Goal: Task Accomplishment & Management: Manage account settings

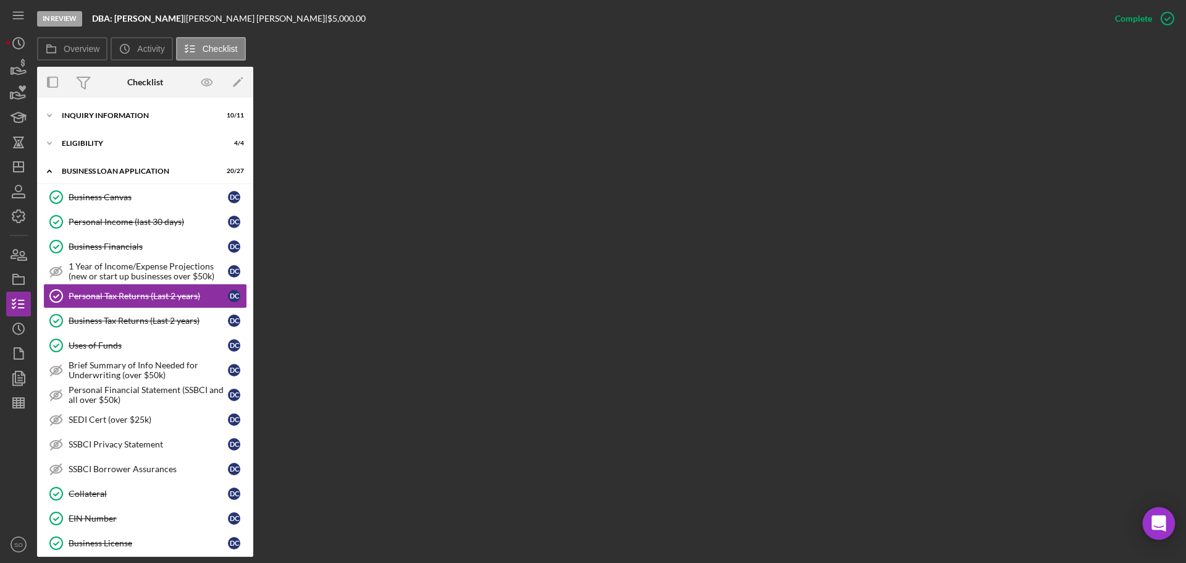
click at [1163, 529] on icon "Open Intercom Messenger" at bounding box center [1159, 523] width 14 height 16
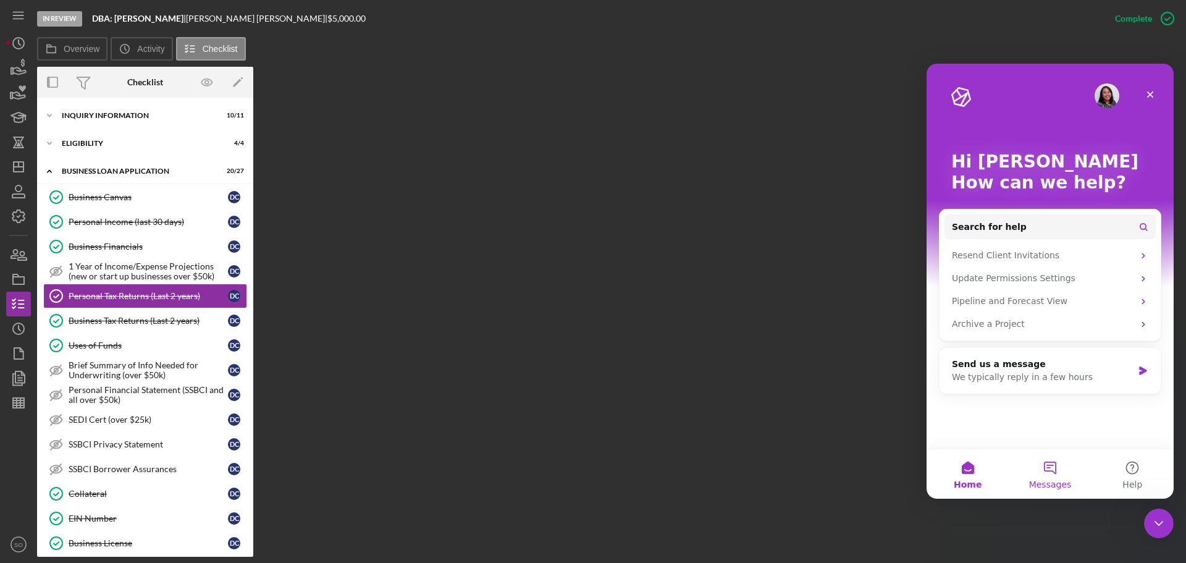
click at [1050, 475] on button "Messages" at bounding box center [1050, 473] width 82 height 49
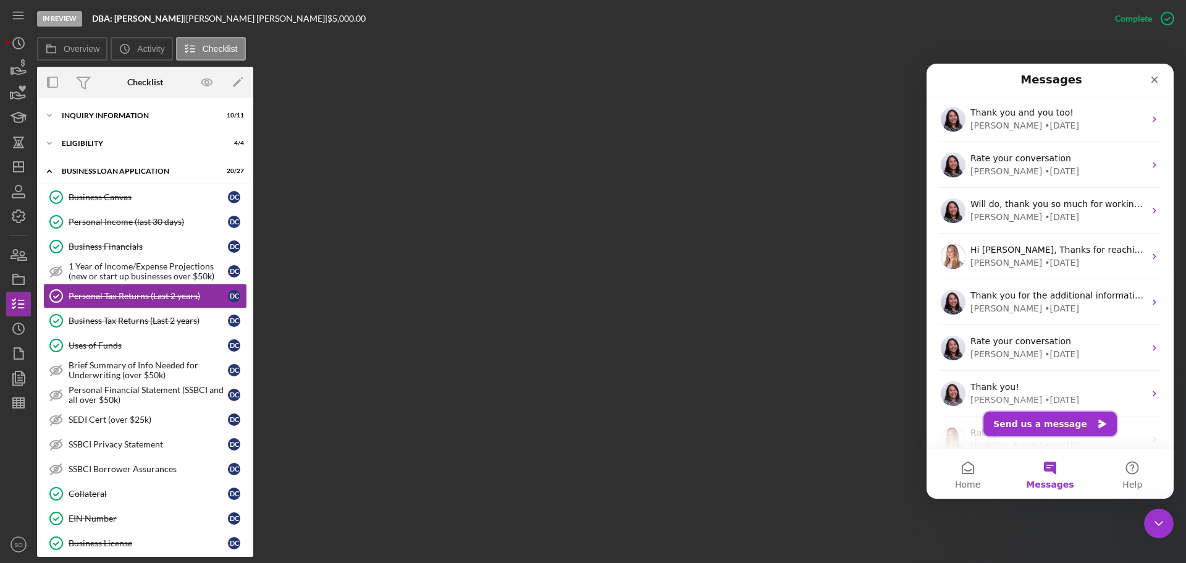
click at [1032, 423] on button "Send us a message" at bounding box center [1050, 424] width 133 height 25
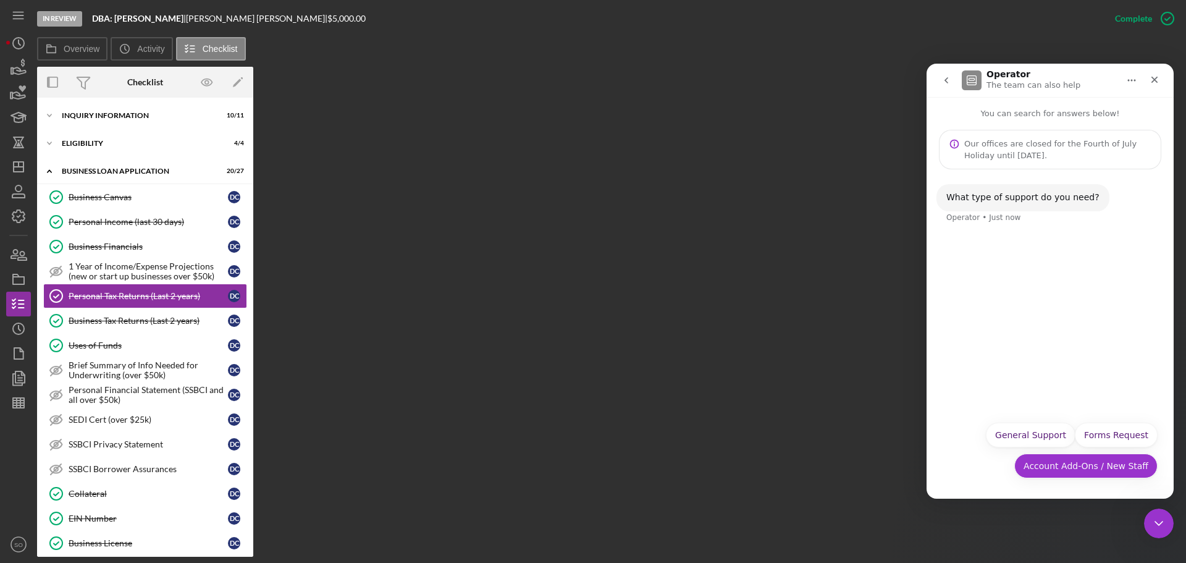
click at [1078, 469] on button "Account Add-Ons / New Staff" at bounding box center [1086, 466] width 143 height 25
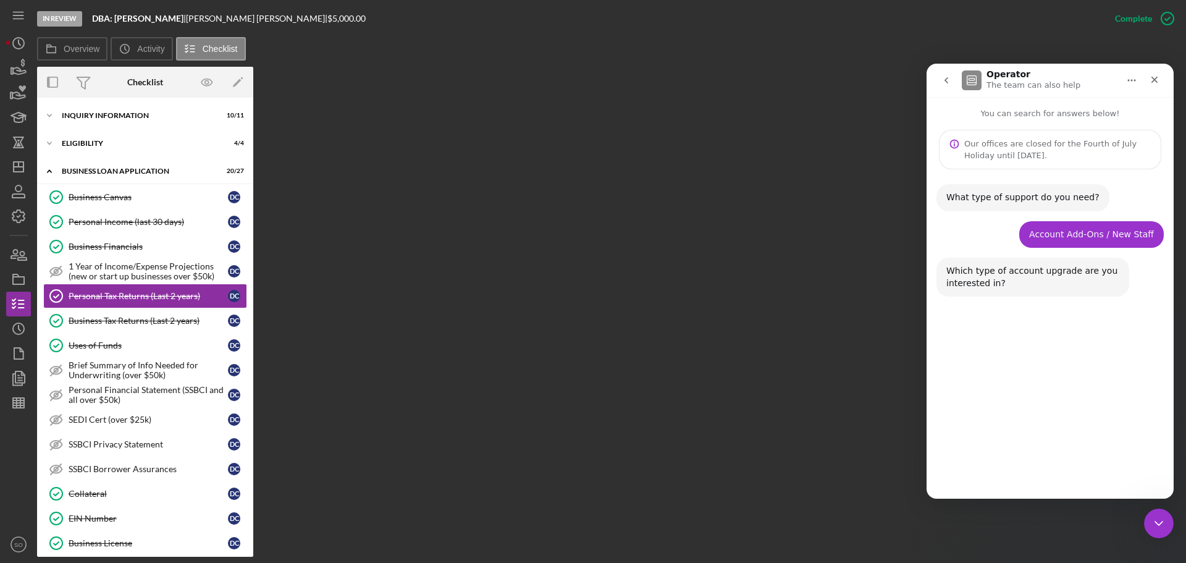
click at [1028, 432] on button "Add a staff seat" at bounding box center [1032, 435] width 87 height 25
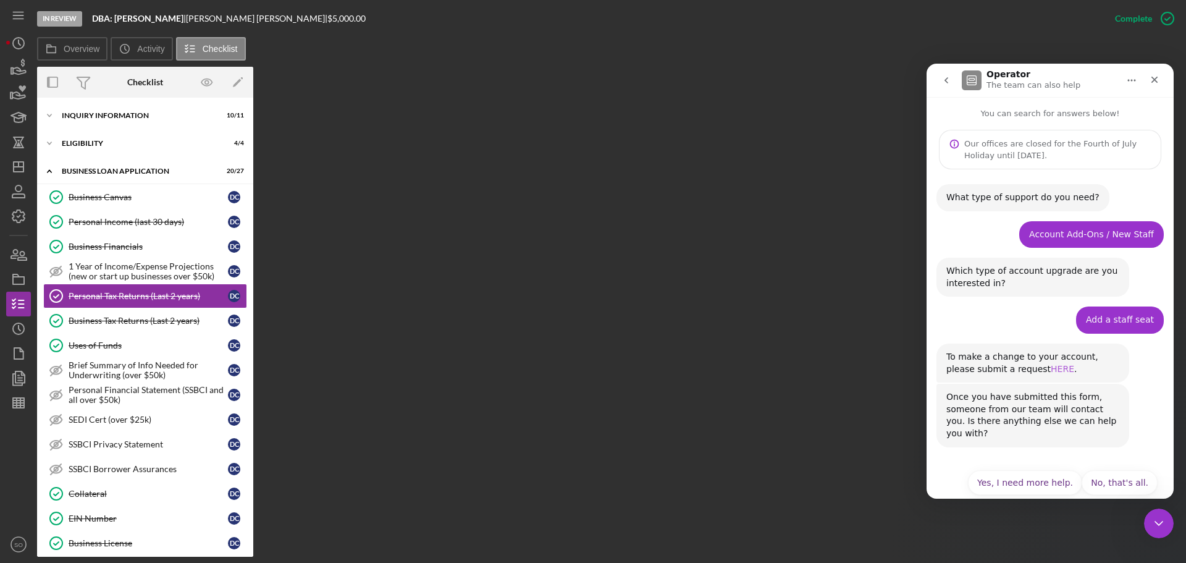
scroll to position [6, 0]
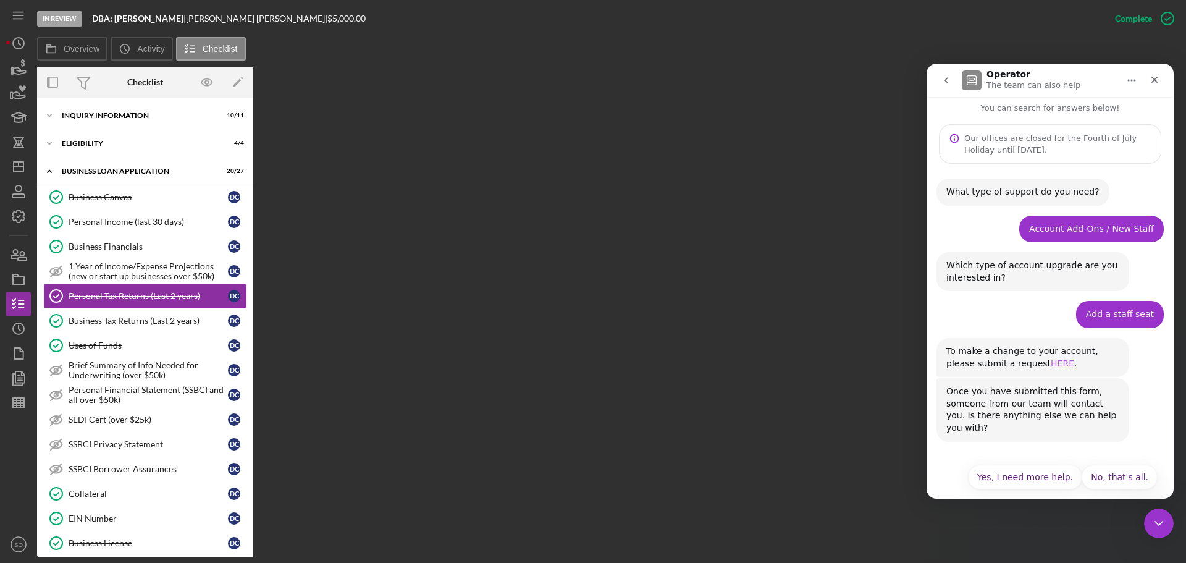
click at [1051, 365] on link "HERE" at bounding box center [1062, 363] width 23 height 10
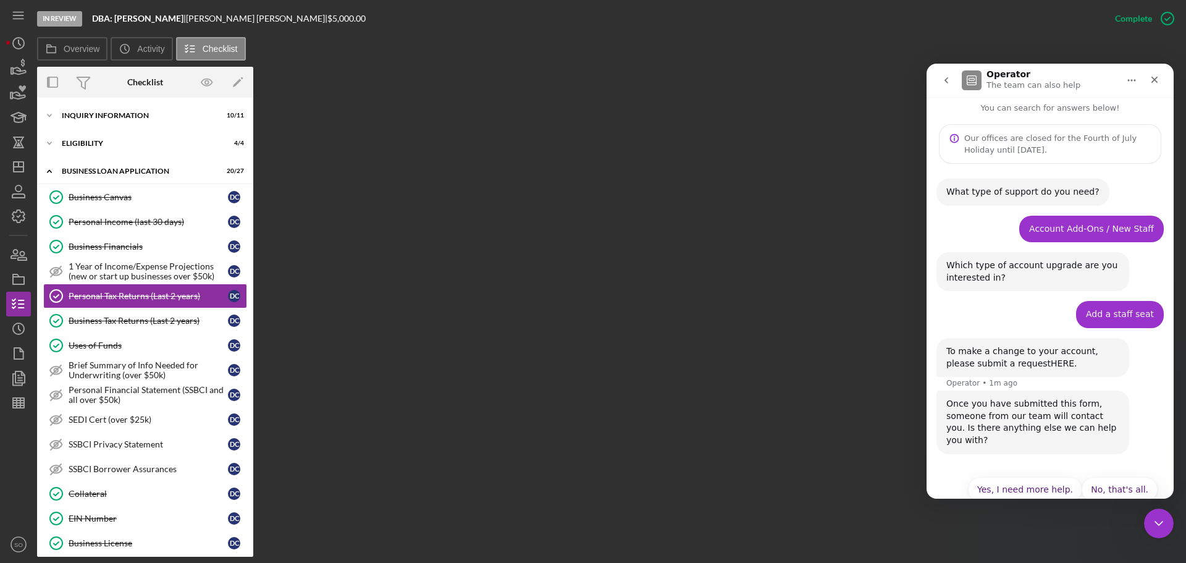
scroll to position [18, 0]
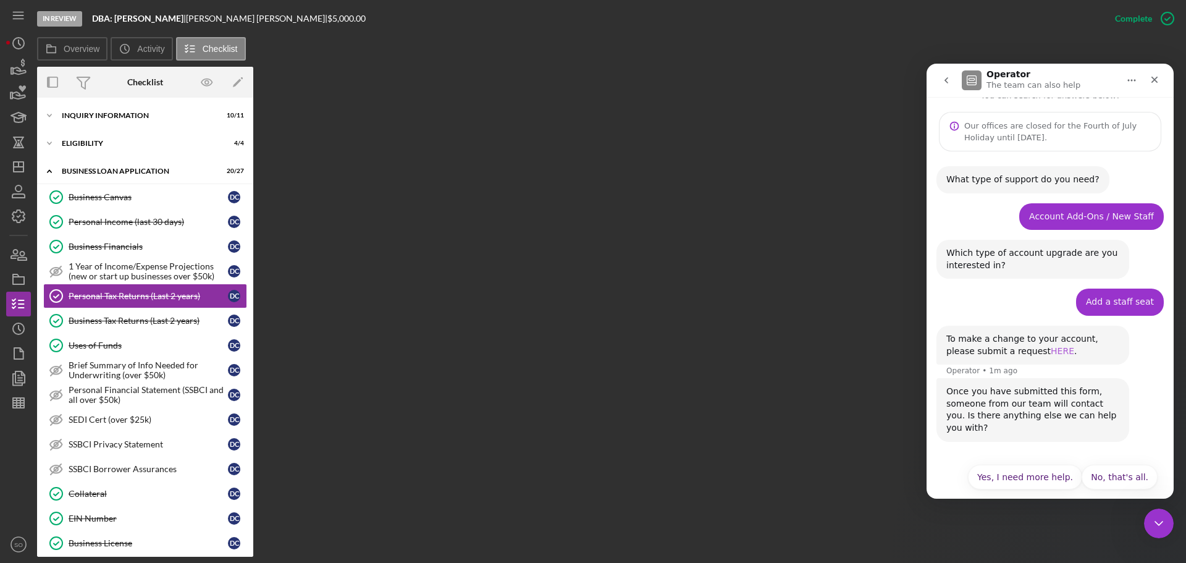
click at [1051, 353] on link "HERE" at bounding box center [1062, 351] width 23 height 10
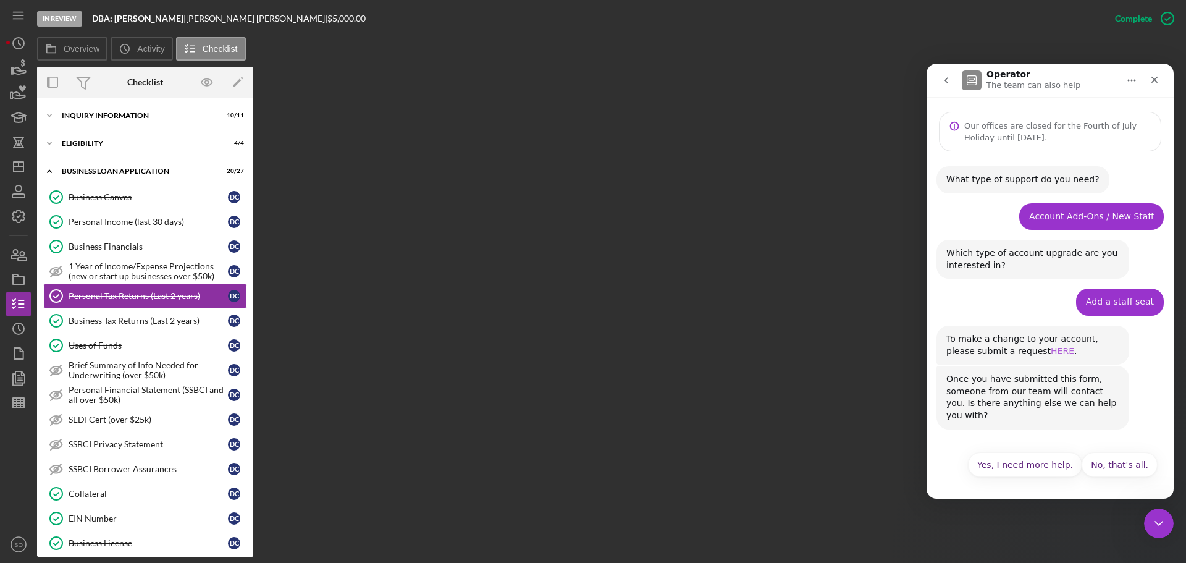
scroll to position [6, 0]
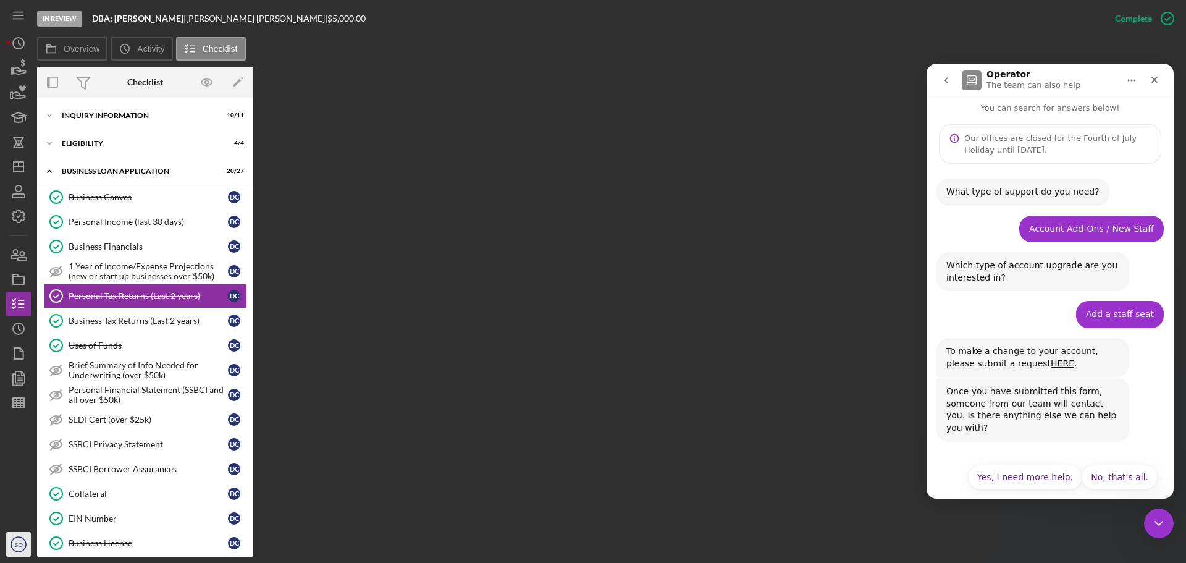
click at [26, 546] on circle "button" at bounding box center [18, 544] width 15 height 15
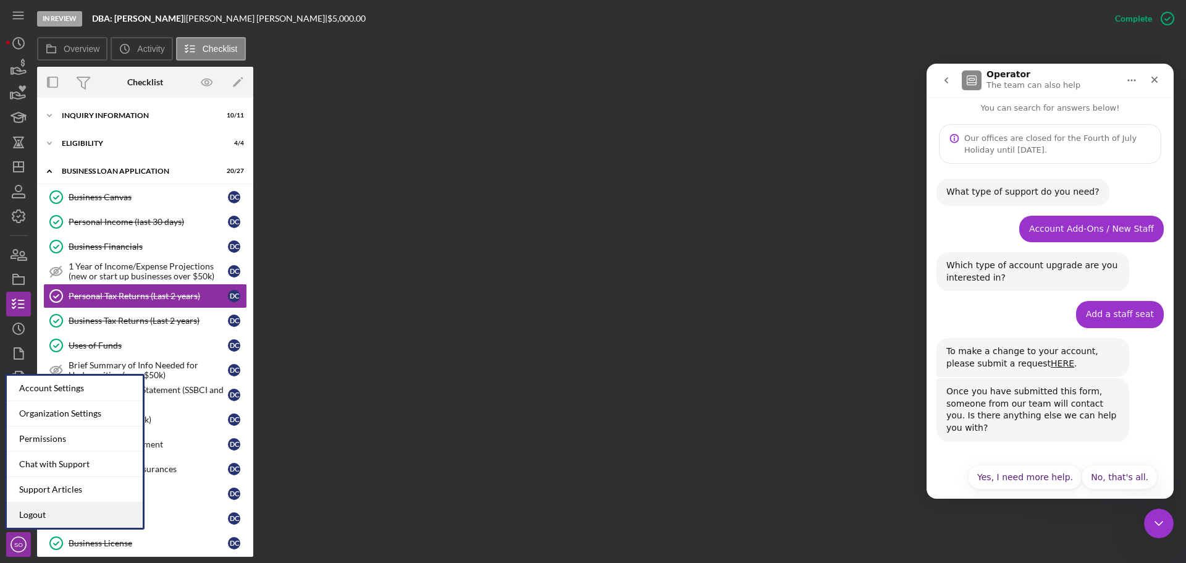
click at [40, 516] on link "Logout" at bounding box center [75, 514] width 136 height 25
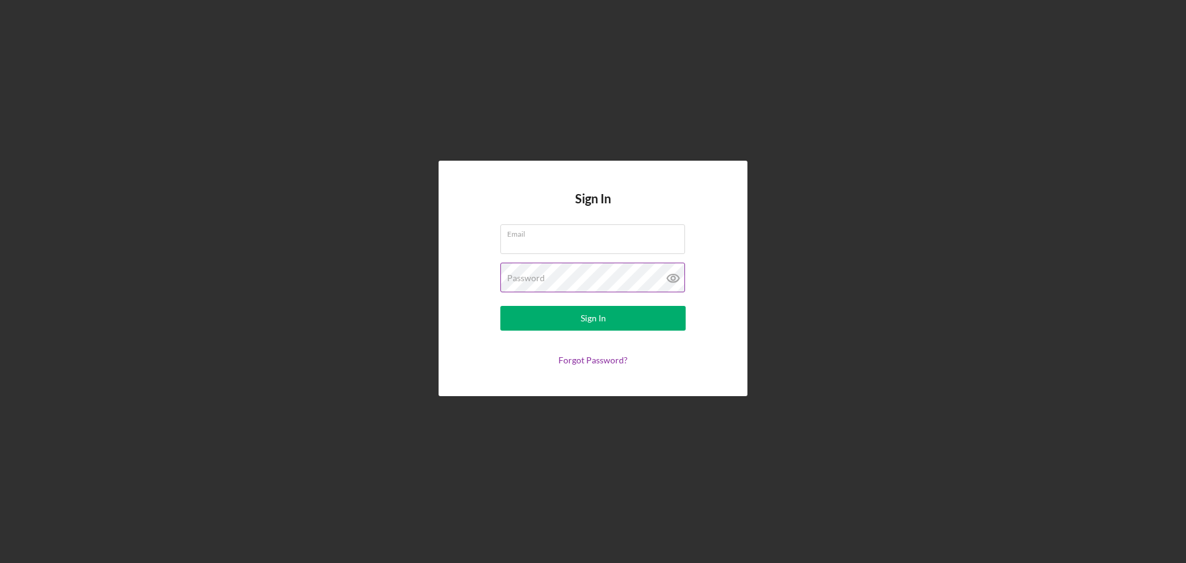
type input "sforrest@justinepetersen.org"
drag, startPoint x: 647, startPoint y: 247, endPoint x: 418, endPoint y: 241, distance: 229.3
click at [418, 241] on div "Sign In Email sforrest@justinepetersen.org Password Sign In Forgot Password?" at bounding box center [593, 278] width 1174 height 557
click at [674, 280] on icon at bounding box center [673, 278] width 4 height 4
click at [479, 291] on form "Email sforrest@justinepetersen.org Password Sign In Forgot Password?" at bounding box center [593, 294] width 247 height 141
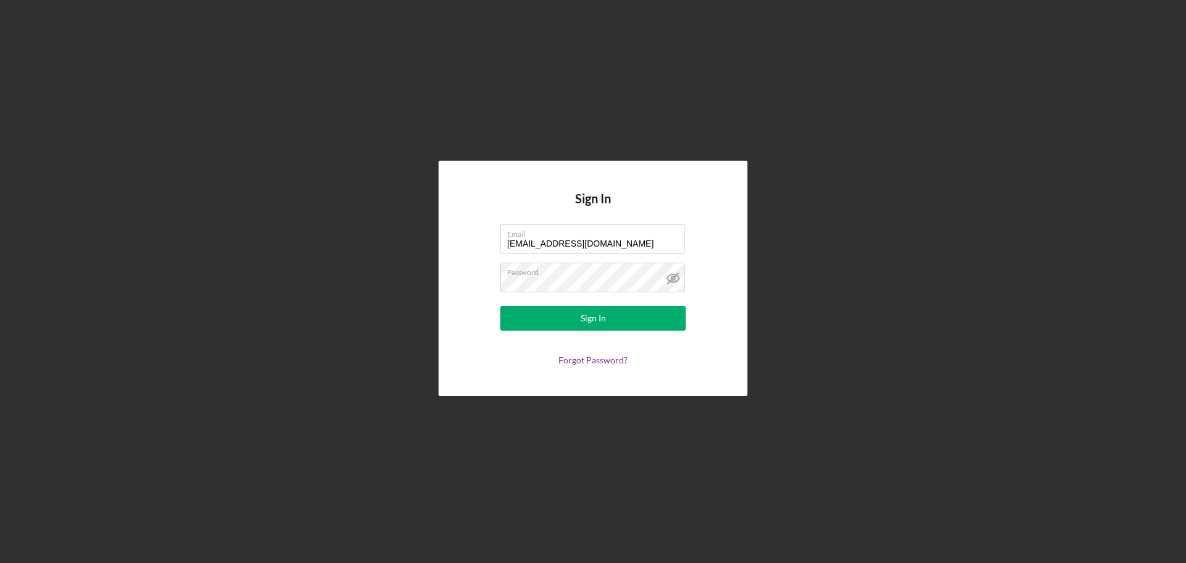
click at [730, 264] on div "Sign In Email sforrest@justinepetersen.org Password Sign In Forgot Password?" at bounding box center [593, 278] width 309 height 235
click at [599, 323] on div "Sign In" at bounding box center [593, 318] width 25 height 25
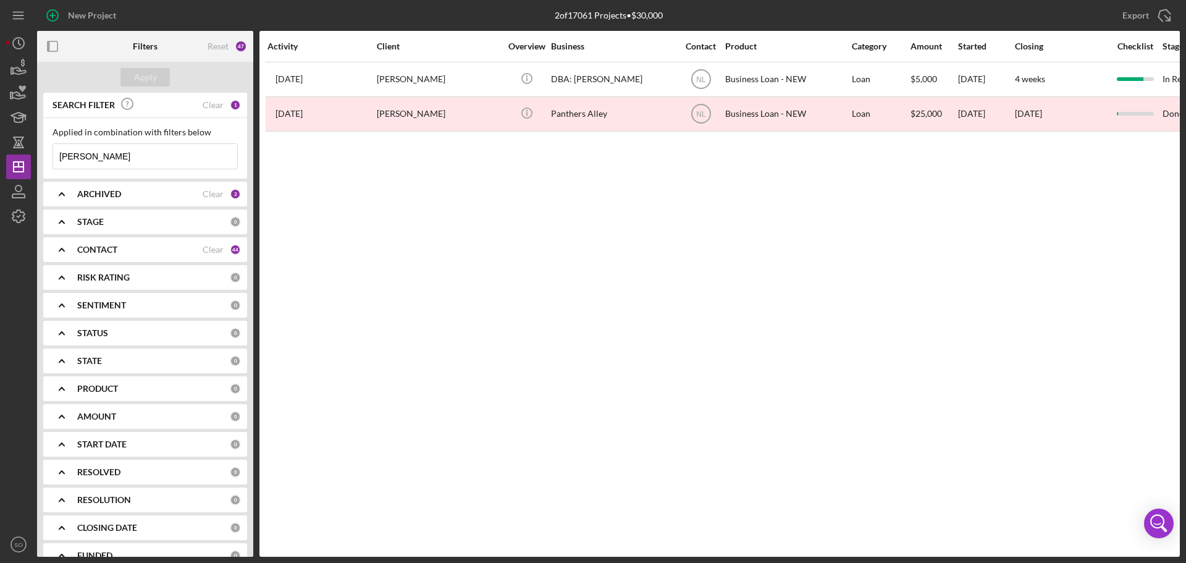
click at [151, 163] on input "crutcher" at bounding box center [145, 156] width 184 height 25
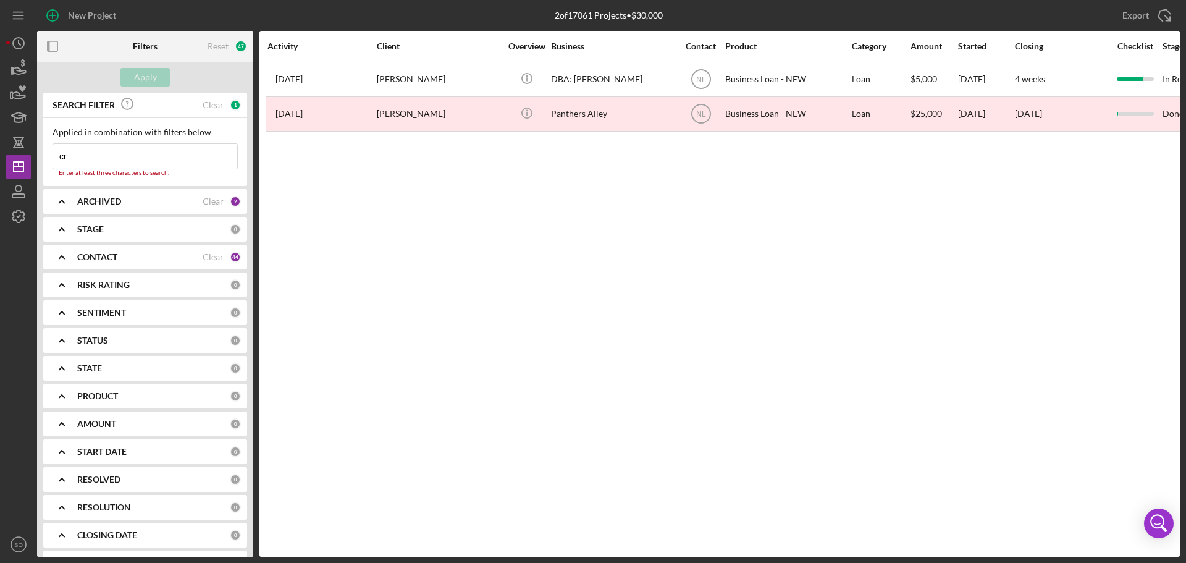
type input "c"
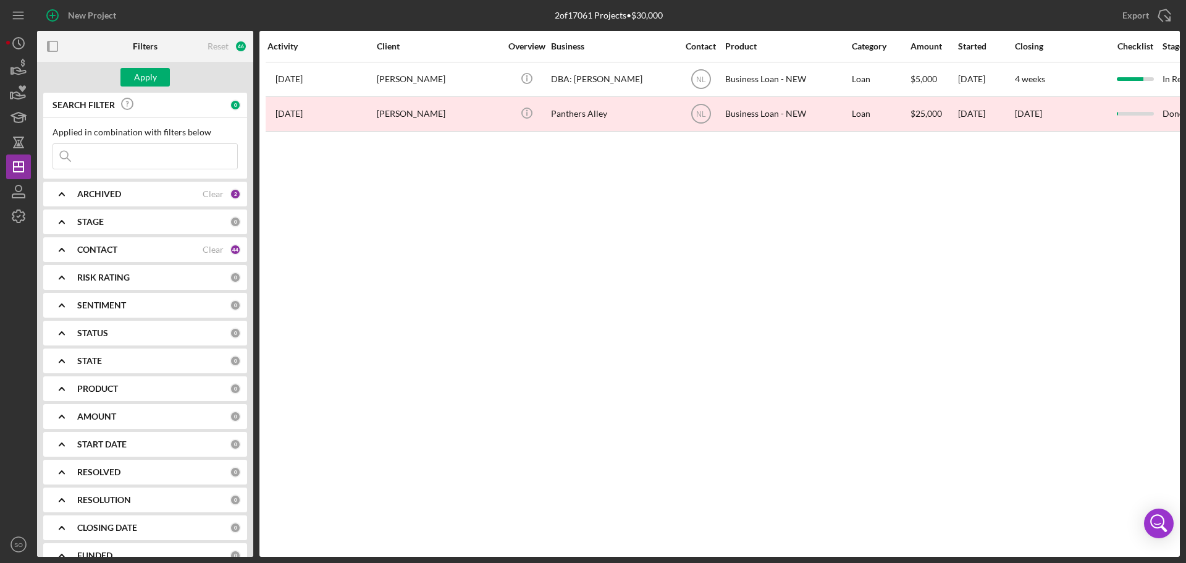
click at [130, 154] on input at bounding box center [145, 156] width 184 height 25
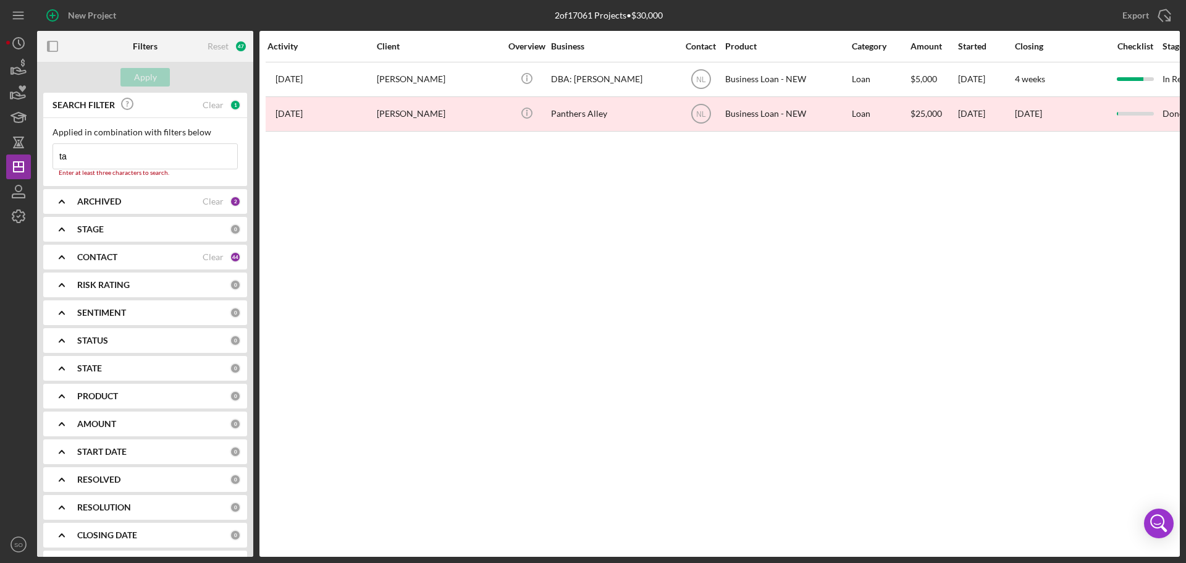
type input "t"
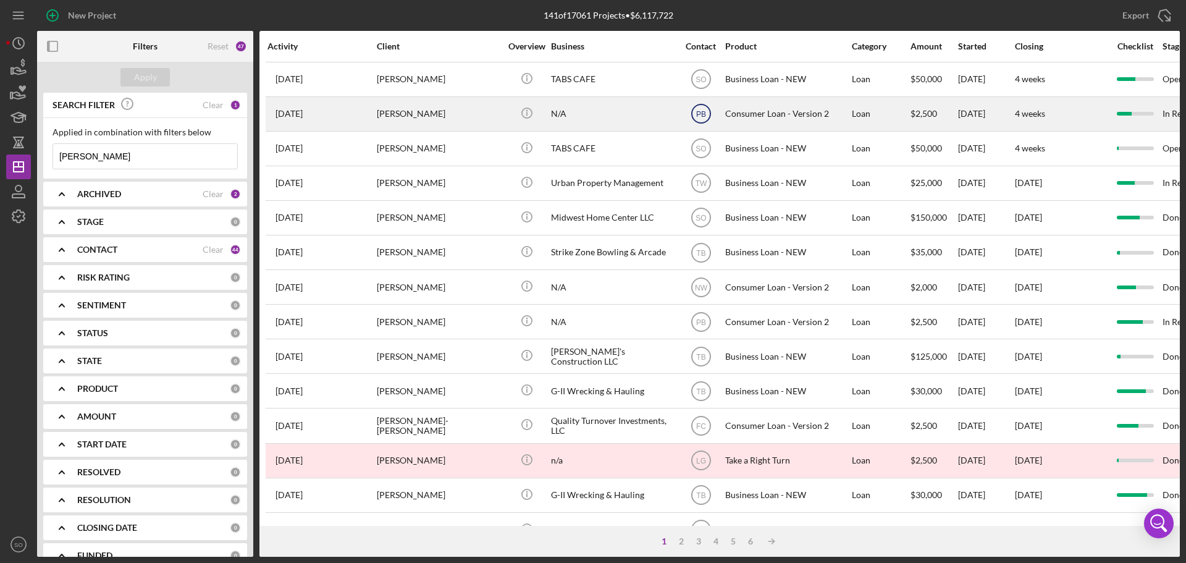
type input "robinson"
click at [699, 122] on icon "PB" at bounding box center [701, 113] width 31 height 31
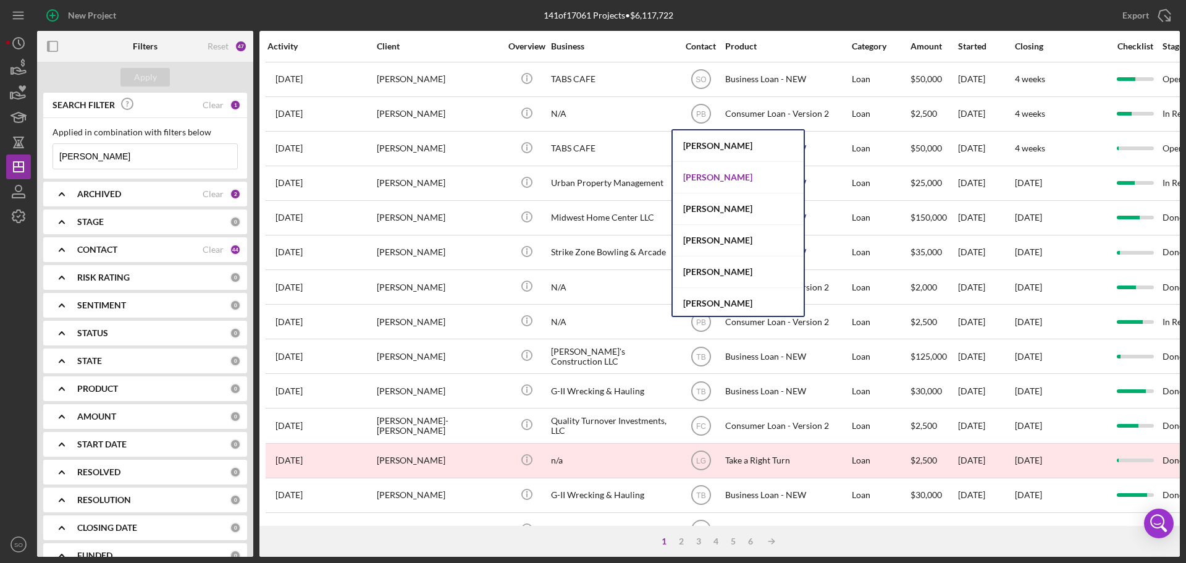
click at [728, 177] on div "Zachary Stenulson" at bounding box center [738, 178] width 131 height 32
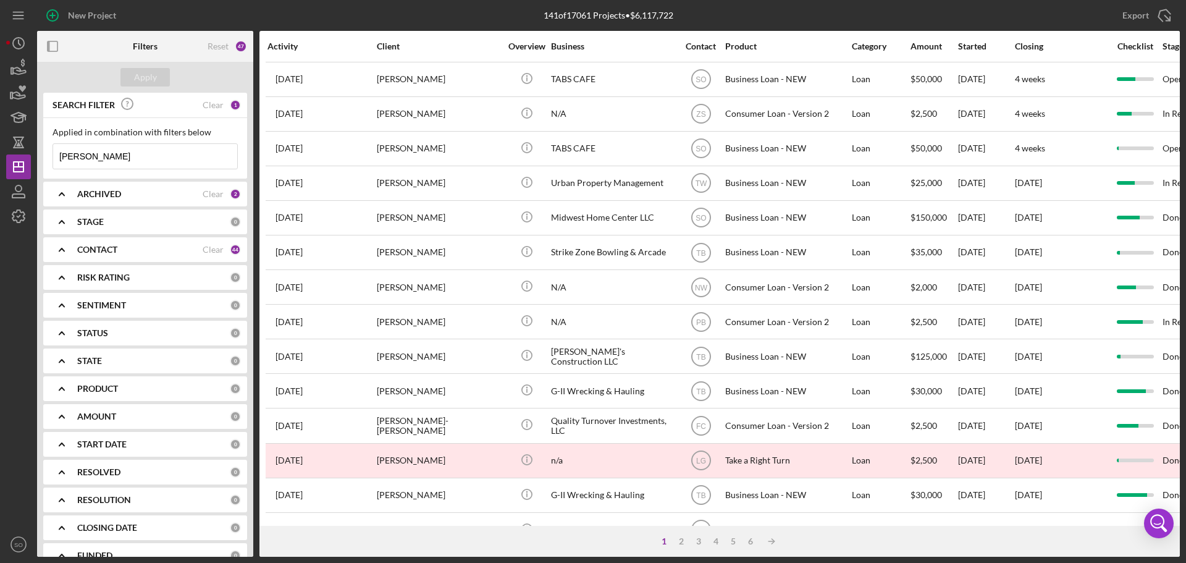
click at [108, 255] on div "CONTACT Clear 44" at bounding box center [159, 249] width 164 height 11
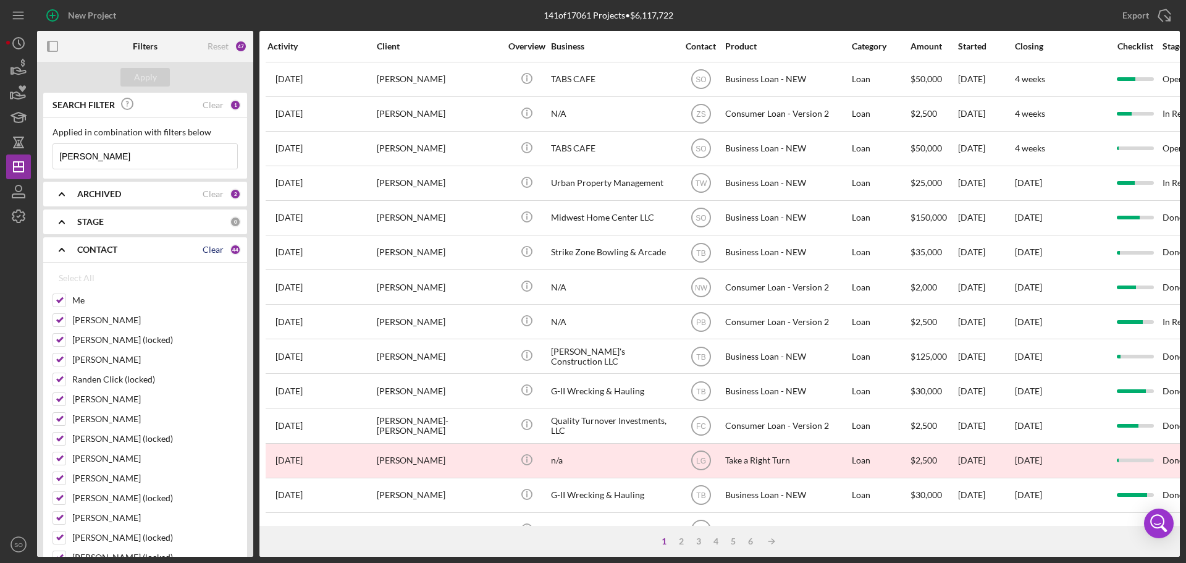
click at [210, 250] on div "Clear" at bounding box center [213, 250] width 21 height 10
checkbox input "false"
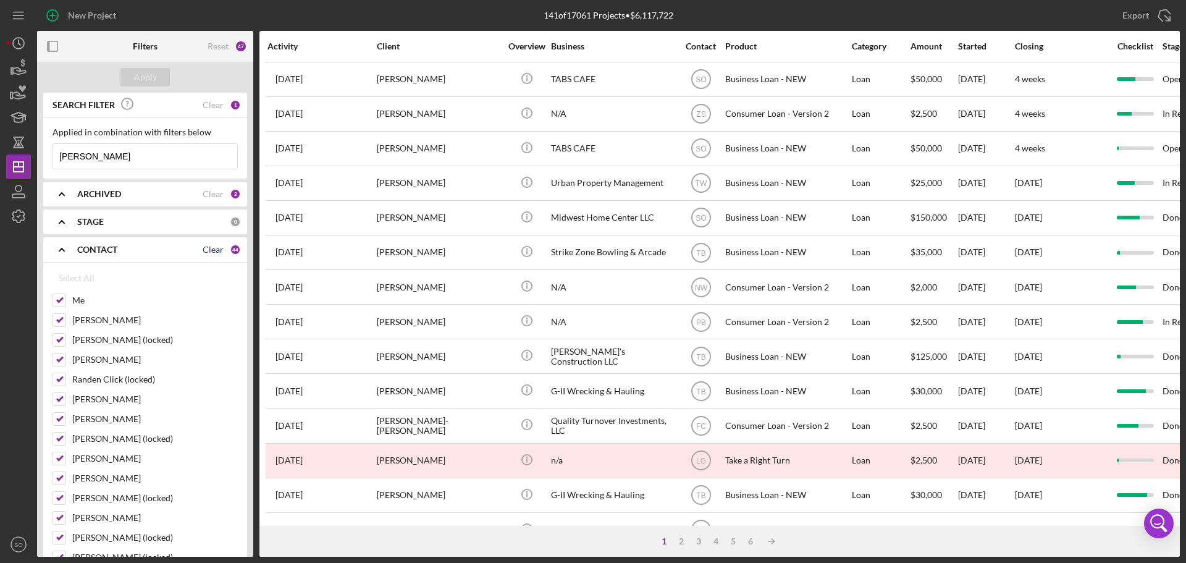
checkbox input "false"
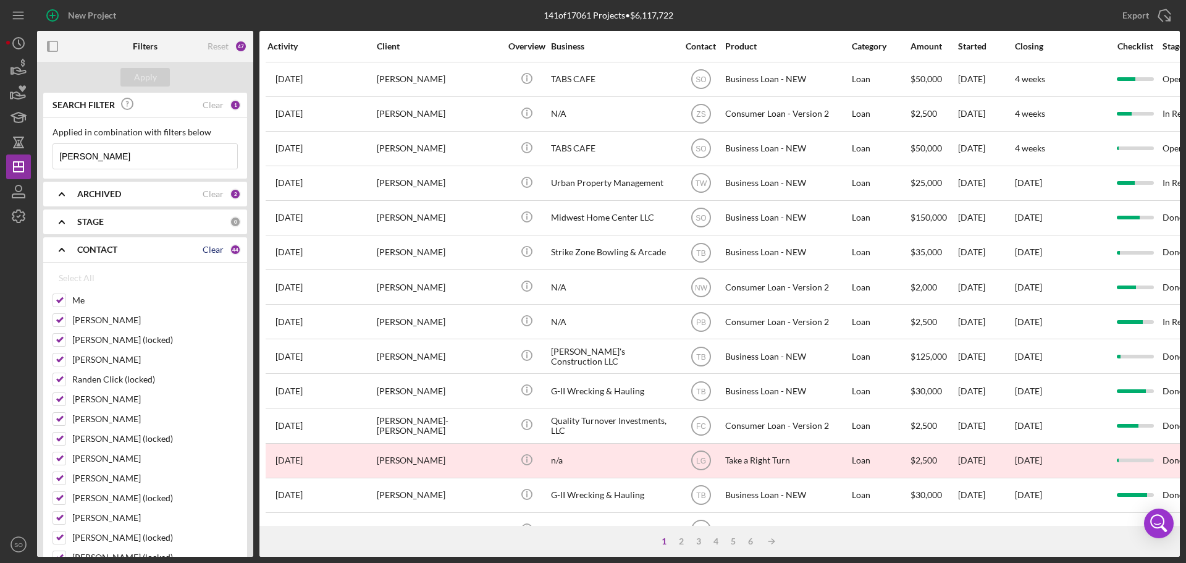
checkbox input "false"
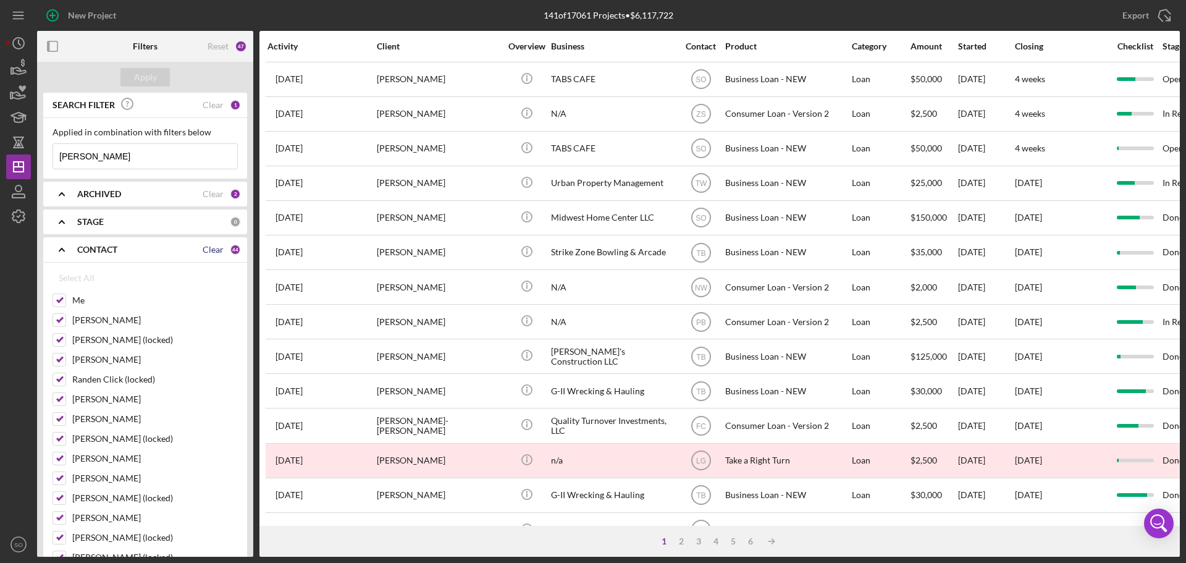
checkbox input "false"
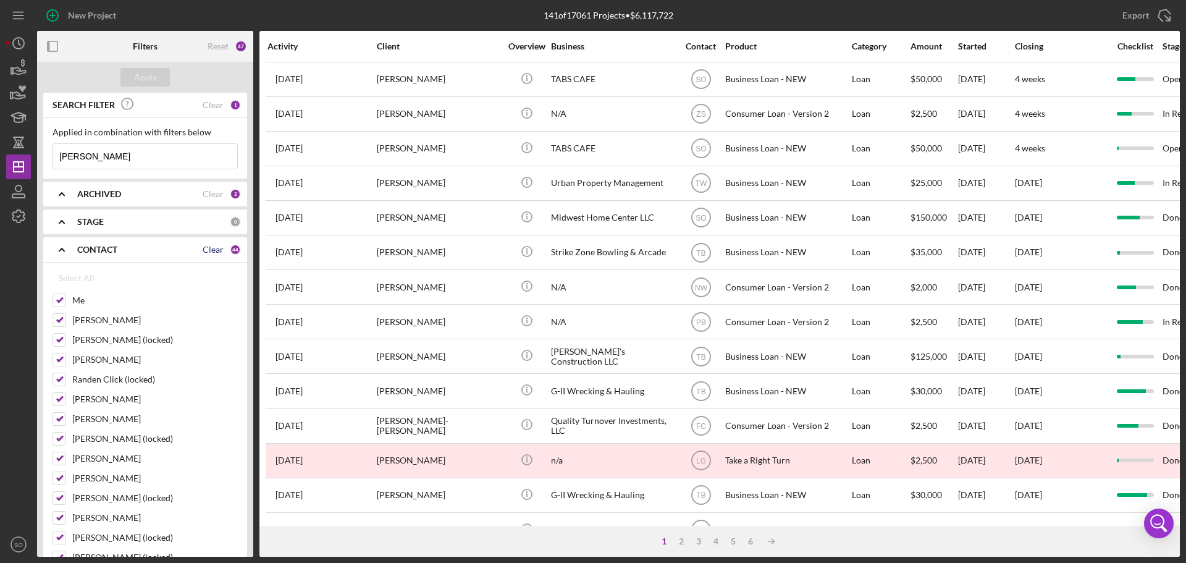
checkbox input "false"
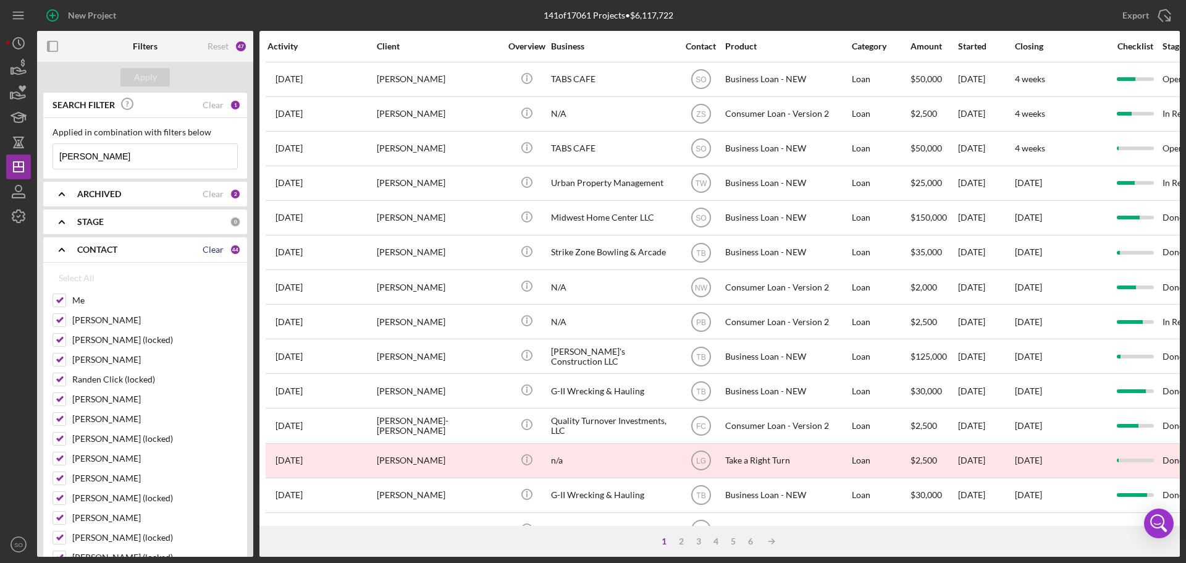
checkbox input "false"
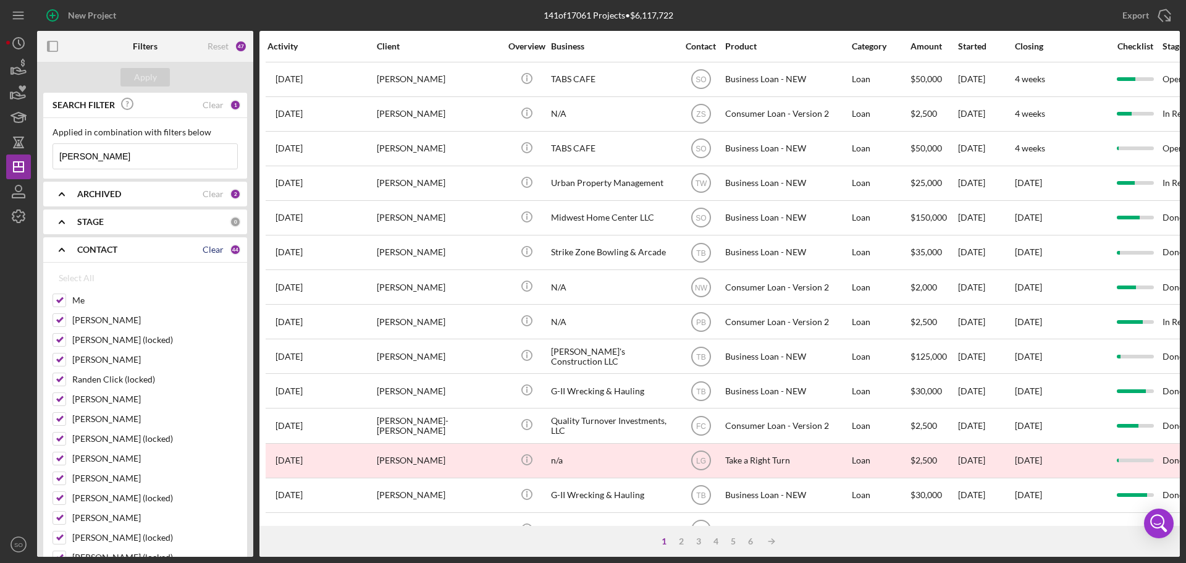
checkbox input "false"
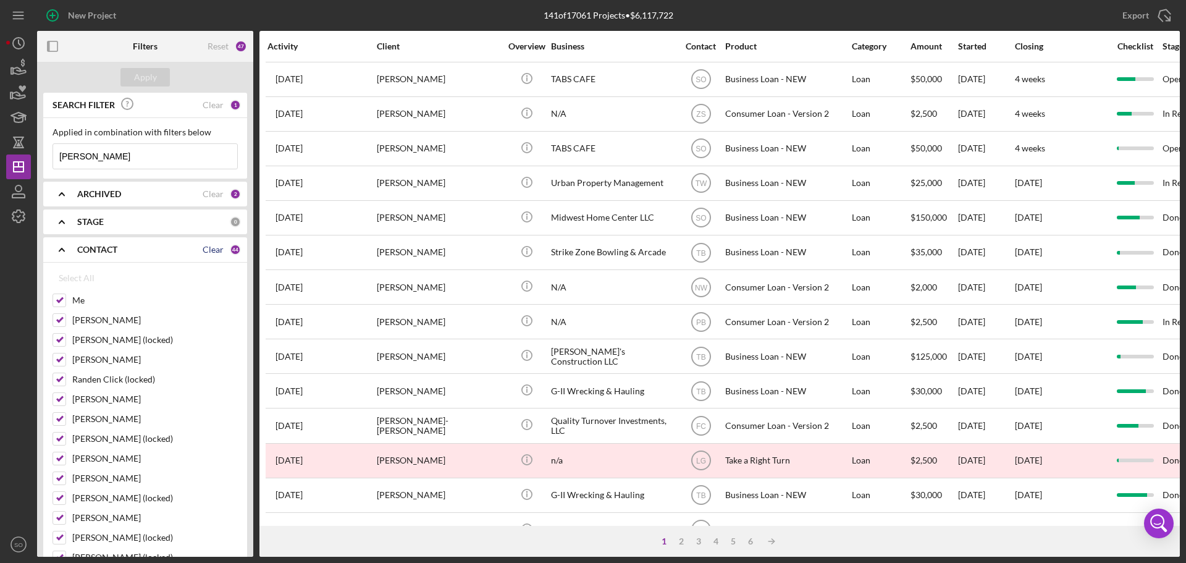
checkbox input "false"
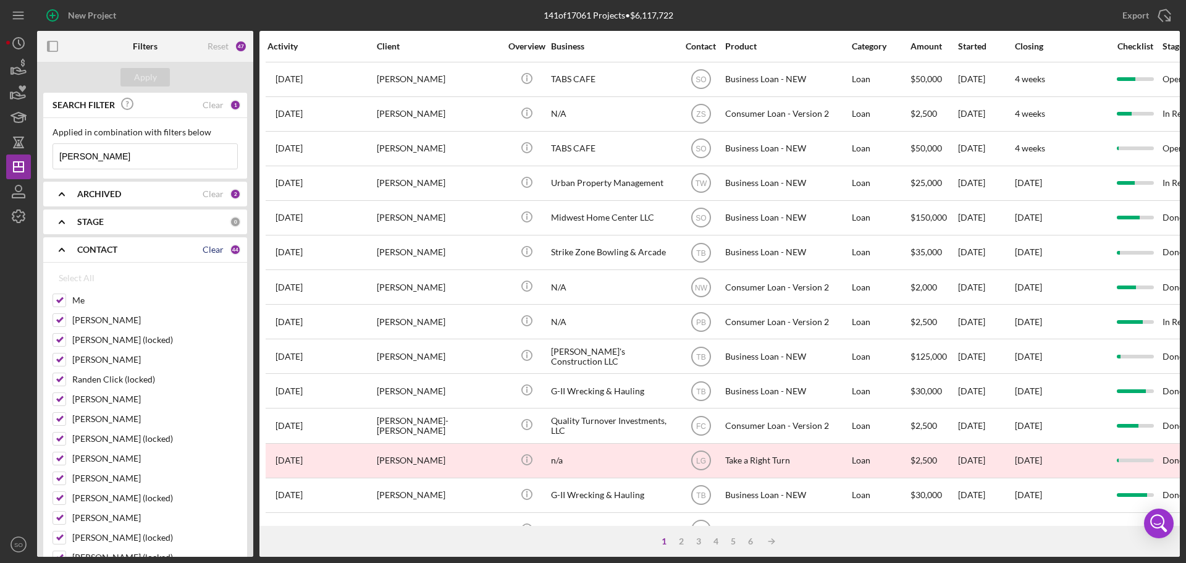
checkbox input "false"
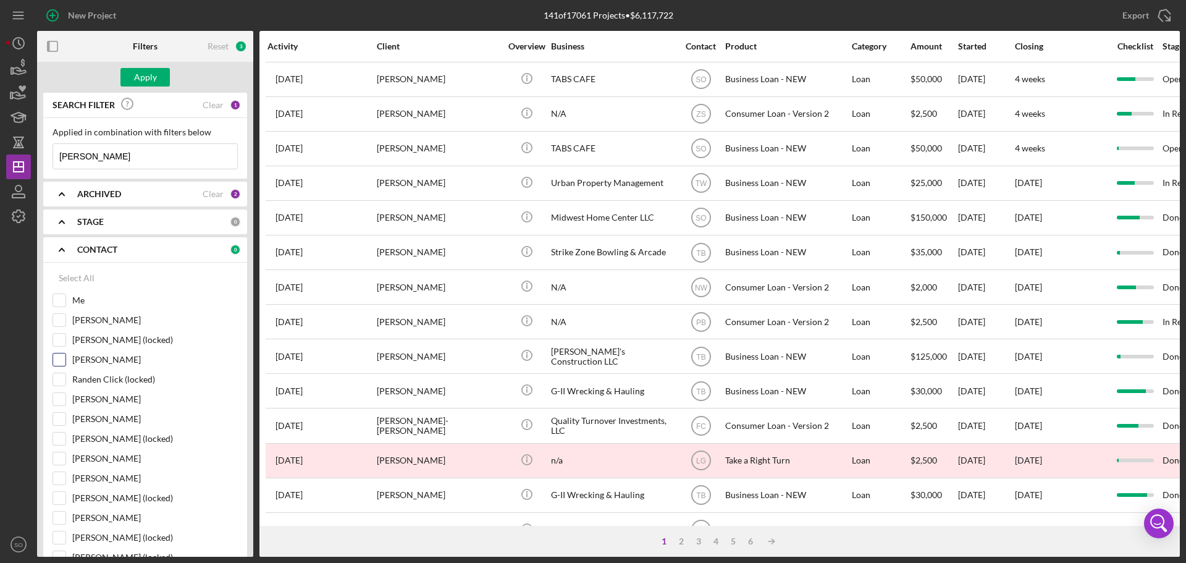
click at [56, 355] on input "Zachary Stenulson" at bounding box center [59, 359] width 12 height 12
checkbox input "true"
click at [147, 75] on div "Apply" at bounding box center [145, 77] width 23 height 19
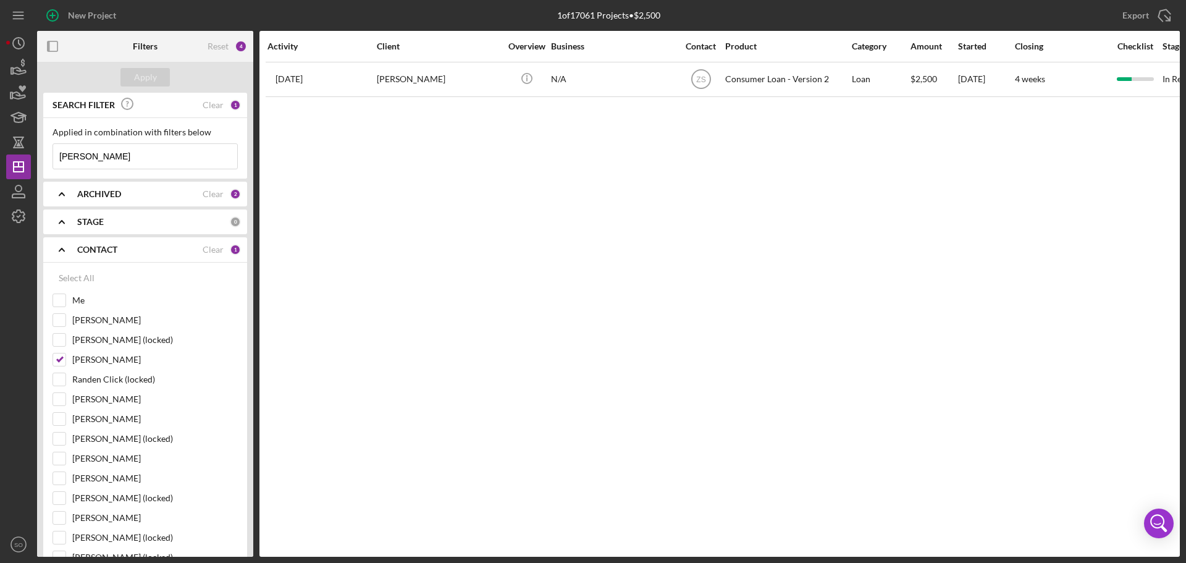
click at [112, 245] on b "CONTACT" at bounding box center [97, 250] width 40 height 10
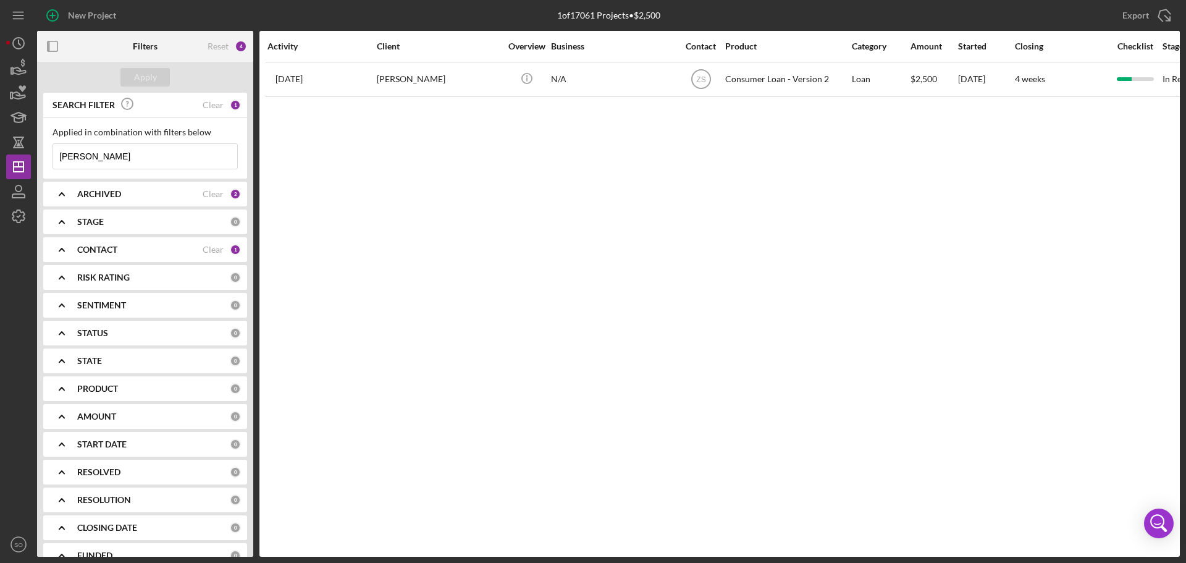
click at [112, 245] on b "CONTACT" at bounding box center [97, 250] width 40 height 10
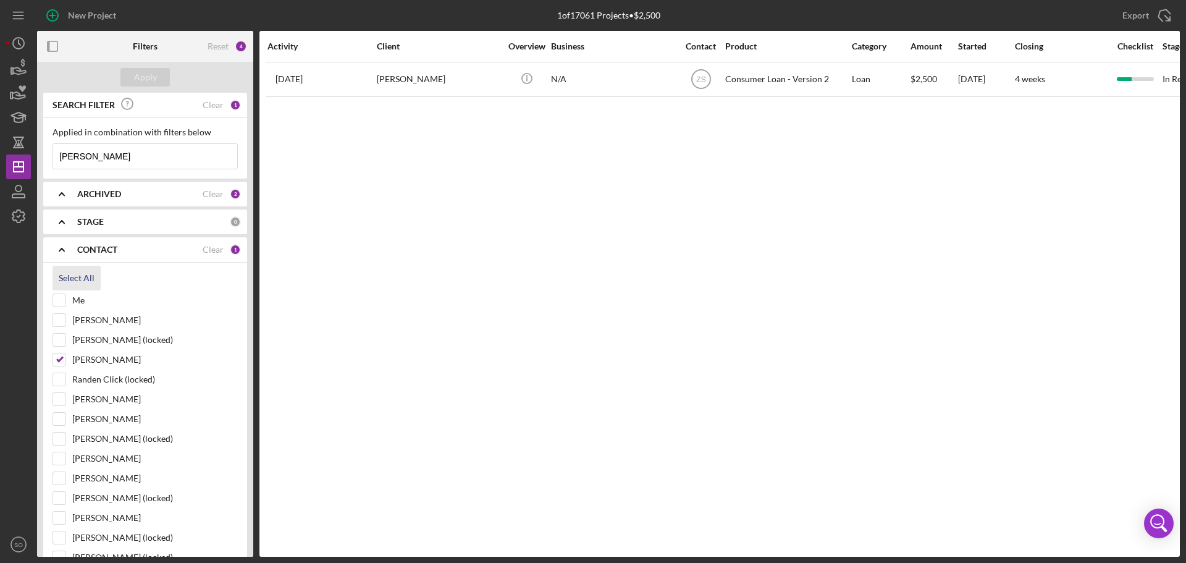
click at [82, 281] on div "Select All" at bounding box center [77, 278] width 36 height 25
checkbox input "true"
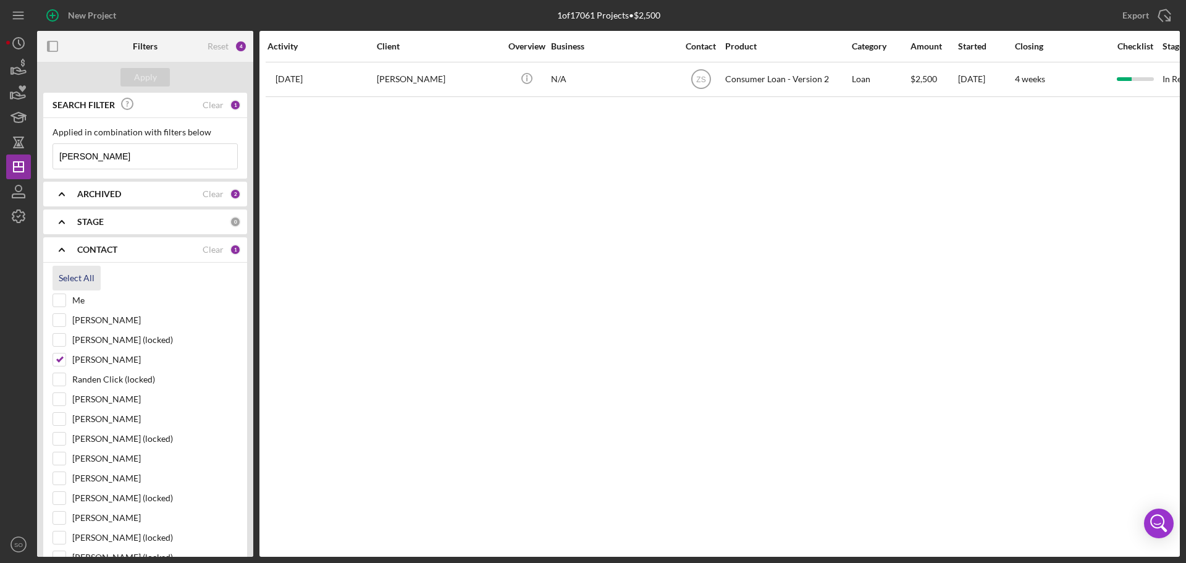
checkbox input "true"
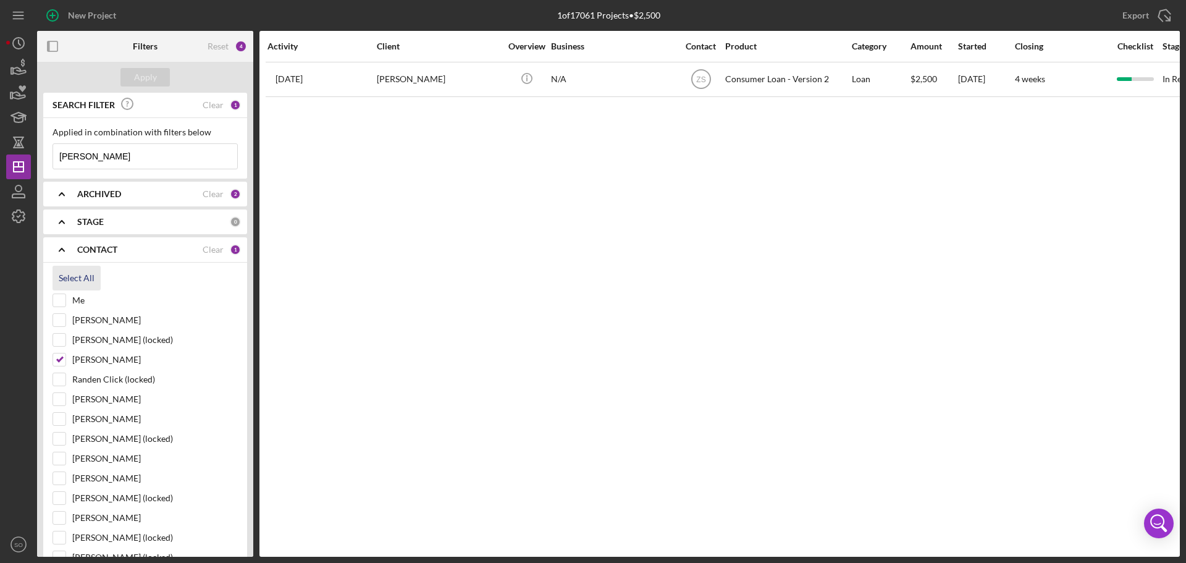
checkbox input "true"
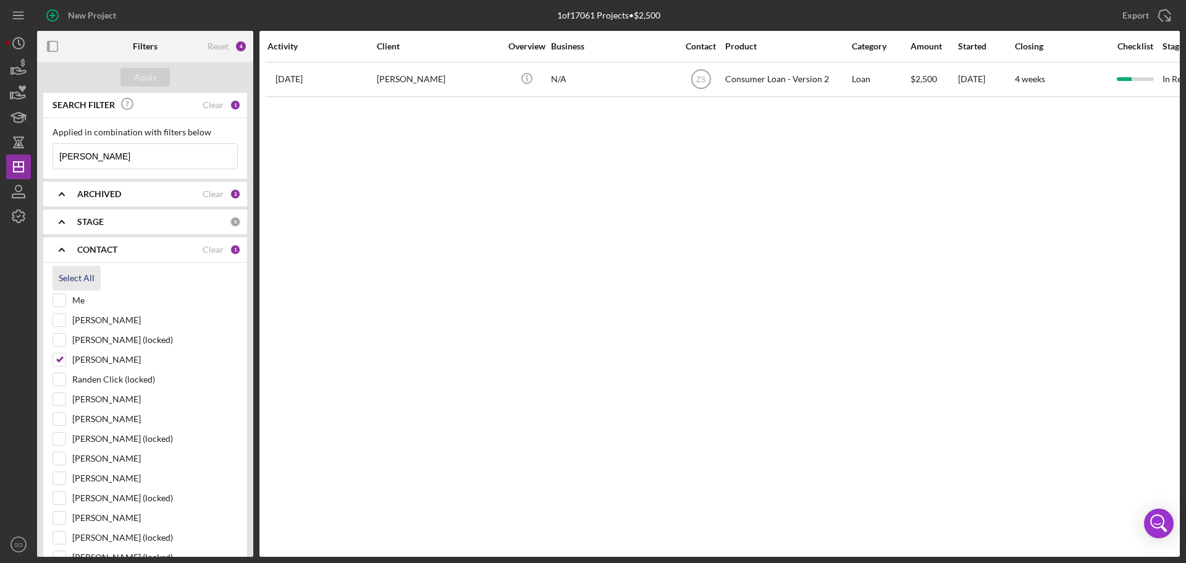
checkbox input "true"
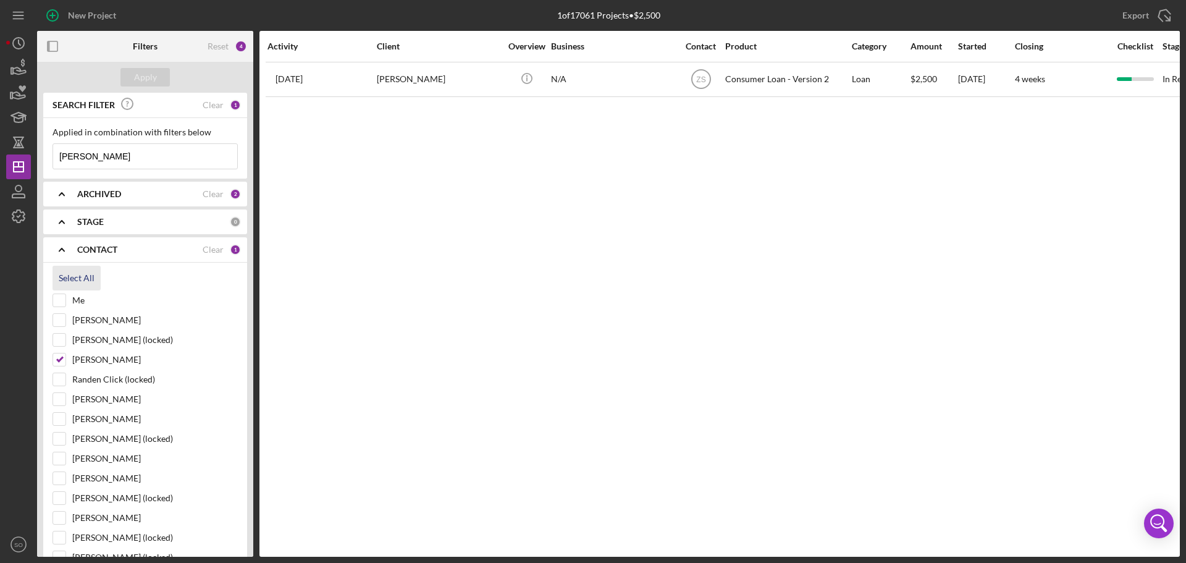
checkbox input "true"
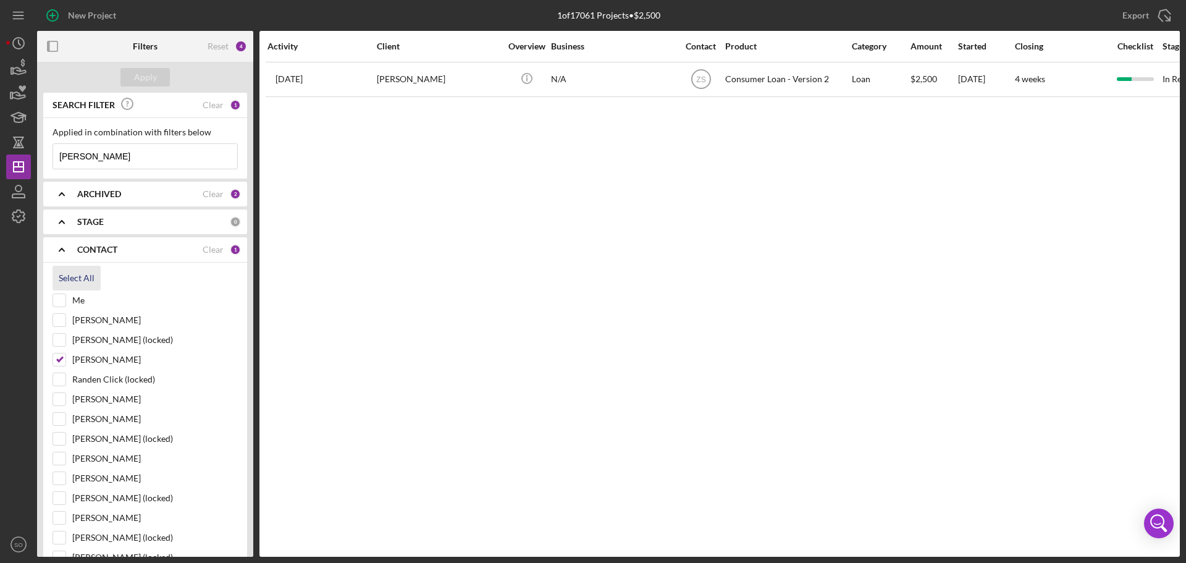
checkbox input "true"
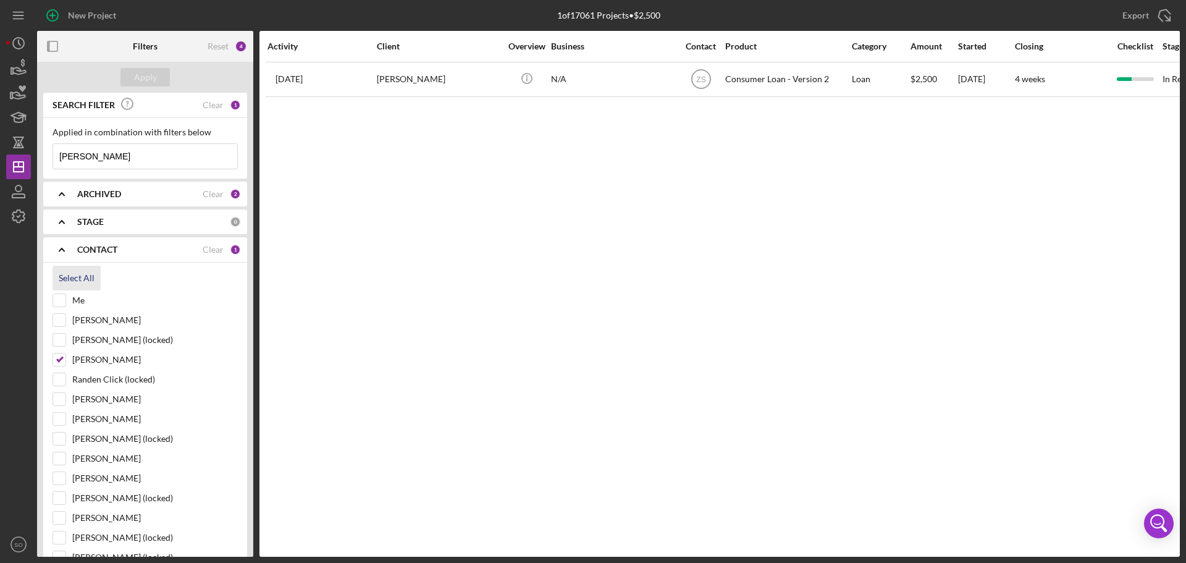
checkbox input "true"
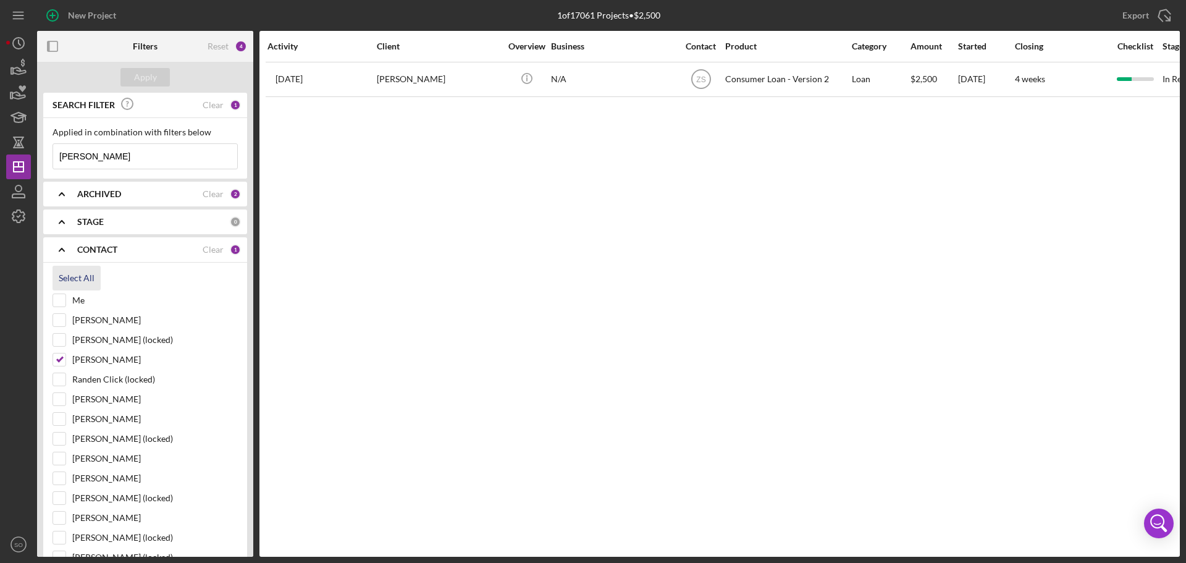
checkbox input "true"
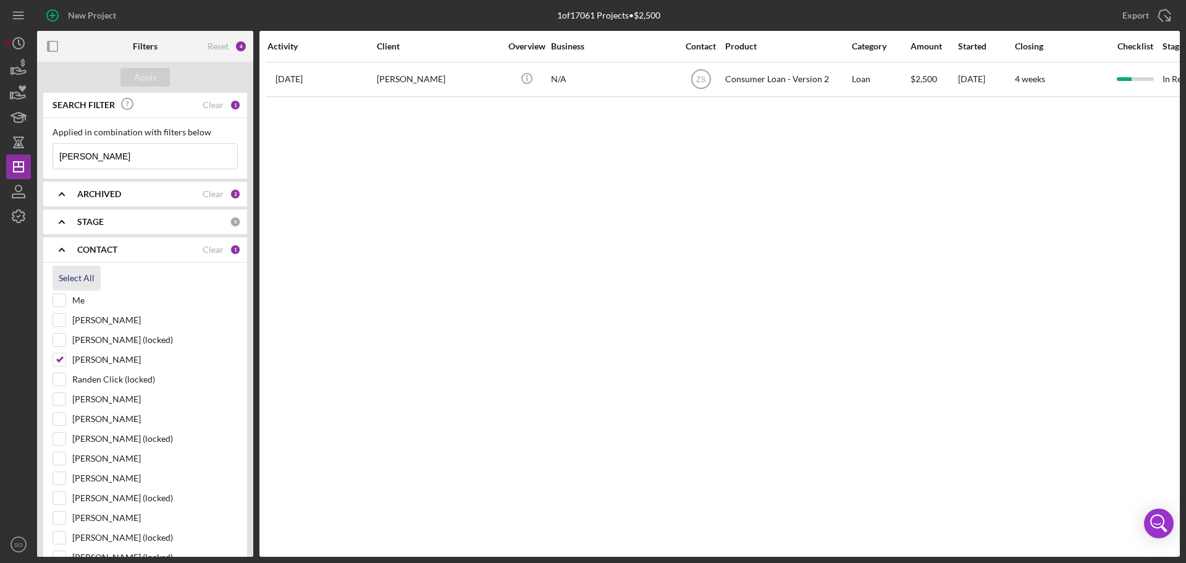
checkbox input "true"
click at [133, 157] on input "robinson" at bounding box center [145, 156] width 184 height 25
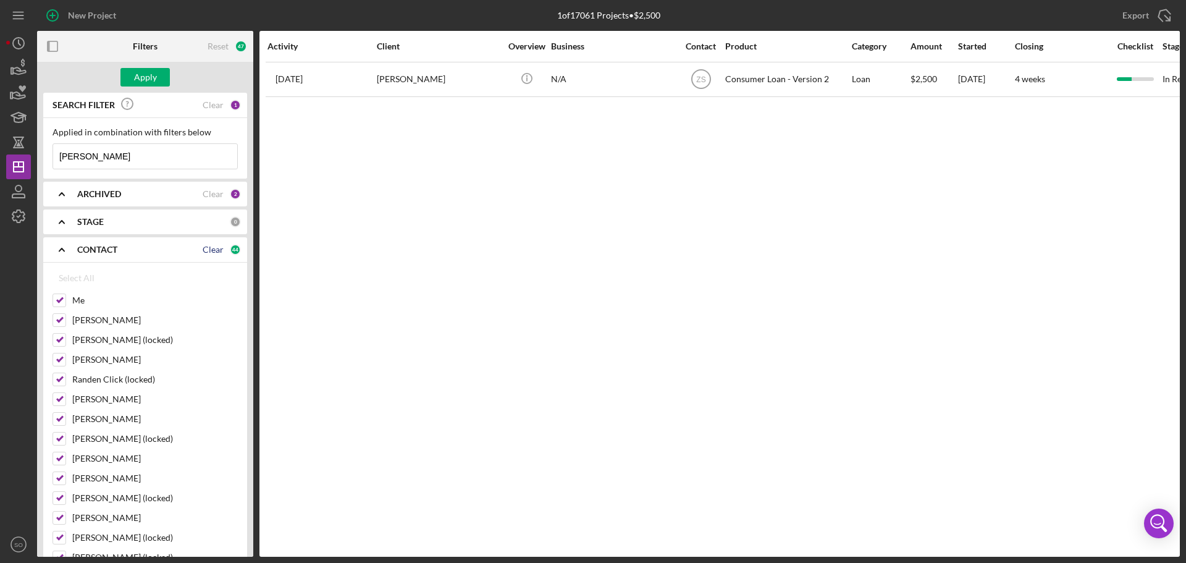
click at [216, 248] on div "Clear" at bounding box center [213, 250] width 21 height 10
checkbox input "false"
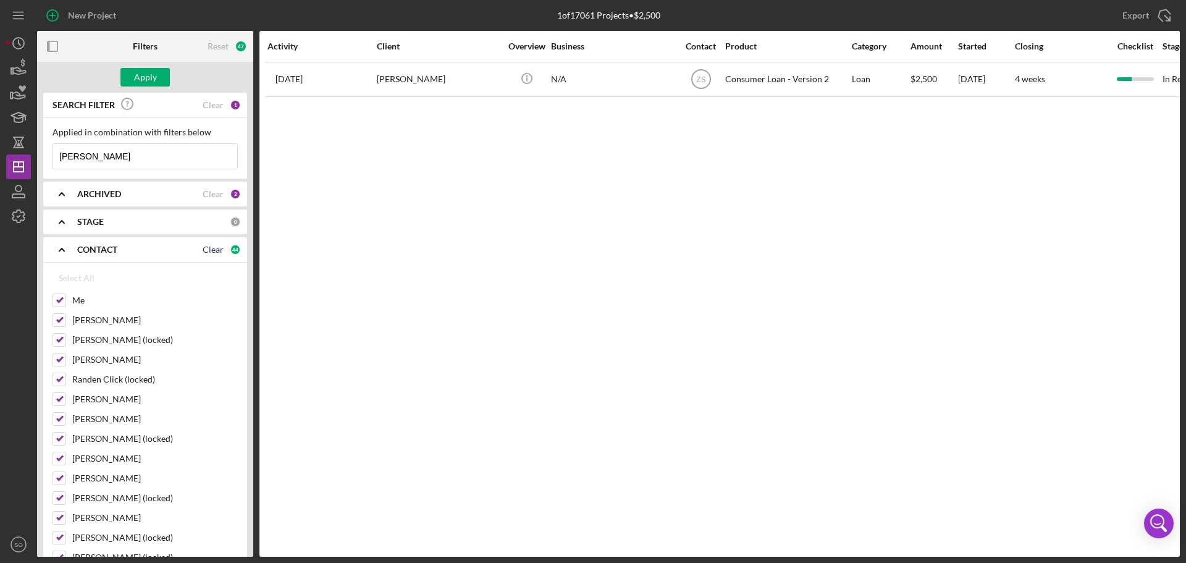
checkbox input "false"
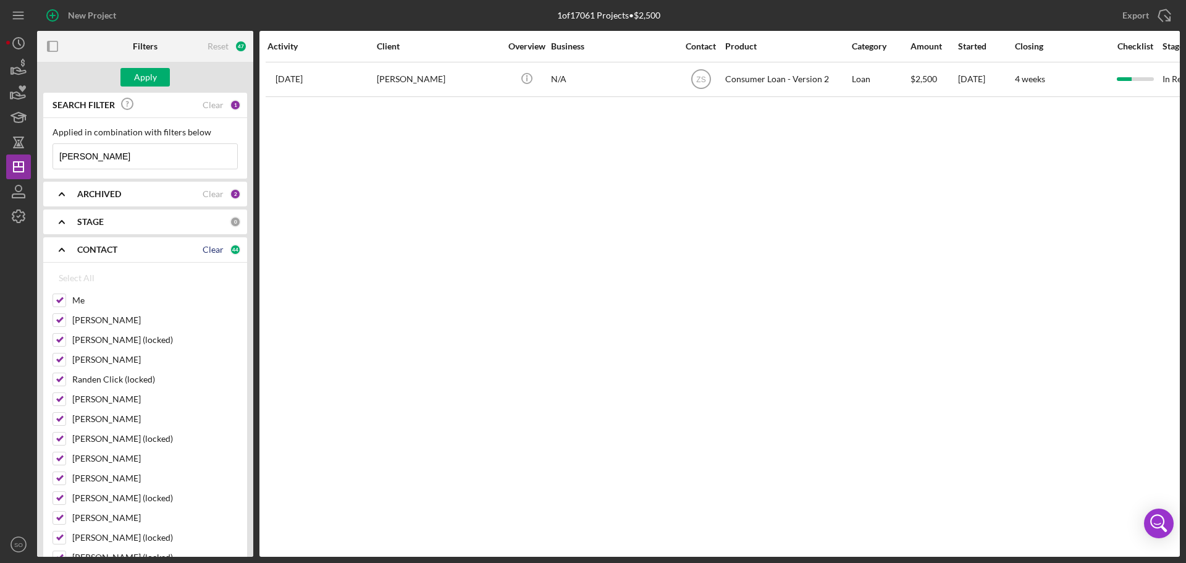
checkbox input "false"
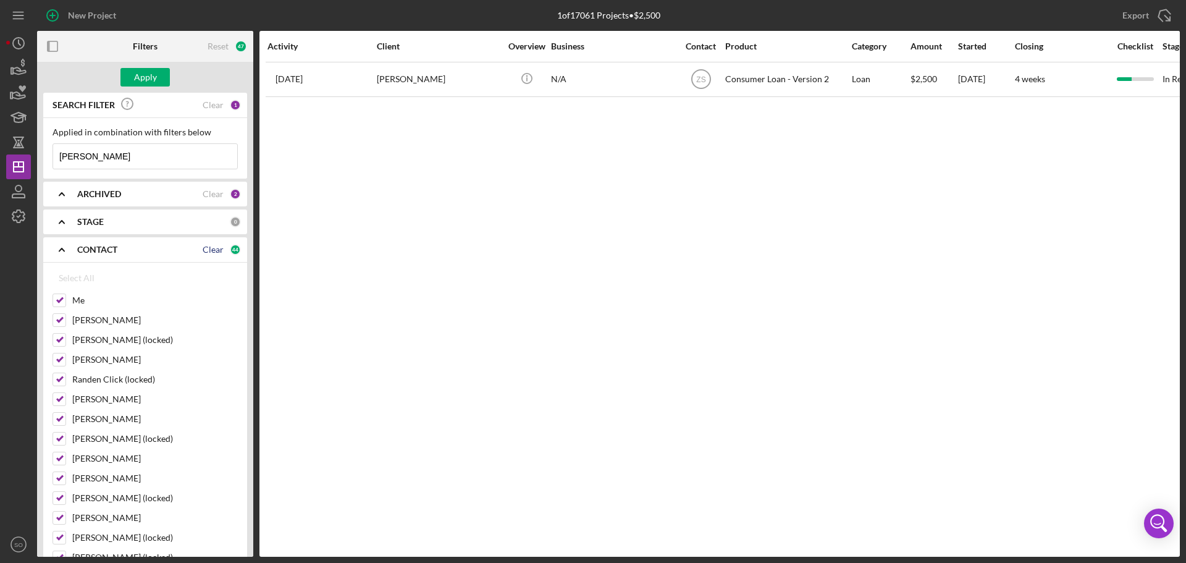
checkbox input "false"
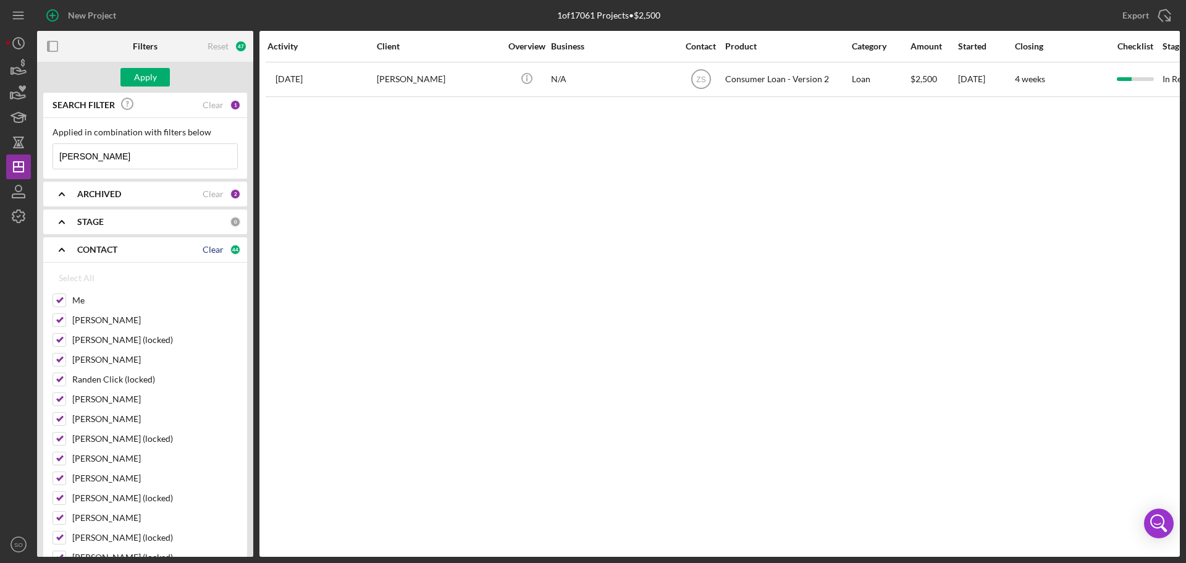
checkbox input "false"
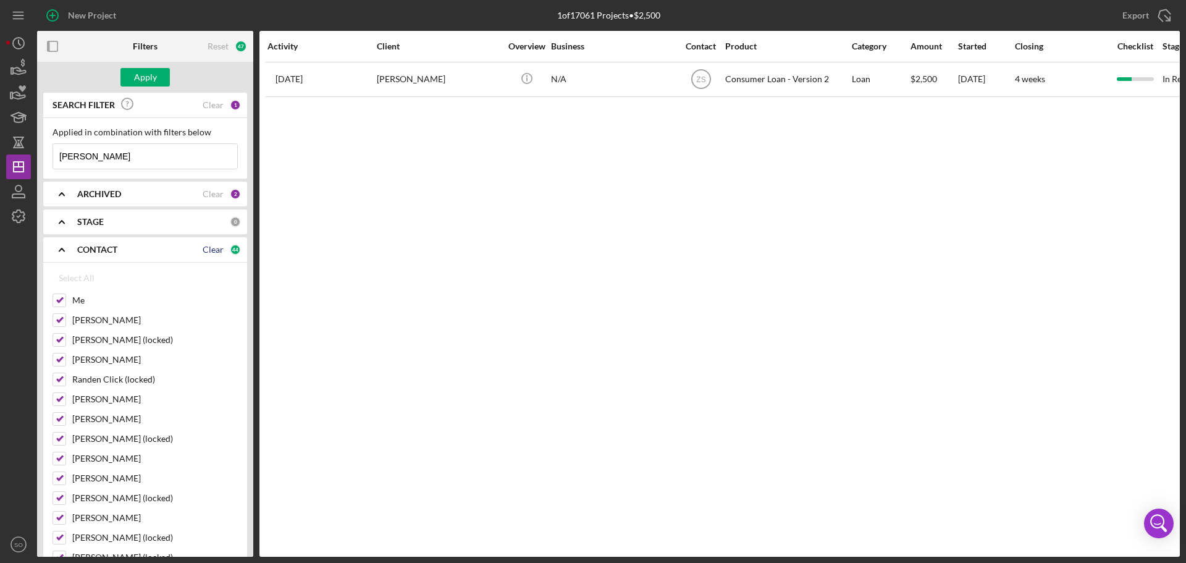
checkbox input "false"
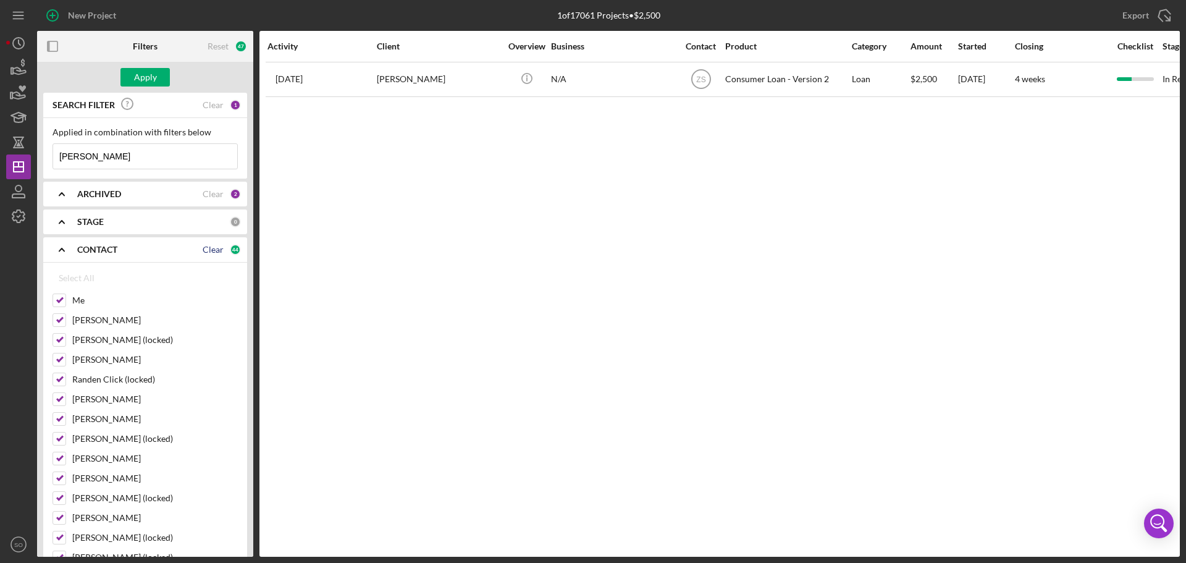
checkbox input "false"
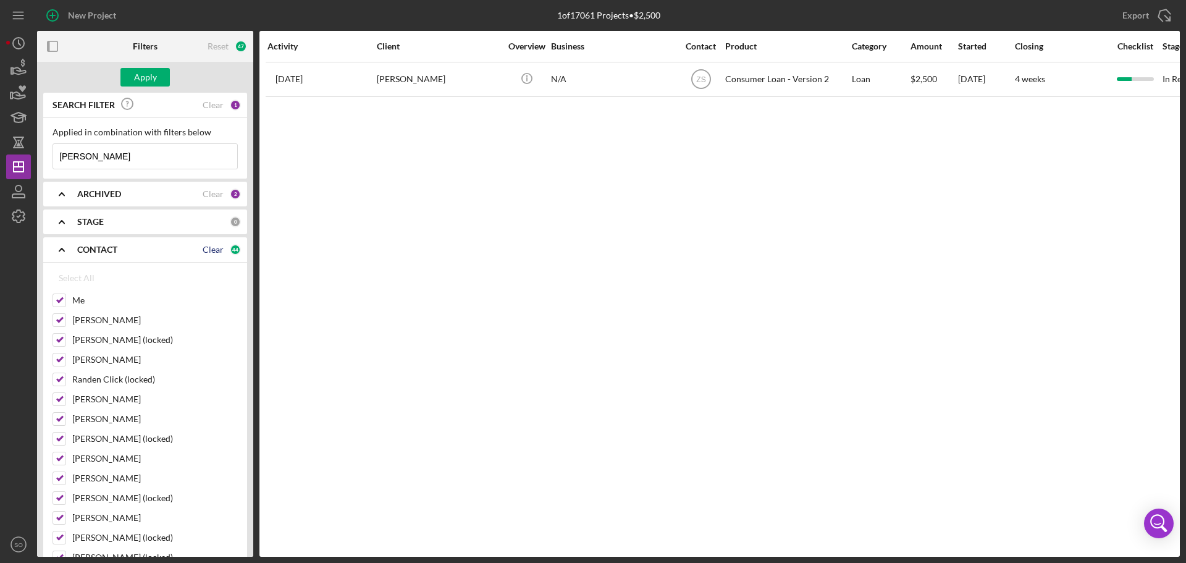
checkbox input "false"
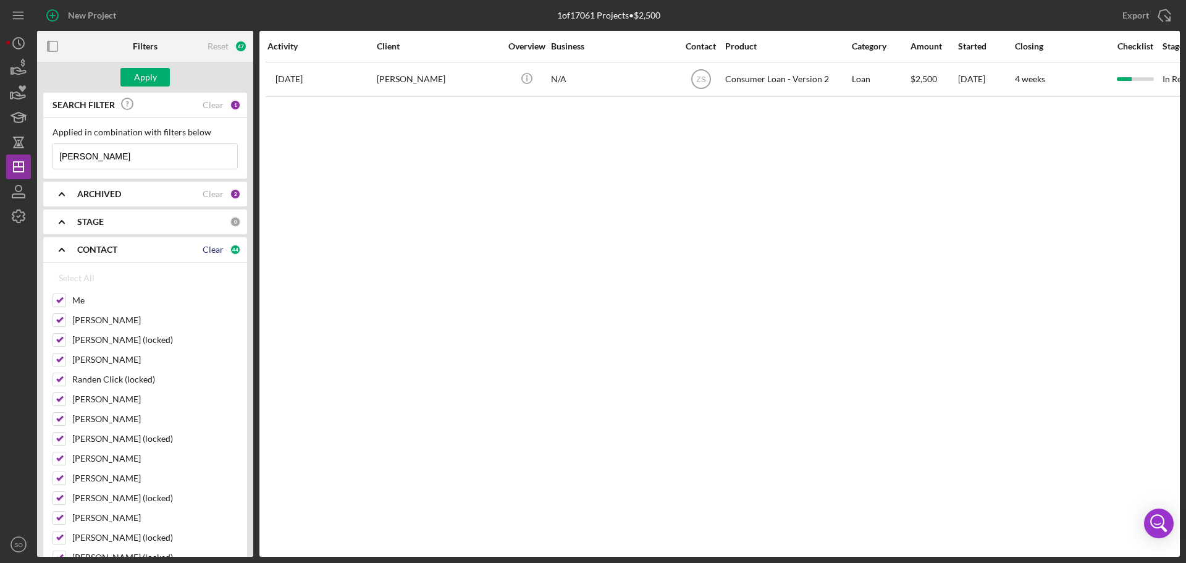
checkbox input "false"
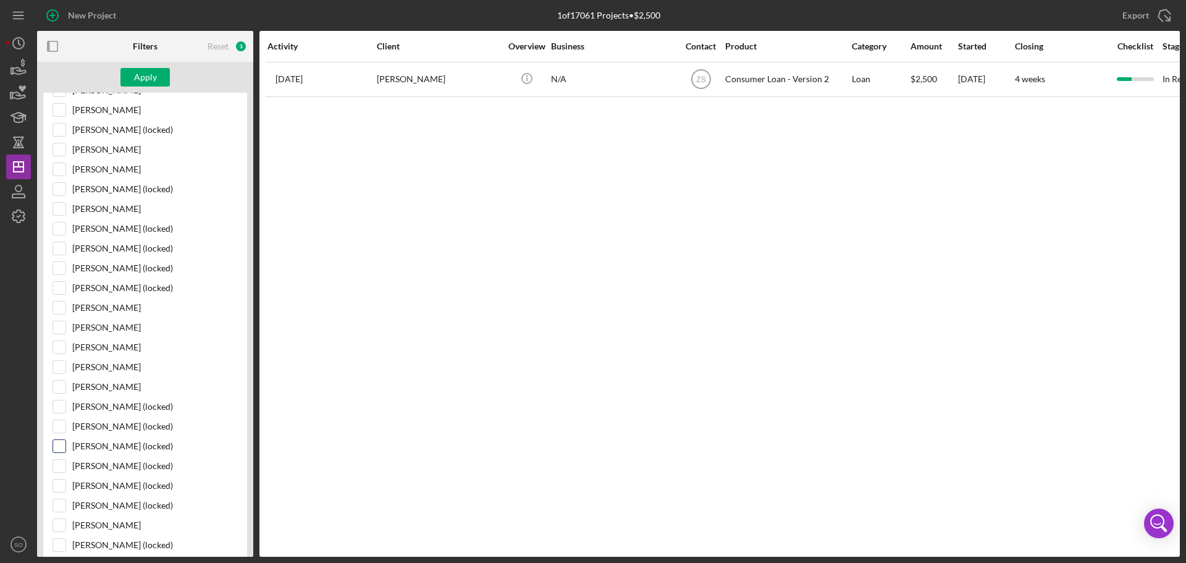
scroll to position [494, 0]
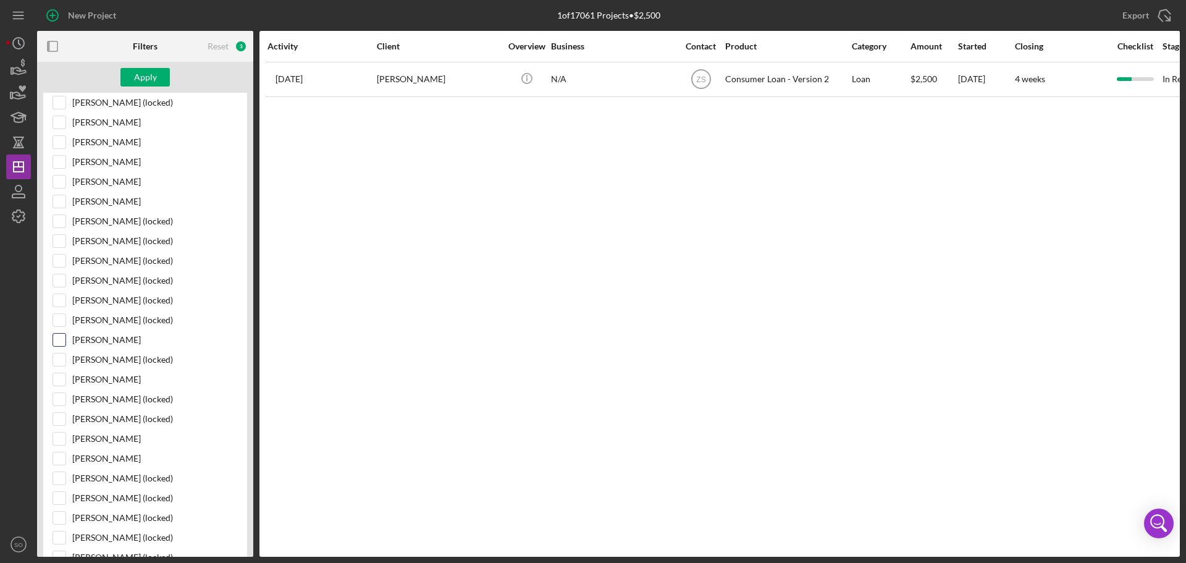
click at [60, 342] on input "Jon Pettigrew" at bounding box center [59, 340] width 12 height 12
checkbox input "true"
click at [154, 77] on div "Apply" at bounding box center [145, 77] width 23 height 19
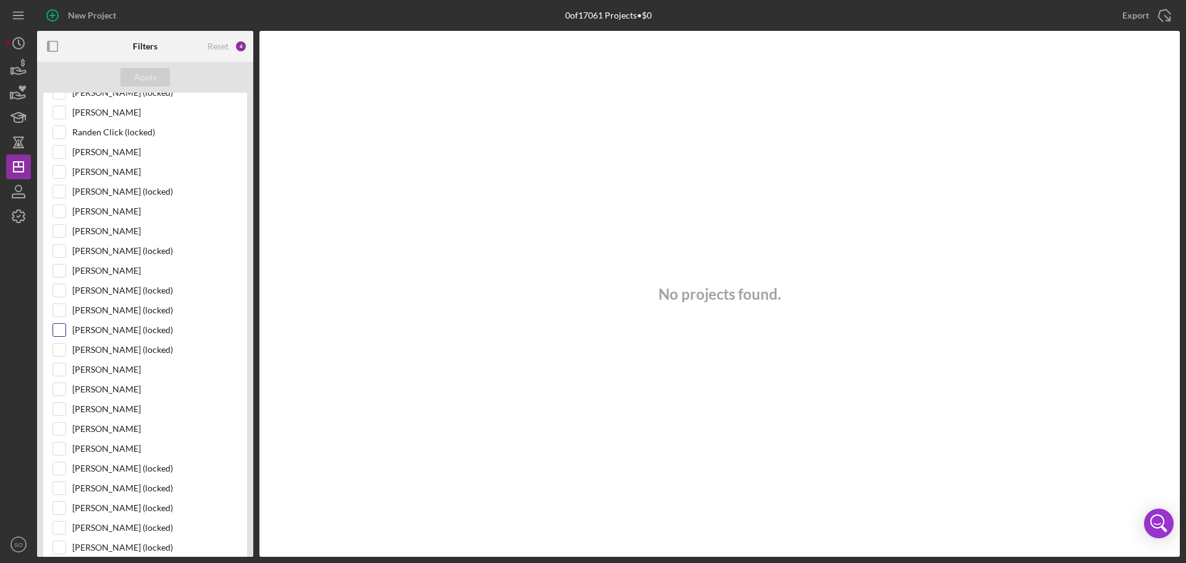
scroll to position [0, 0]
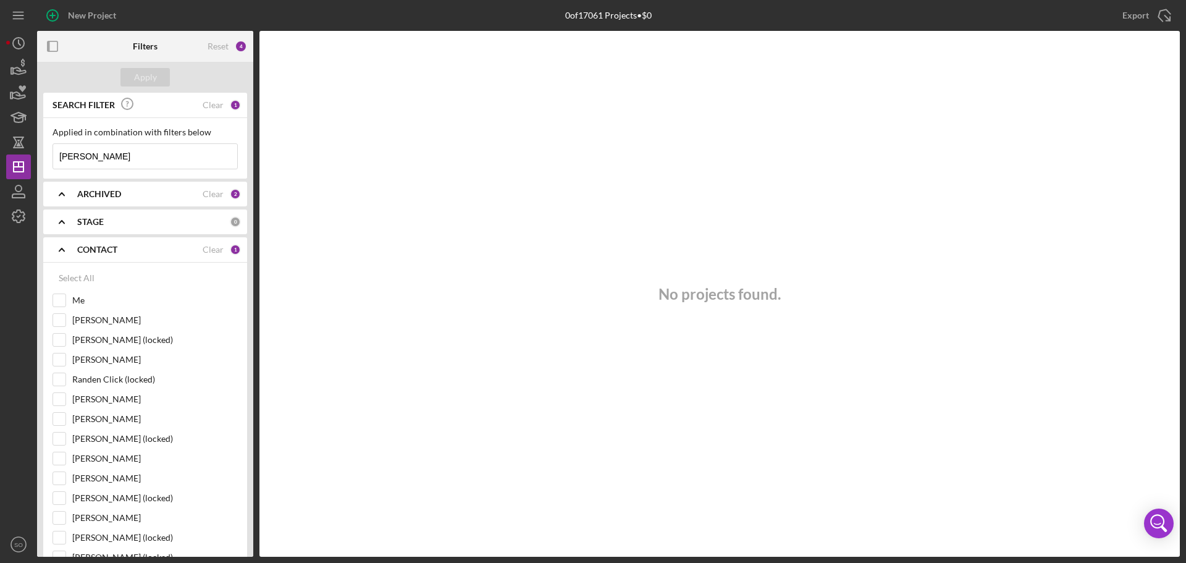
click at [141, 197] on div "ARCHIVED" at bounding box center [139, 194] width 125 height 10
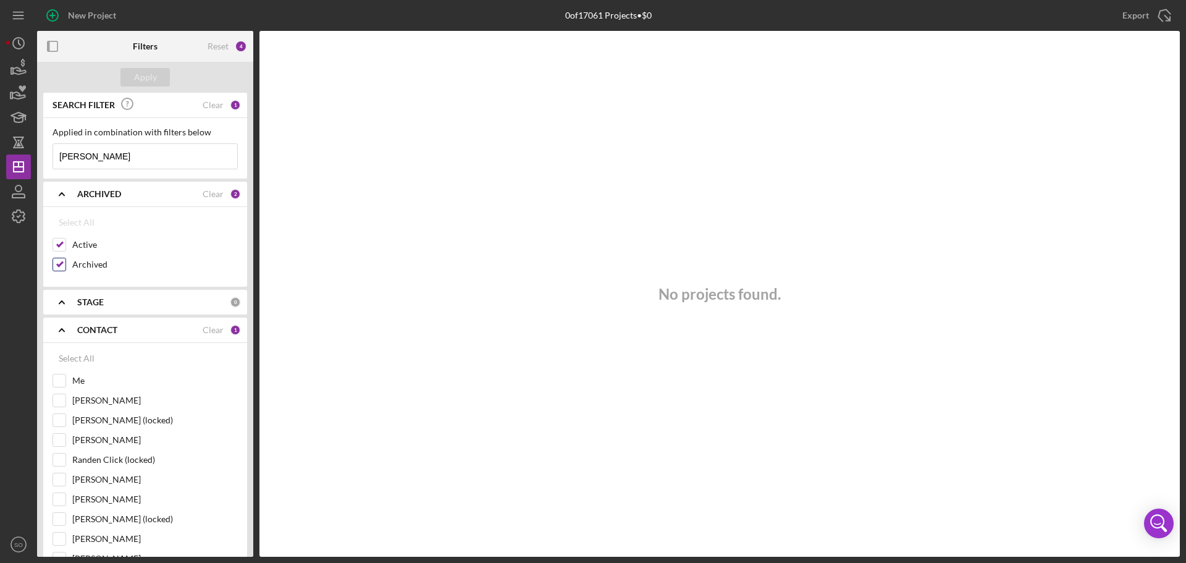
click at [61, 266] on input "Archived" at bounding box center [59, 264] width 12 height 12
checkbox input "false"
drag, startPoint x: 64, startPoint y: 158, endPoint x: 50, endPoint y: 159, distance: 14.2
click at [50, 159] on div "Applied in combination with filters below robinson Icon/Menu Close" at bounding box center [145, 148] width 204 height 61
click at [144, 70] on div "Apply" at bounding box center [145, 77] width 23 height 19
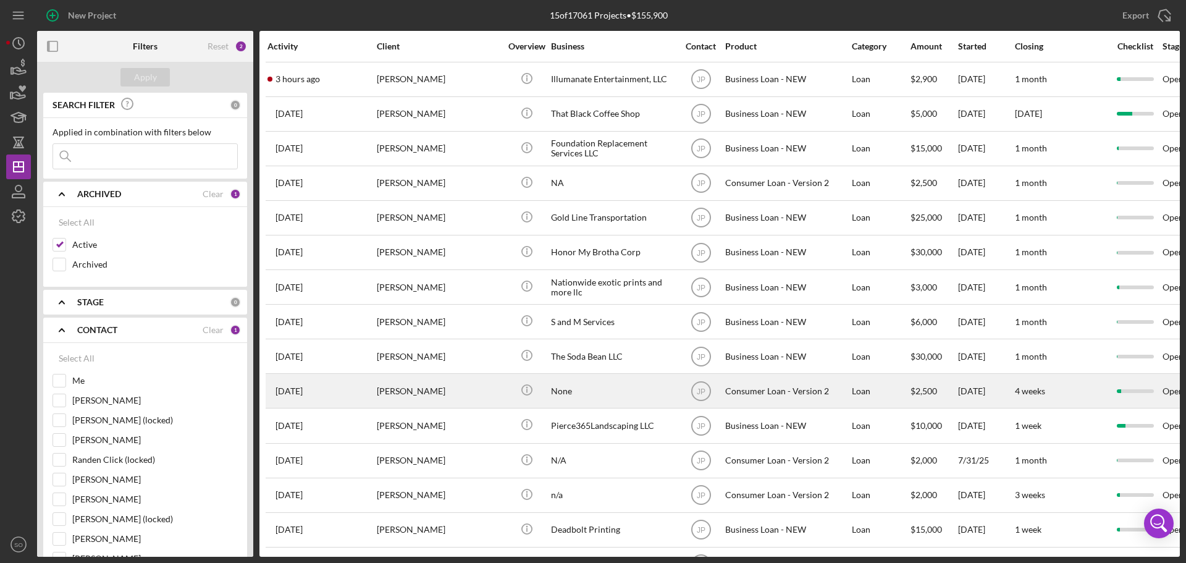
scroll to position [41, 0]
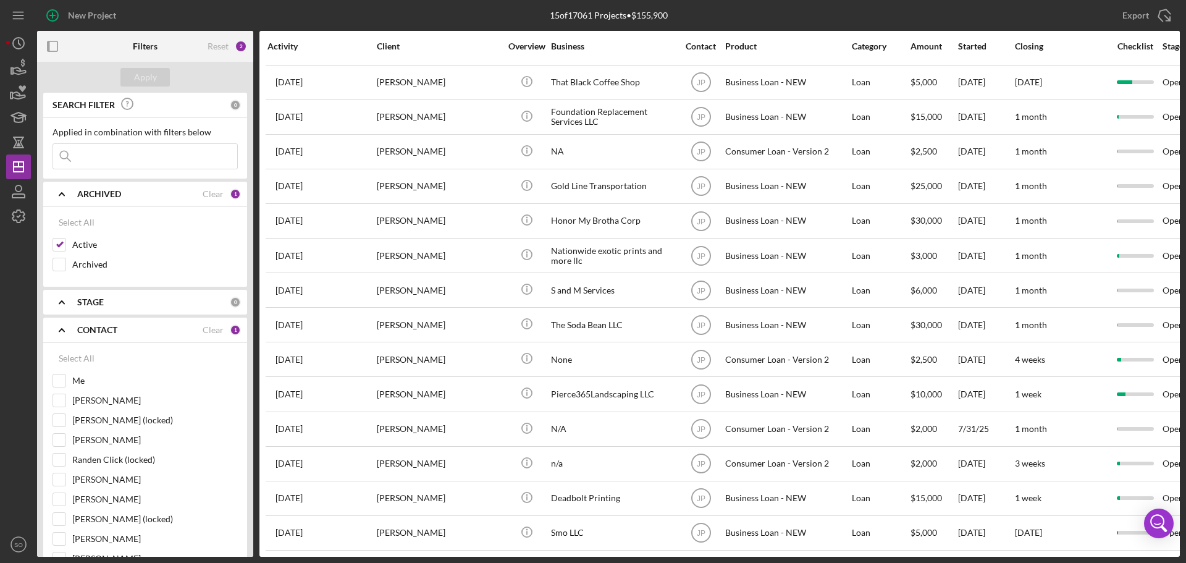
click at [114, 331] on b "CONTACT" at bounding box center [97, 330] width 40 height 10
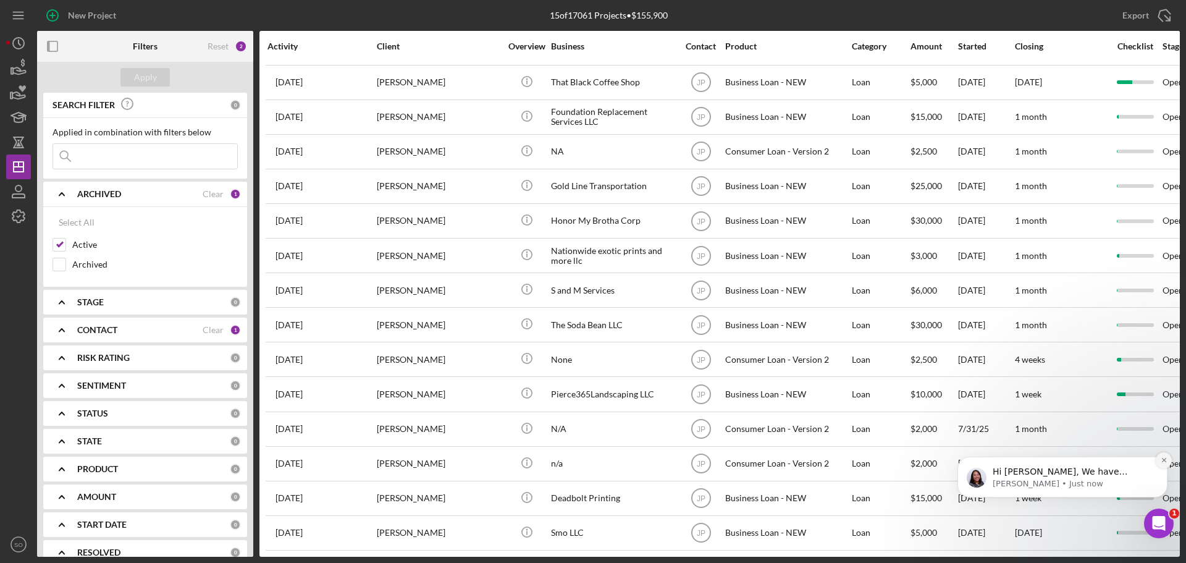
click at [1163, 463] on icon "Dismiss notification" at bounding box center [1164, 460] width 7 height 7
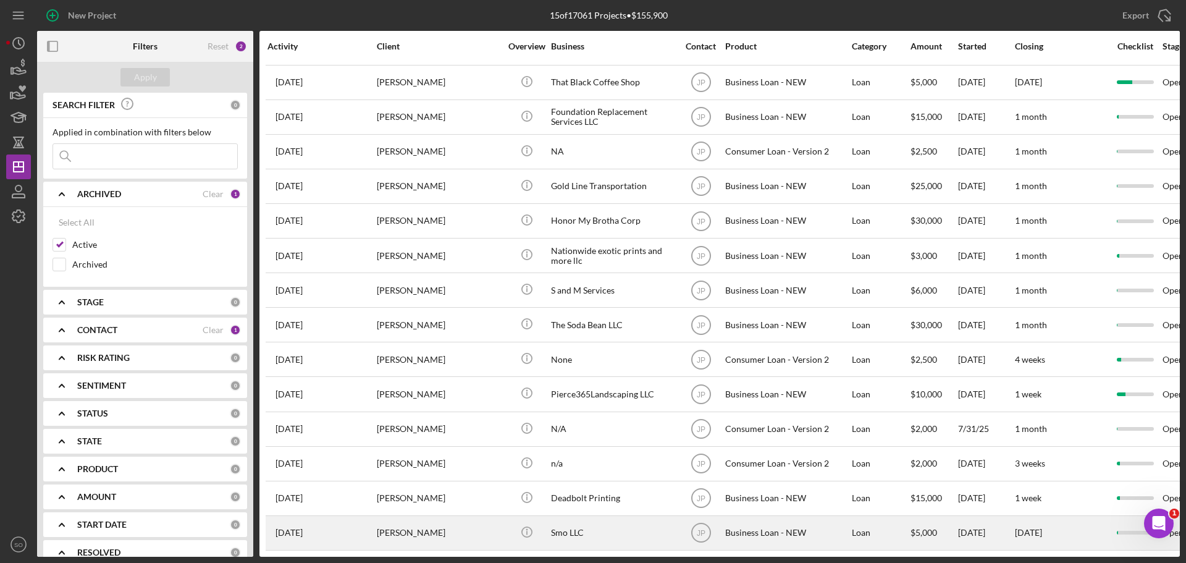
click at [1008, 530] on div "7/2/25" at bounding box center [986, 533] width 56 height 33
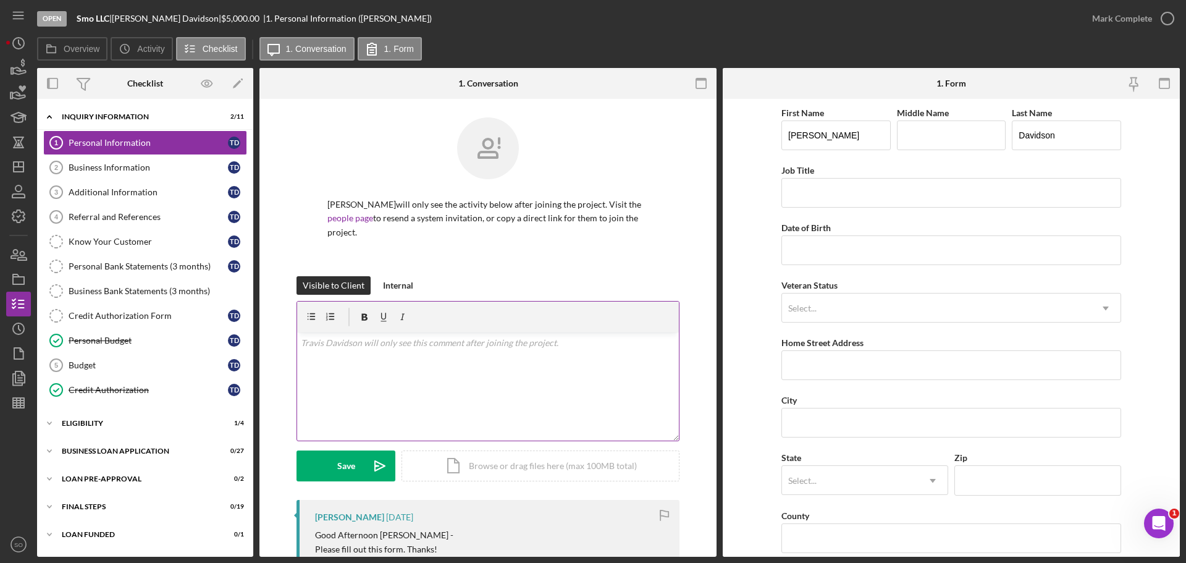
scroll to position [171, 0]
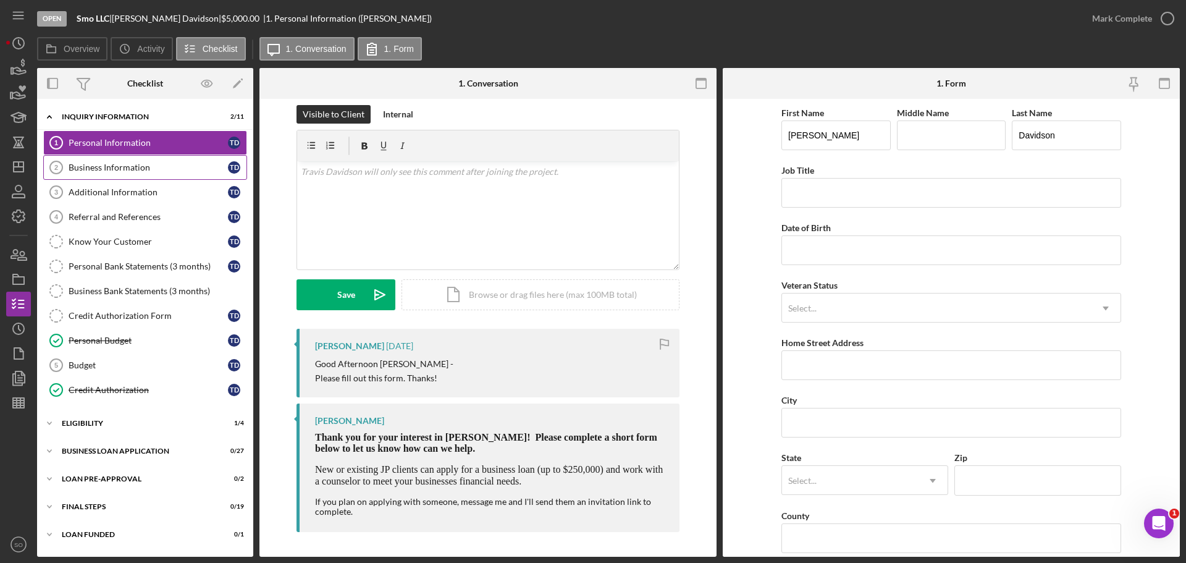
click at [156, 169] on div "Business Information" at bounding box center [148, 168] width 159 height 10
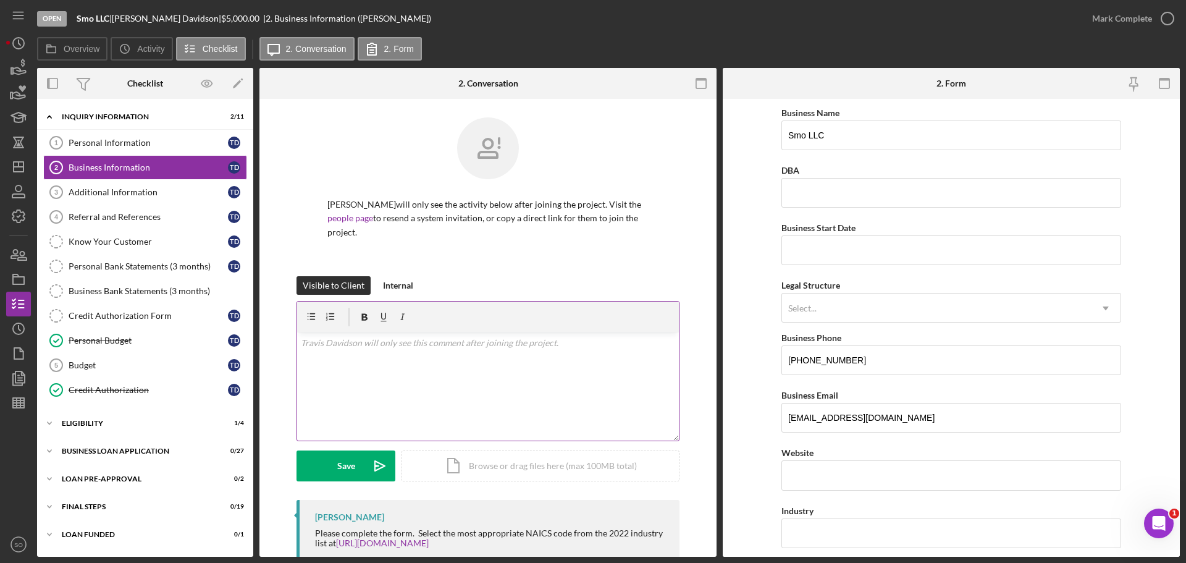
scroll to position [32, 0]
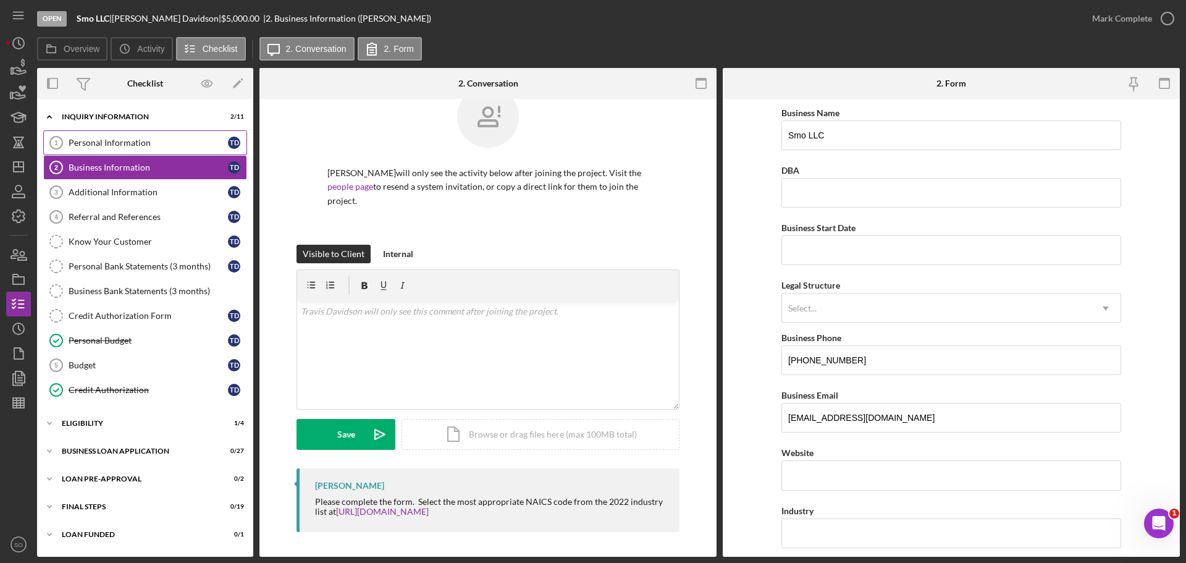
click at [118, 151] on link "Personal Information 1 Personal Information T D" at bounding box center [145, 142] width 204 height 25
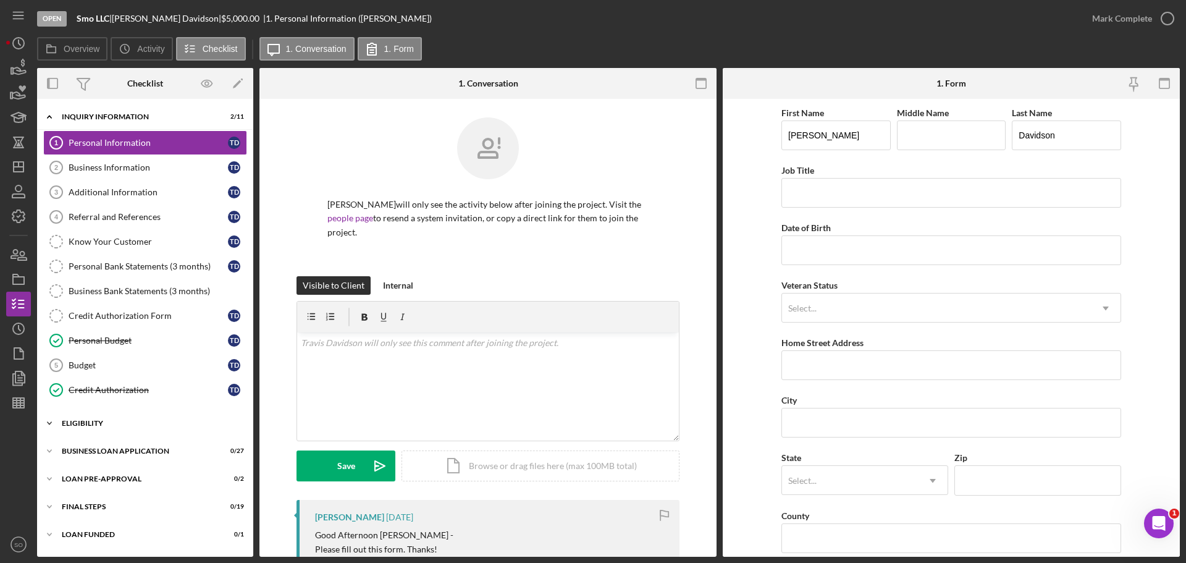
click at [96, 423] on div "ELIGIBILITY" at bounding box center [150, 423] width 176 height 7
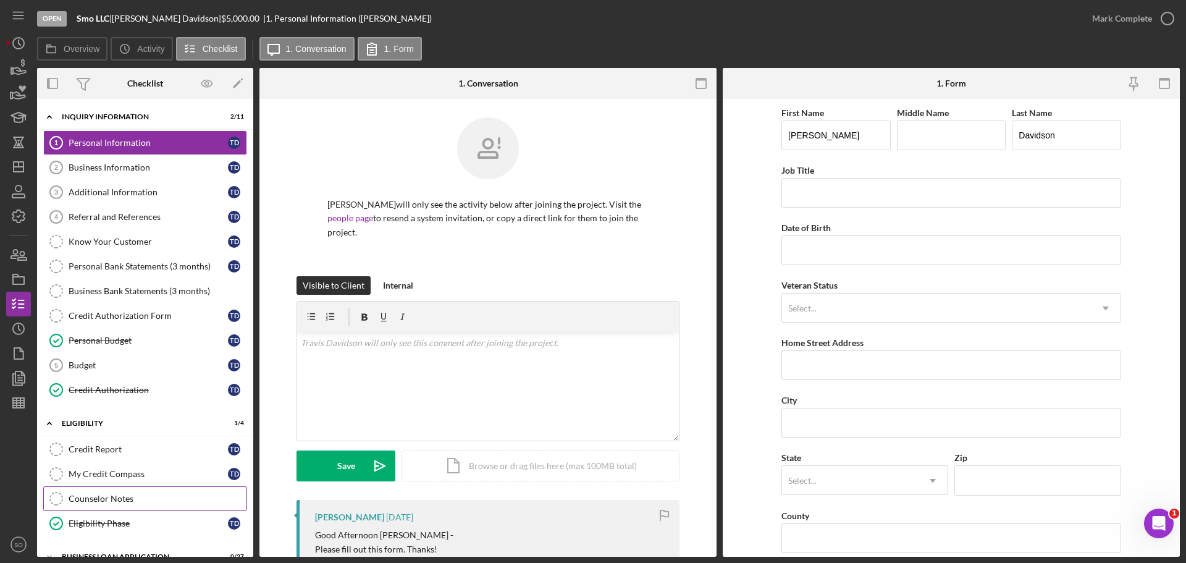
click at [113, 501] on div "Counselor Notes" at bounding box center [158, 499] width 178 height 10
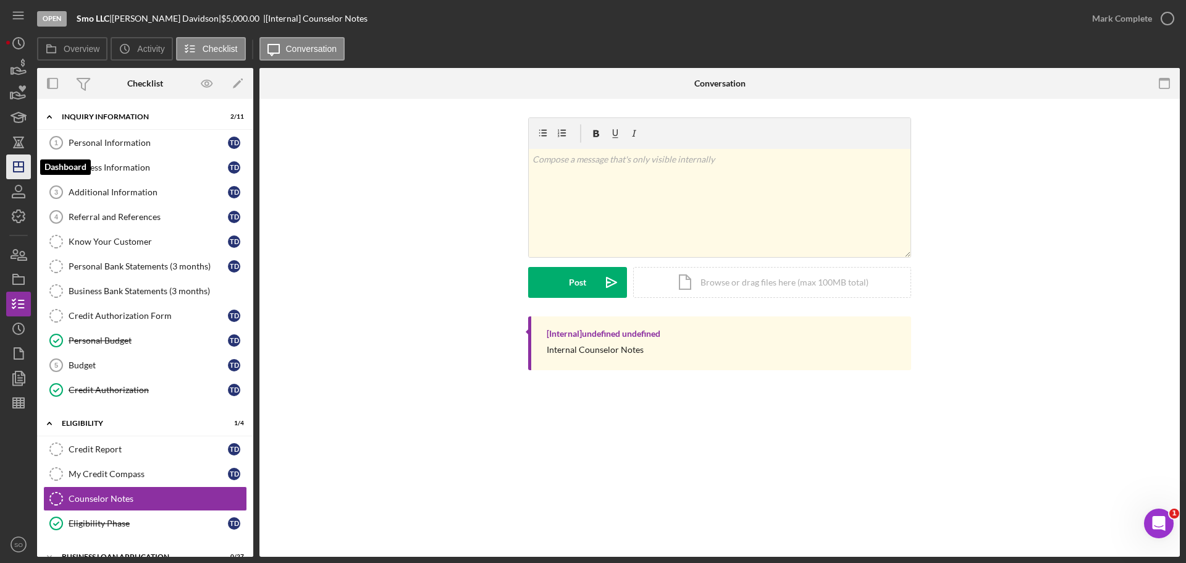
click at [14, 168] on polygon "button" at bounding box center [19, 167] width 10 height 10
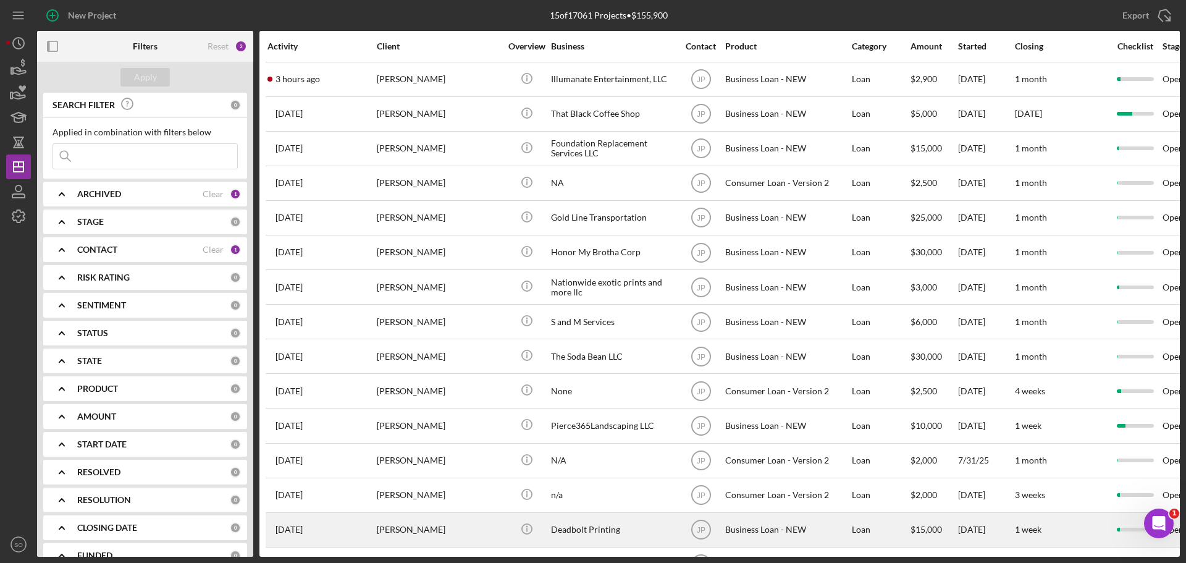
click at [431, 535] on div "Spencer Roe-Weaver" at bounding box center [439, 529] width 124 height 33
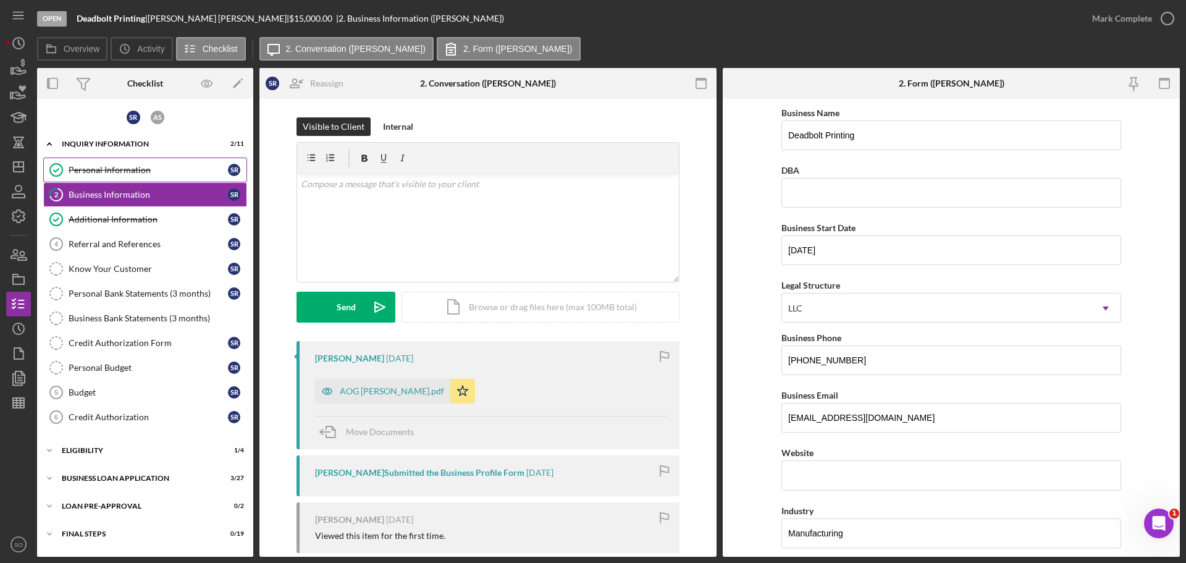
click at [161, 166] on div "Personal Information" at bounding box center [148, 170] width 159 height 10
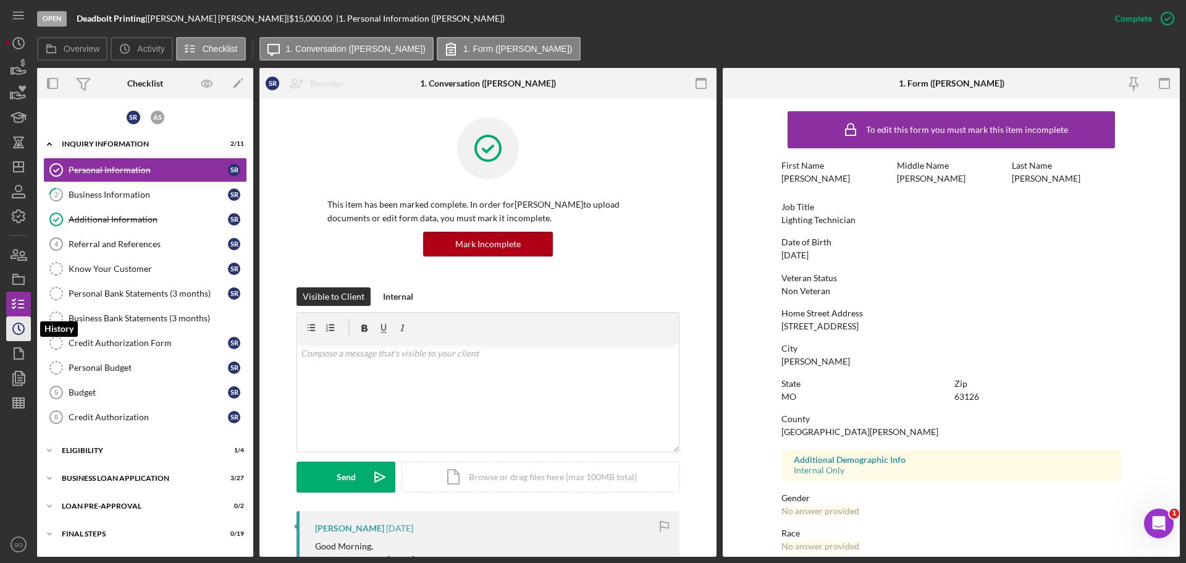
click at [17, 333] on icon "Icon/History" at bounding box center [18, 328] width 31 height 31
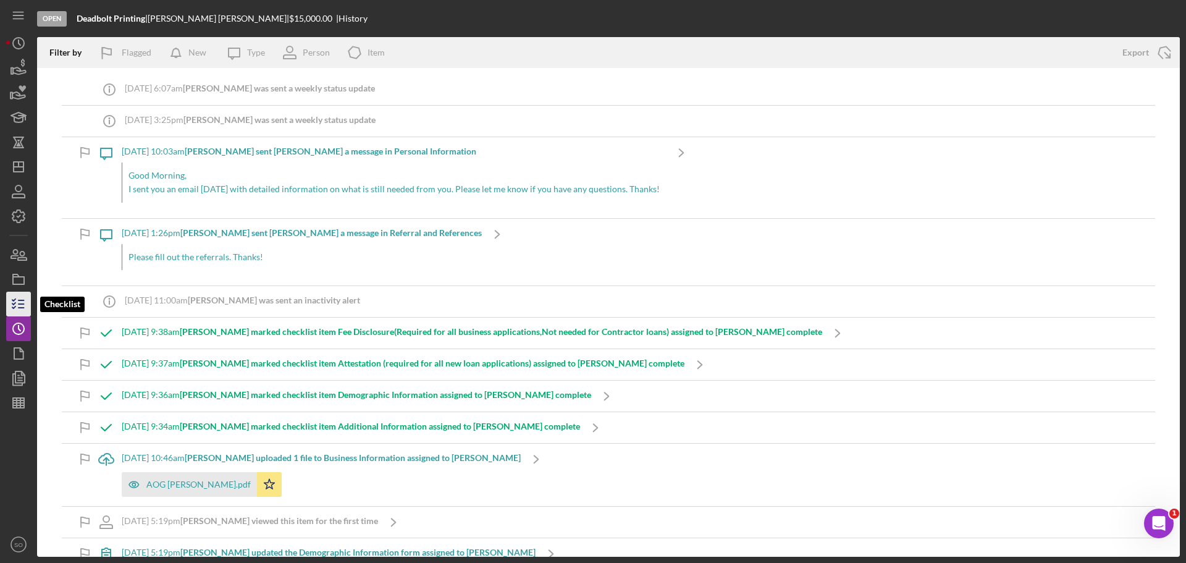
click at [12, 303] on icon "button" at bounding box center [18, 304] width 31 height 31
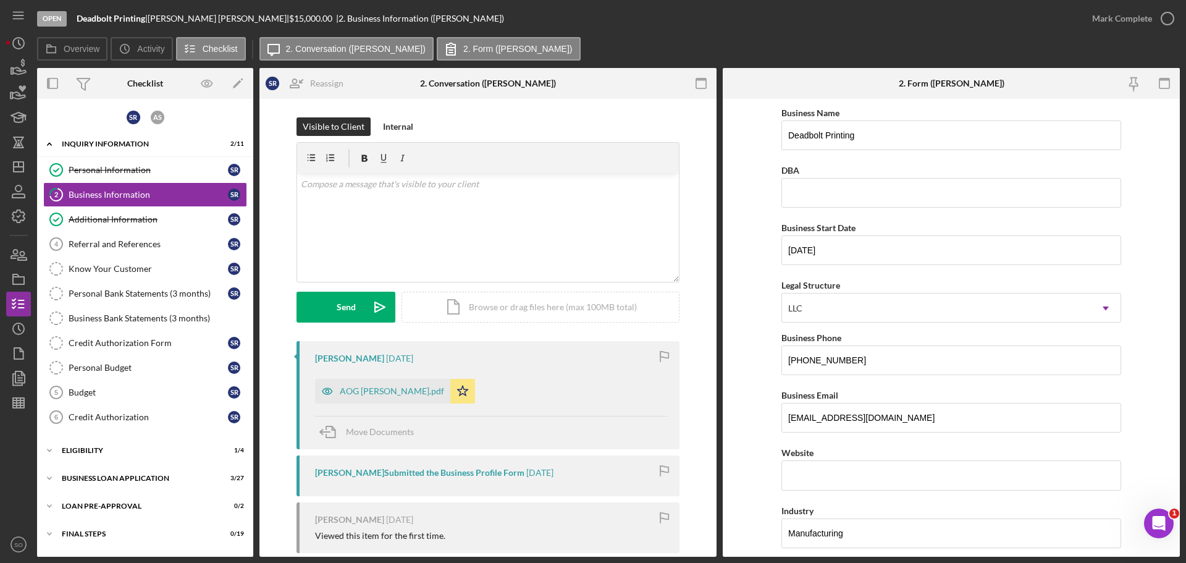
scroll to position [91, 0]
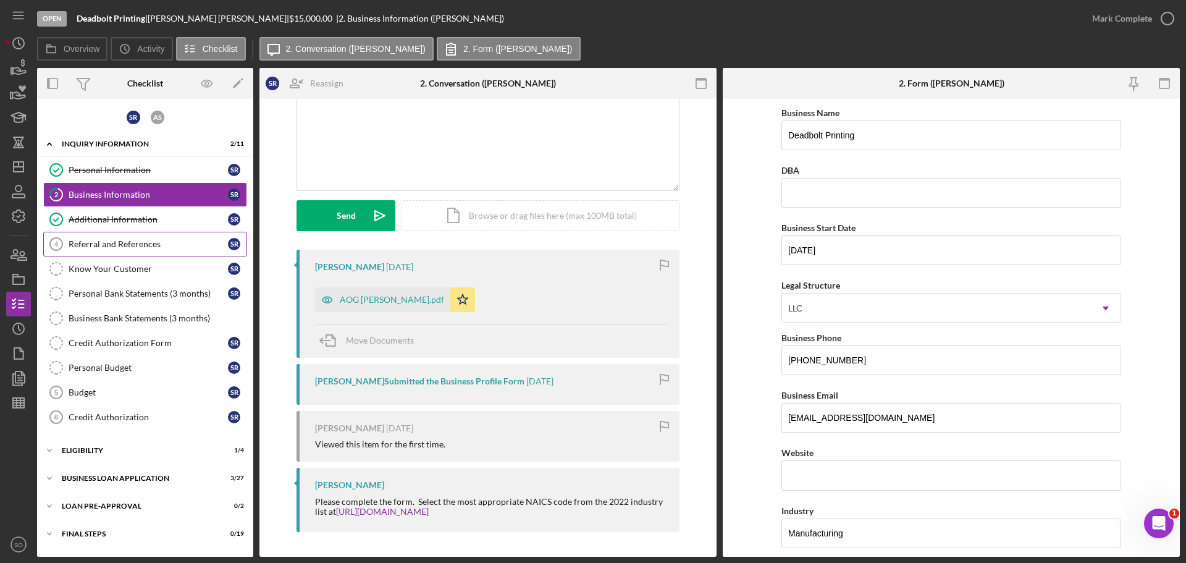
click at [114, 253] on link "Referral and References 4 Referral and References S R" at bounding box center [145, 244] width 204 height 25
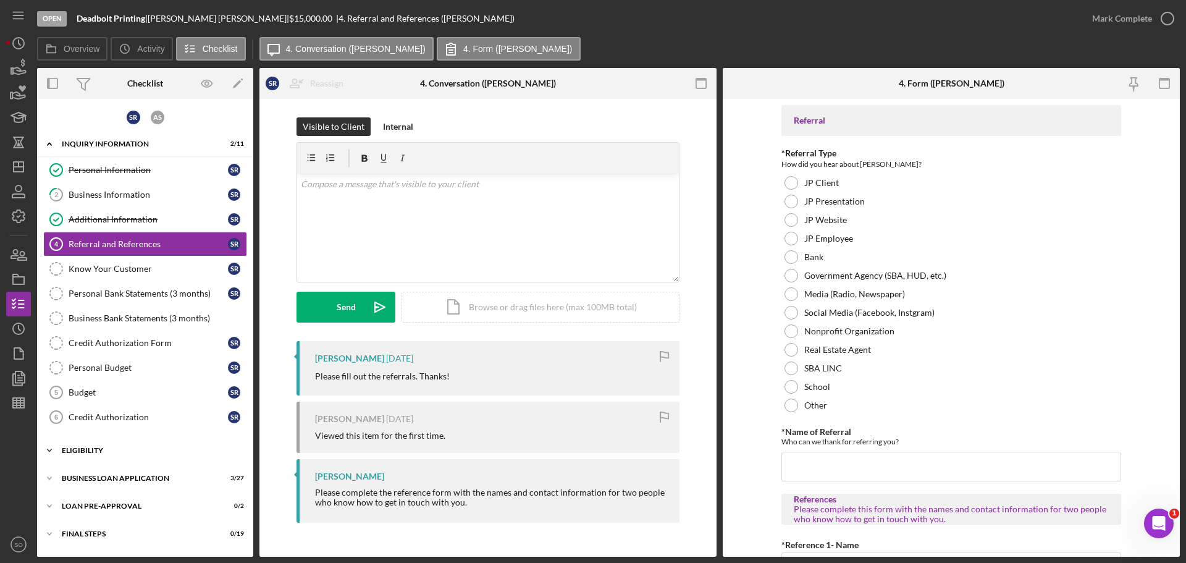
click at [94, 451] on div "ELIGIBILITY" at bounding box center [150, 450] width 176 height 7
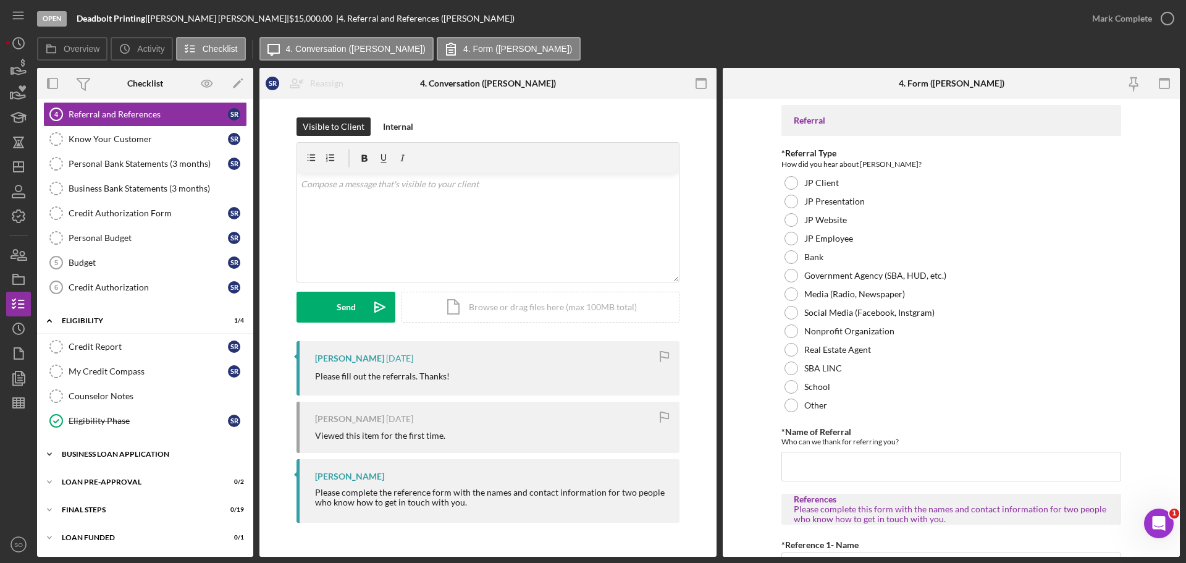
click at [110, 452] on div "BUSINESS LOAN APPLICATION" at bounding box center [150, 453] width 176 height 7
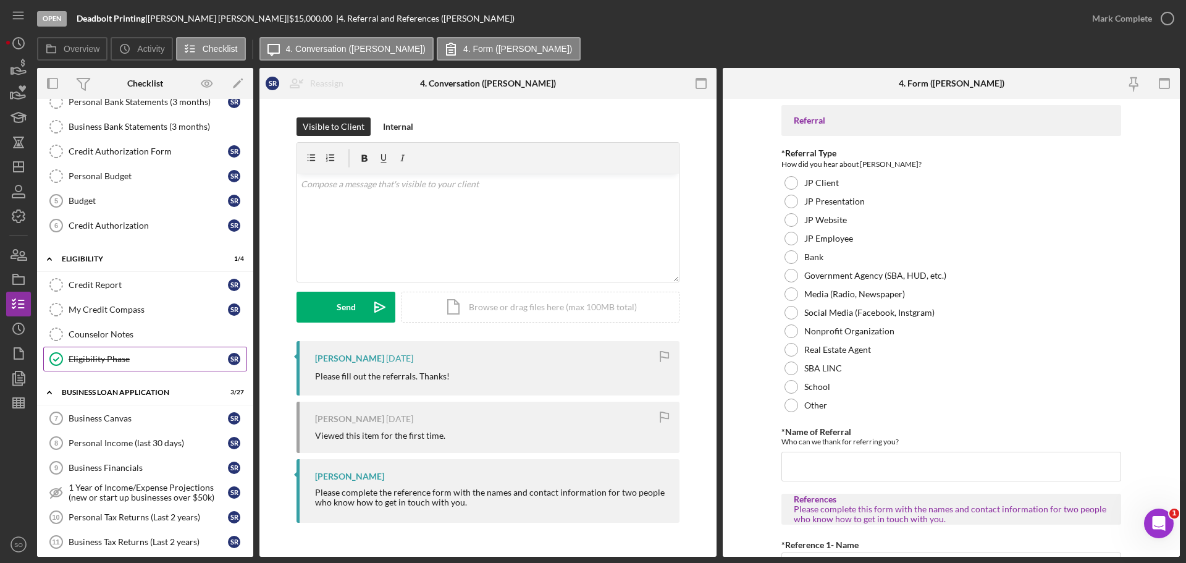
scroll to position [253, 0]
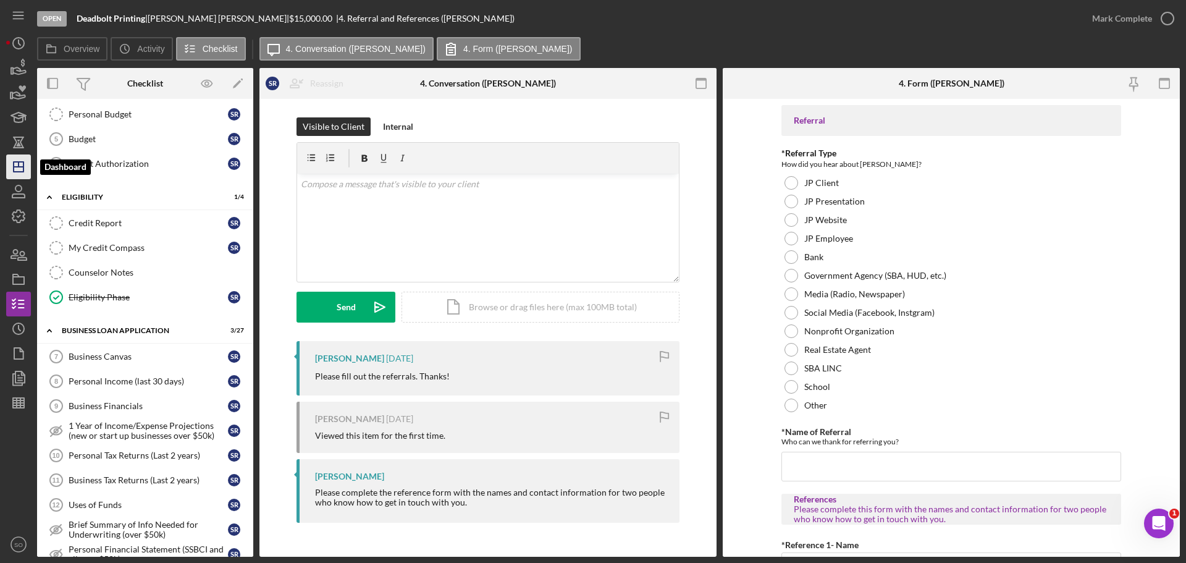
click at [20, 170] on icon "Icon/Dashboard" at bounding box center [18, 166] width 31 height 31
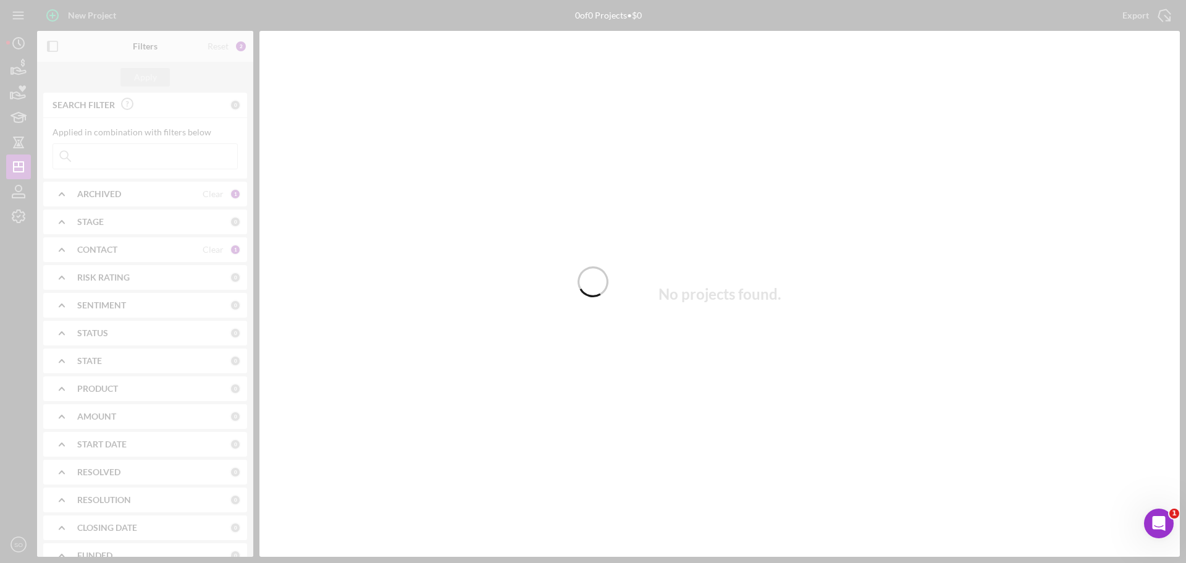
click at [613, 241] on div at bounding box center [593, 281] width 1186 height 563
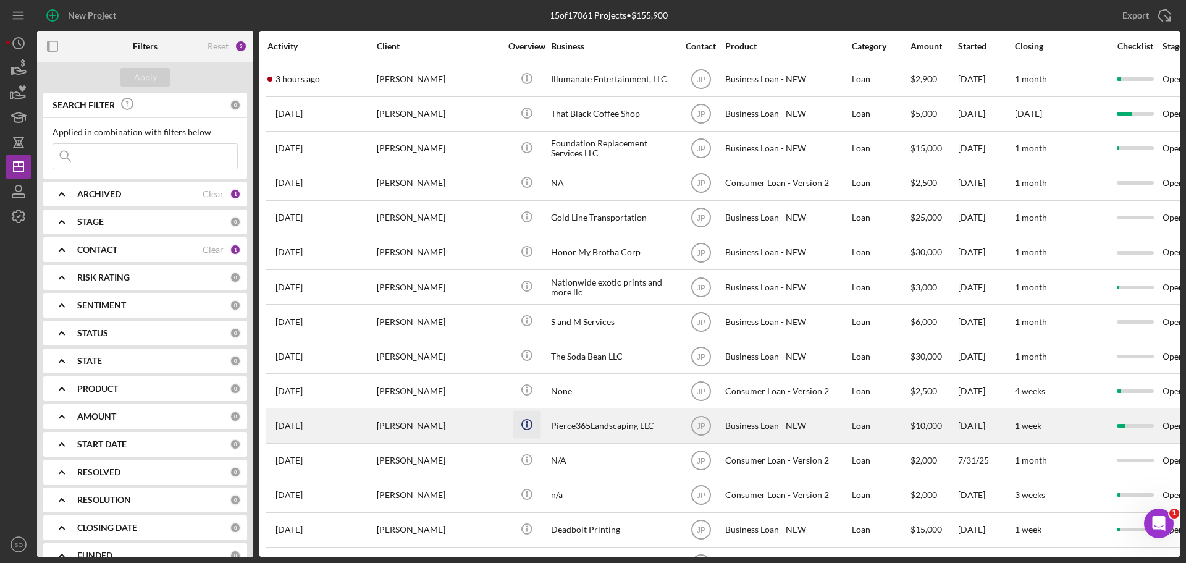
scroll to position [41, 0]
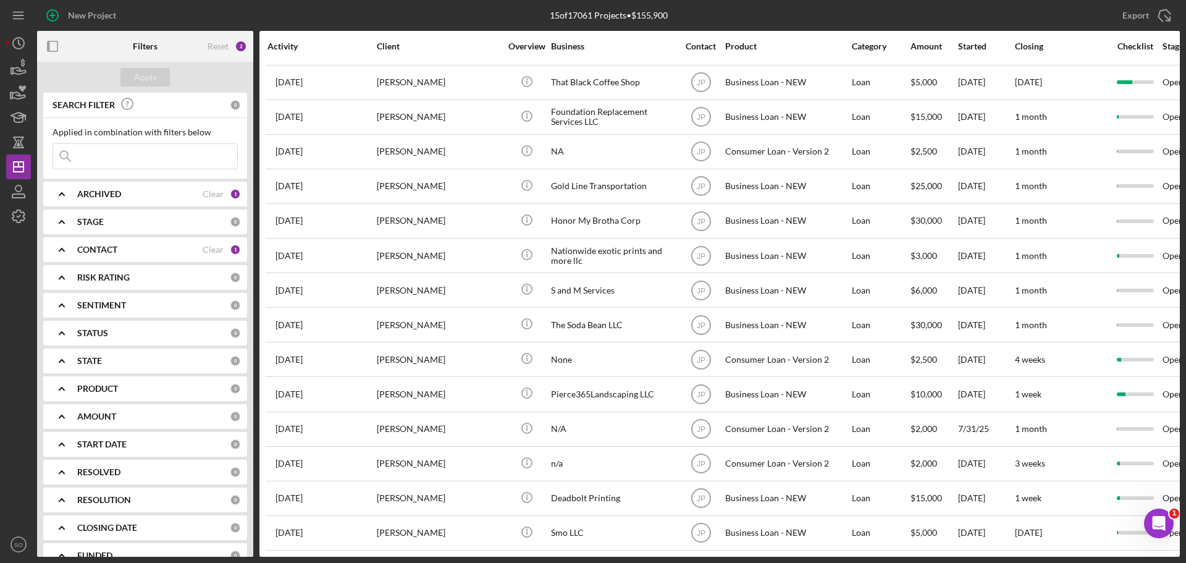
click at [97, 251] on b "CONTACT" at bounding box center [97, 250] width 40 height 10
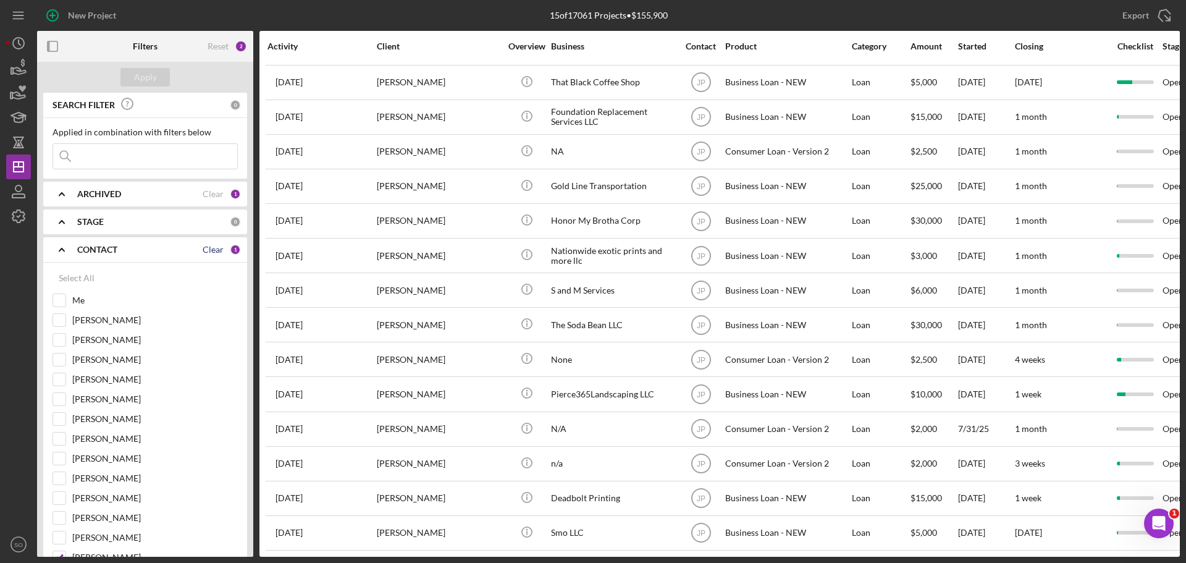
click at [215, 248] on div "Clear" at bounding box center [213, 250] width 21 height 10
checkbox input "false"
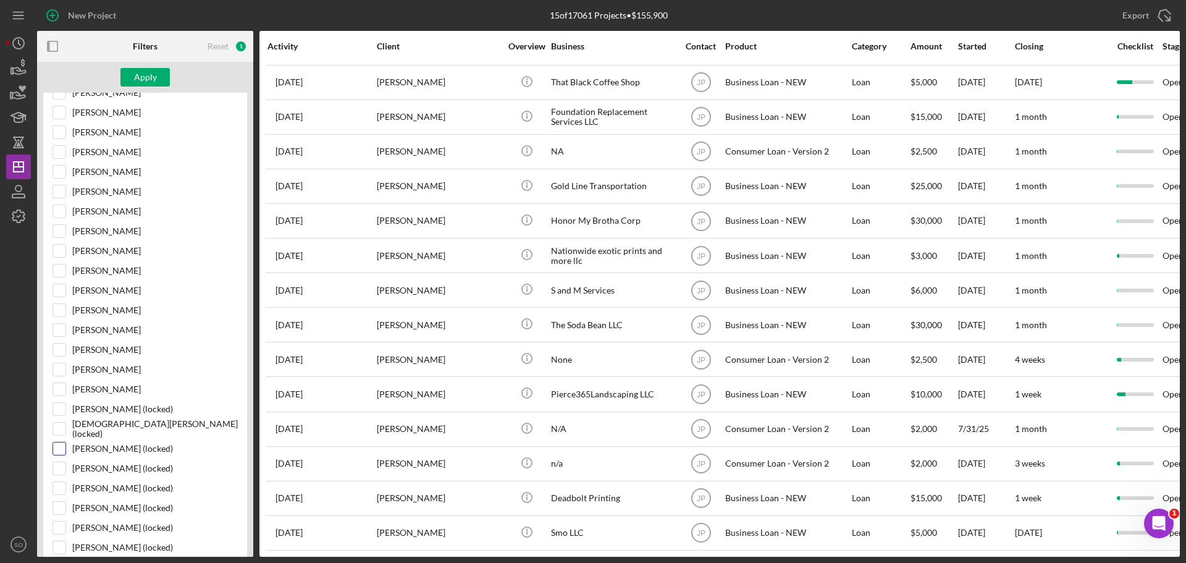
scroll to position [185, 0]
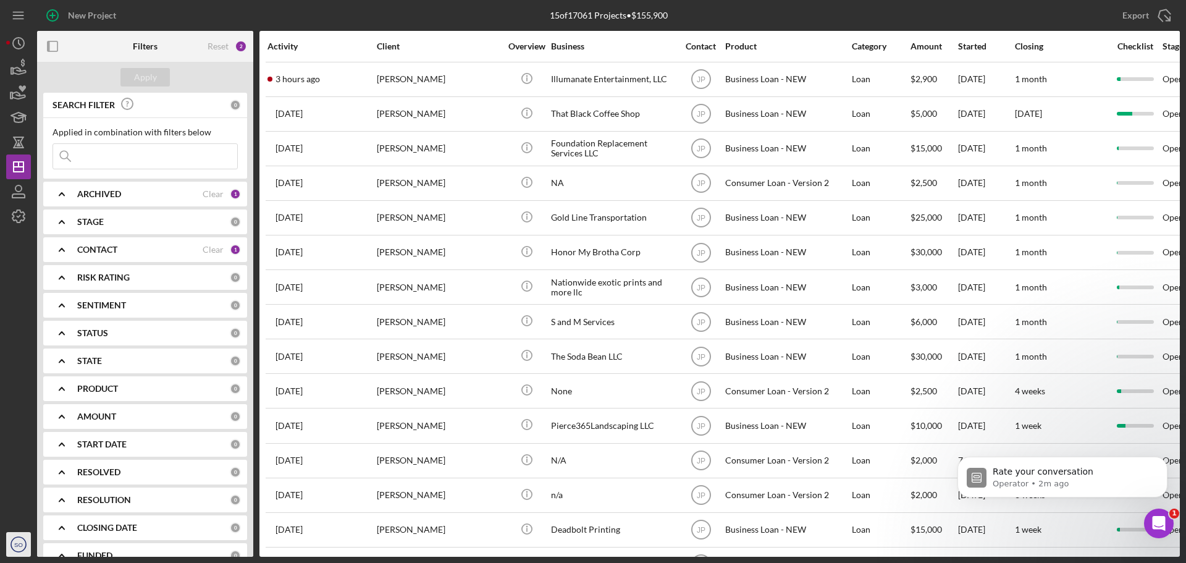
click at [7, 548] on icon "SO" at bounding box center [18, 544] width 25 height 31
click at [117, 248] on b "CONTACT" at bounding box center [97, 250] width 40 height 10
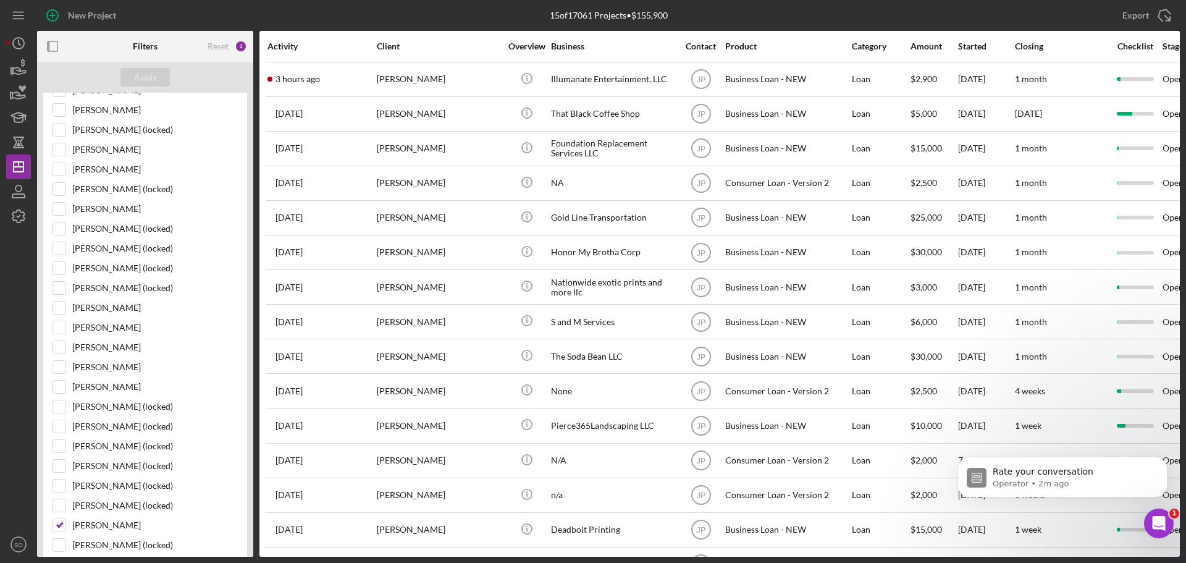
scroll to position [124, 0]
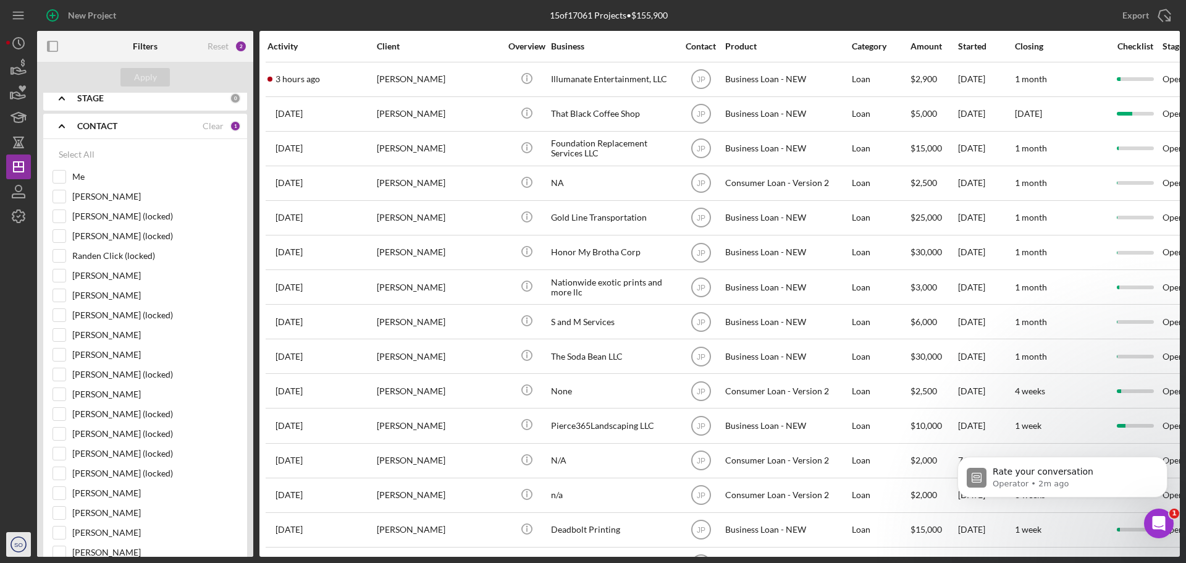
click at [22, 542] on text "SO" at bounding box center [18, 544] width 9 height 7
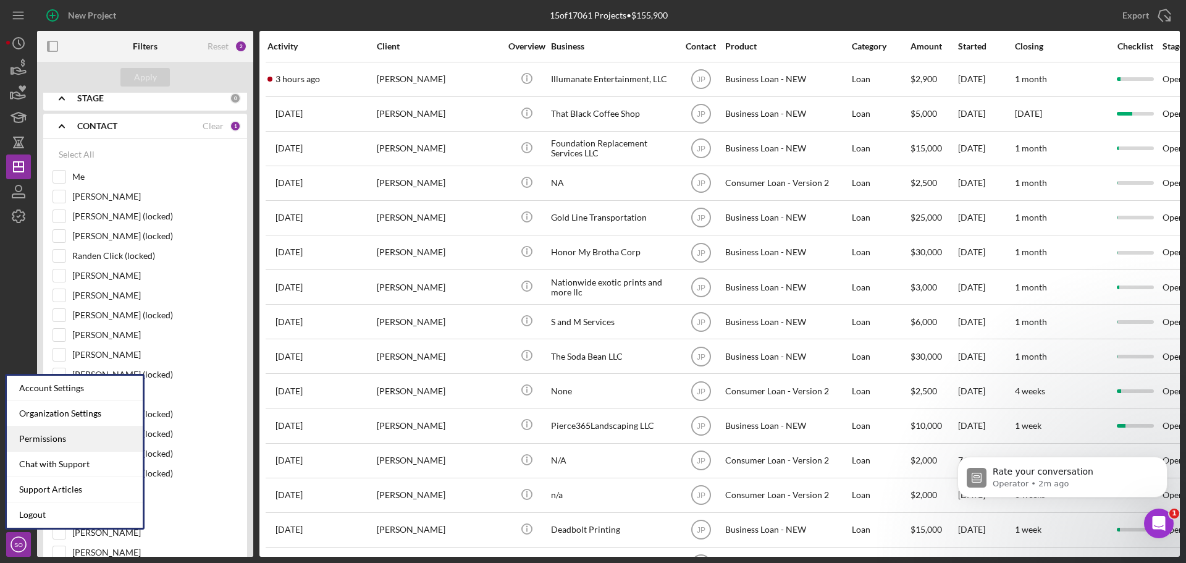
click at [61, 439] on div "Permissions" at bounding box center [75, 438] width 136 height 25
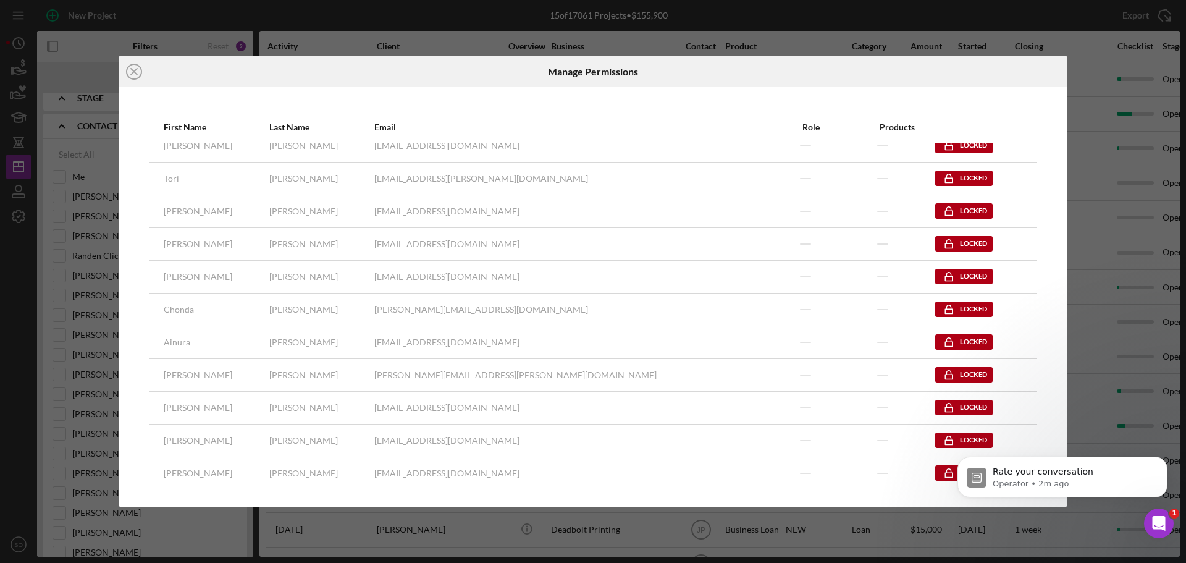
scroll to position [1108, 0]
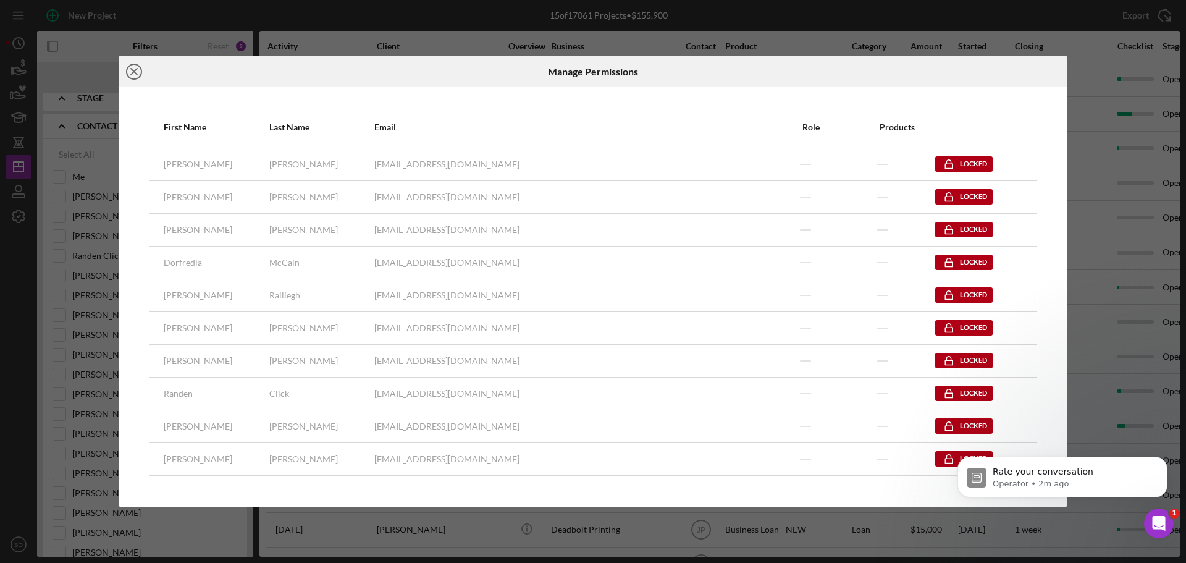
click at [133, 76] on icon "Icon/Close" at bounding box center [134, 71] width 31 height 31
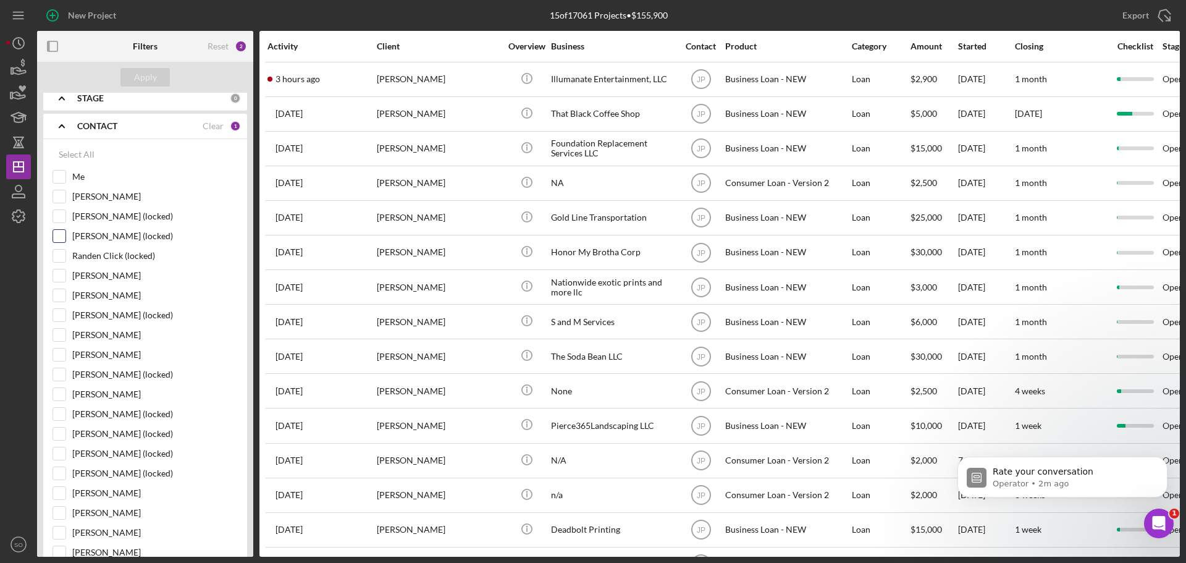
click at [60, 234] on input "Zachary Stenulson (locked)" at bounding box center [59, 236] width 12 height 12
checkbox input "true"
click at [159, 77] on button "Apply" at bounding box center [144, 77] width 49 height 19
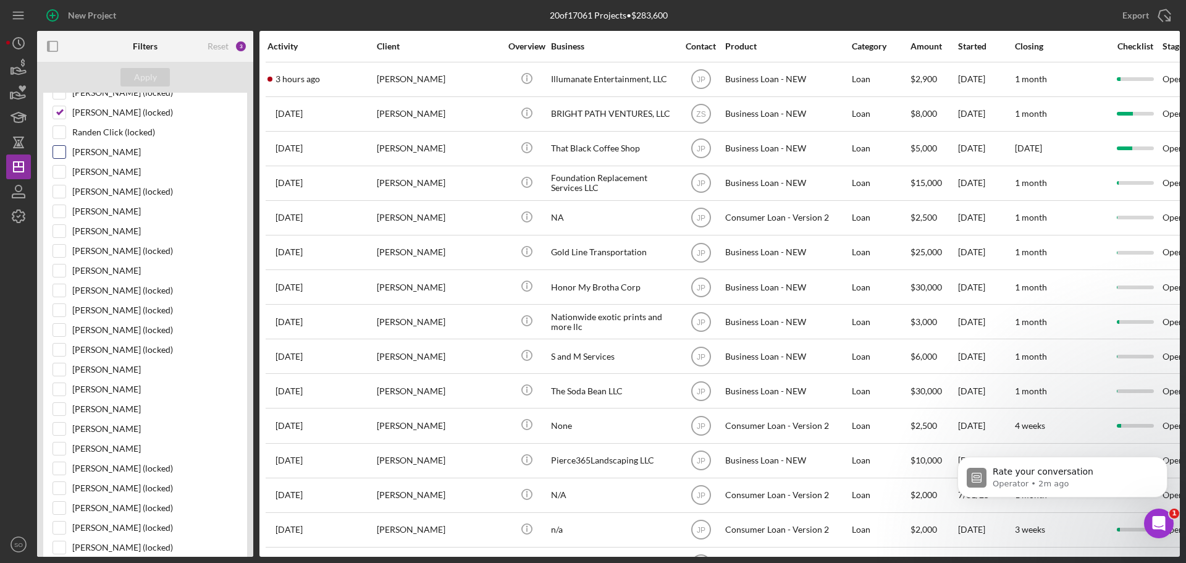
scroll to position [494, 0]
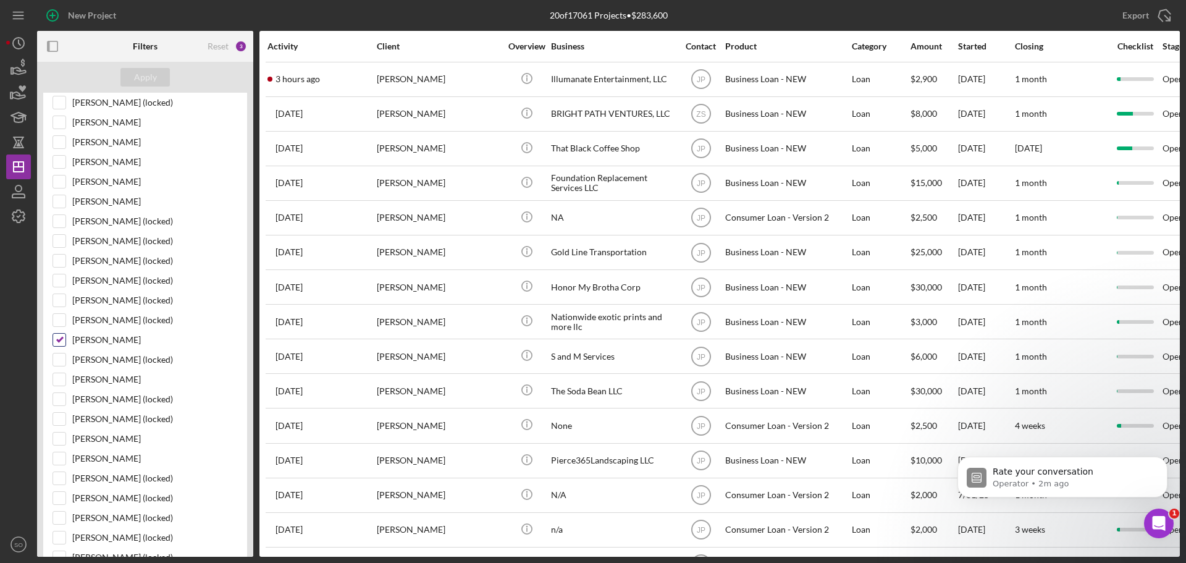
click at [60, 340] on input "Jon Pettigrew" at bounding box center [59, 340] width 12 height 12
checkbox input "false"
click at [150, 75] on div "Apply" at bounding box center [145, 77] width 23 height 19
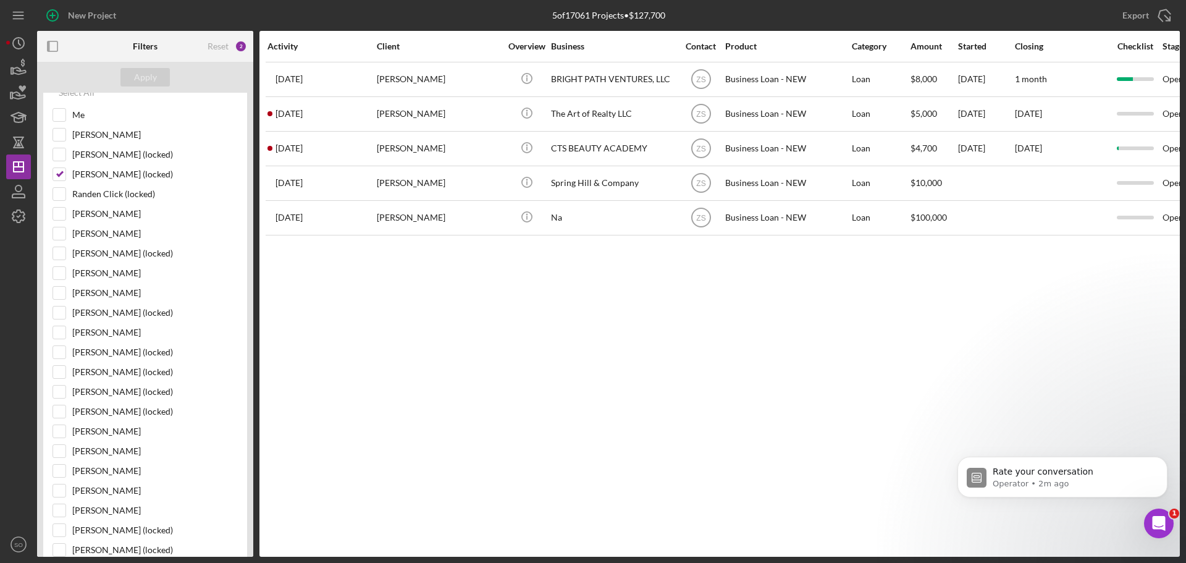
scroll to position [0, 0]
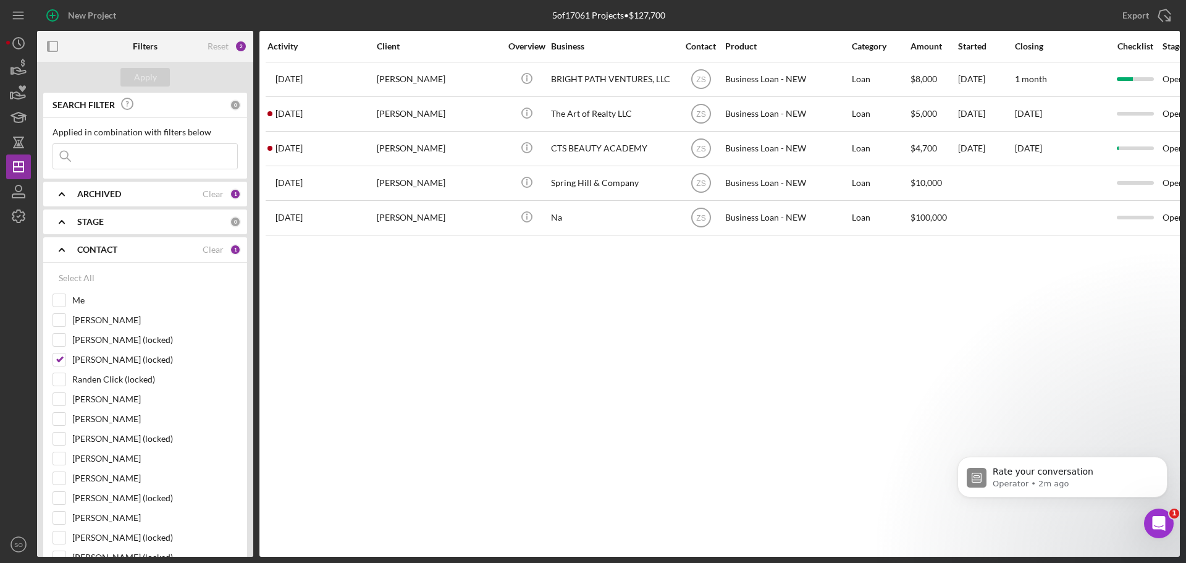
click at [101, 248] on b "CONTACT" at bounding box center [97, 250] width 40 height 10
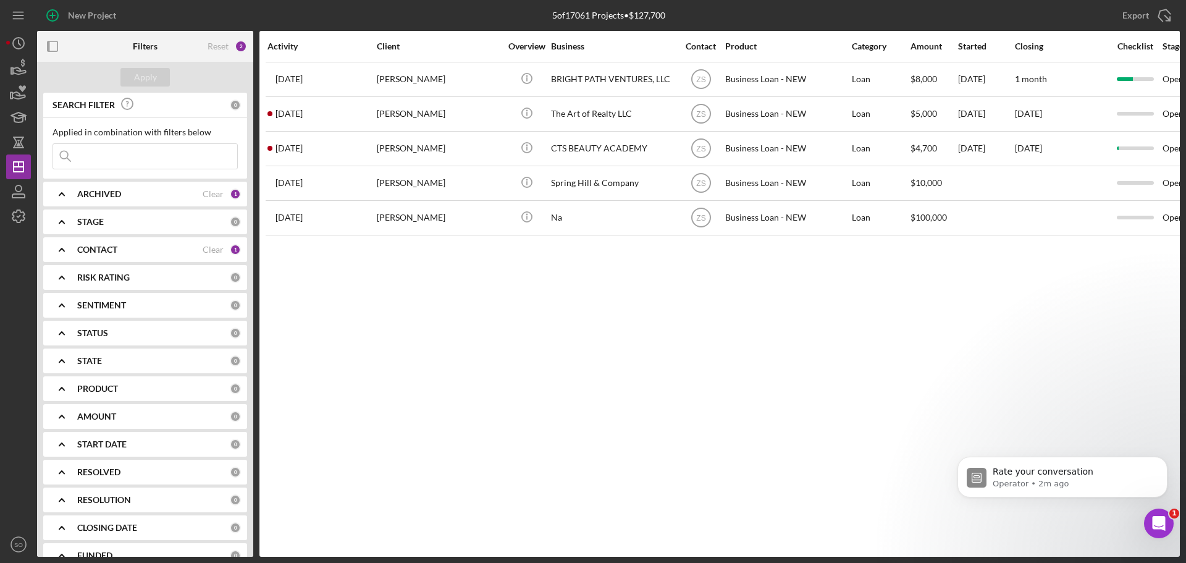
click at [89, 251] on b "CONTACT" at bounding box center [97, 250] width 40 height 10
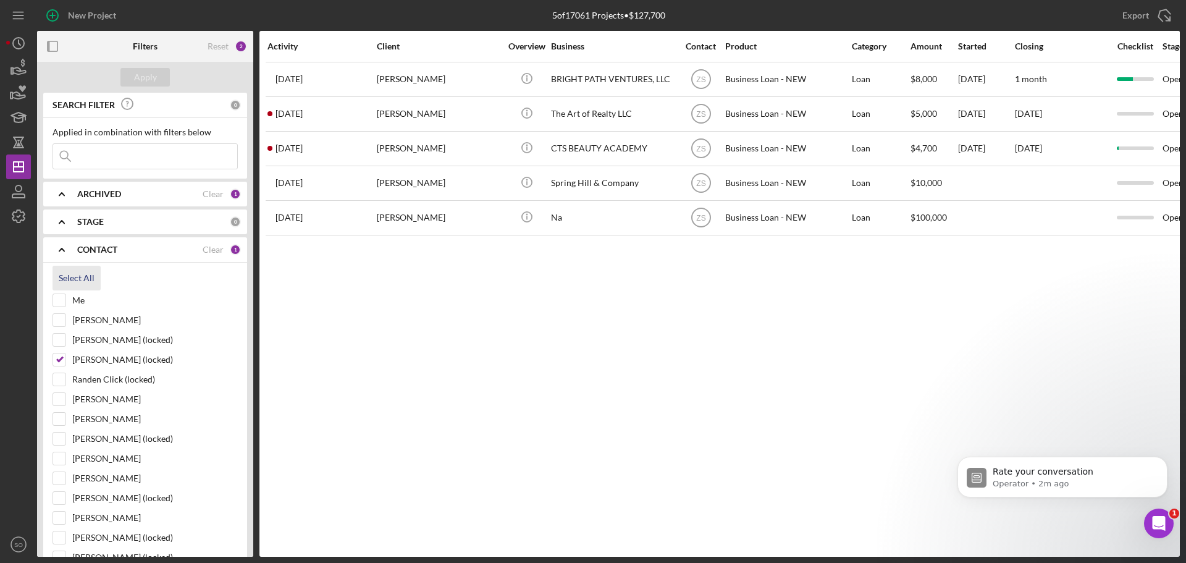
click at [67, 281] on div "Select All" at bounding box center [77, 278] width 36 height 25
checkbox input "true"
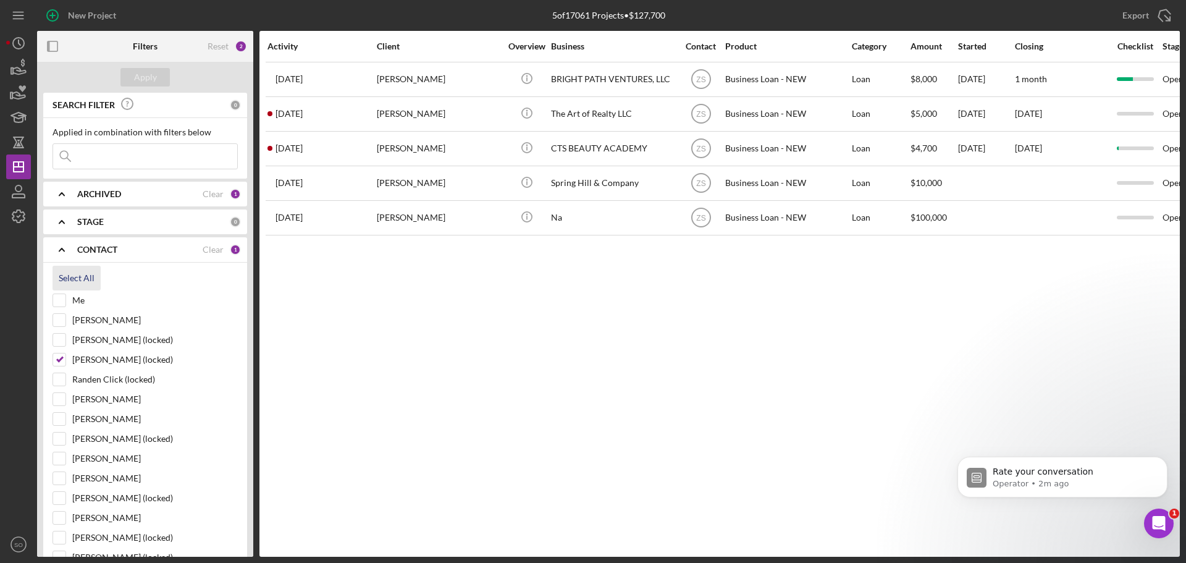
checkbox input "true"
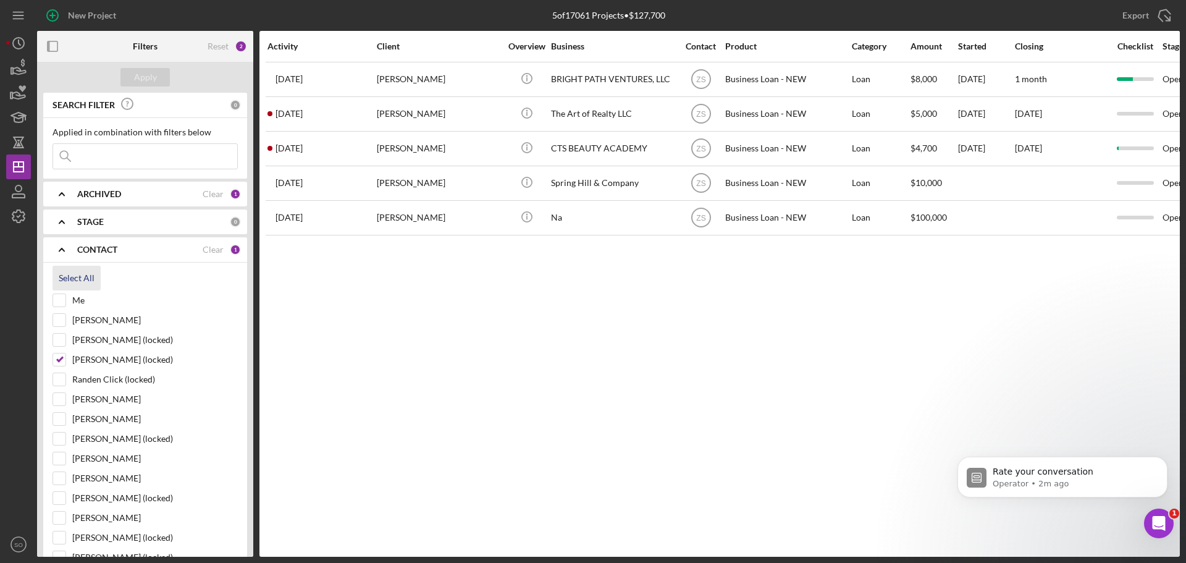
checkbox input "true"
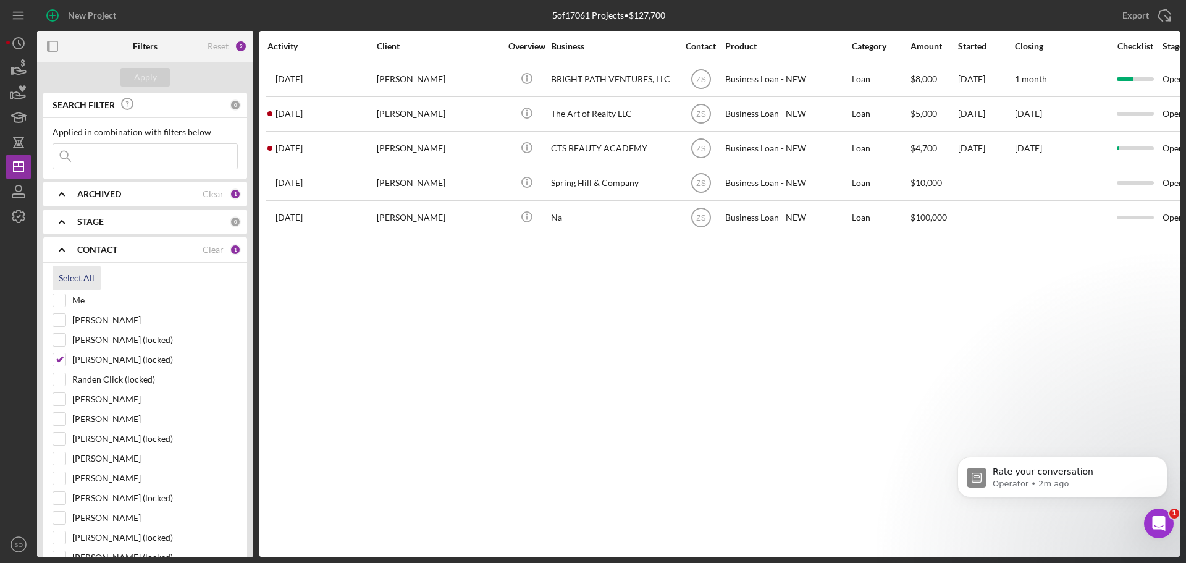
checkbox input "true"
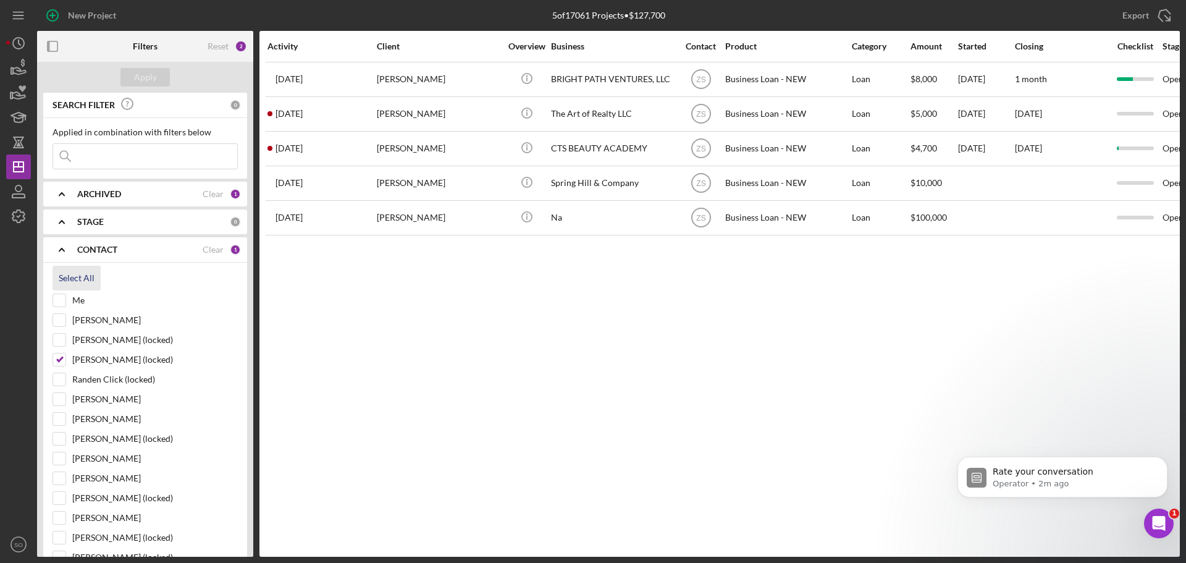
checkbox input "true"
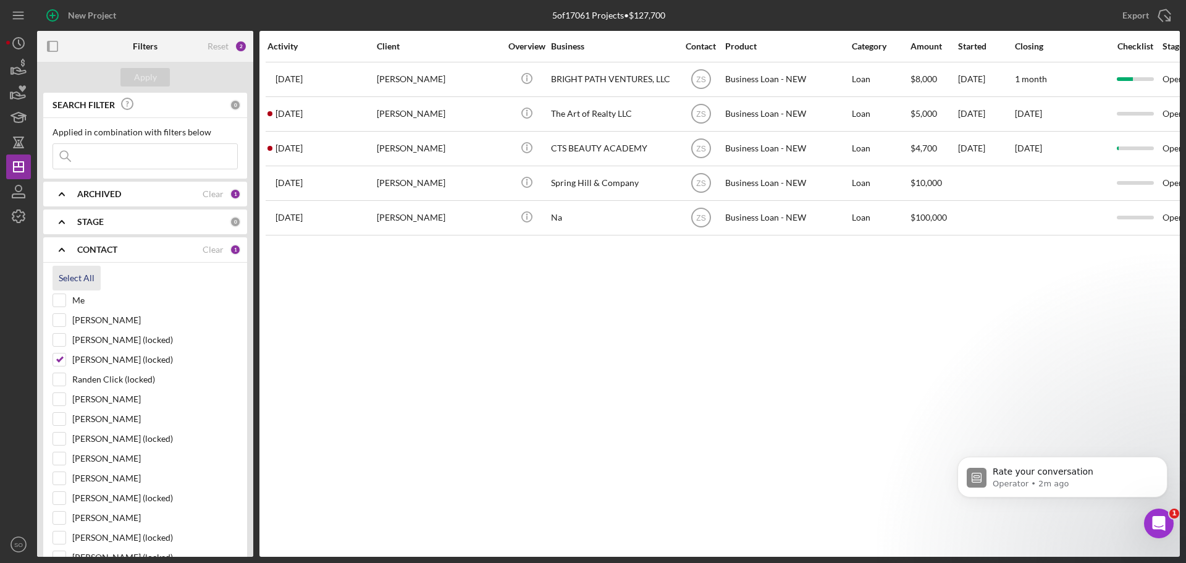
checkbox input "true"
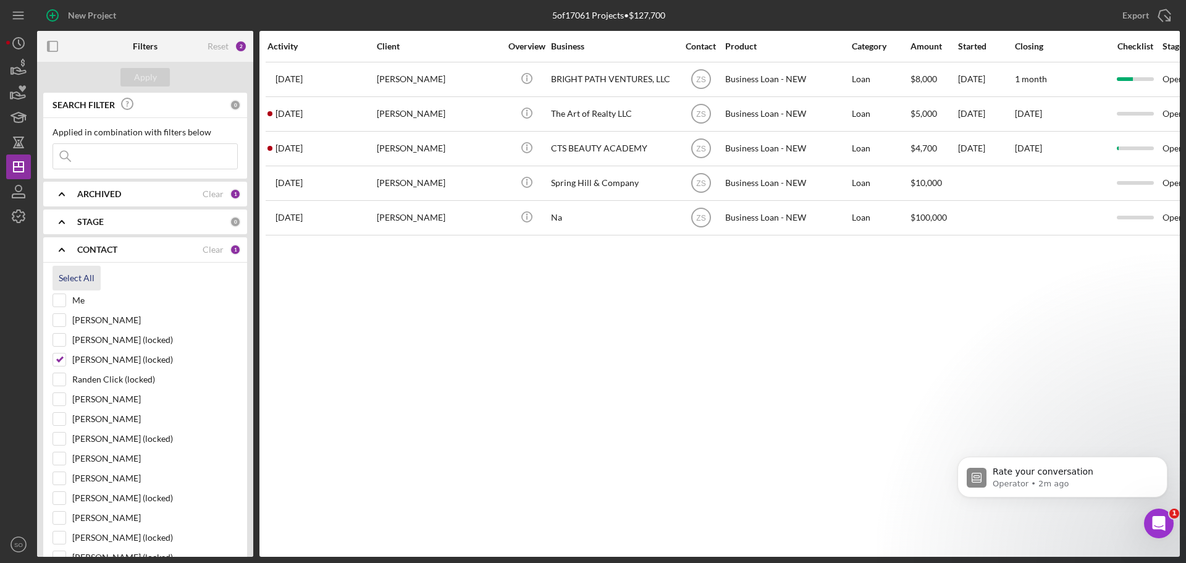
checkbox input "true"
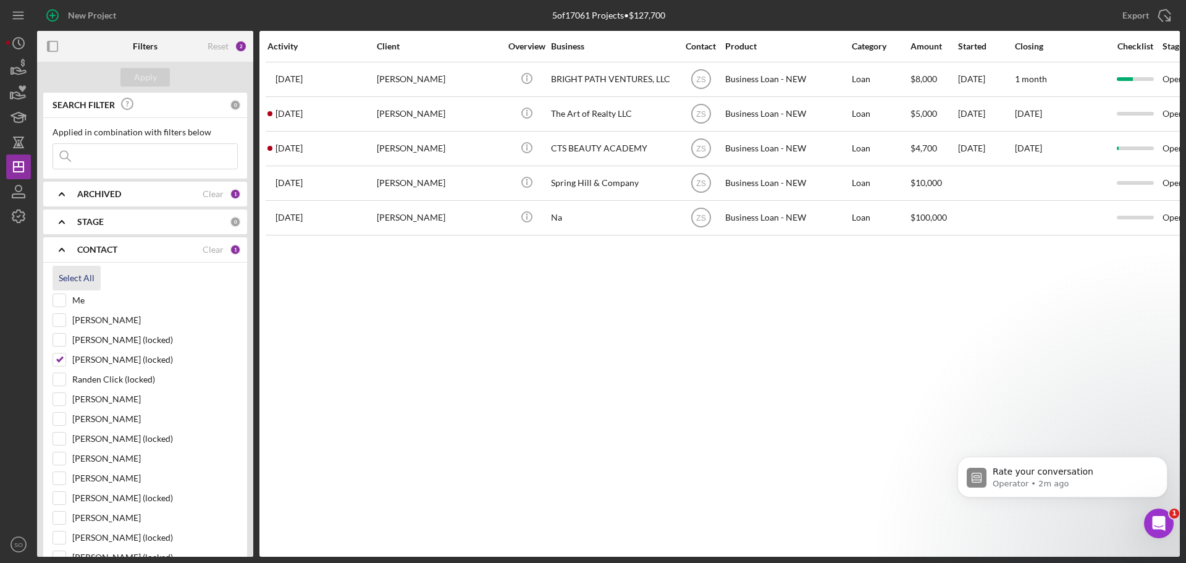
checkbox input "true"
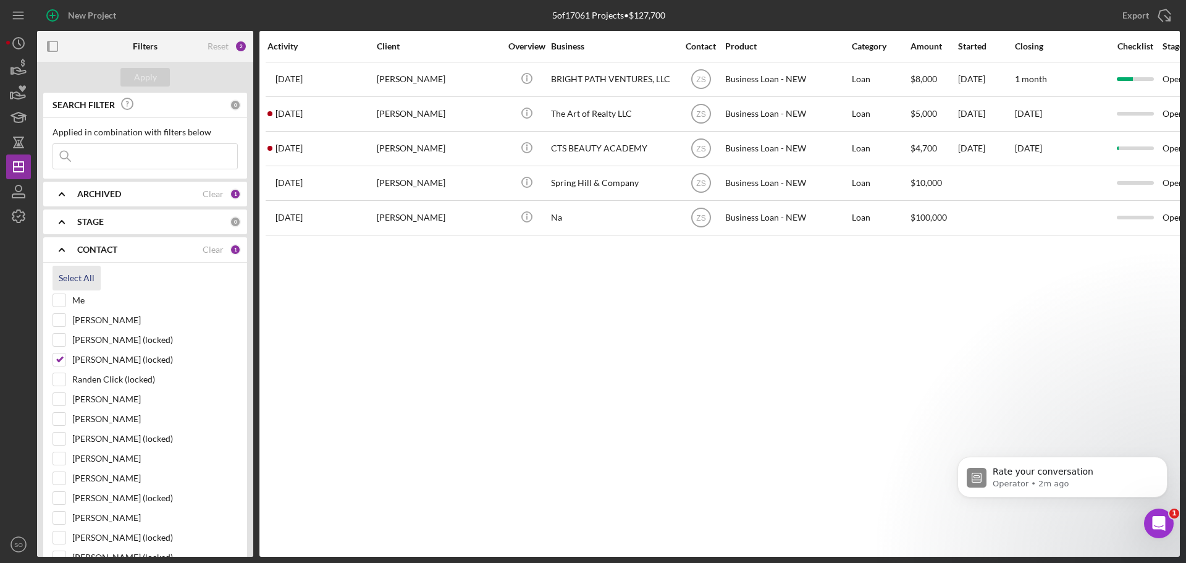
checkbox input "true"
click at [130, 150] on input at bounding box center [145, 156] width 184 height 25
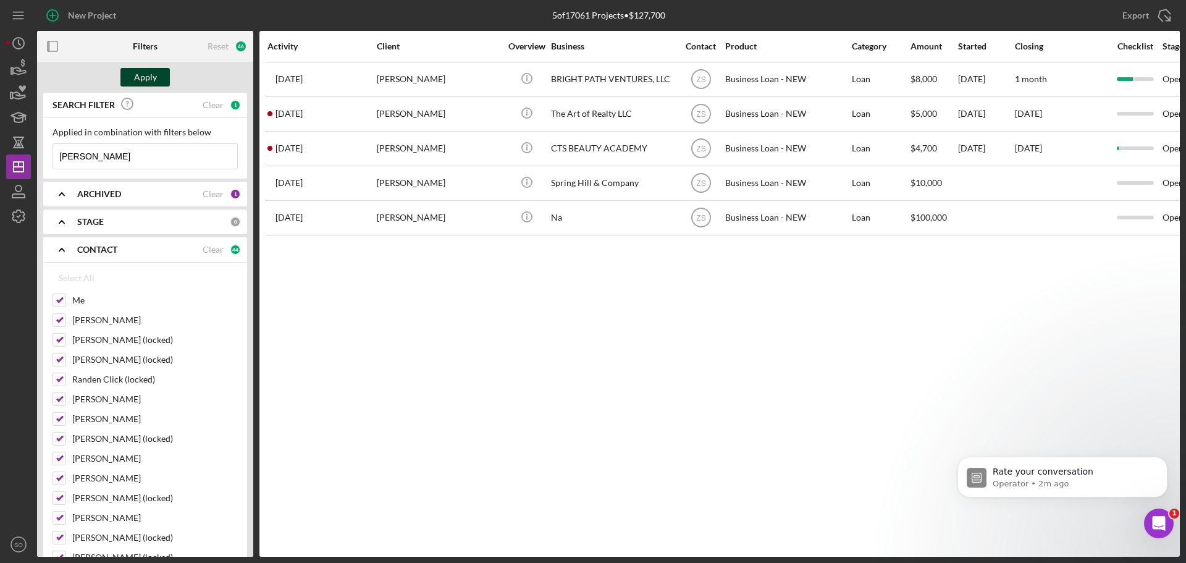
click at [134, 75] on div "Apply" at bounding box center [145, 77] width 23 height 19
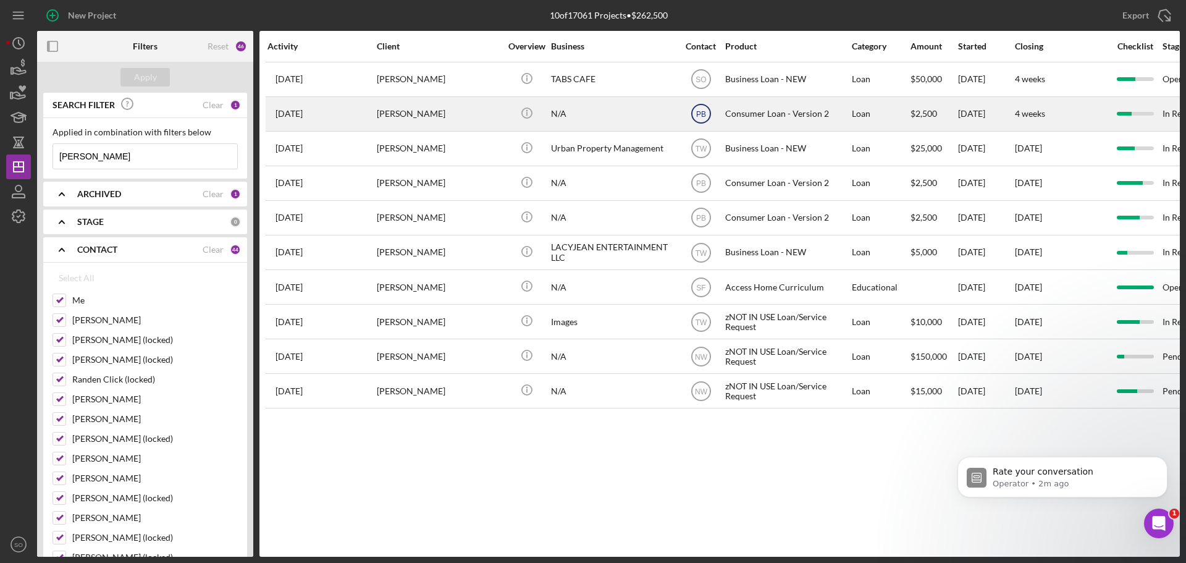
click at [700, 84] on text "PB" at bounding box center [701, 79] width 11 height 9
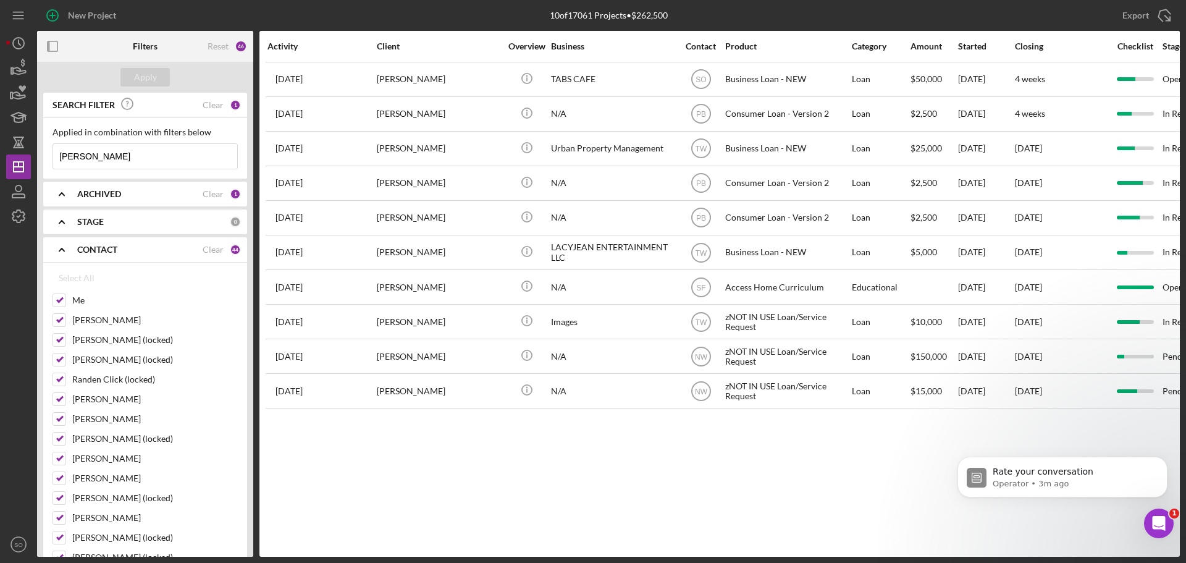
click at [620, 467] on div "Activity Client Overview Business Contact Product Category Amount Started Closi…" at bounding box center [720, 294] width 921 height 526
click at [1162, 515] on div "Open Intercom Messenger" at bounding box center [1159, 523] width 41 height 41
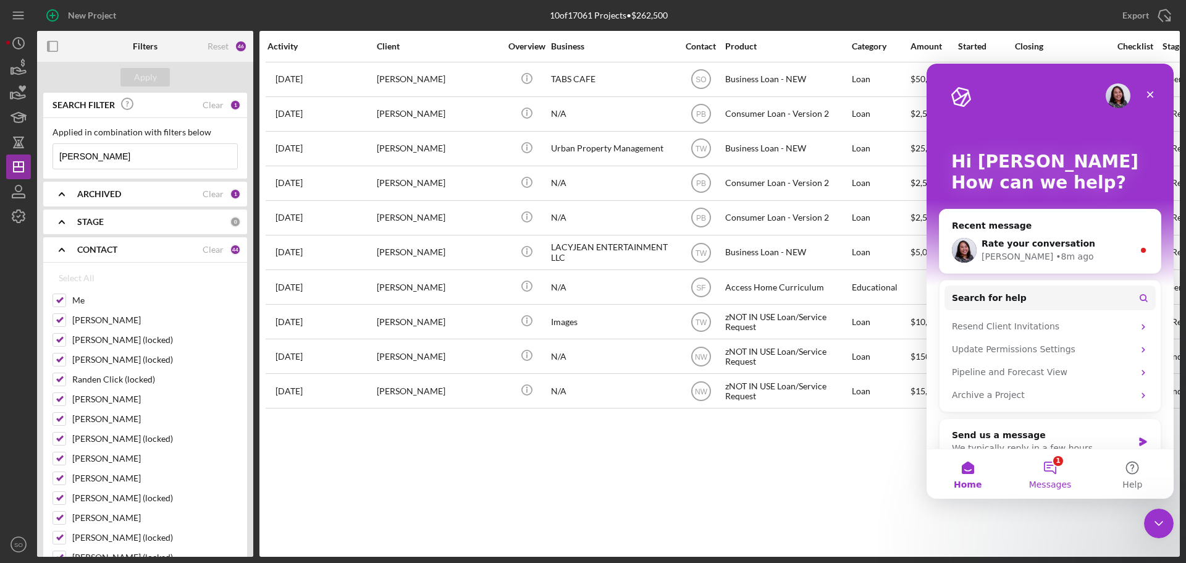
click at [1049, 476] on button "1 Messages" at bounding box center [1050, 473] width 82 height 49
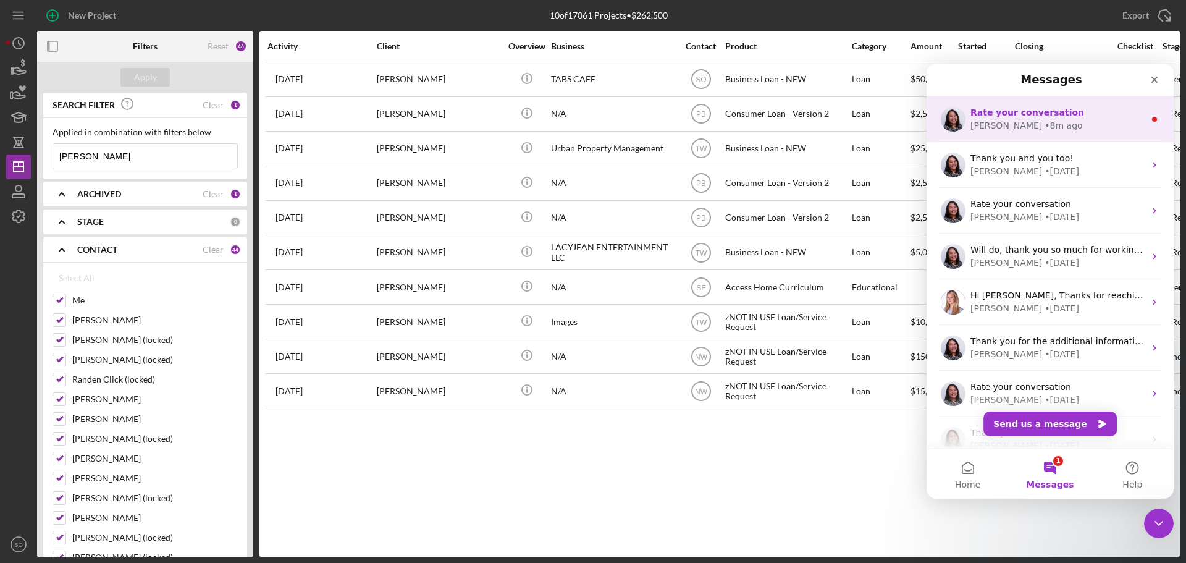
click at [1026, 117] on span "Rate your conversation" at bounding box center [1028, 113] width 114 height 10
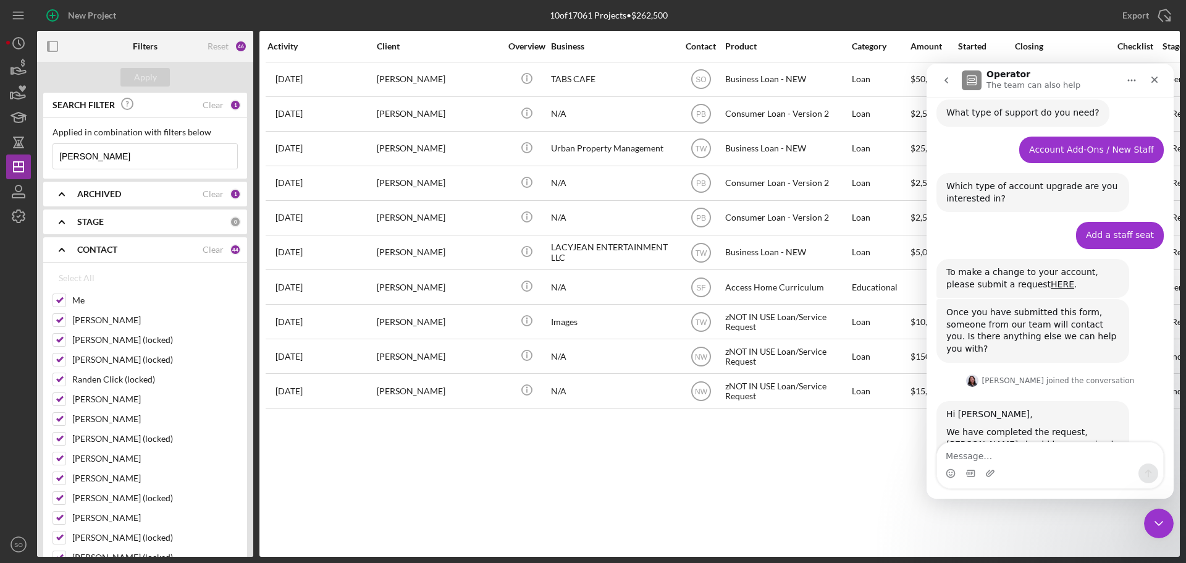
scroll to position [442, 0]
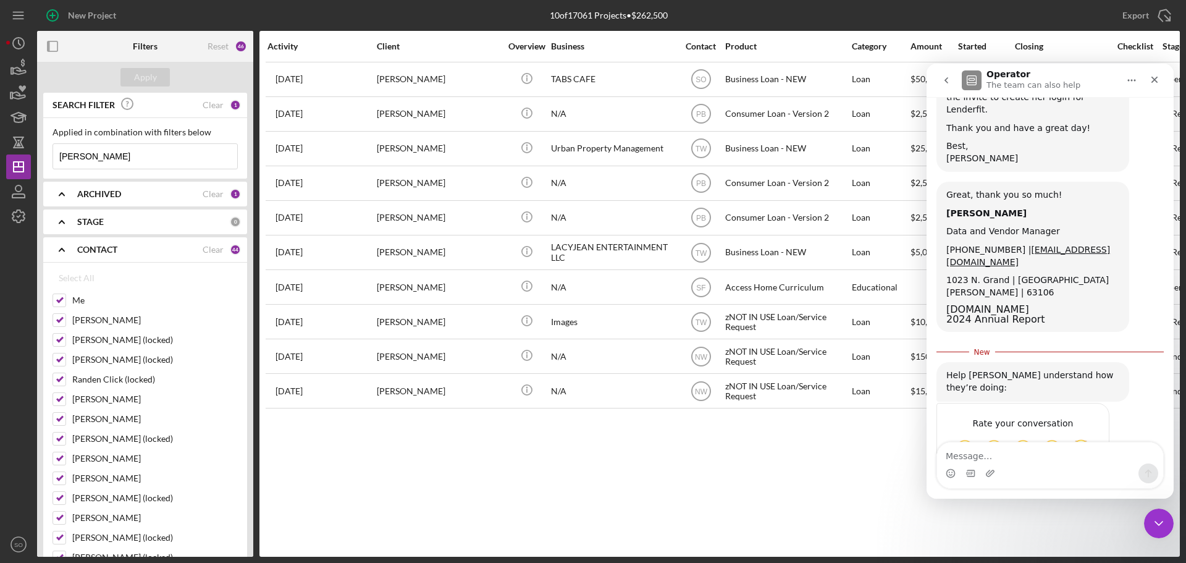
click at [1156, 521] on icon "Close Intercom Messenger" at bounding box center [1159, 523] width 15 height 15
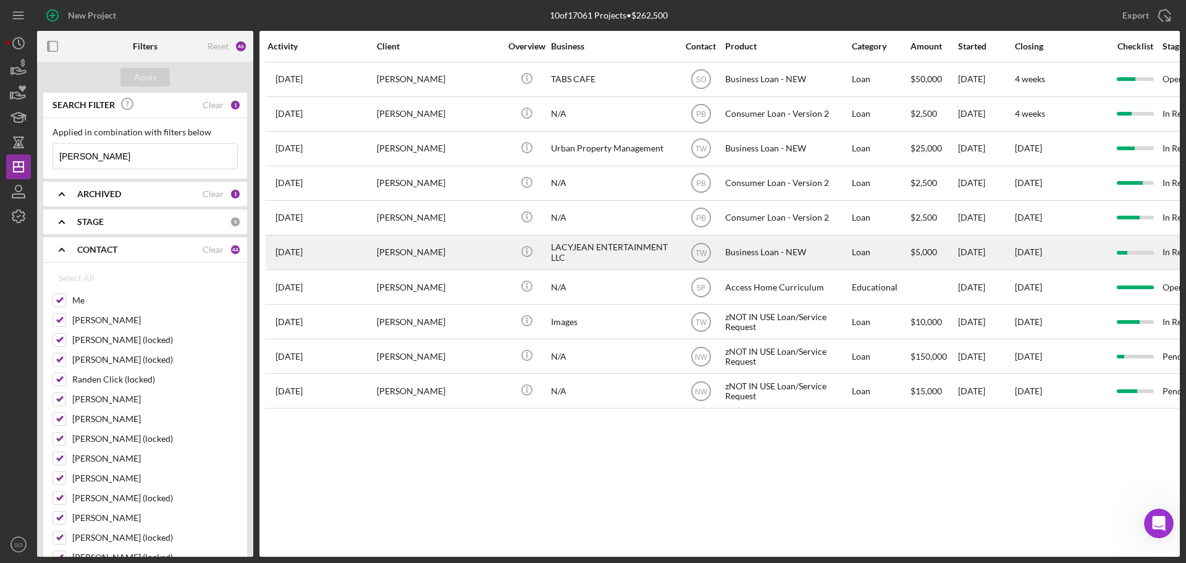
scroll to position [421, 0]
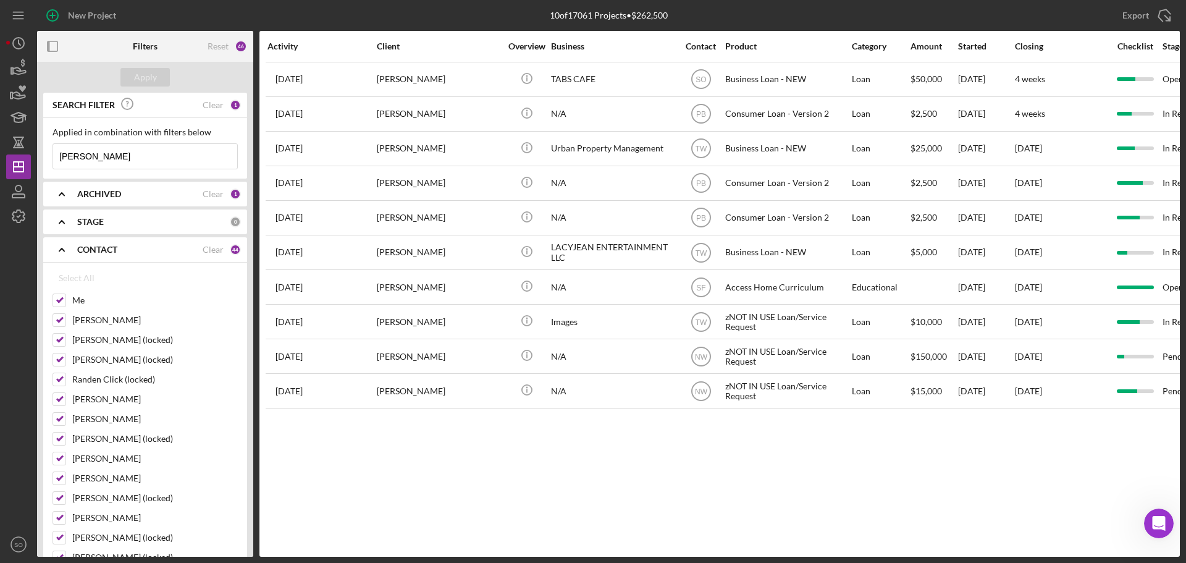
click at [138, 154] on input "robinson" at bounding box center [145, 156] width 184 height 25
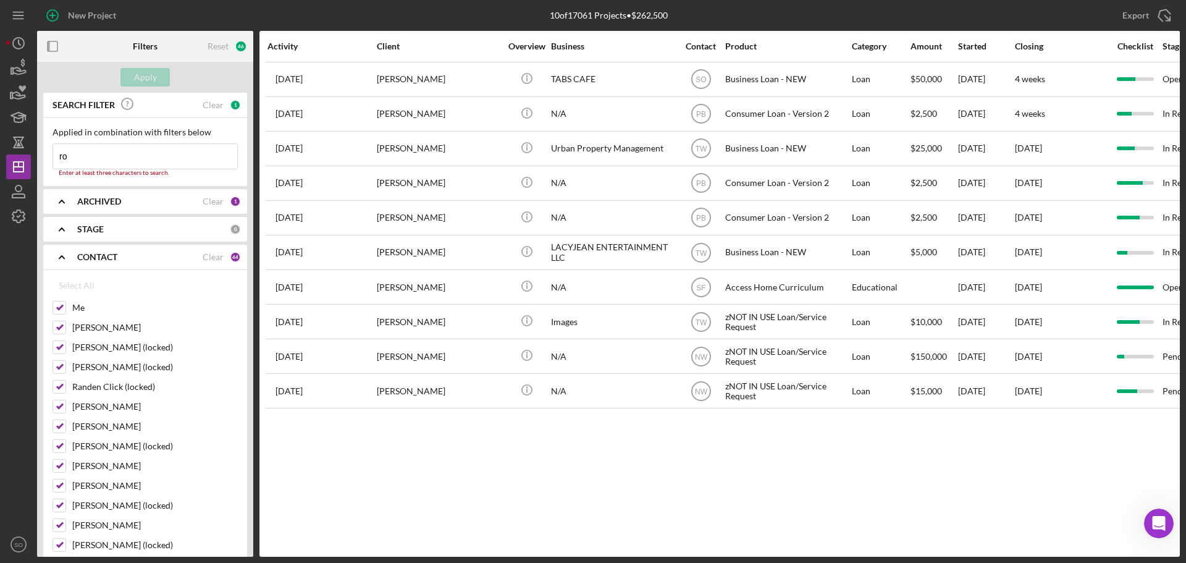
type input "r"
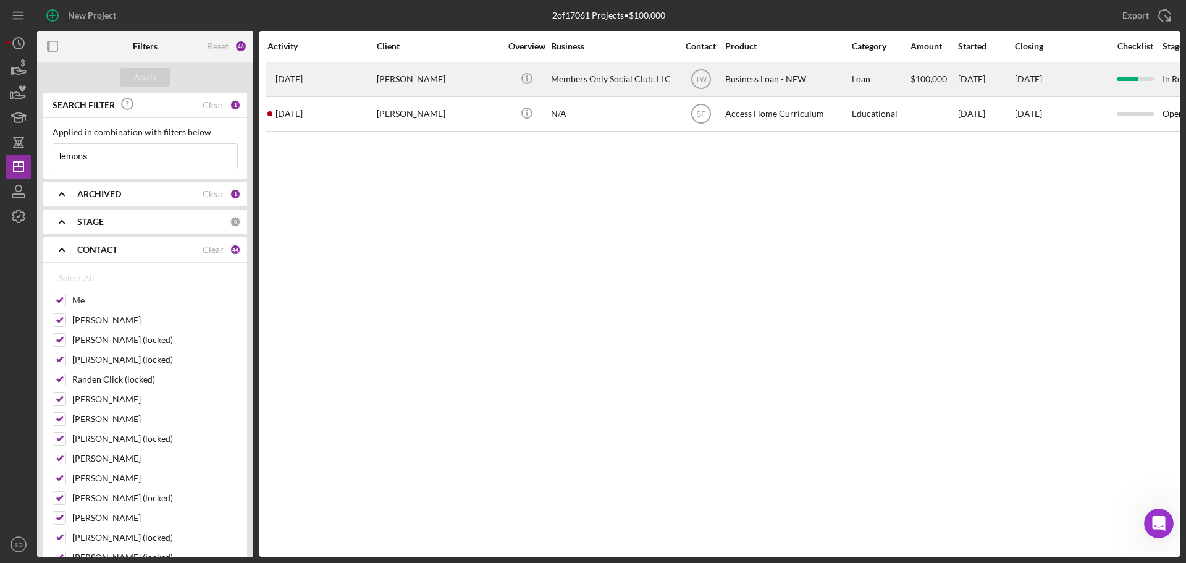
type input "lemons"
click at [423, 84] on div "Anthony Lemons" at bounding box center [439, 79] width 124 height 33
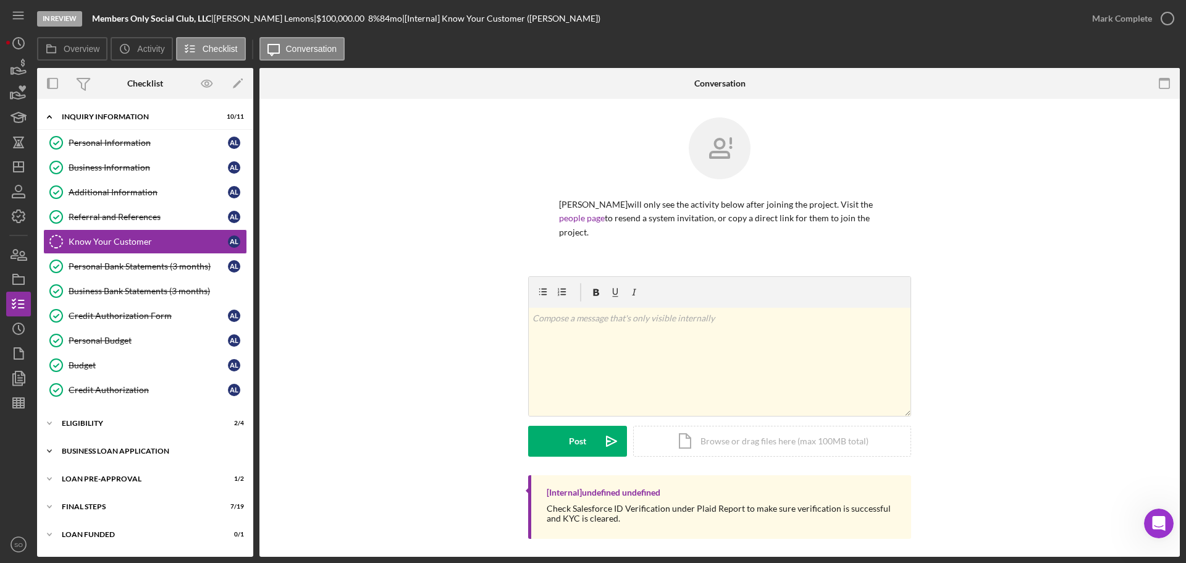
click at [99, 444] on div "Icon/Expander BUSINESS LOAN APPLICATION 16 / 26" at bounding box center [145, 451] width 216 height 25
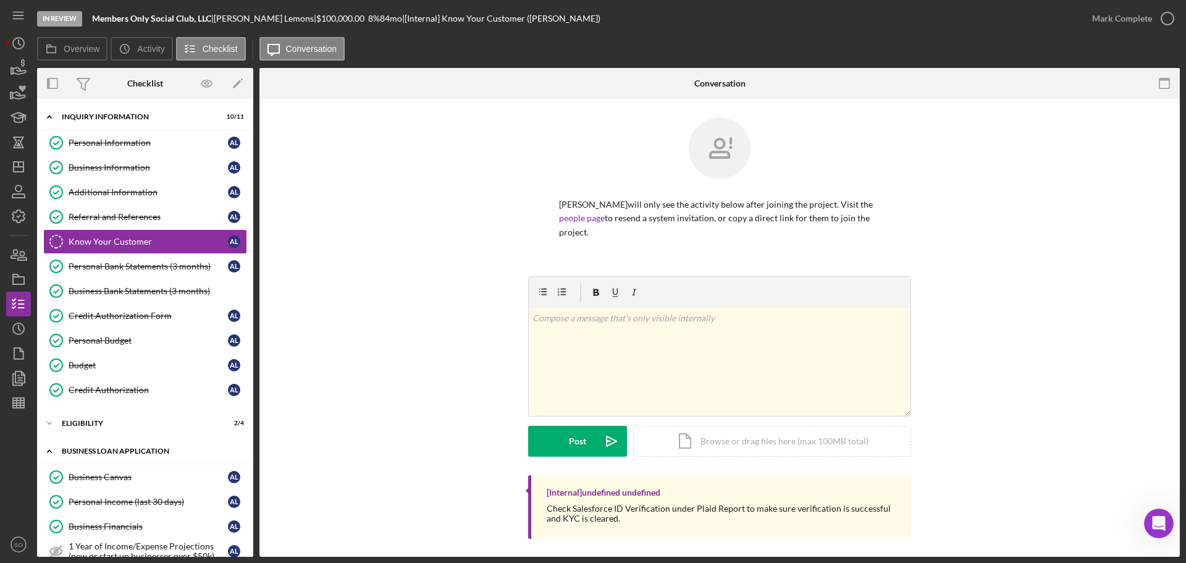
scroll to position [185, 0]
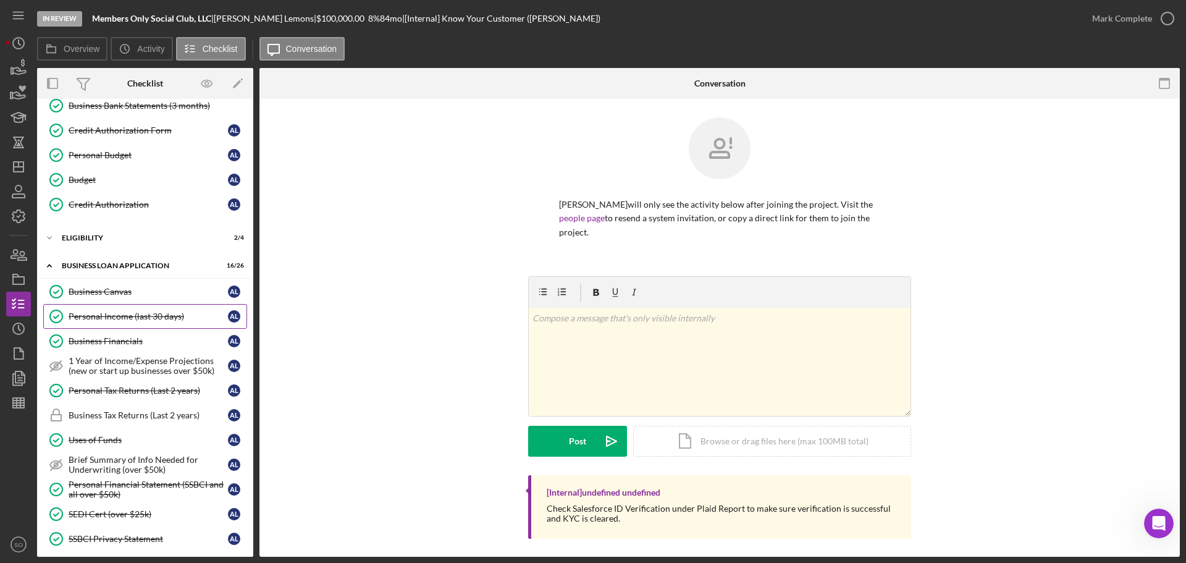
click at [113, 314] on div "Personal Income (last 30 days)" at bounding box center [148, 316] width 159 height 10
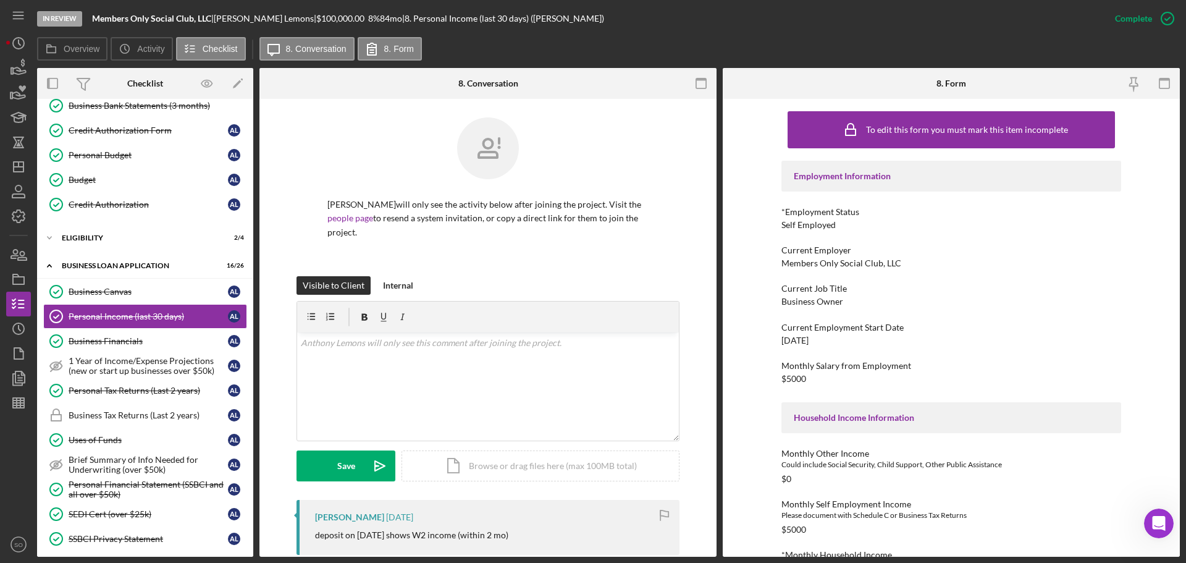
click at [122, 394] on div "Personal Tax Returns (Last 2 years)" at bounding box center [148, 391] width 159 height 10
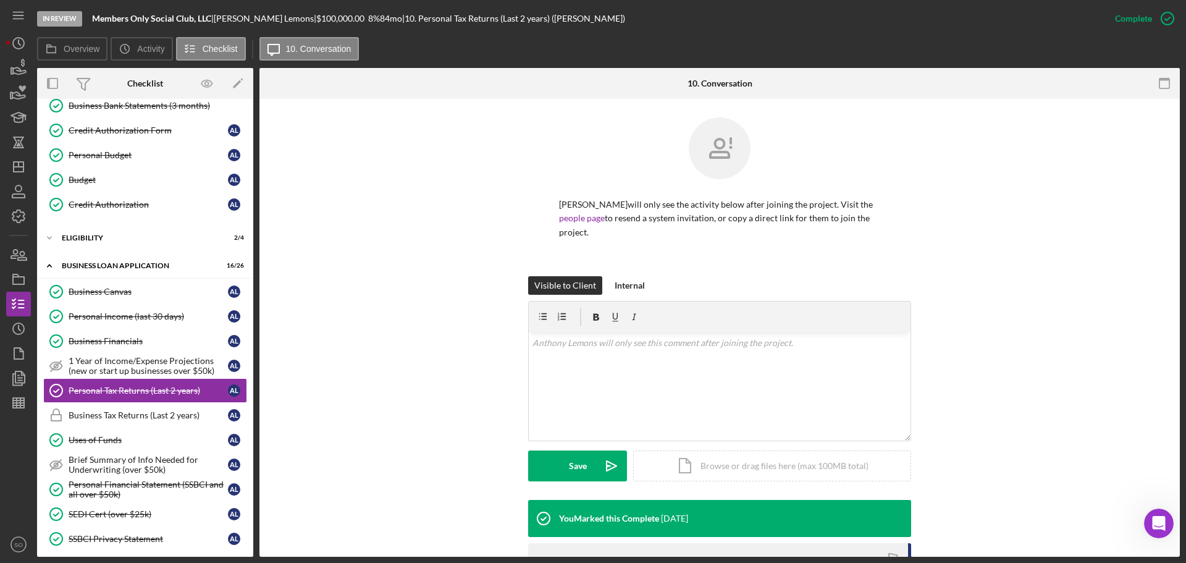
scroll to position [180, 0]
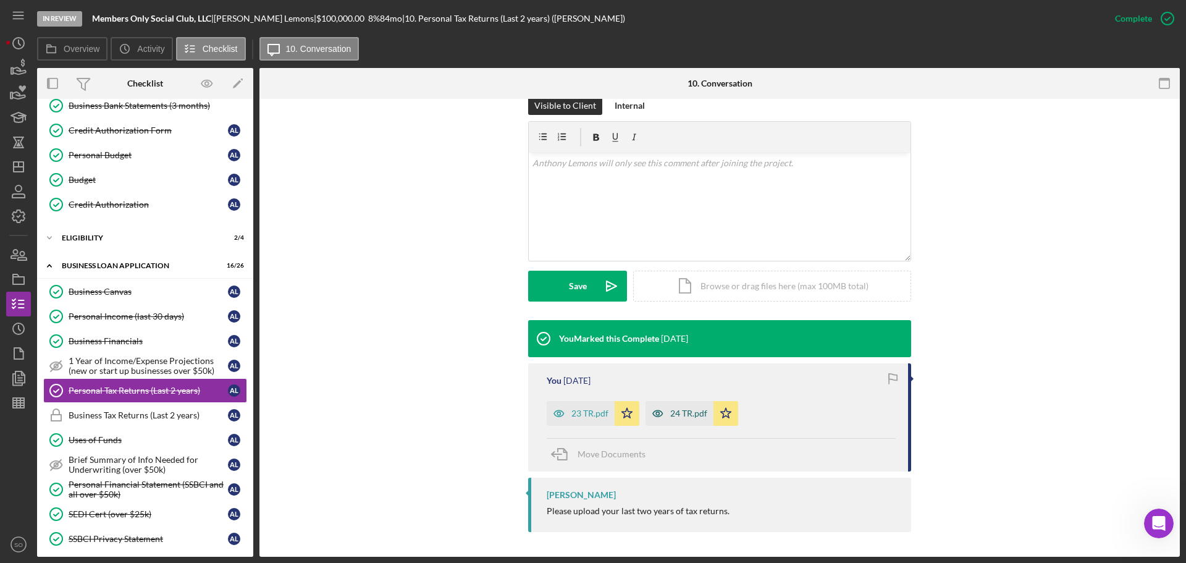
click at [679, 412] on div "24 TR.pdf" at bounding box center [688, 413] width 37 height 10
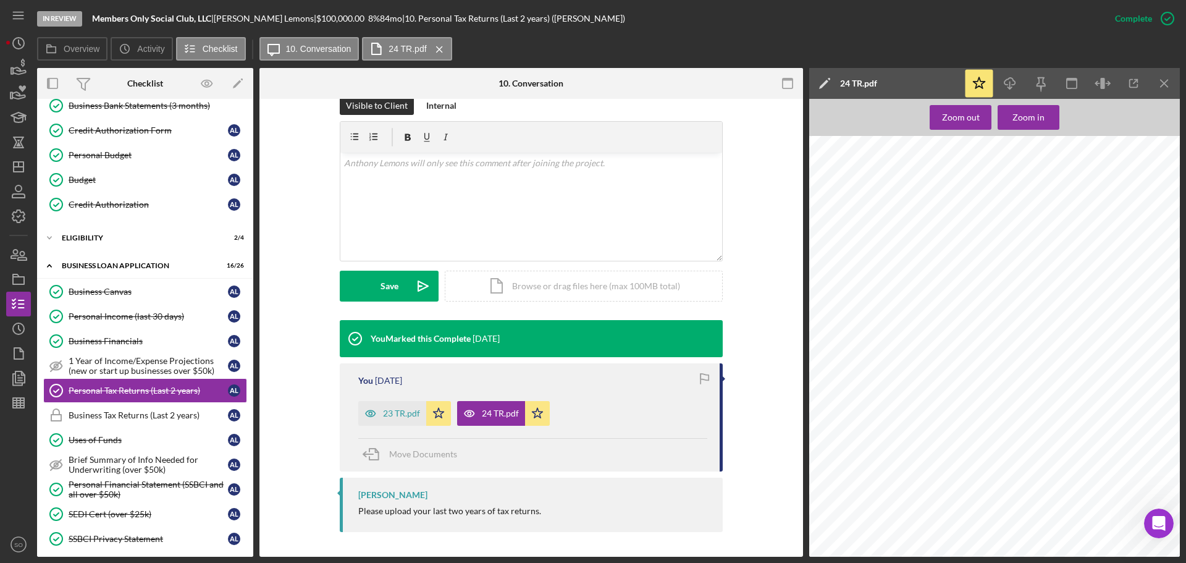
click at [1014, 306] on div "2024 2023 Diff INCOME Wages, salaries, tips, etc . . . . . . . . . . . . . . . …" at bounding box center [998, 494] width 378 height 489
drag, startPoint x: 117, startPoint y: 323, endPoint x: 402, endPoint y: 345, distance: 286.3
click at [117, 323] on link "Personal Income (last 30 days) Personal Income (last 30 days) A L" at bounding box center [145, 316] width 204 height 25
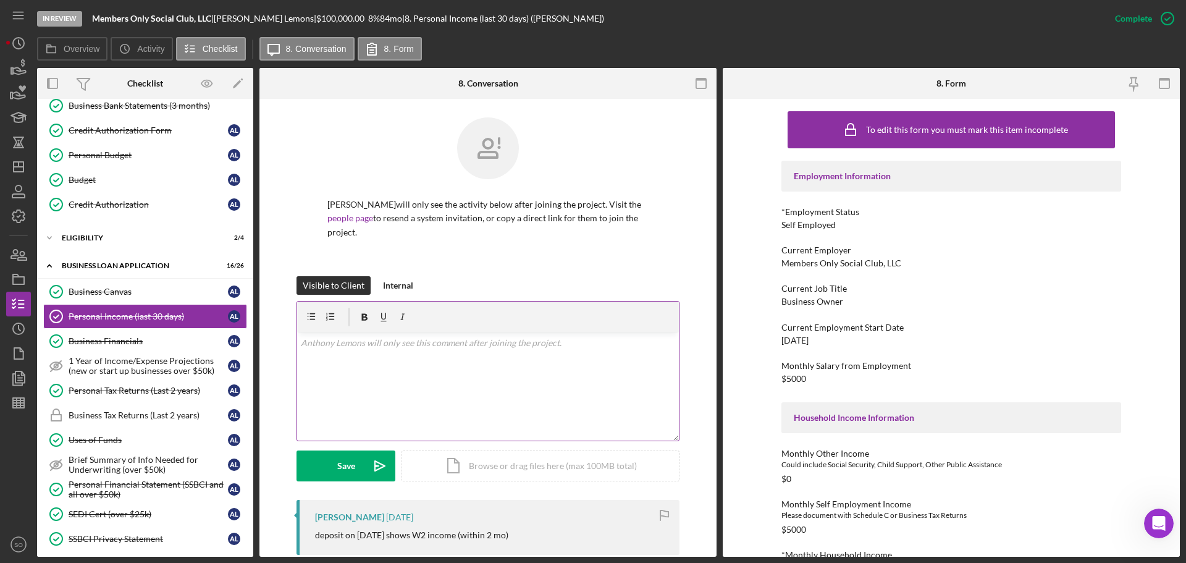
scroll to position [309, 0]
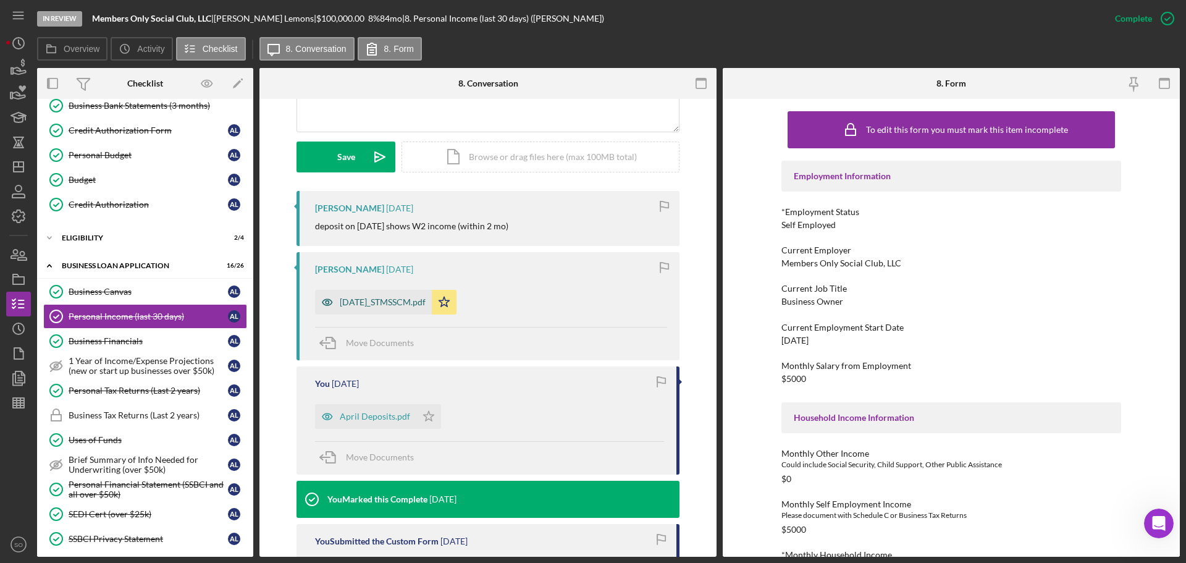
click at [393, 298] on div "2025-06-25_STMSSCM.pdf" at bounding box center [383, 302] width 86 height 10
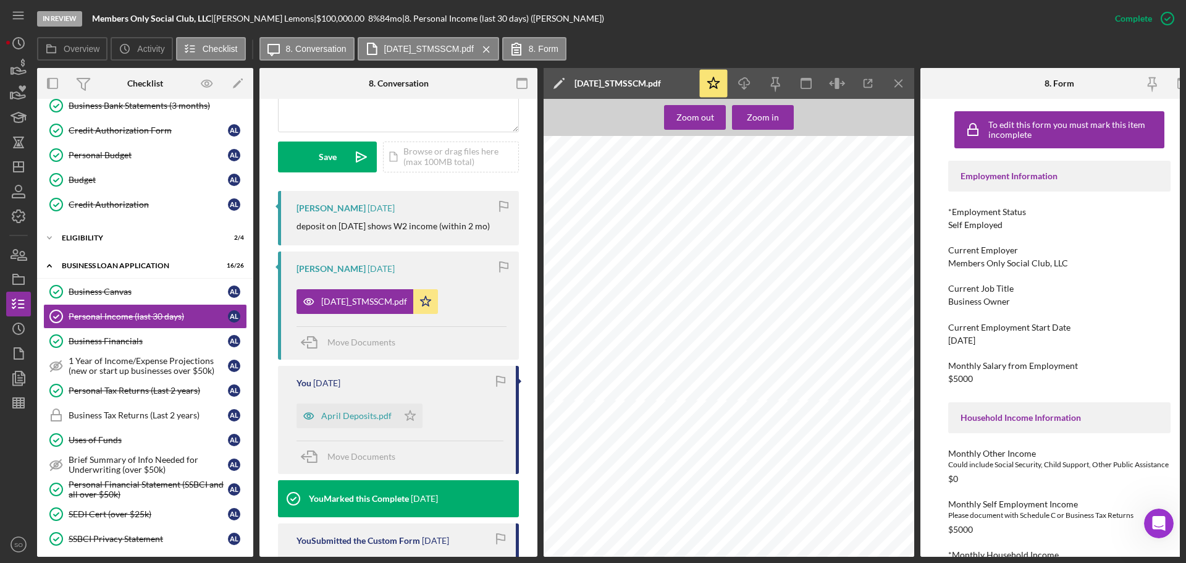
scroll to position [556, 0]
click at [12, 543] on icon "SO" at bounding box center [18, 544] width 25 height 31
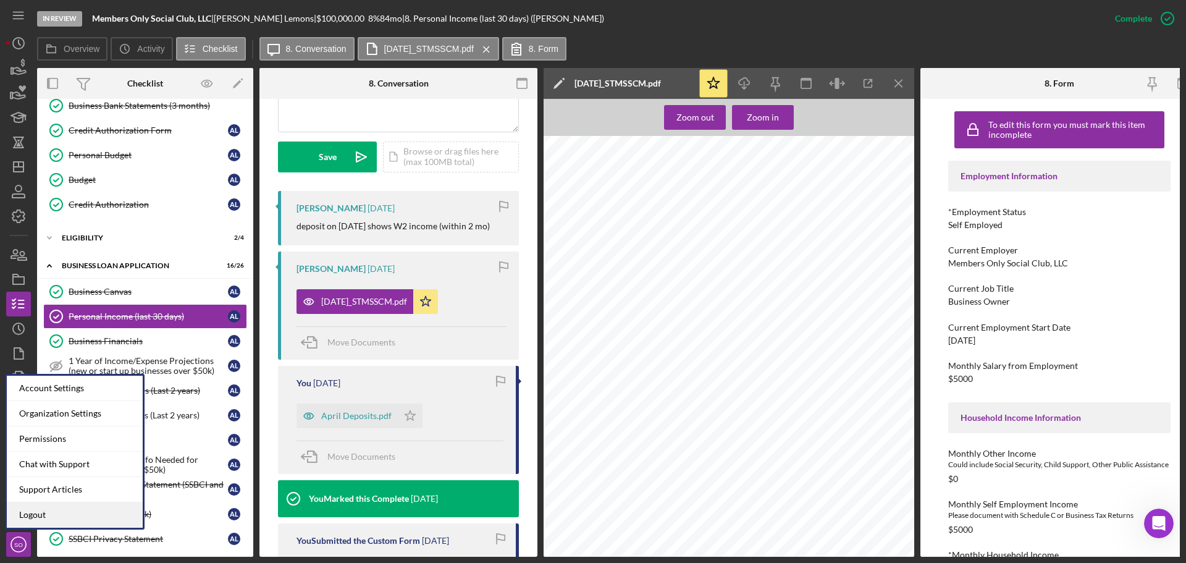
click at [55, 512] on link "Logout" at bounding box center [75, 514] width 136 height 25
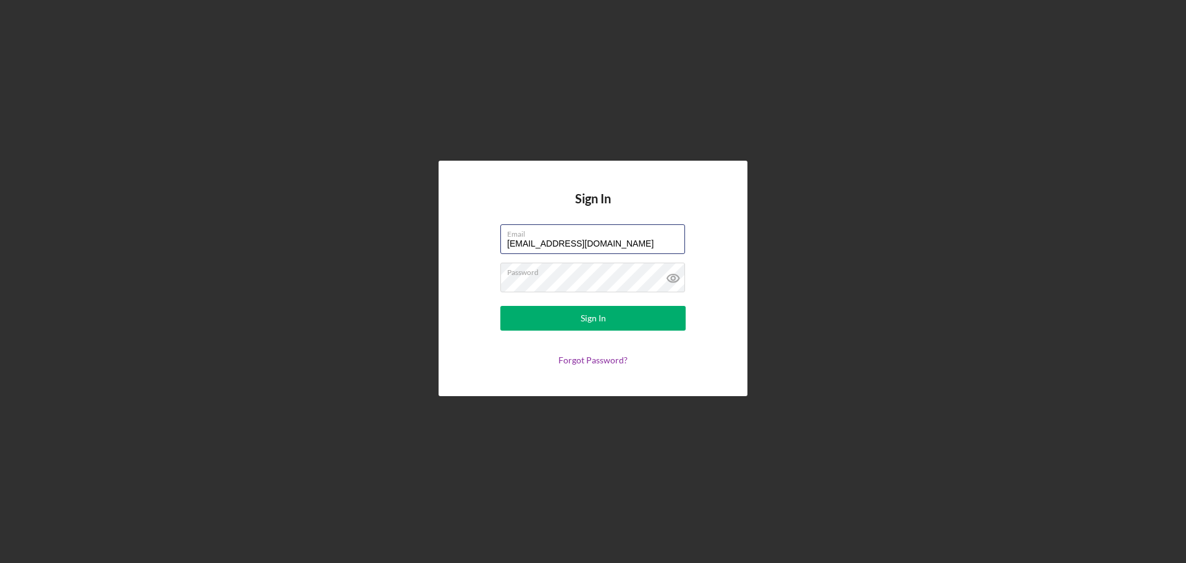
drag, startPoint x: 534, startPoint y: 243, endPoint x: 497, endPoint y: 242, distance: 37.7
click at [497, 242] on form "Email sforrest@justinepetersen.org Password Sign In Forgot Password?" at bounding box center [593, 294] width 247 height 141
click at [646, 243] on input "Kmoore@justinepetersen.org" at bounding box center [592, 239] width 185 height 30
type input "Kmoore@justinepetersen.org"
click at [604, 363] on link "Forgot Password?" at bounding box center [593, 360] width 69 height 11
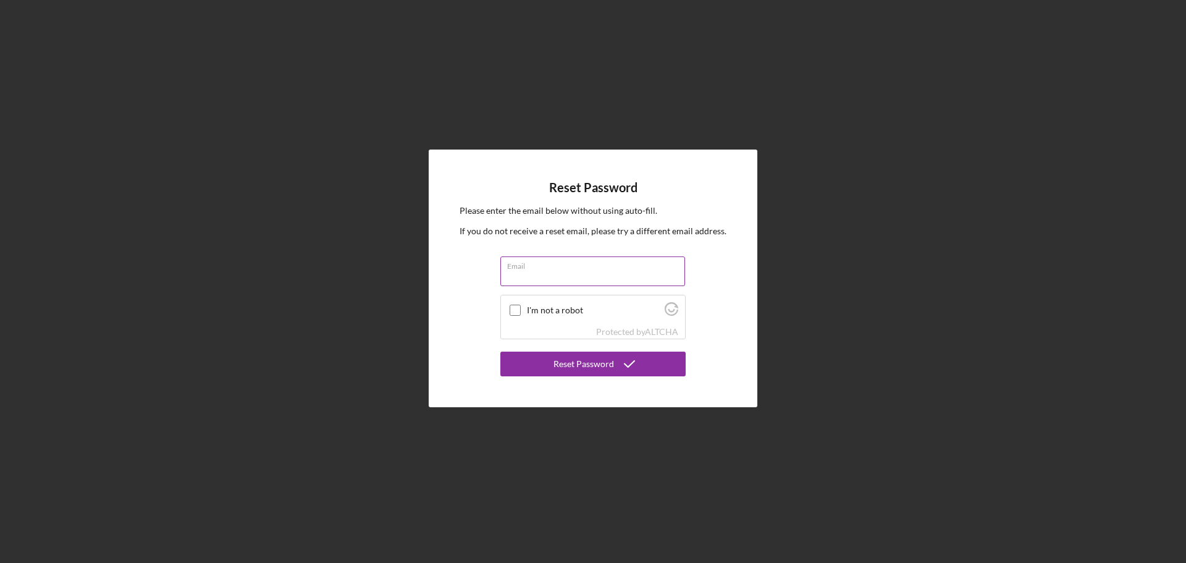
click at [572, 271] on input "Email" at bounding box center [592, 271] width 185 height 30
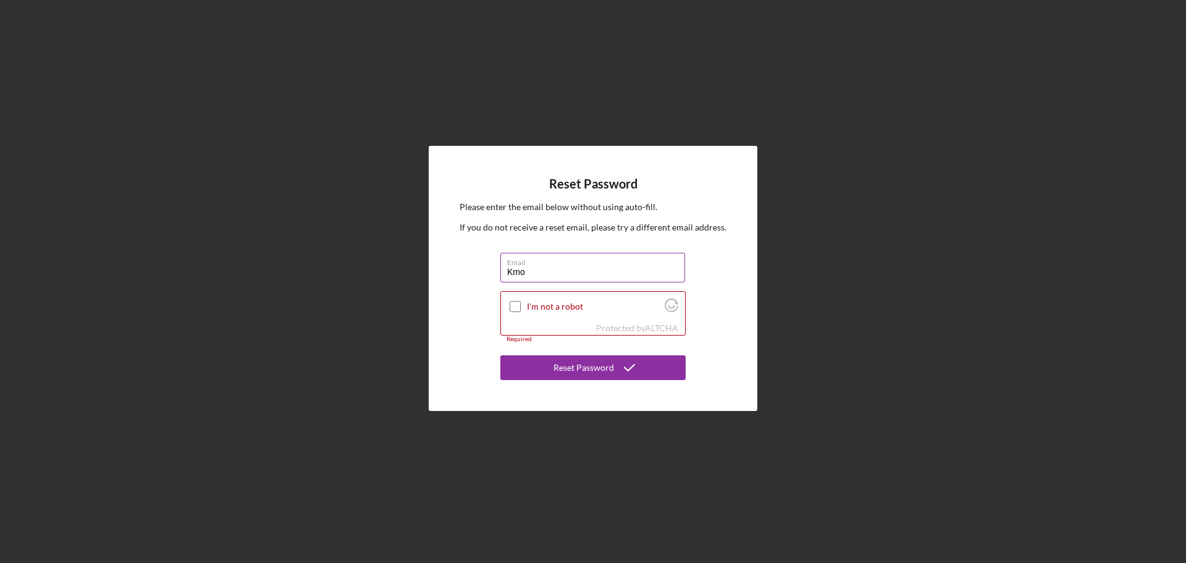
type input "Kmoore@justinepetersen.org"
click at [515, 308] on input "I'm not a robot" at bounding box center [515, 306] width 11 height 11
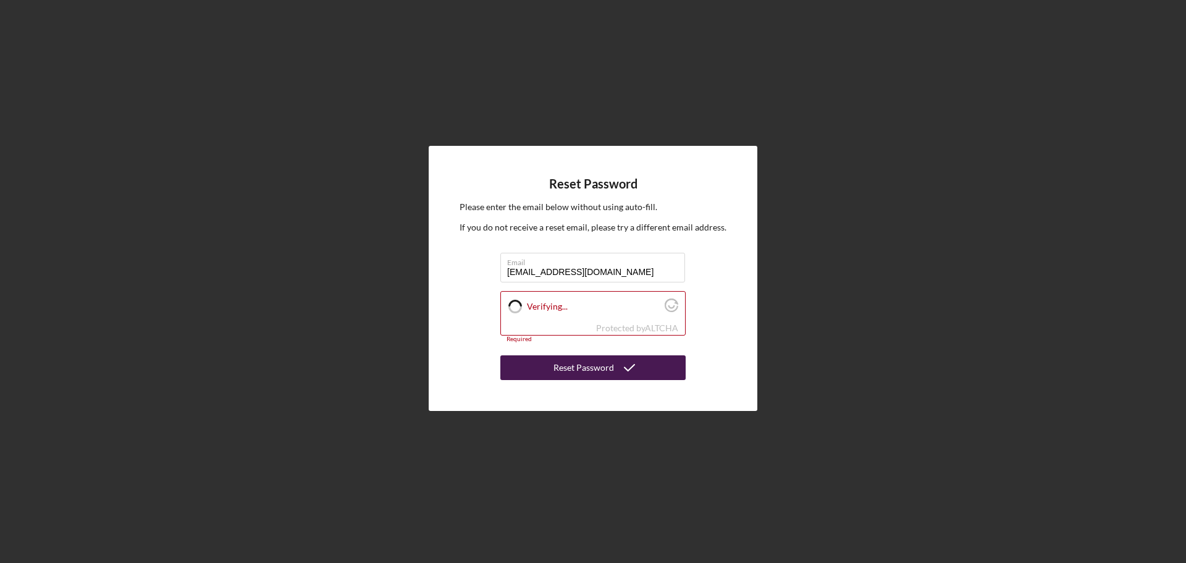
checkbox input "true"
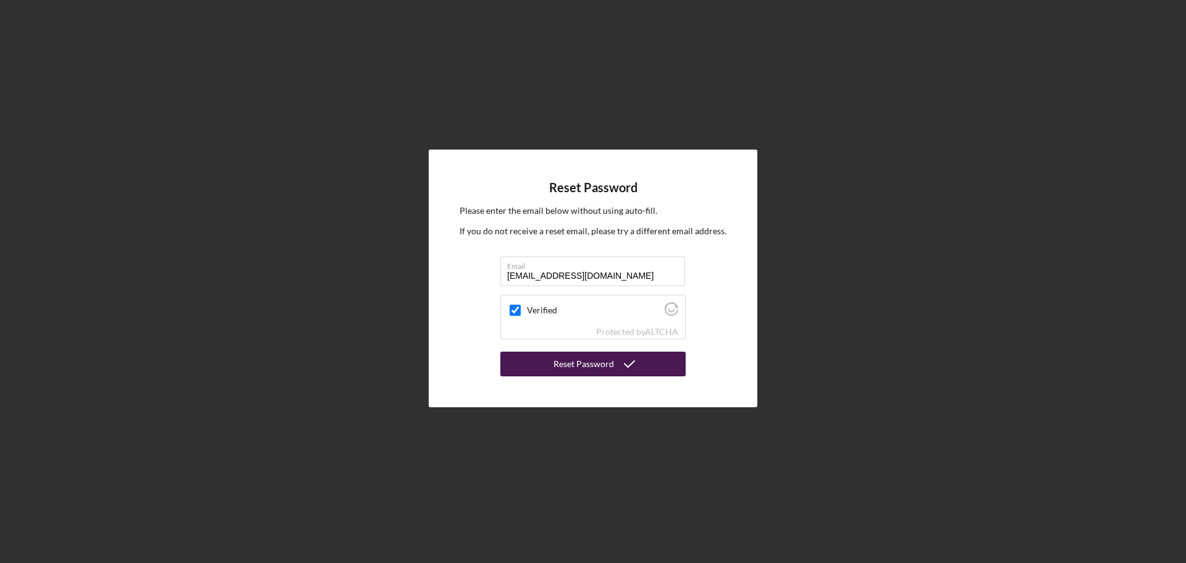
click at [552, 365] on button "Reset Password" at bounding box center [592, 364] width 185 height 25
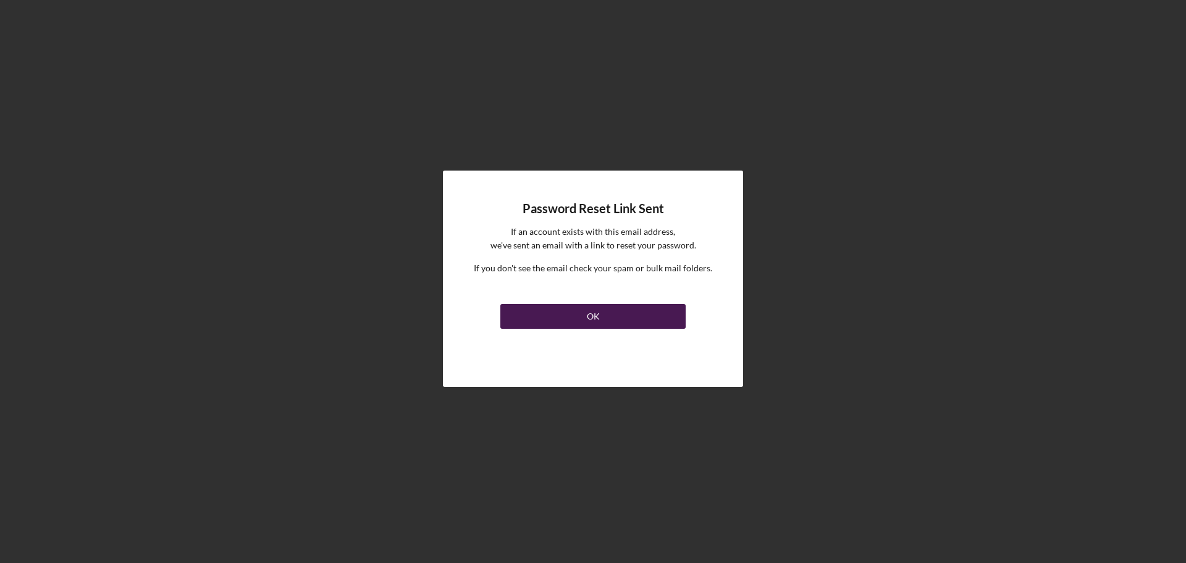
click at [587, 316] on div "OK" at bounding box center [593, 316] width 13 height 25
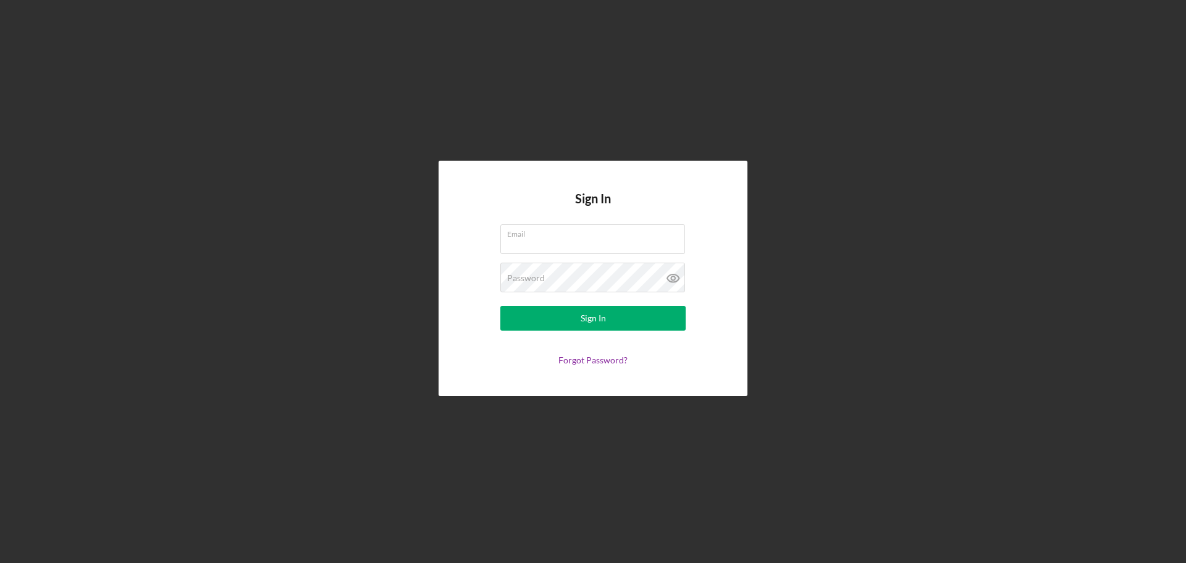
type input "sforrest@justinepetersen.org"
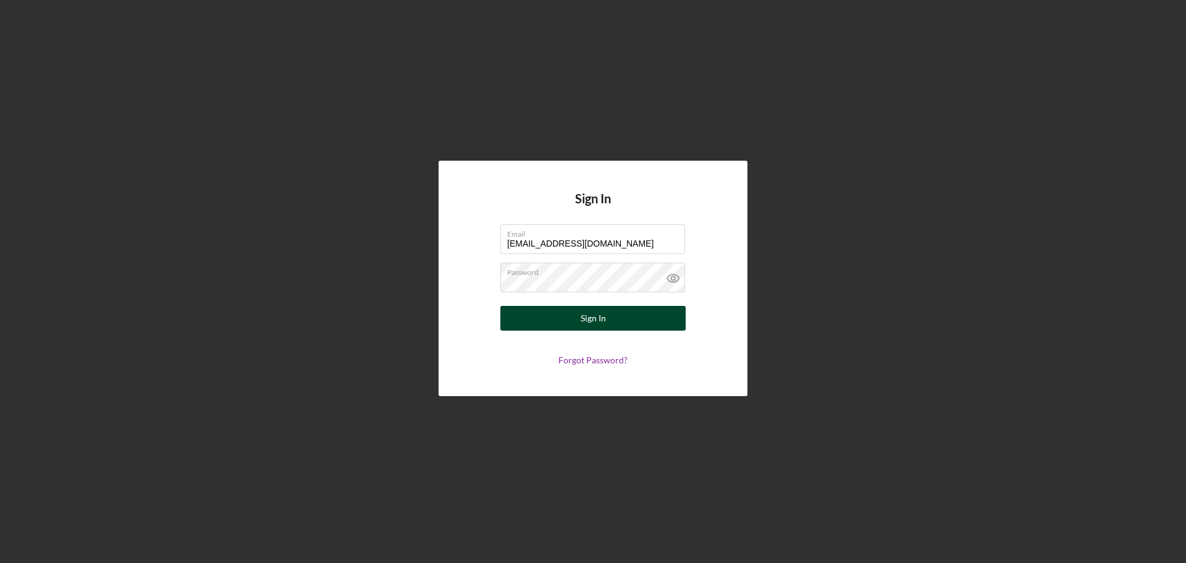
click at [597, 324] on div "Sign In" at bounding box center [593, 318] width 25 height 25
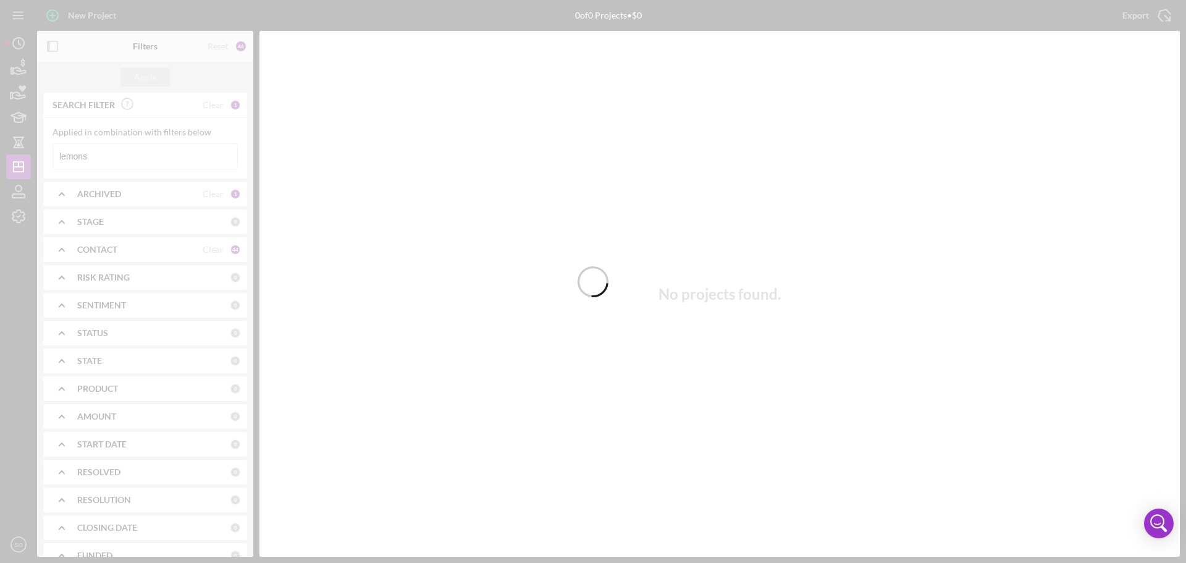
click at [16, 545] on div at bounding box center [593, 281] width 1186 height 563
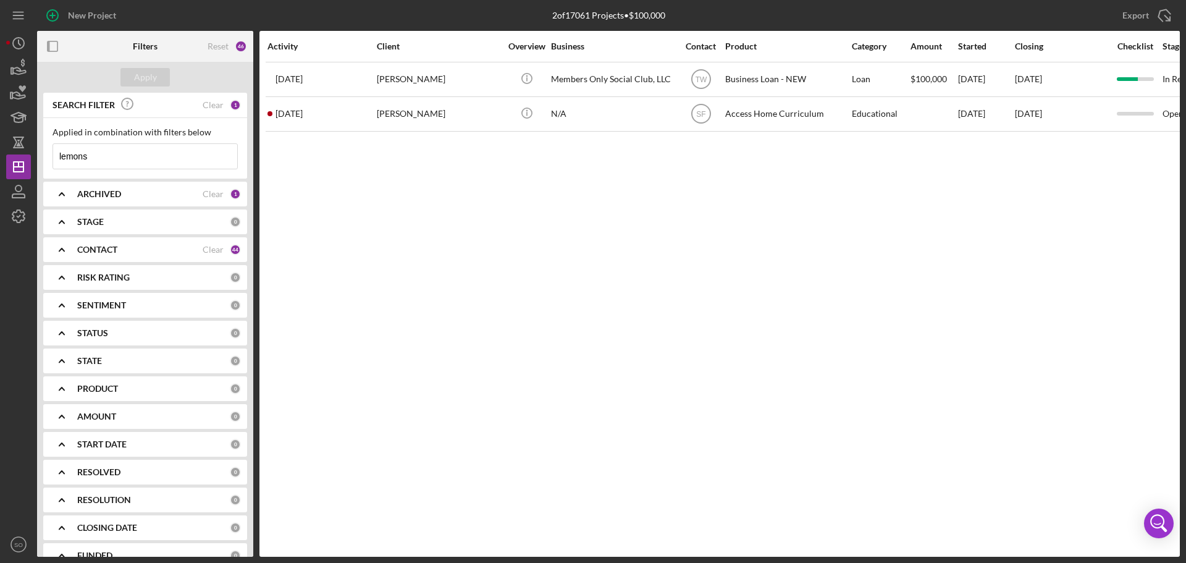
drag, startPoint x: 28, startPoint y: 545, endPoint x: 34, endPoint y: 531, distance: 15.5
click at [31, 544] on nav "Icon/Menu Icon/Dashboard Dashboard Clients Product Templates SO Samantha O'Rour…" at bounding box center [21, 278] width 31 height 557
click at [13, 539] on circle "button" at bounding box center [18, 544] width 15 height 15
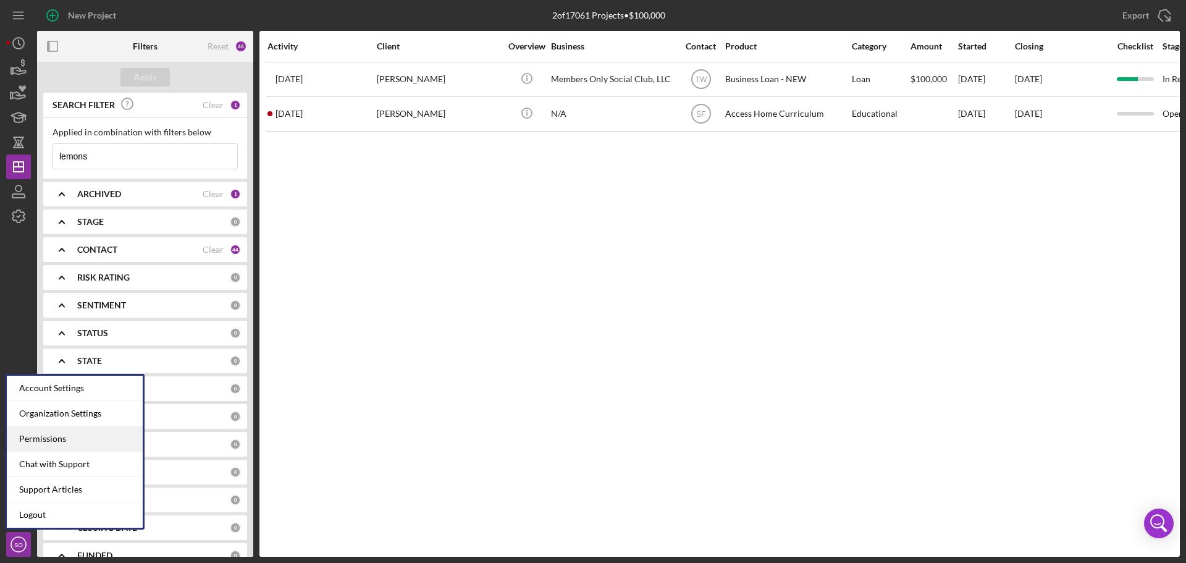
click at [59, 442] on div "Permissions" at bounding box center [75, 438] width 136 height 25
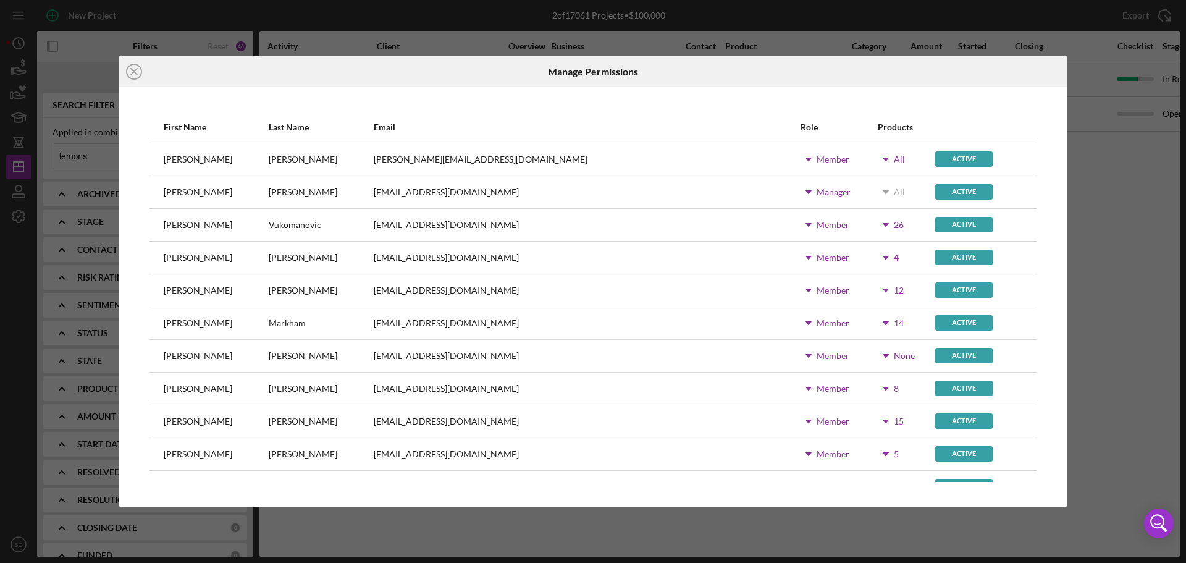
scroll to position [124, 0]
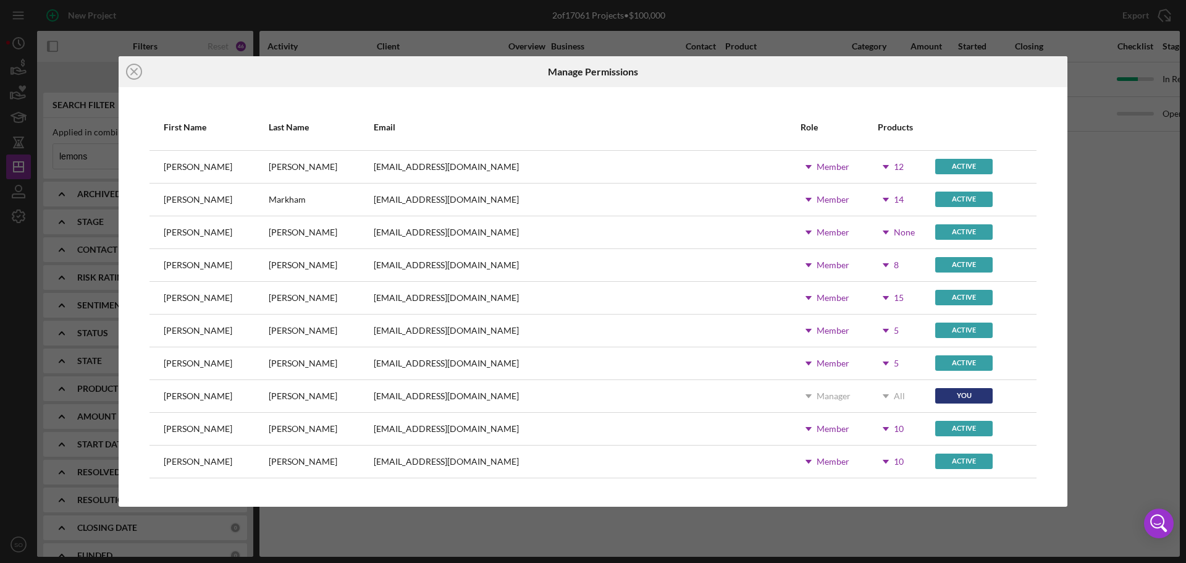
click at [894, 234] on div "None" at bounding box center [904, 232] width 21 height 10
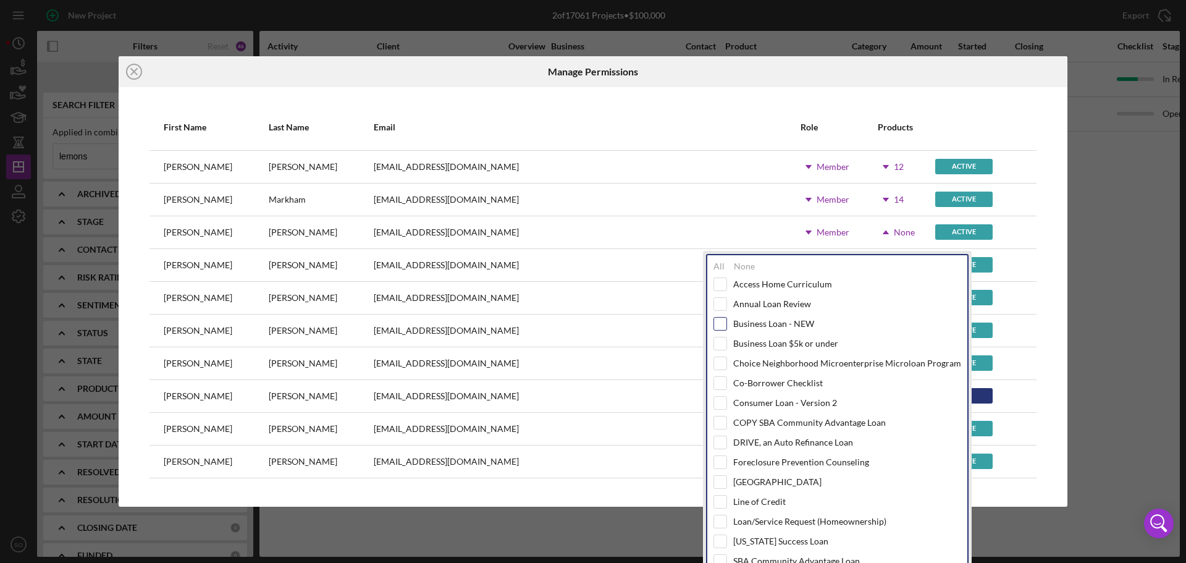
click at [718, 324] on input "checkbox" at bounding box center [720, 324] width 12 height 12
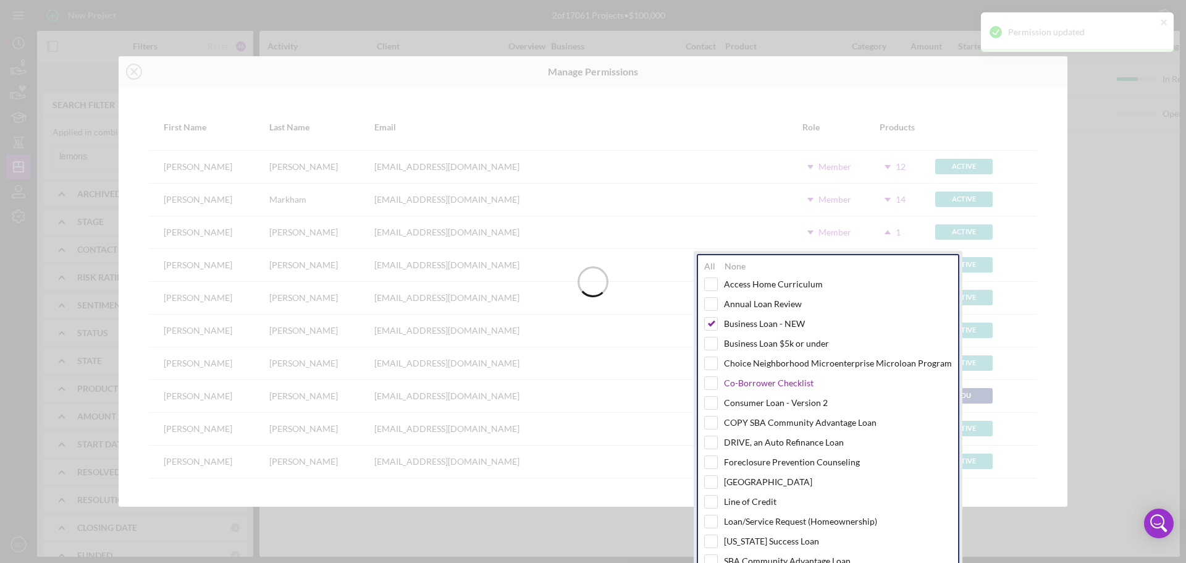
scroll to position [0, 0]
click at [712, 342] on input "checkbox" at bounding box center [711, 343] width 12 height 12
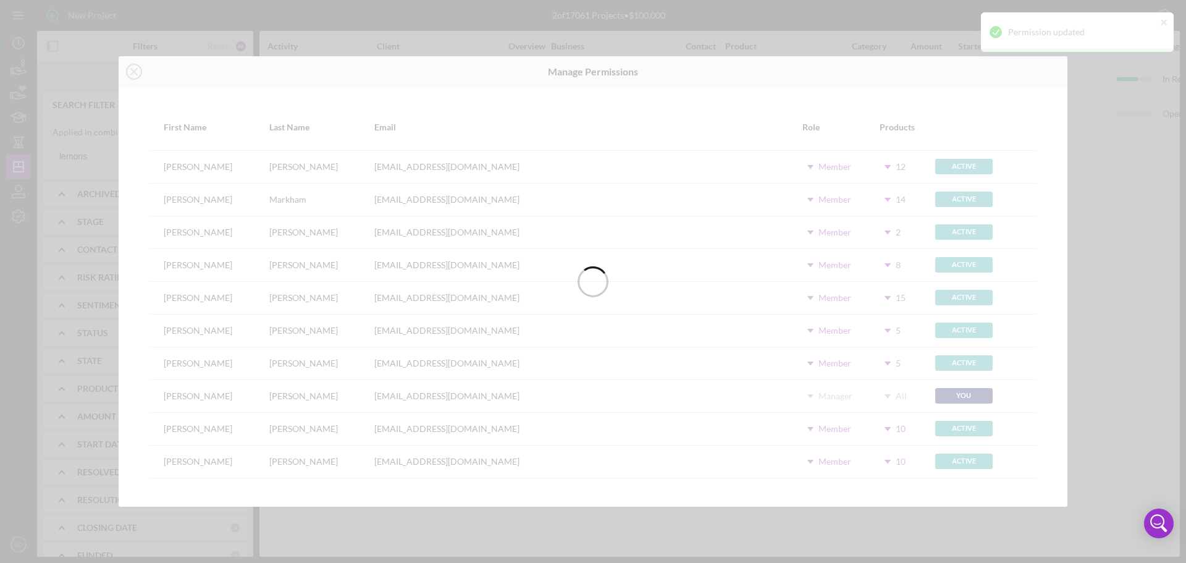
click at [1025, 325] on div at bounding box center [593, 281] width 1186 height 563
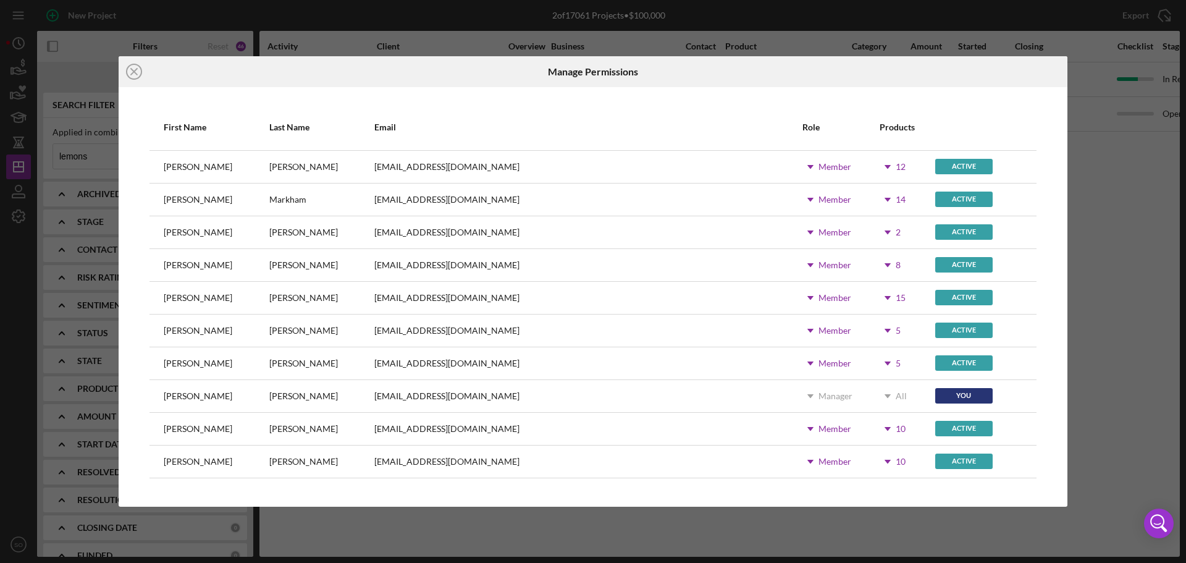
click at [872, 233] on icon "Icon/Dropdown Arrow" at bounding box center [887, 232] width 31 height 31
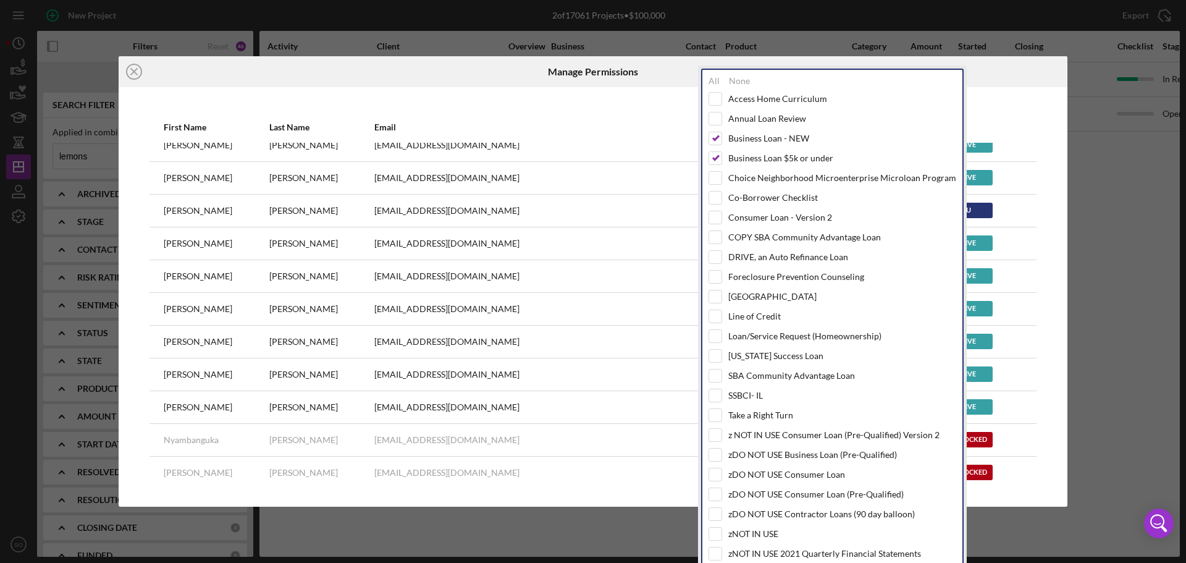
scroll to position [371, 0]
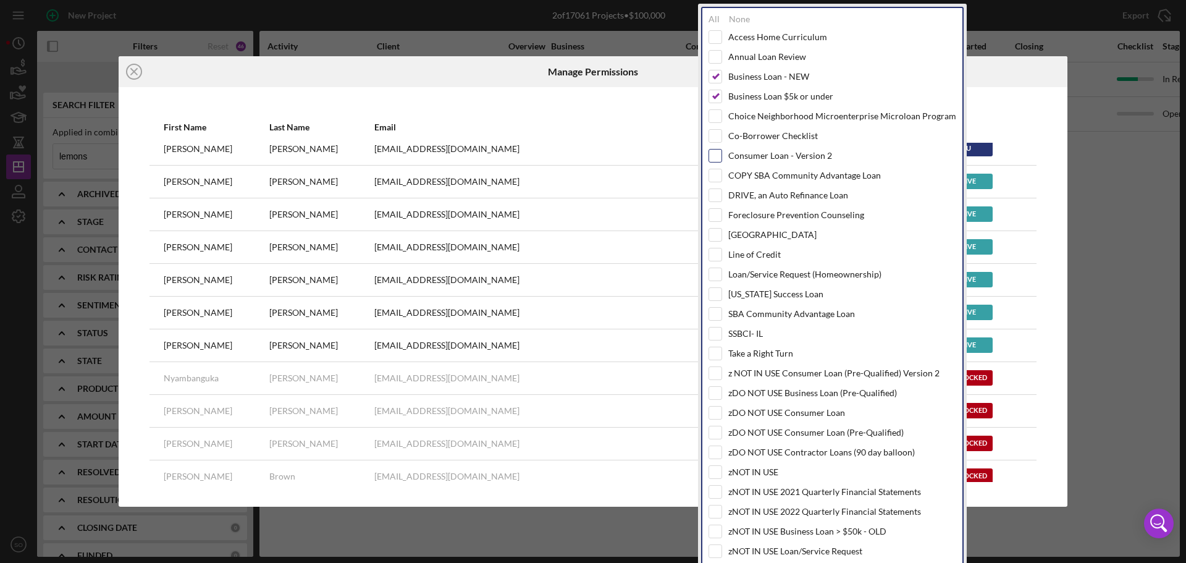
click at [712, 160] on input "checkbox" at bounding box center [715, 156] width 12 height 12
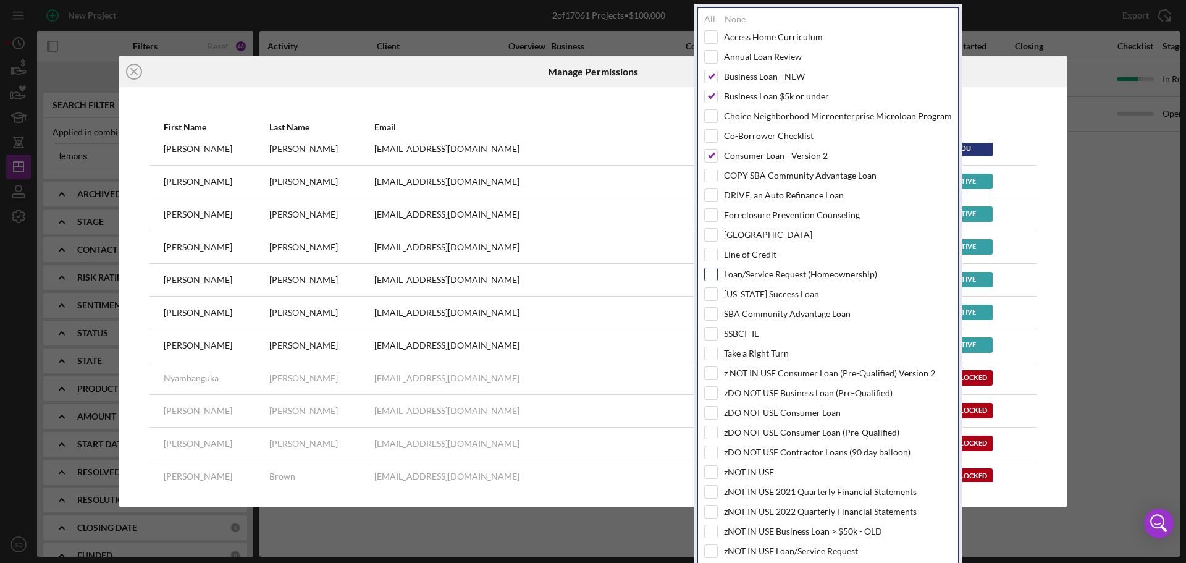
click at [711, 275] on input "checkbox" at bounding box center [711, 274] width 12 height 12
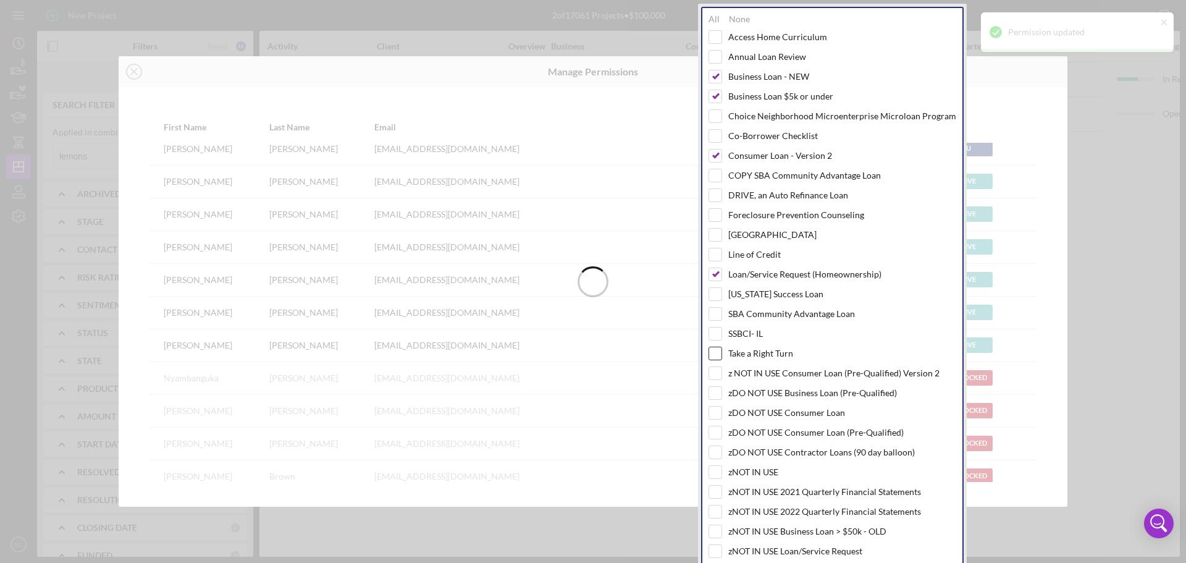
click at [714, 358] on input "checkbox" at bounding box center [715, 353] width 12 height 12
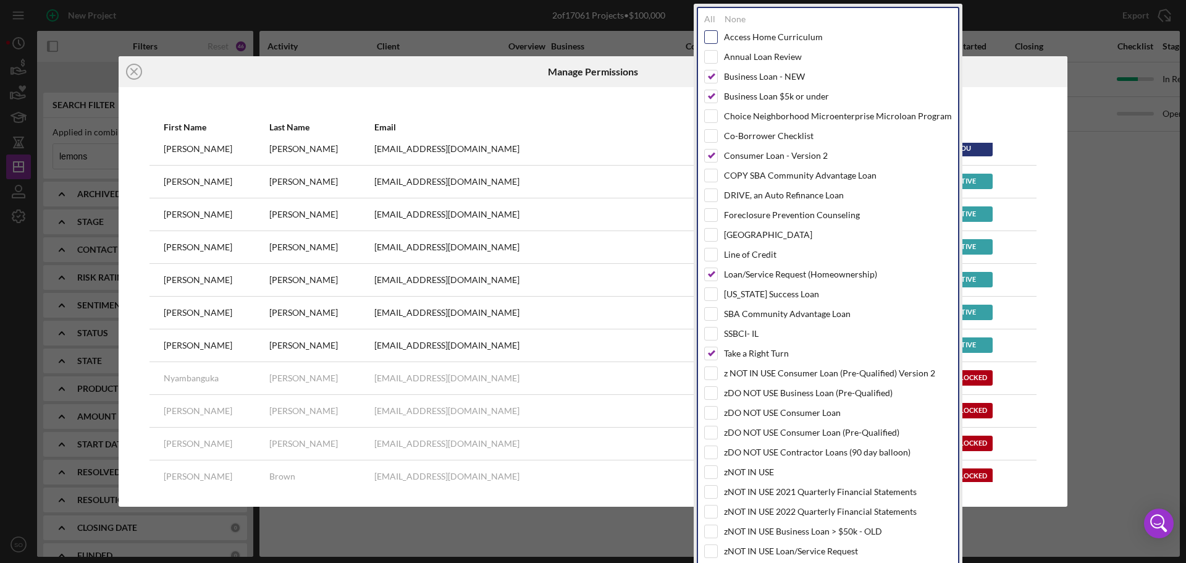
click at [717, 41] on input "checkbox" at bounding box center [711, 37] width 12 height 12
click at [713, 314] on input "checkbox" at bounding box center [711, 314] width 12 height 12
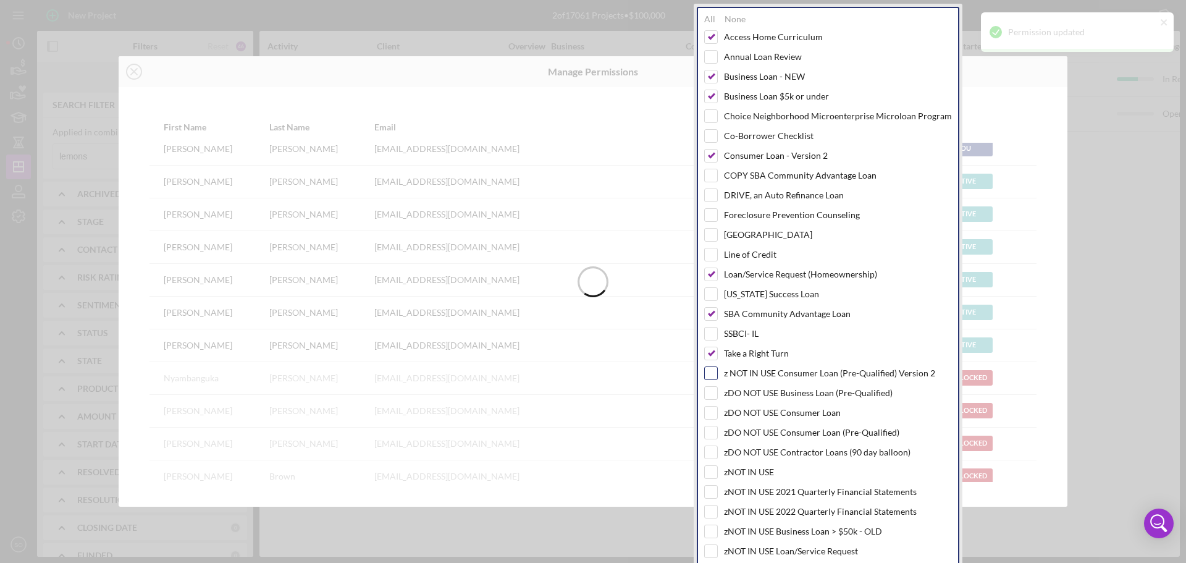
click at [715, 378] on input "checkbox" at bounding box center [711, 373] width 12 height 12
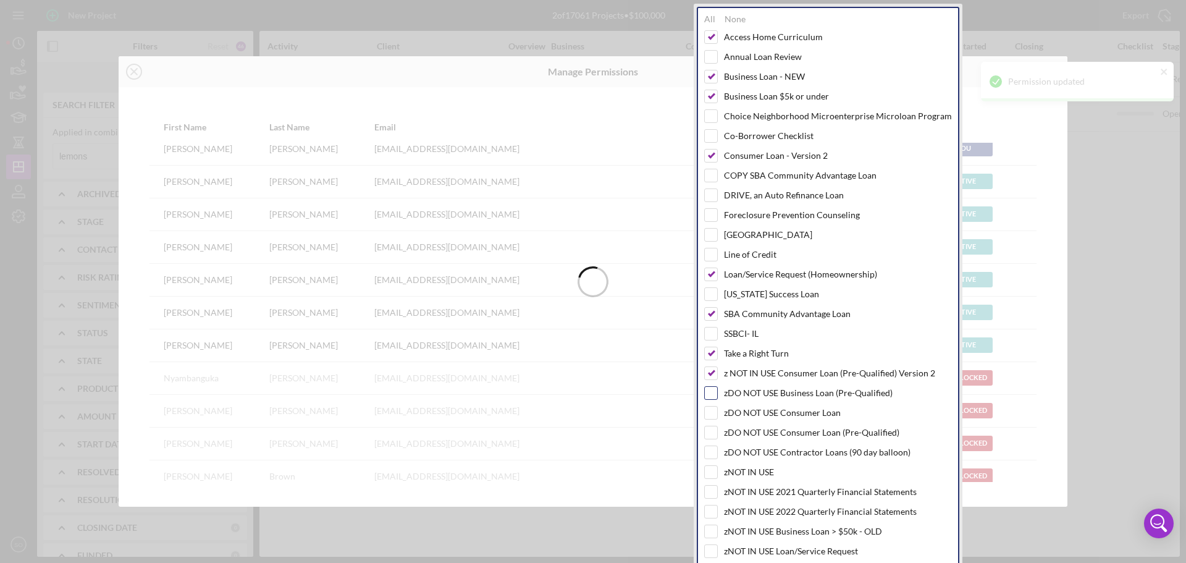
click at [715, 398] on input "checkbox" at bounding box center [711, 393] width 12 height 12
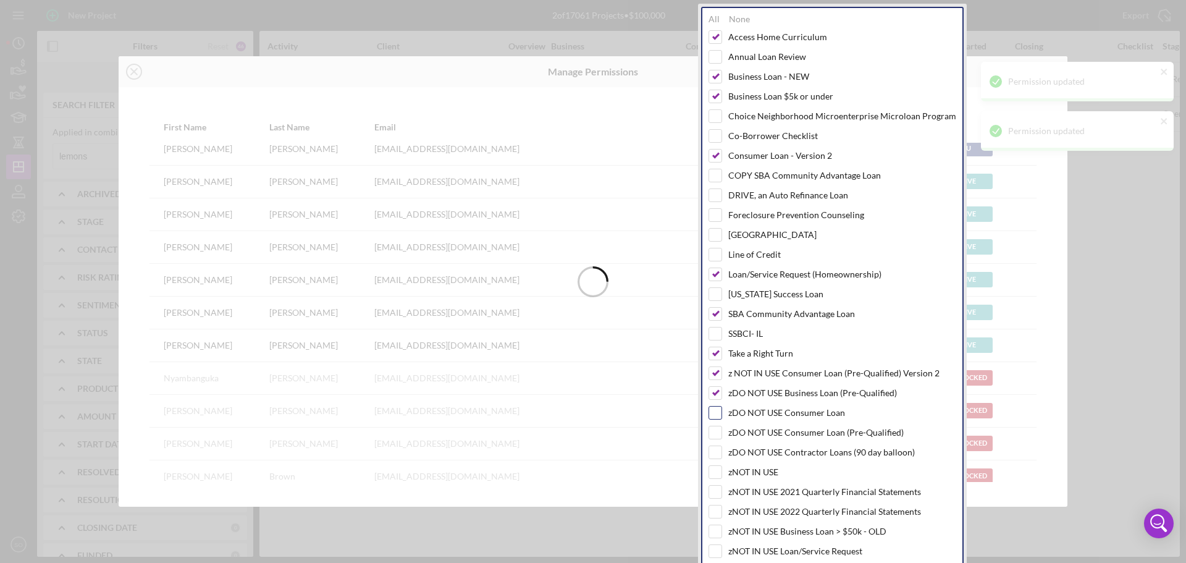
click at [711, 415] on input "checkbox" at bounding box center [715, 413] width 12 height 12
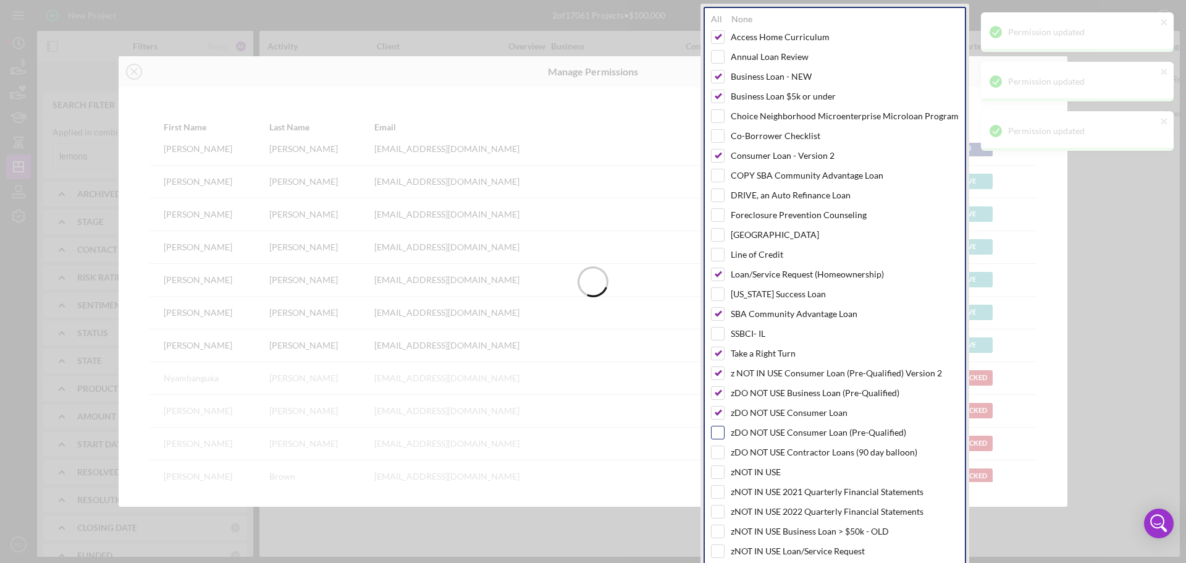
drag, startPoint x: 712, startPoint y: 434, endPoint x: 706, endPoint y: 471, distance: 37.6
click at [712, 438] on input "checkbox" at bounding box center [718, 432] width 12 height 12
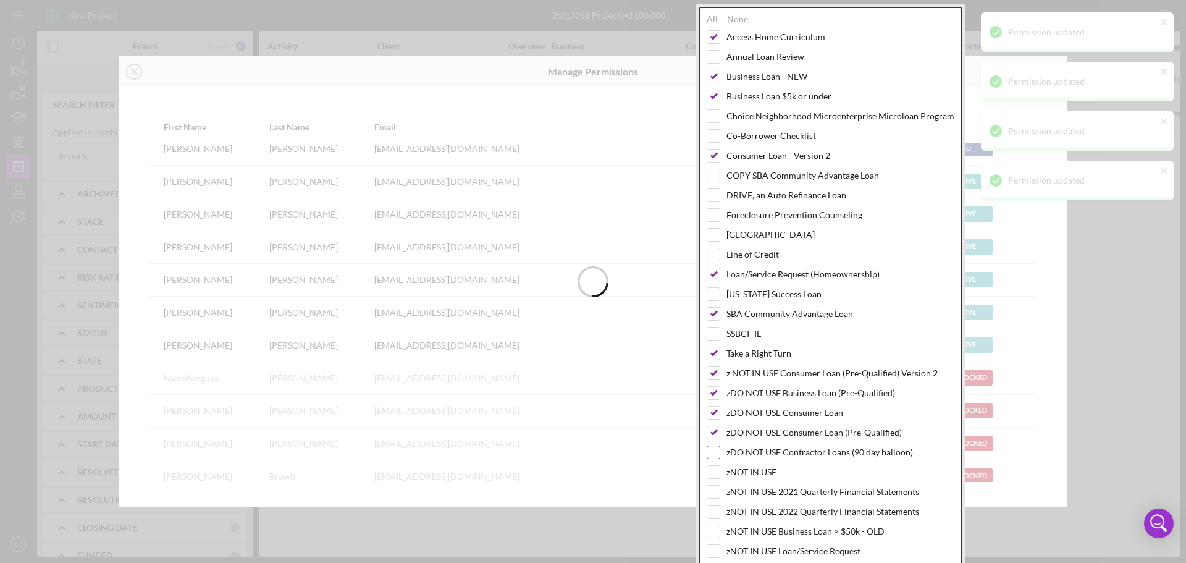
click at [714, 459] on div at bounding box center [714, 453] width 14 height 14
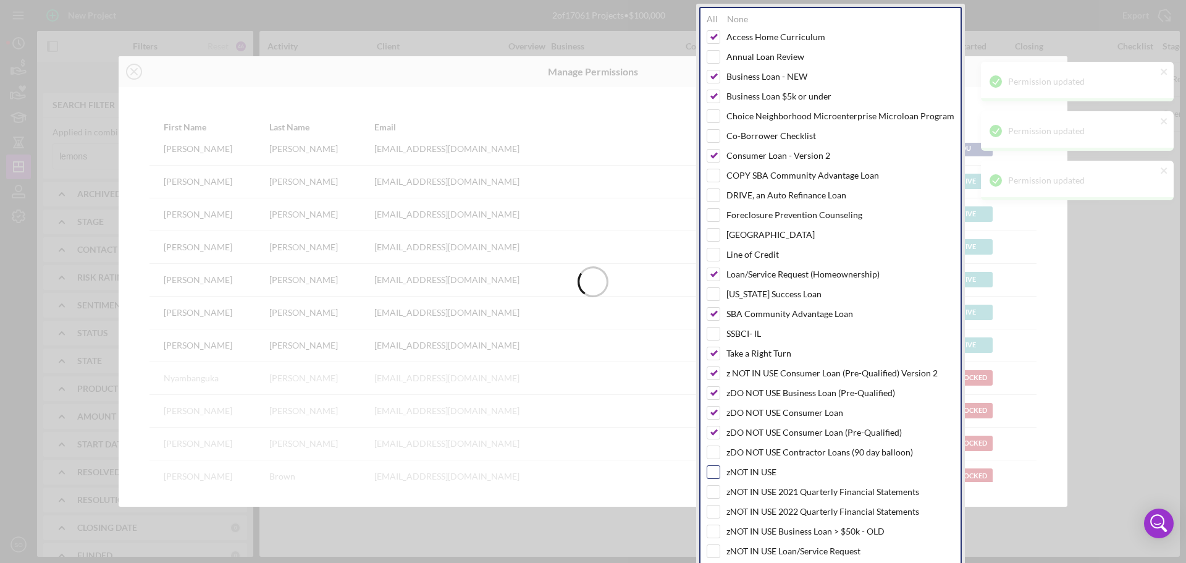
click at [716, 471] on input "checkbox" at bounding box center [713, 472] width 12 height 12
click at [713, 491] on input "checkbox" at bounding box center [713, 492] width 12 height 12
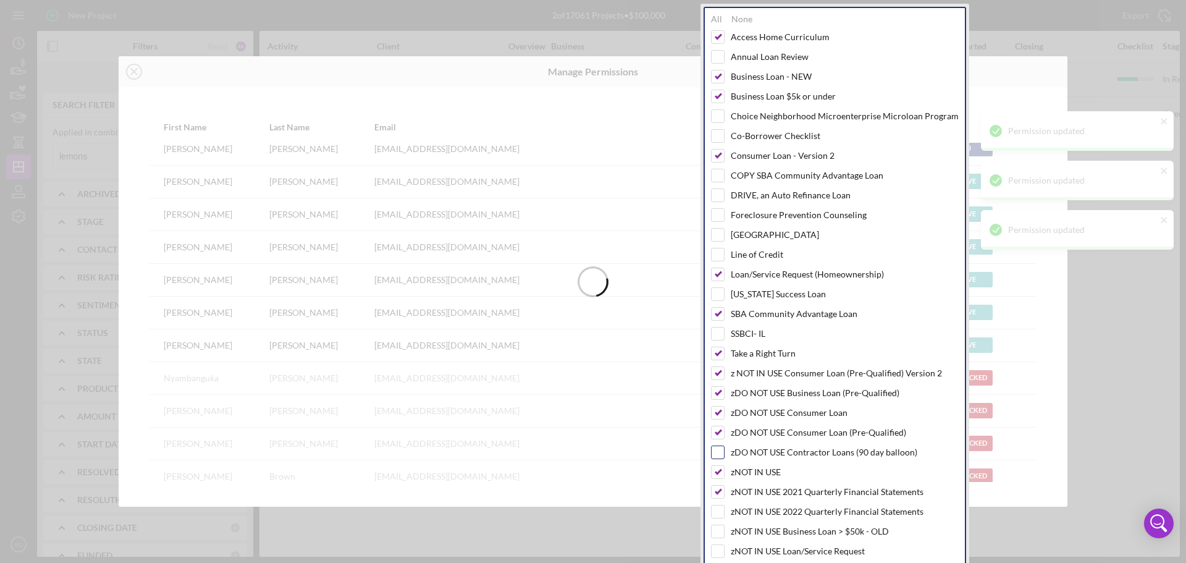
click at [718, 452] on input "checkbox" at bounding box center [718, 452] width 12 height 12
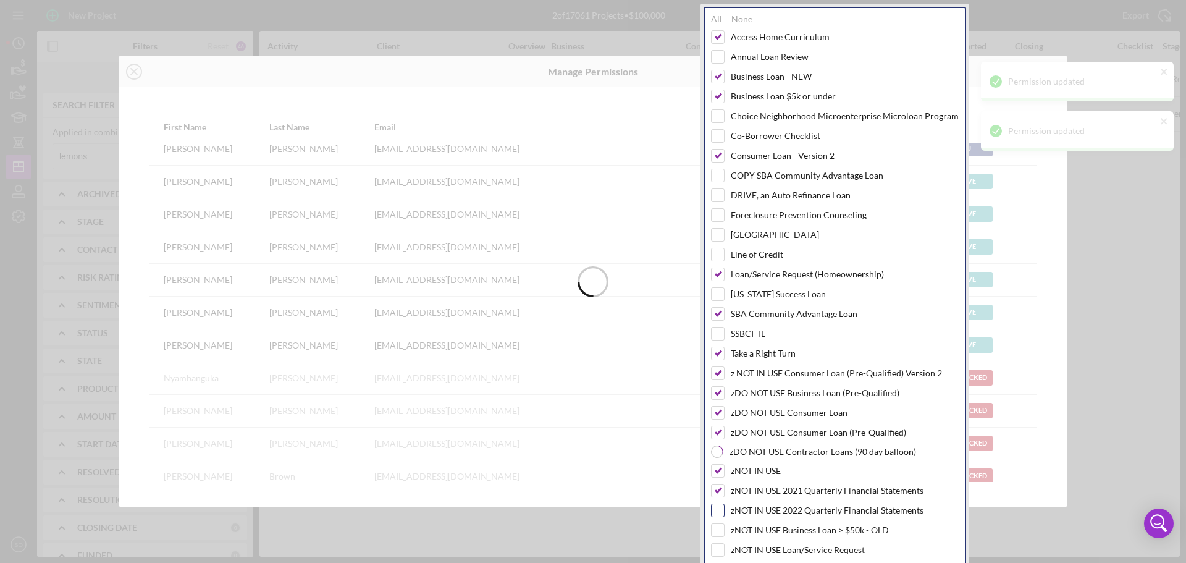
click at [719, 507] on input "checkbox" at bounding box center [718, 510] width 12 height 12
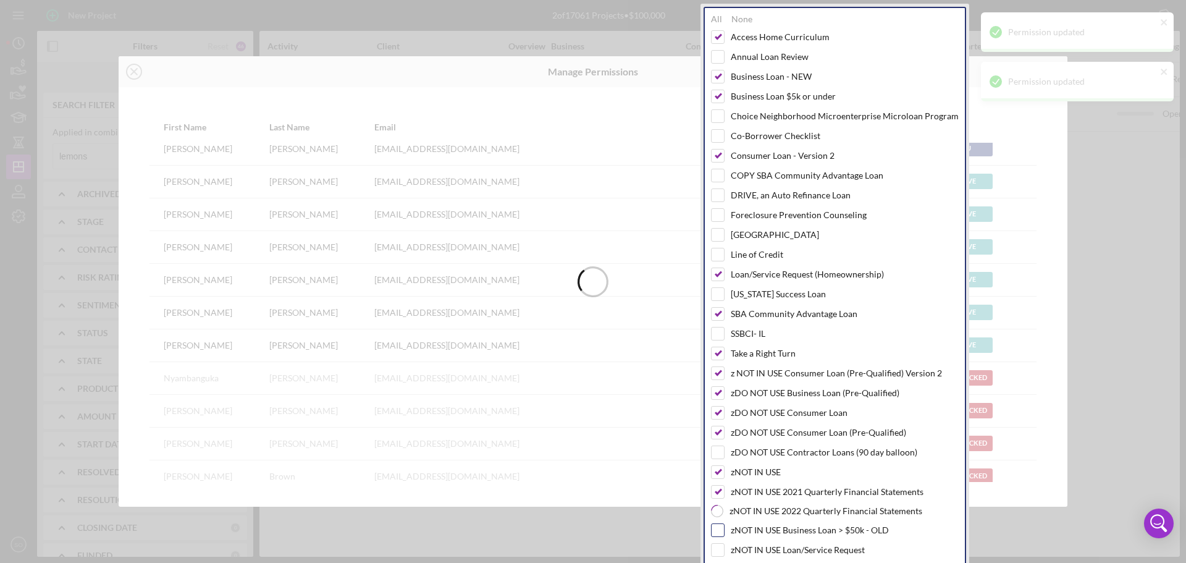
click at [714, 532] on input "checkbox" at bounding box center [718, 530] width 12 height 12
click at [717, 551] on input "checkbox" at bounding box center [718, 550] width 12 height 12
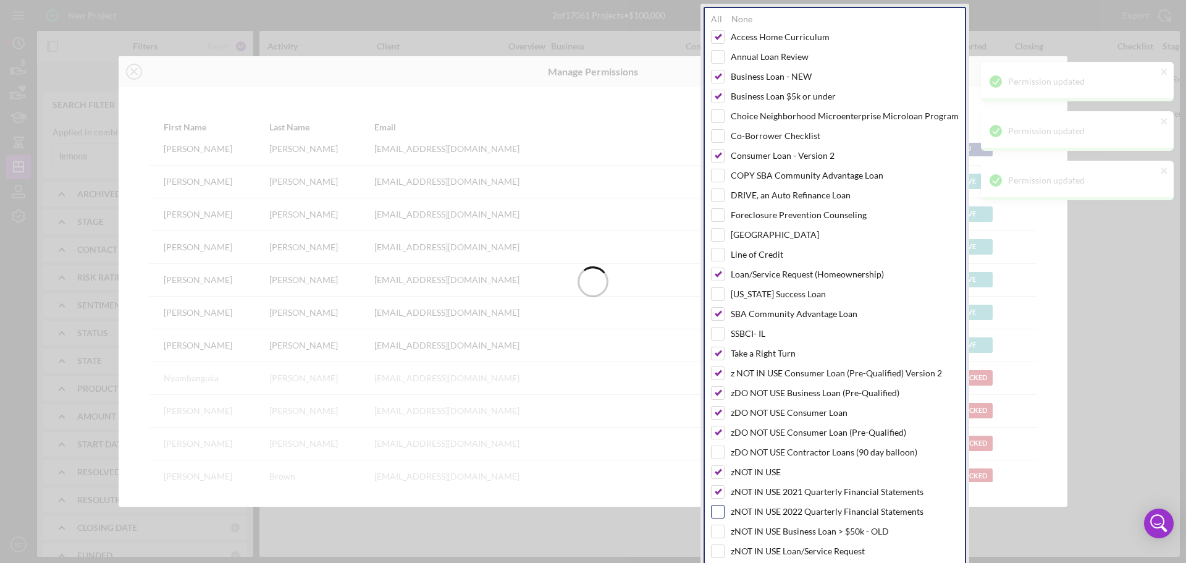
checkbox input "true"
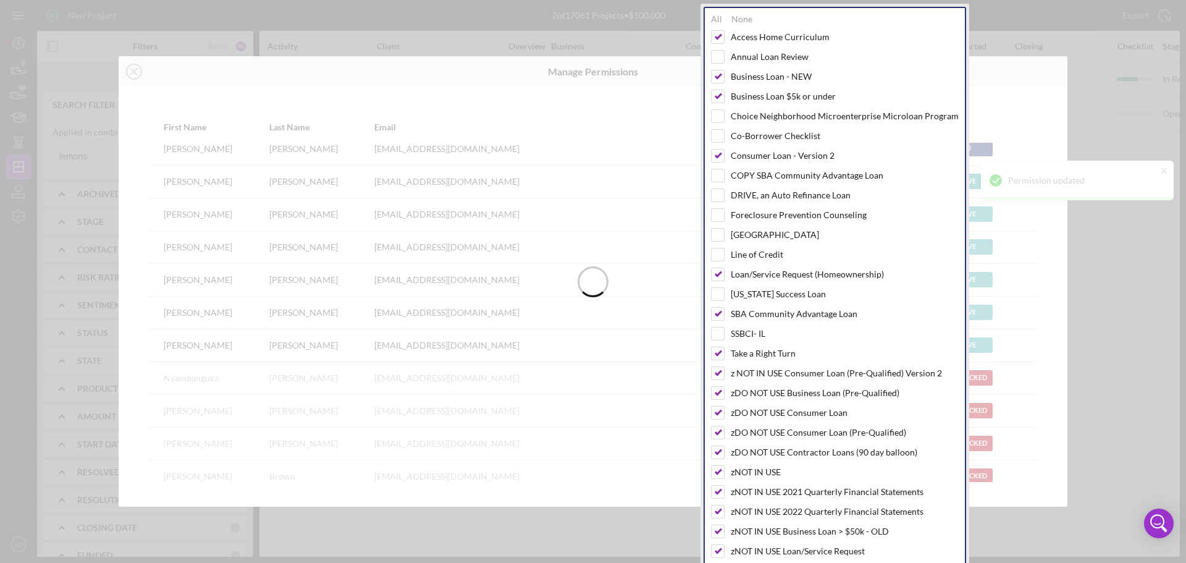
click at [518, 72] on div at bounding box center [593, 281] width 1186 height 563
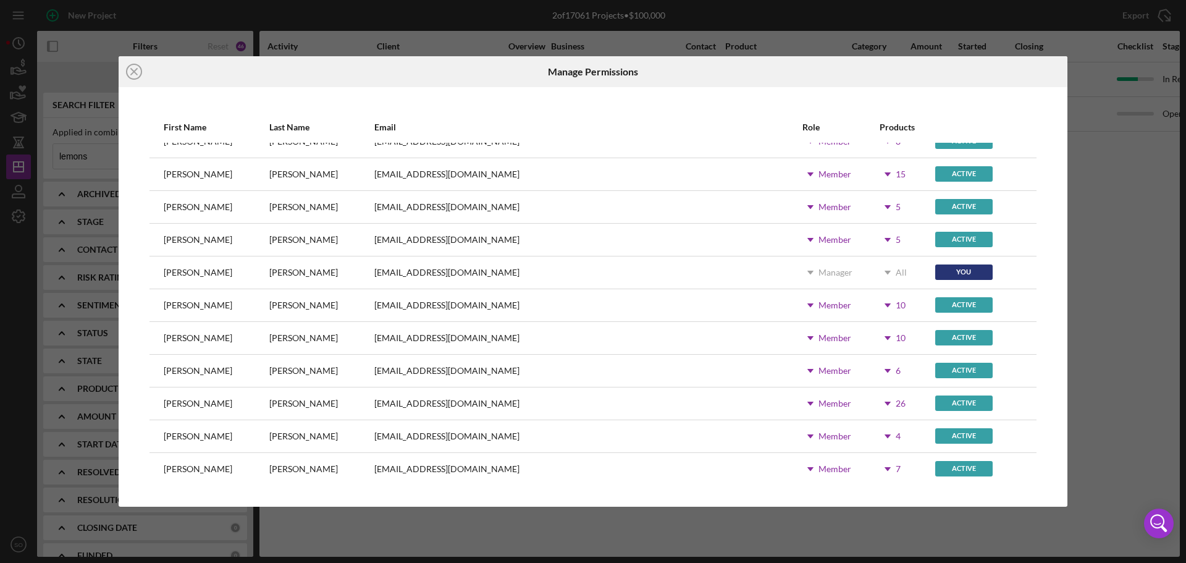
scroll to position [124, 0]
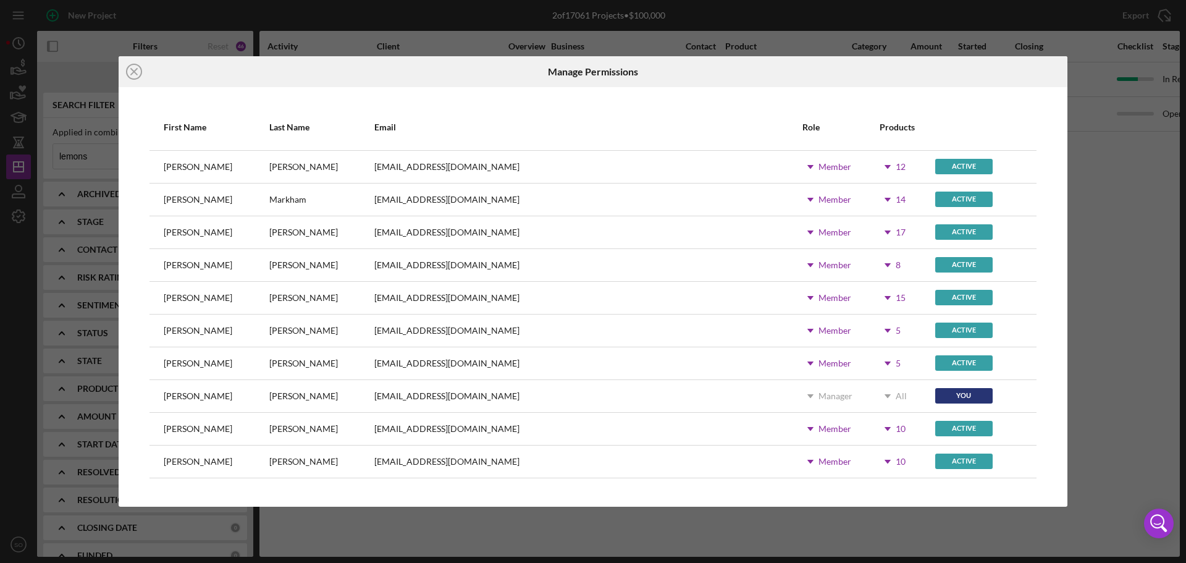
click at [872, 460] on icon "Icon/Dropdown Arrow" at bounding box center [887, 461] width 31 height 31
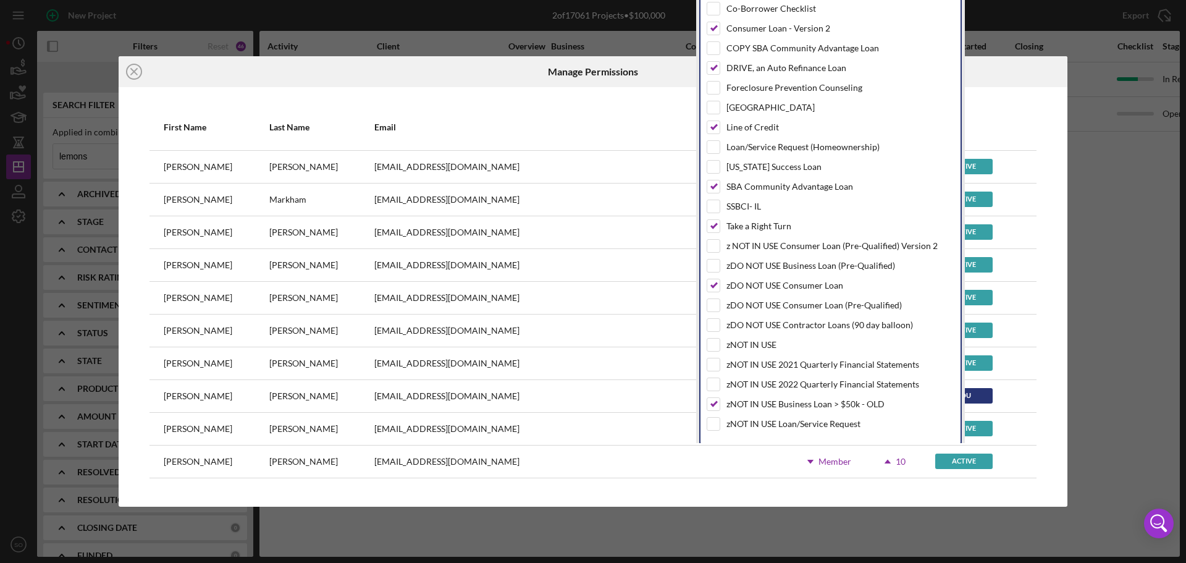
scroll to position [128, 0]
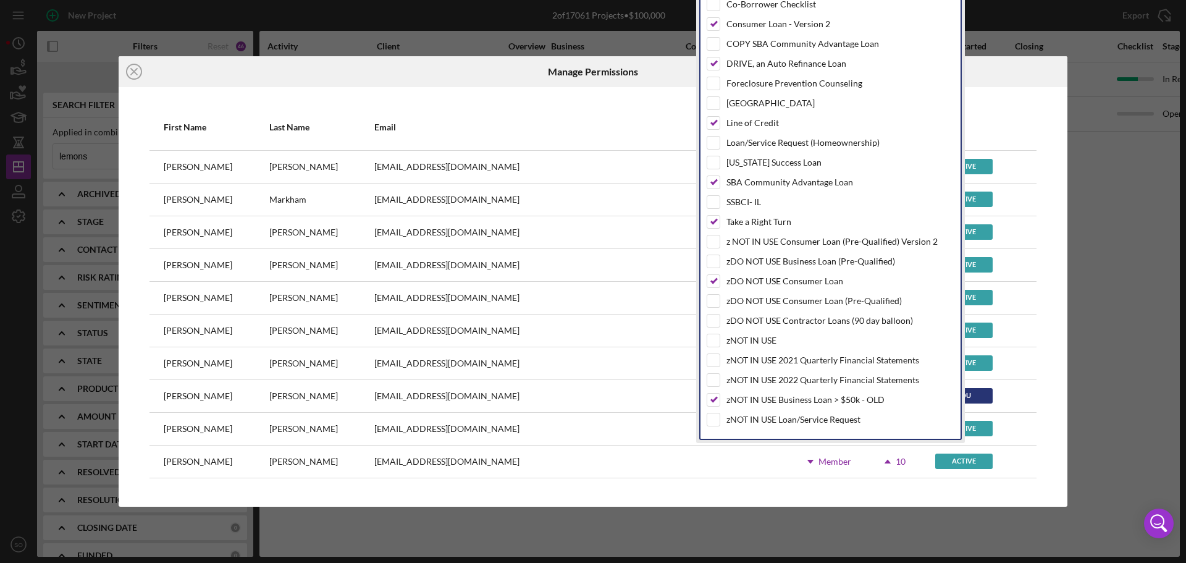
click at [644, 71] on div "Manage Permissions" at bounding box center [593, 71] width 316 height 31
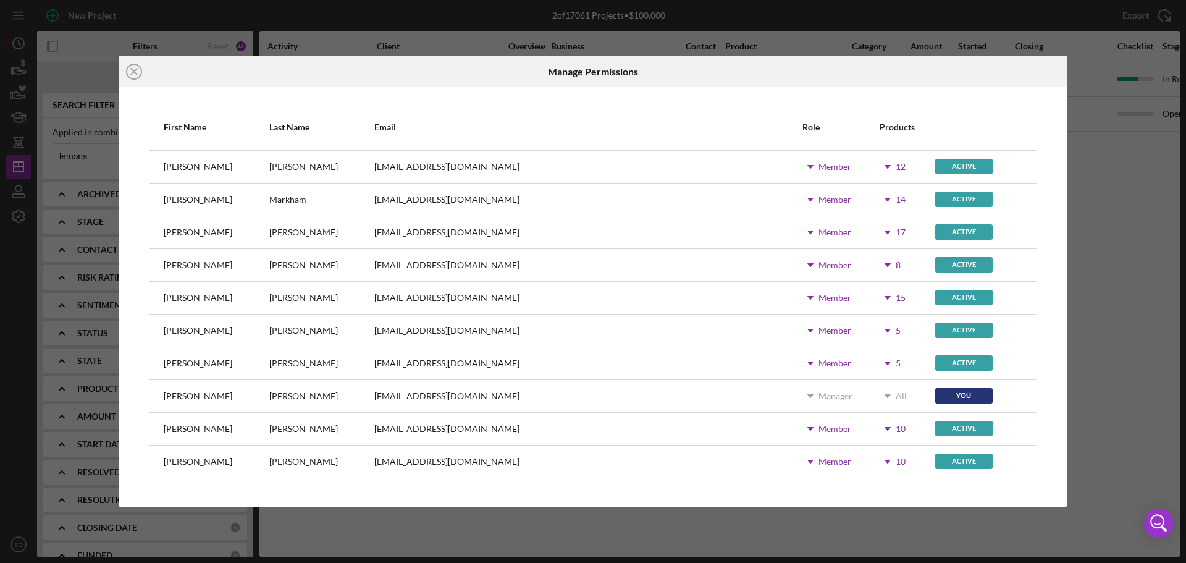
click at [872, 233] on icon "Icon/Dropdown Arrow" at bounding box center [887, 232] width 31 height 31
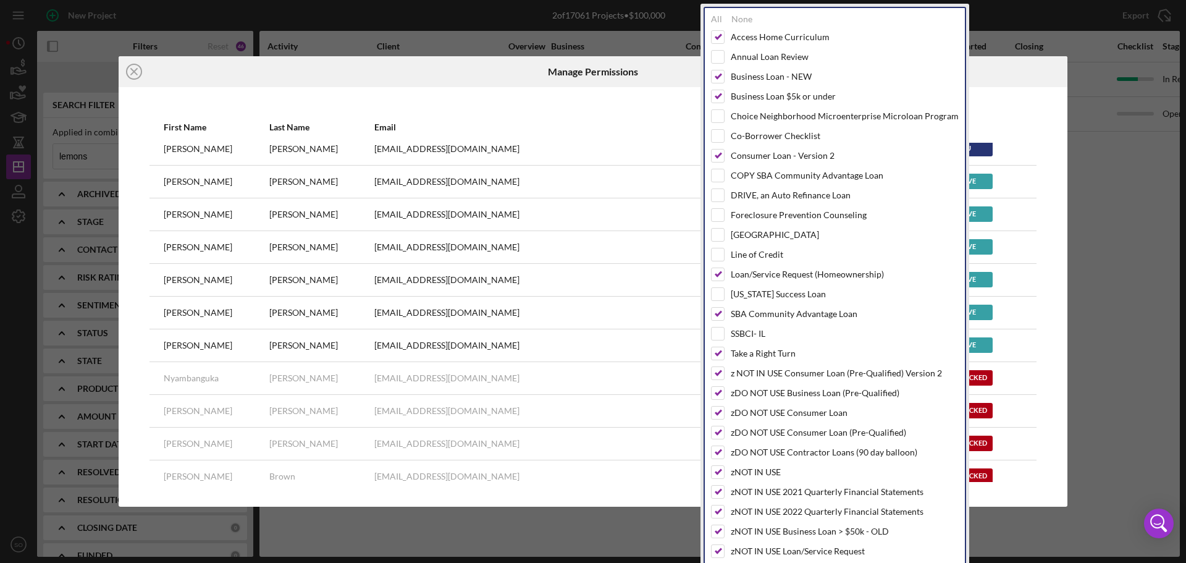
scroll to position [433, 0]
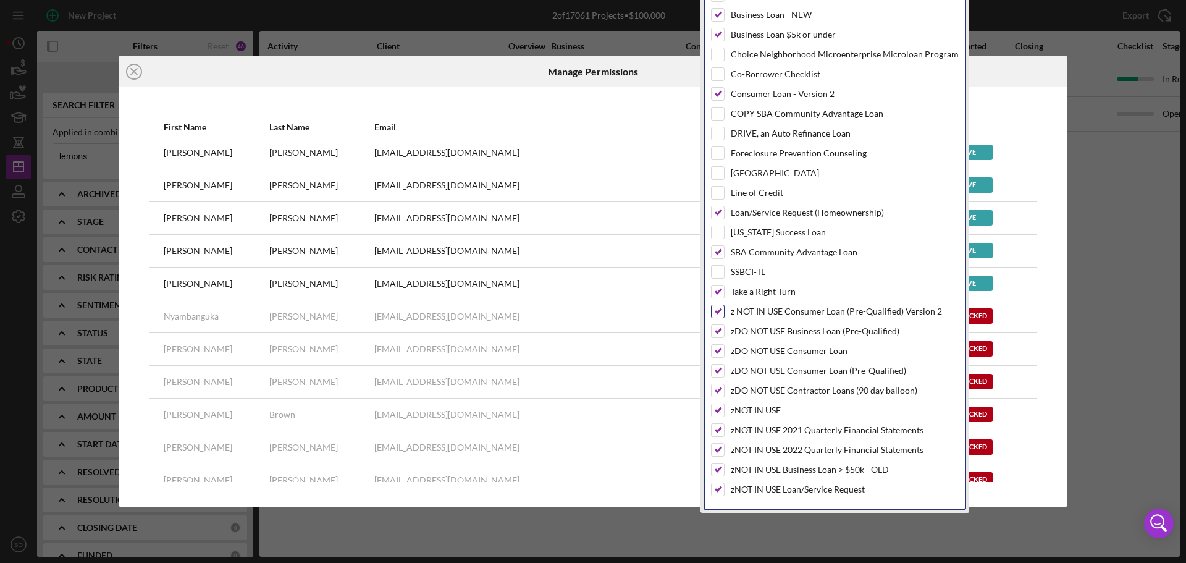
click at [717, 312] on input "checkbox" at bounding box center [718, 311] width 12 height 12
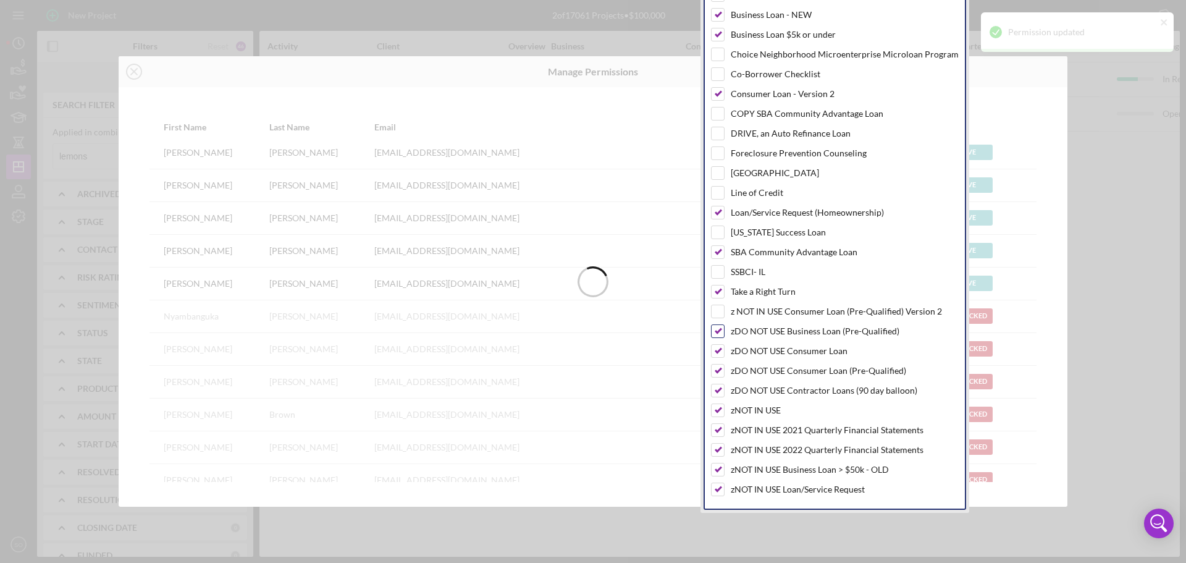
click at [720, 335] on input "checkbox" at bounding box center [718, 331] width 12 height 12
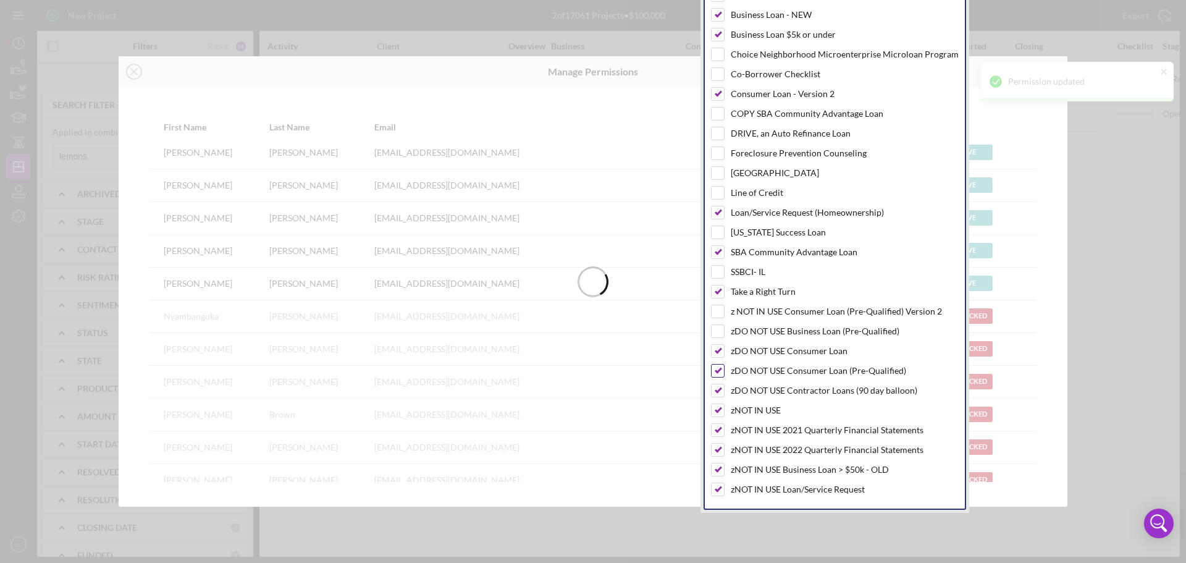
click at [722, 368] on input "checkbox" at bounding box center [718, 371] width 12 height 12
click at [722, 411] on input "checkbox" at bounding box center [718, 410] width 12 height 12
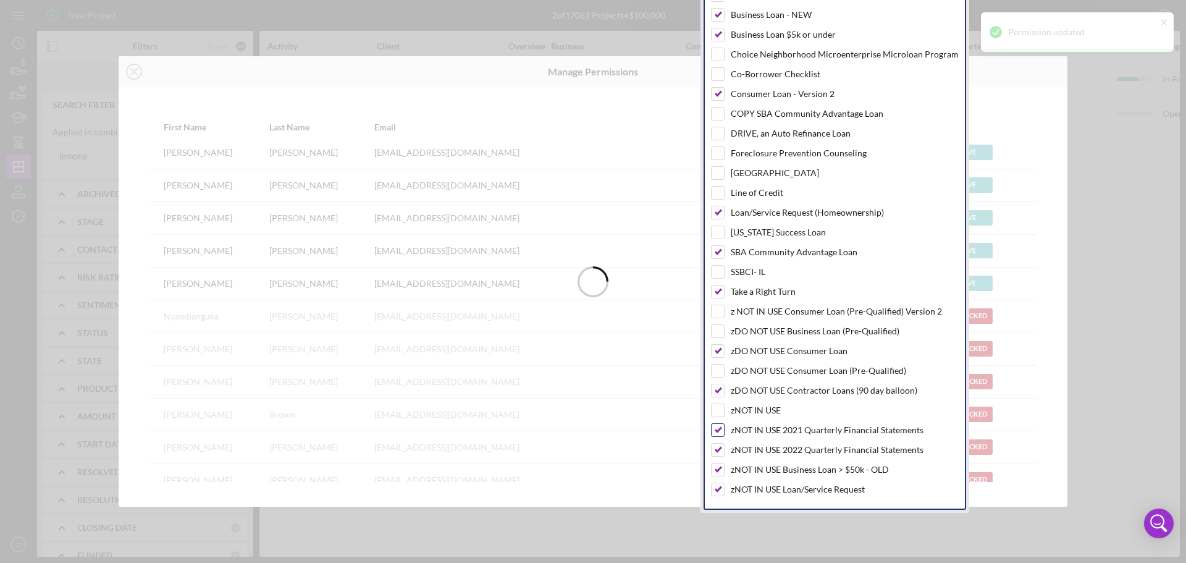
click at [721, 427] on input "checkbox" at bounding box center [718, 430] width 12 height 12
click at [719, 447] on input "checkbox" at bounding box center [718, 450] width 12 height 12
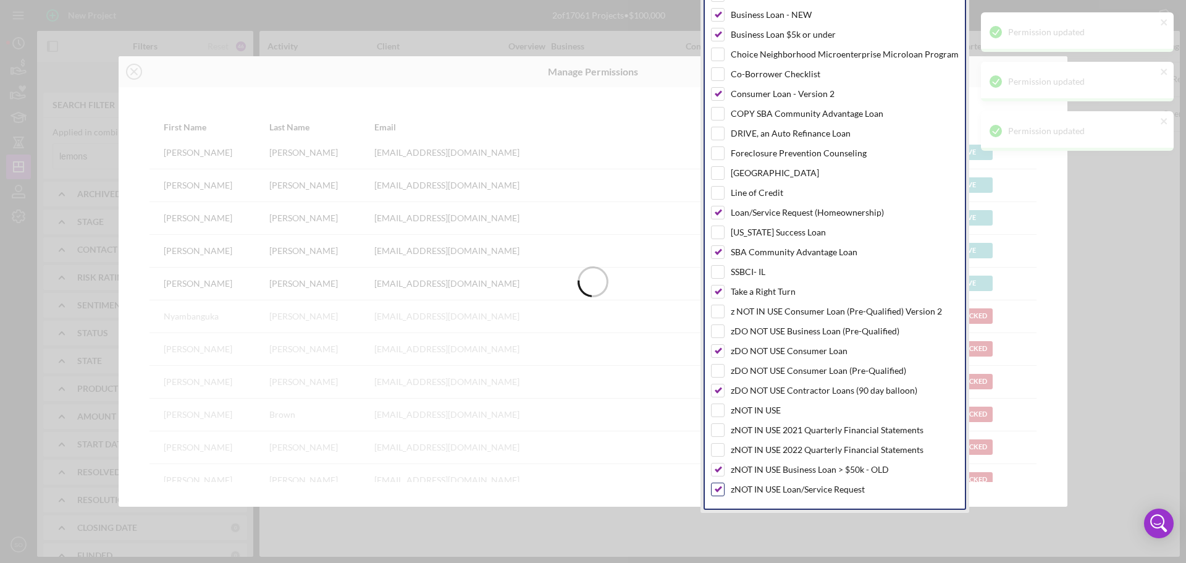
click at [715, 489] on input "checkbox" at bounding box center [718, 489] width 12 height 12
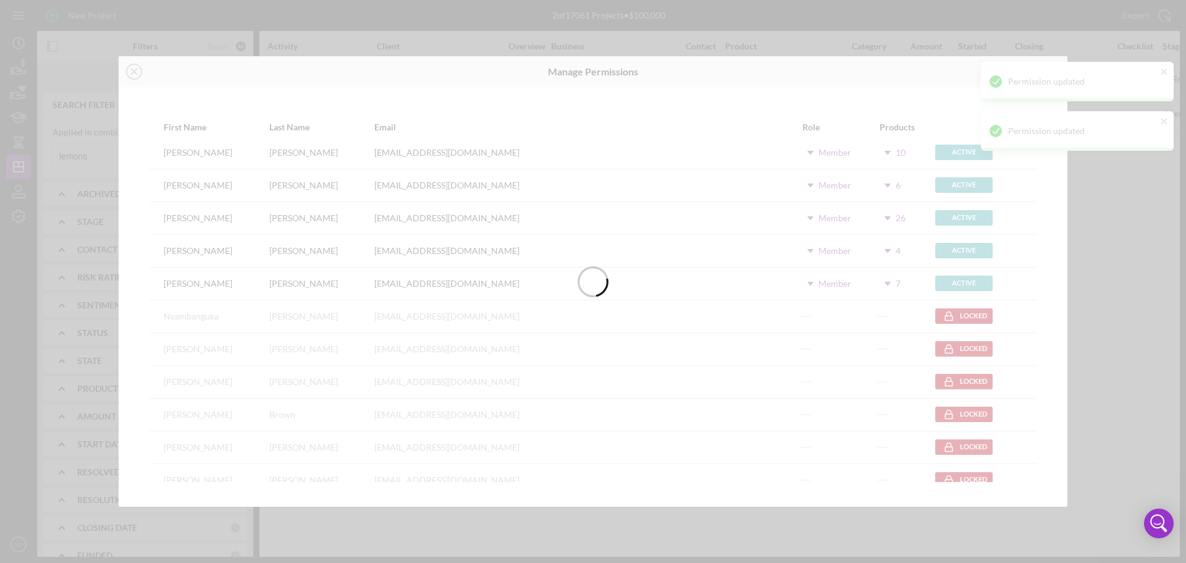
click at [612, 97] on div at bounding box center [593, 281] width 1186 height 563
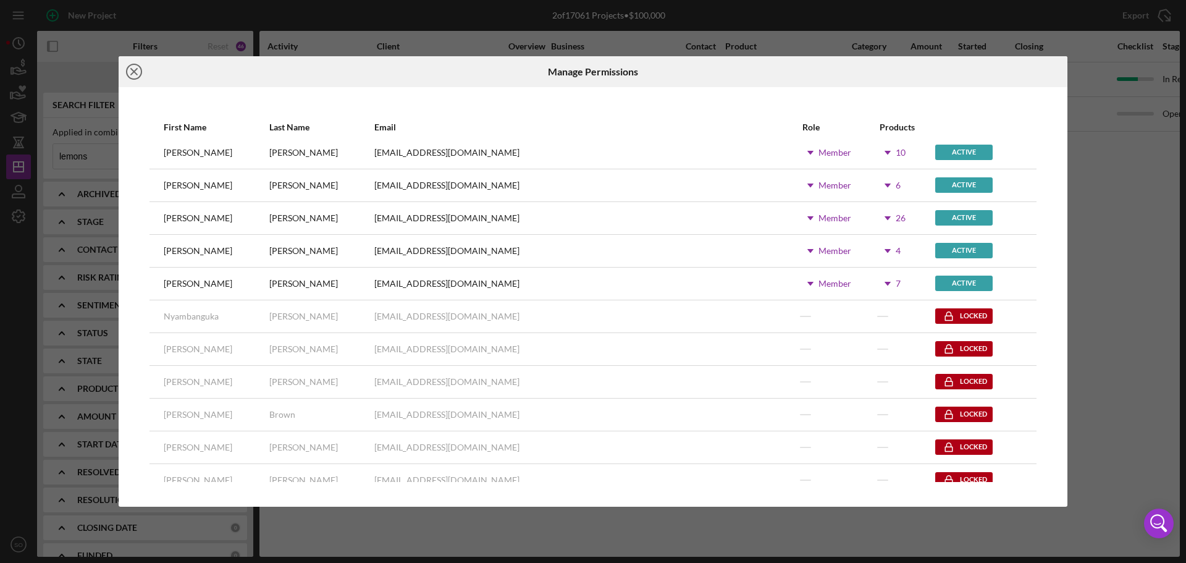
click at [129, 68] on icon "Icon/Close" at bounding box center [134, 71] width 31 height 31
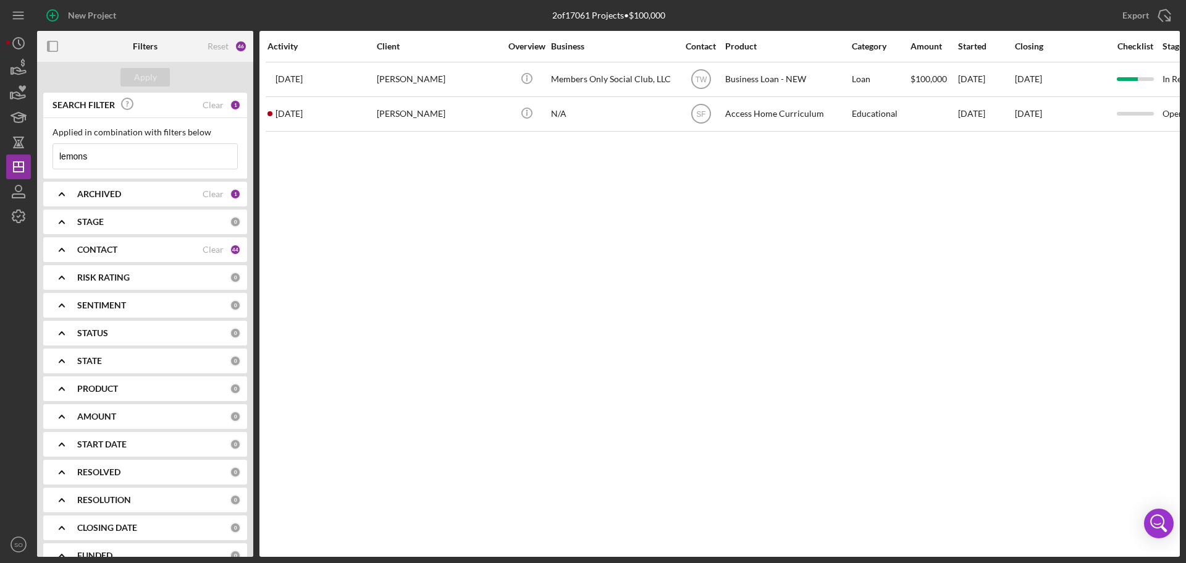
click at [111, 158] on input "lemons" at bounding box center [145, 156] width 184 height 25
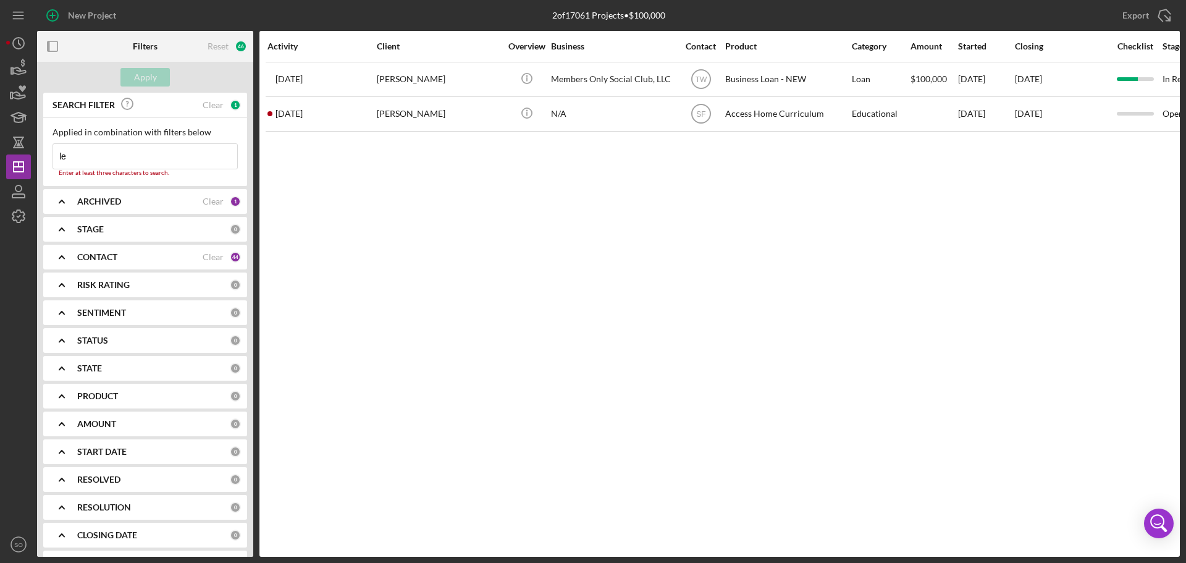
type input "l"
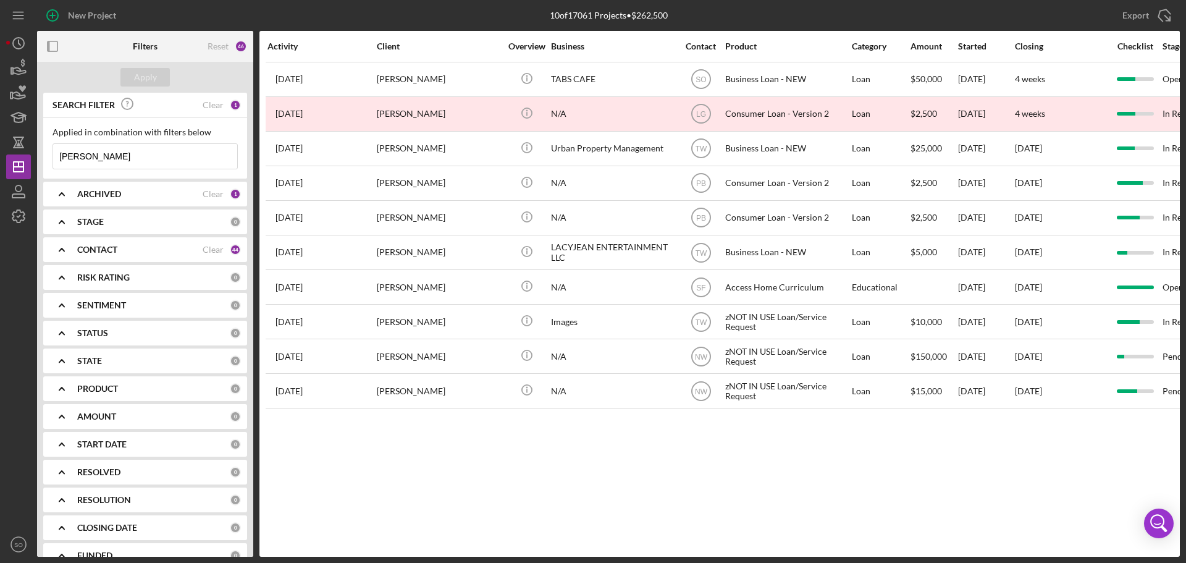
click at [152, 160] on input "robinson" at bounding box center [145, 156] width 184 height 25
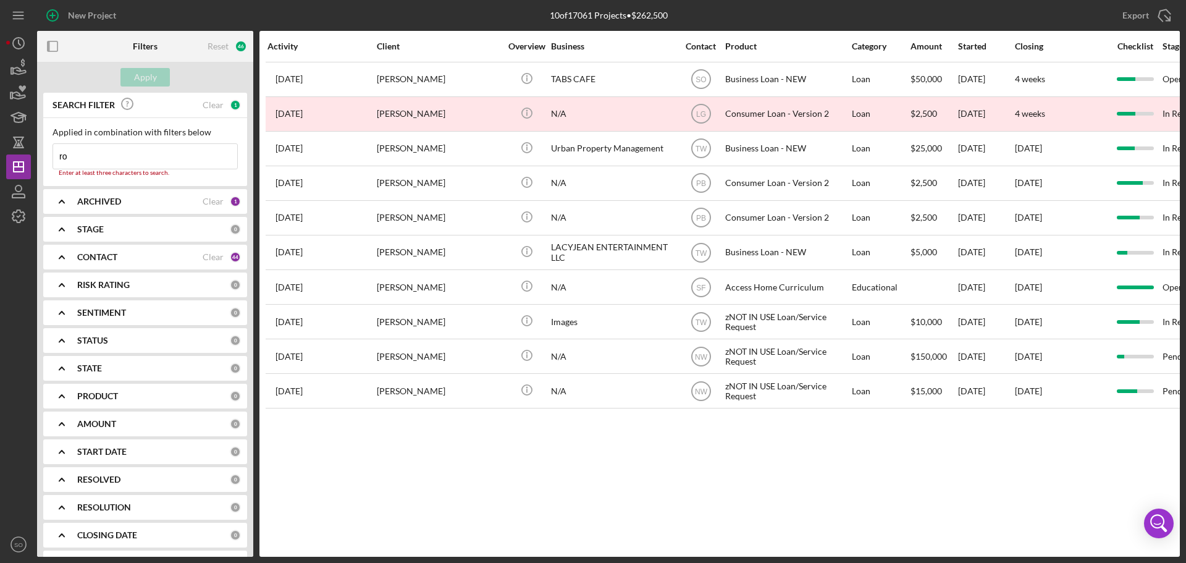
type input "r"
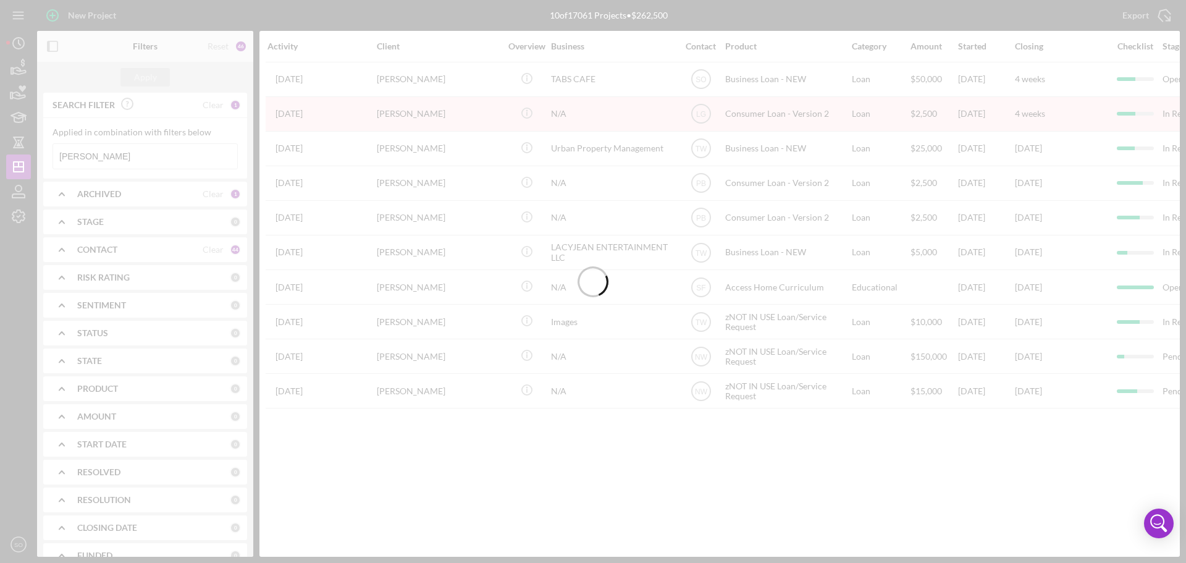
type input "carter"
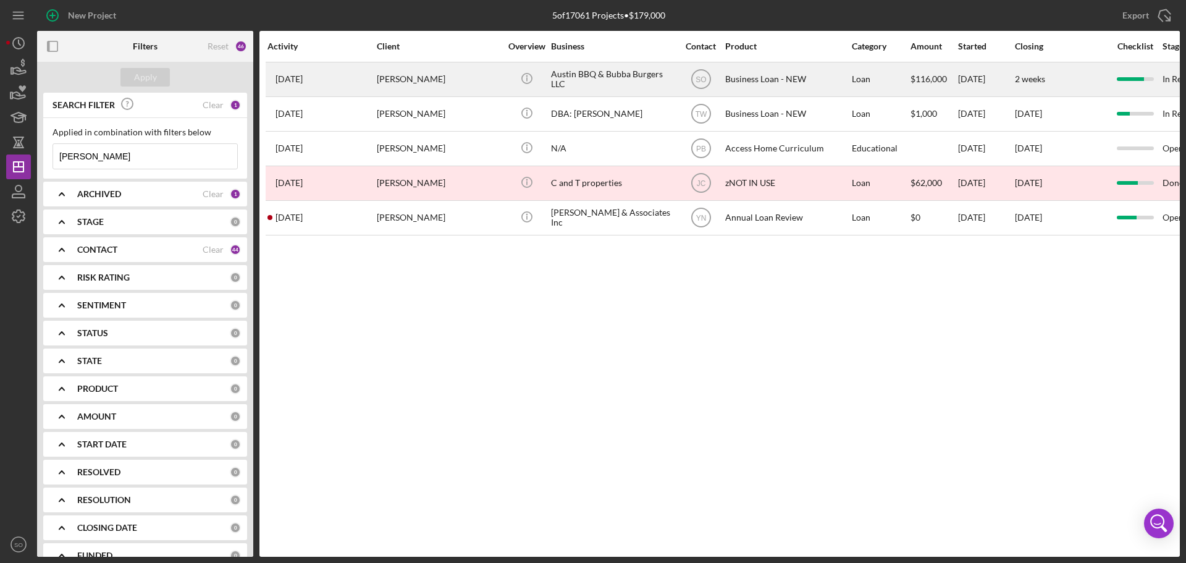
click at [442, 83] on div "Marquita Carter" at bounding box center [439, 79] width 124 height 33
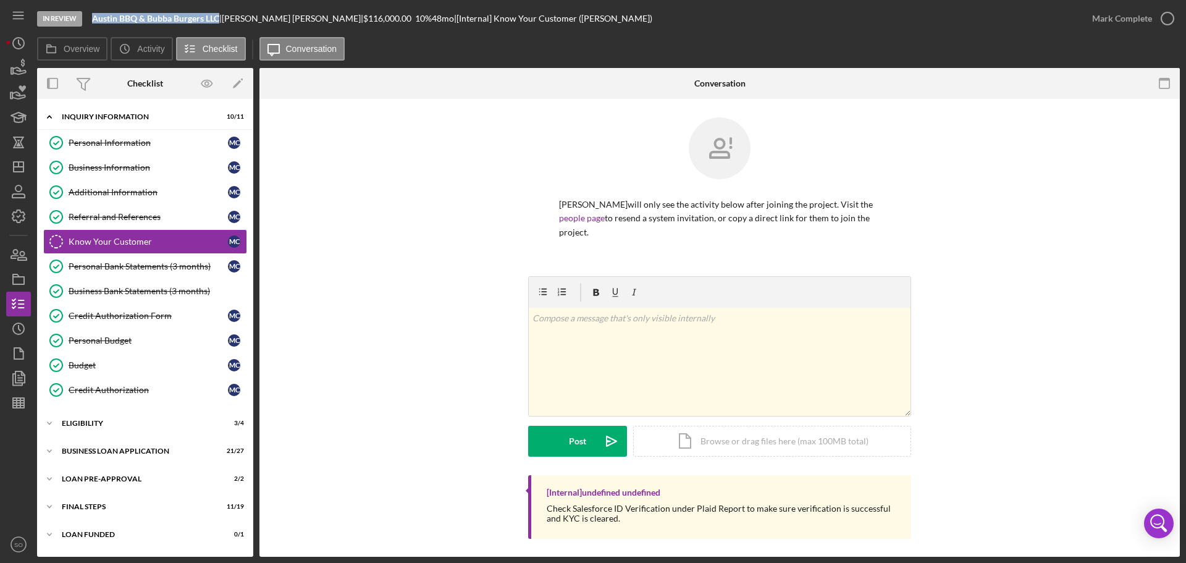
drag, startPoint x: 221, startPoint y: 17, endPoint x: 93, endPoint y: 14, distance: 127.3
click at [93, 14] on b "Austin BBQ & Bubba Burgers LLC" at bounding box center [155, 18] width 127 height 11
copy b "Austin BBQ & Bubba Burgers LLC"
click at [78, 421] on div "ELIGIBILITY" at bounding box center [150, 423] width 176 height 7
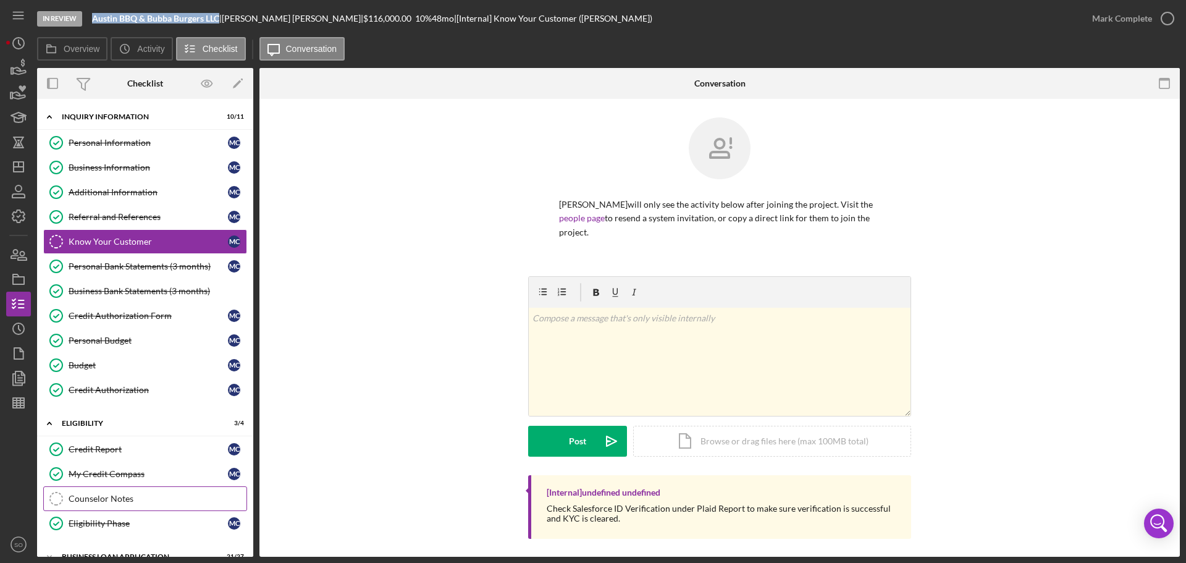
click at [97, 499] on div "Counselor Notes" at bounding box center [158, 499] width 178 height 10
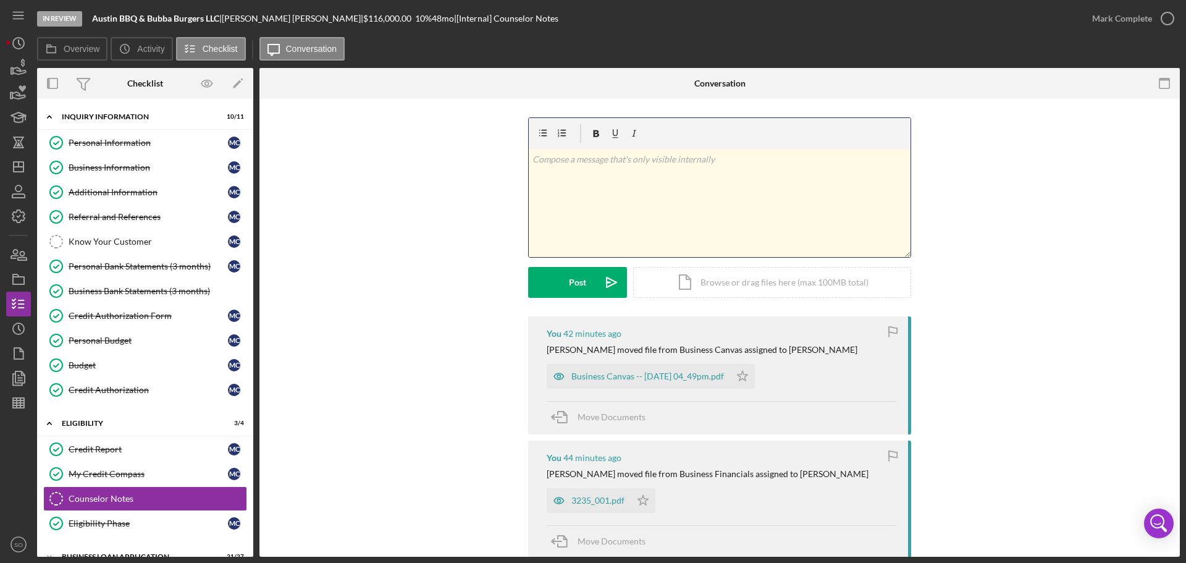
click at [641, 196] on div "v Color teal Color pink Remove color Add row above Add row below Add column bef…" at bounding box center [720, 203] width 382 height 108
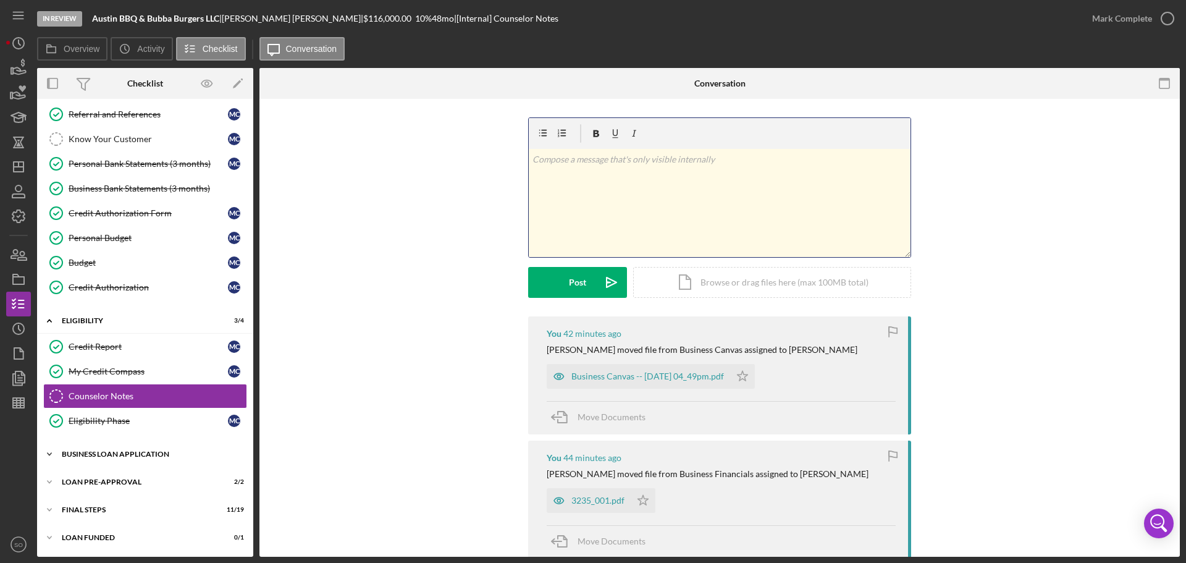
click at [138, 450] on div "Icon/Expander BUSINESS LOAN APPLICATION 21 / 27" at bounding box center [145, 454] width 216 height 25
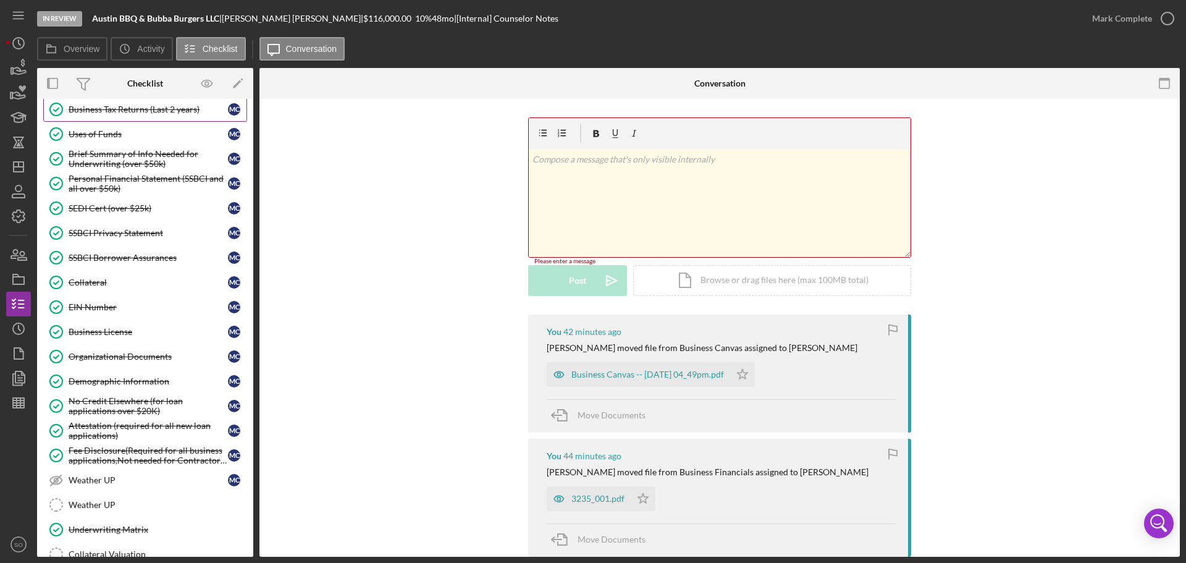
scroll to position [659, 0]
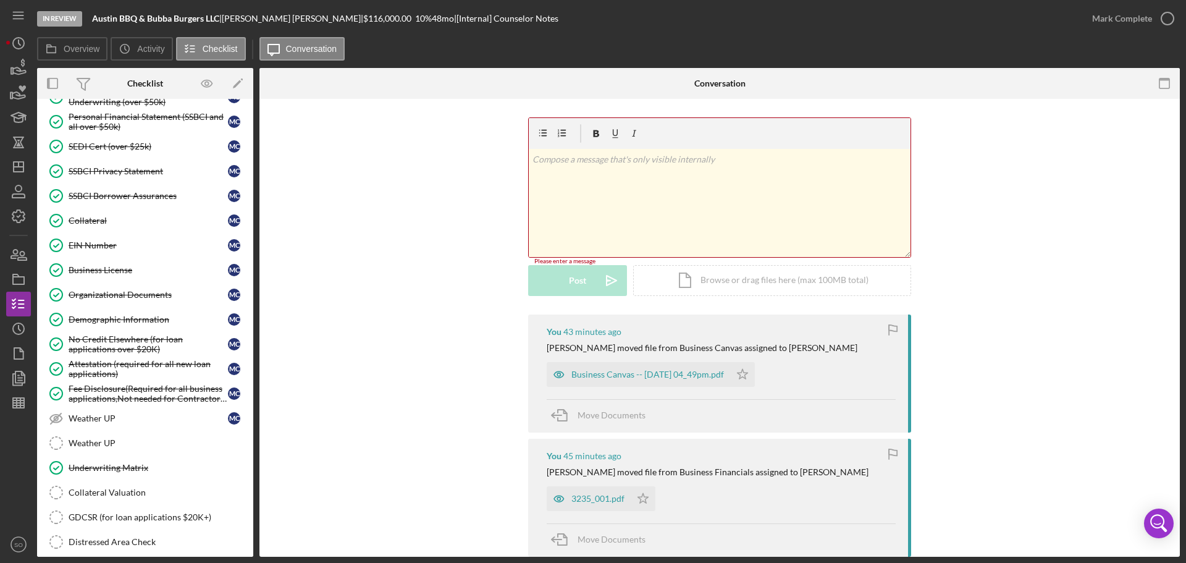
click at [680, 174] on div "v Color teal Color pink Remove color Add row above Add row below Add column bef…" at bounding box center [720, 203] width 382 height 108
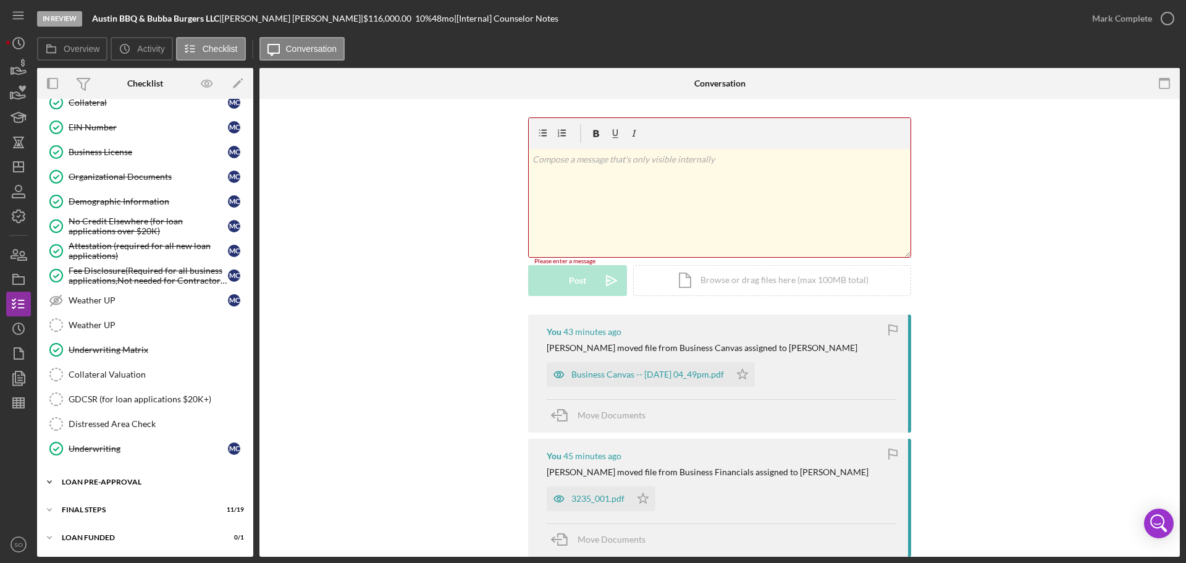
click at [96, 489] on div "Icon/Expander LOAN PRE-APPROVAL 2 / 2" at bounding box center [145, 482] width 216 height 25
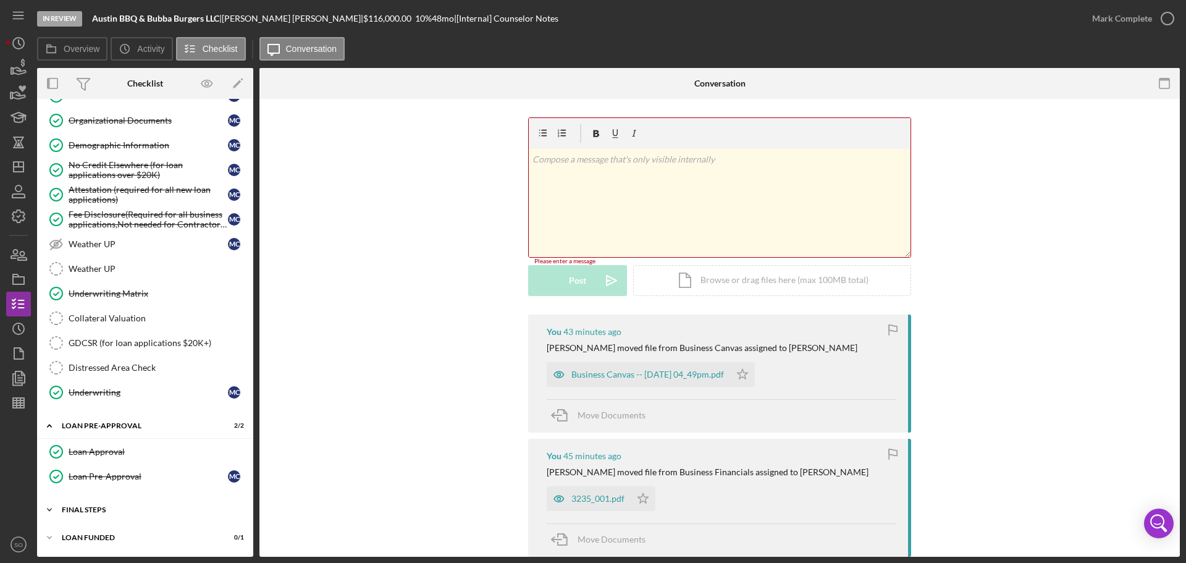
click at [80, 515] on div "Icon/Expander FINAL STEPS 11 / 19" at bounding box center [145, 509] width 216 height 25
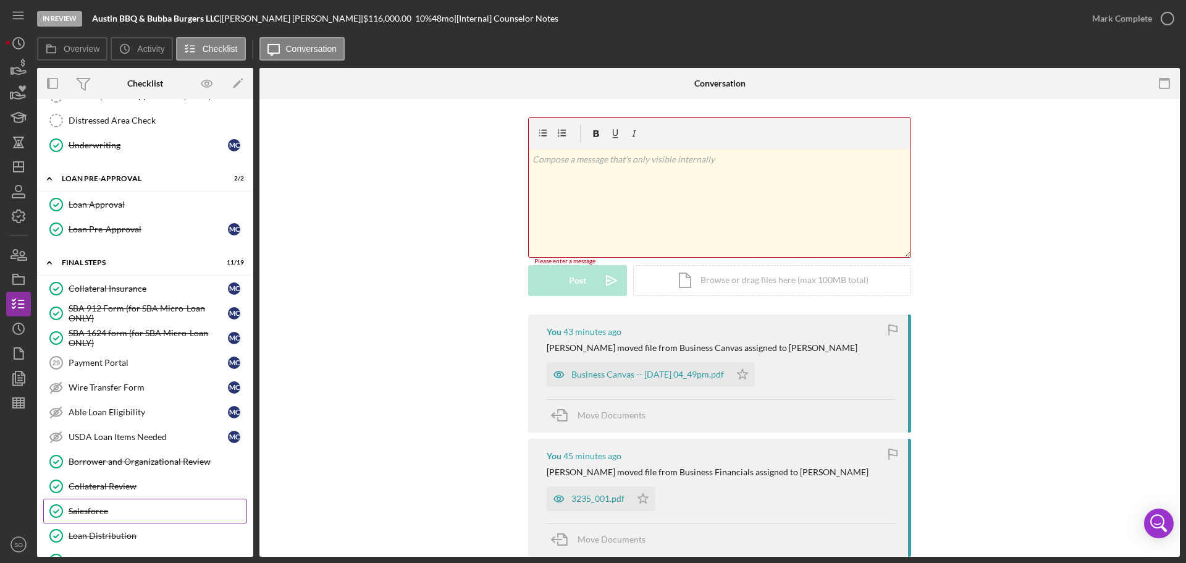
scroll to position [1265, 0]
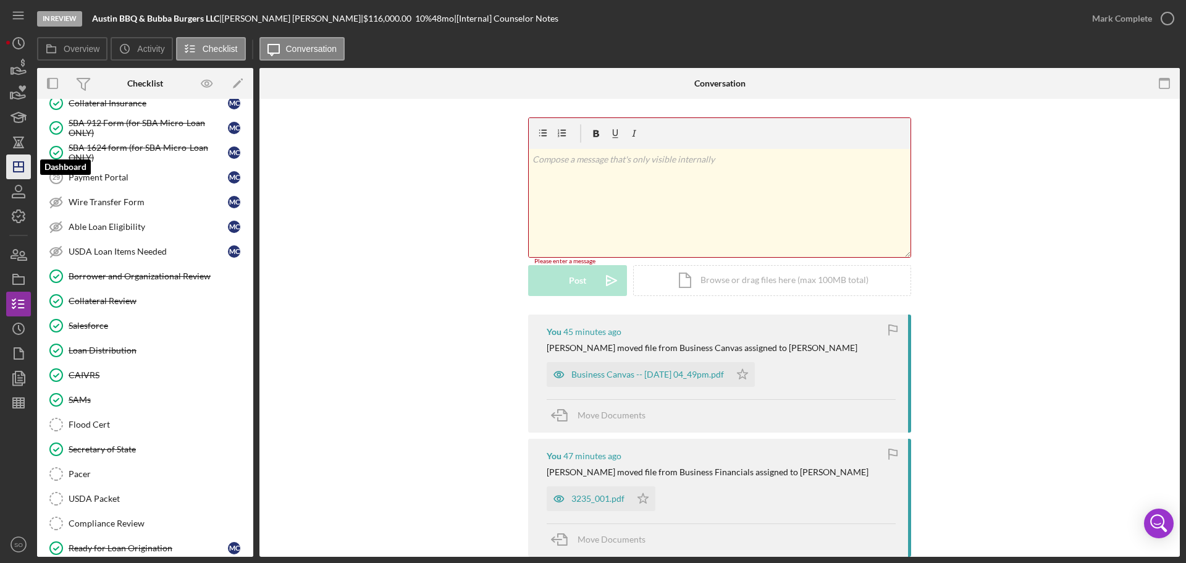
click at [17, 169] on icon "Icon/Dashboard" at bounding box center [18, 166] width 31 height 31
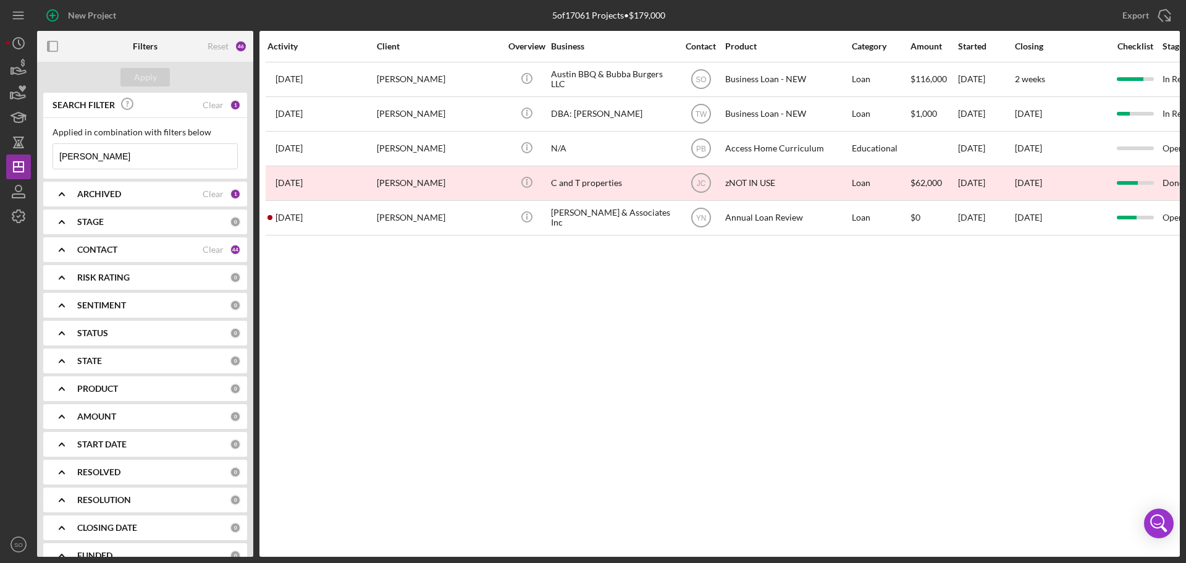
click at [146, 161] on input "carter" at bounding box center [145, 156] width 184 height 25
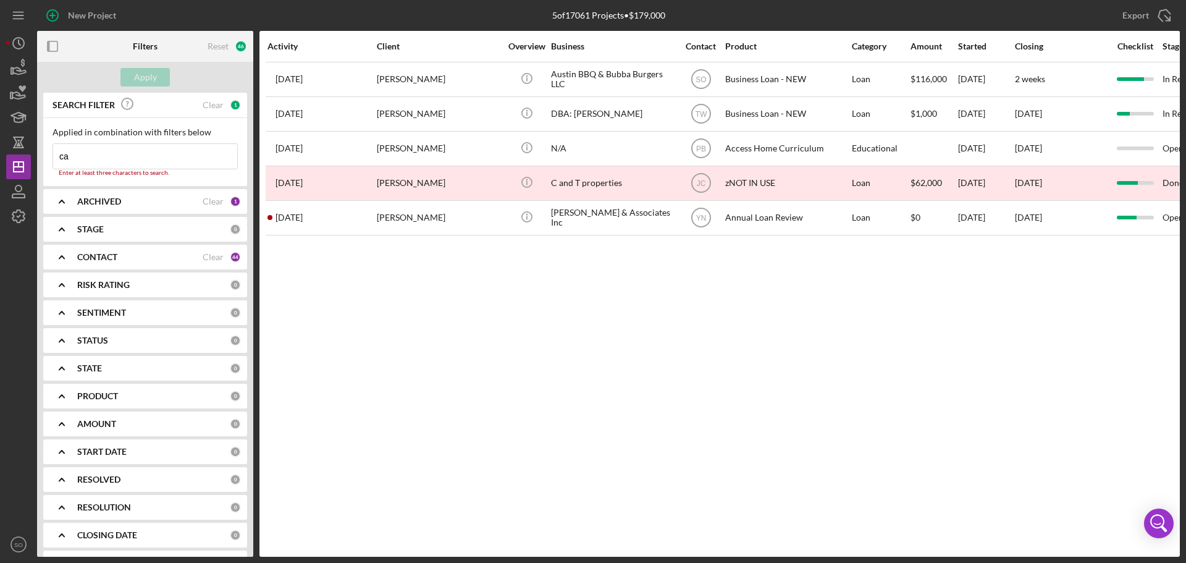
type input "c"
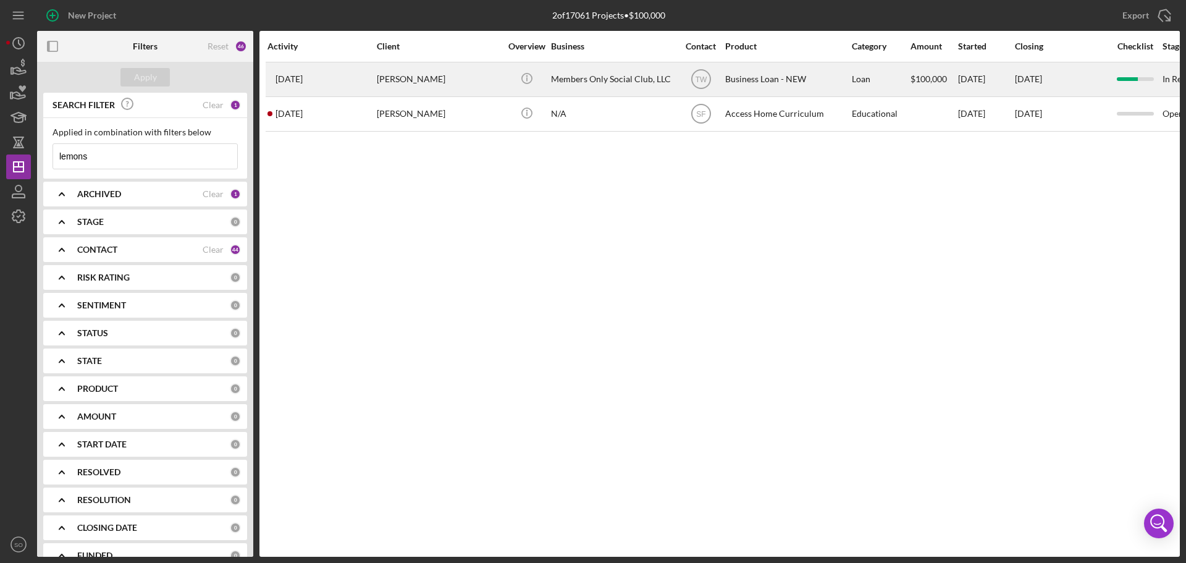
type input "lemons"
click at [467, 81] on div "Anthony Lemons" at bounding box center [439, 79] width 124 height 33
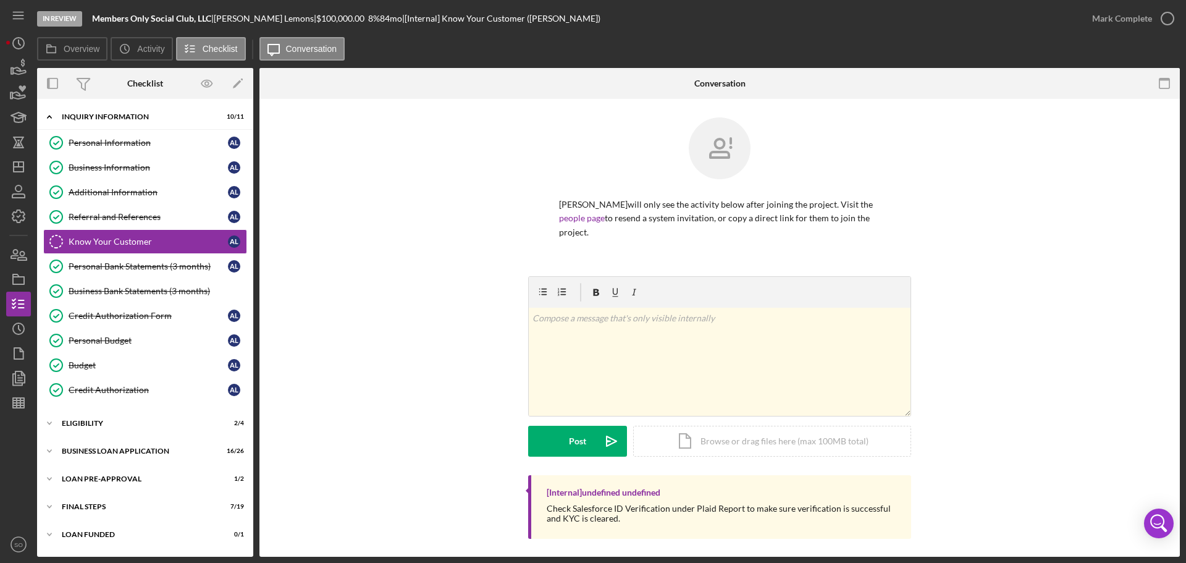
drag, startPoint x: 121, startPoint y: 446, endPoint x: 134, endPoint y: 436, distance: 15.9
click at [121, 446] on div "Icon/Expander BUSINESS LOAN APPLICATION 16 / 26" at bounding box center [145, 451] width 216 height 25
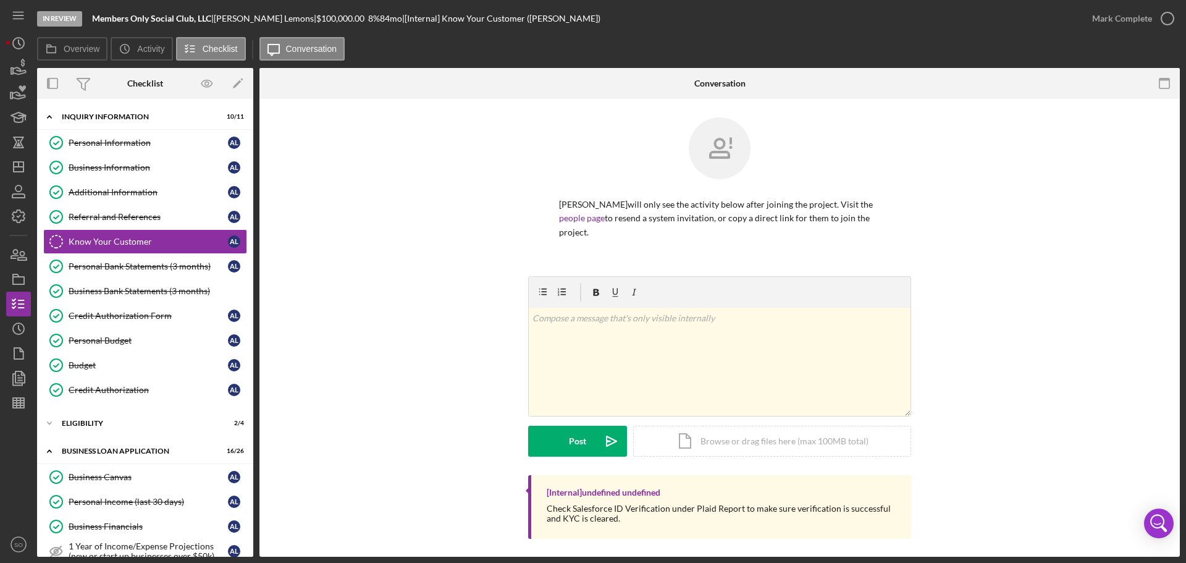
scroll to position [309, 0]
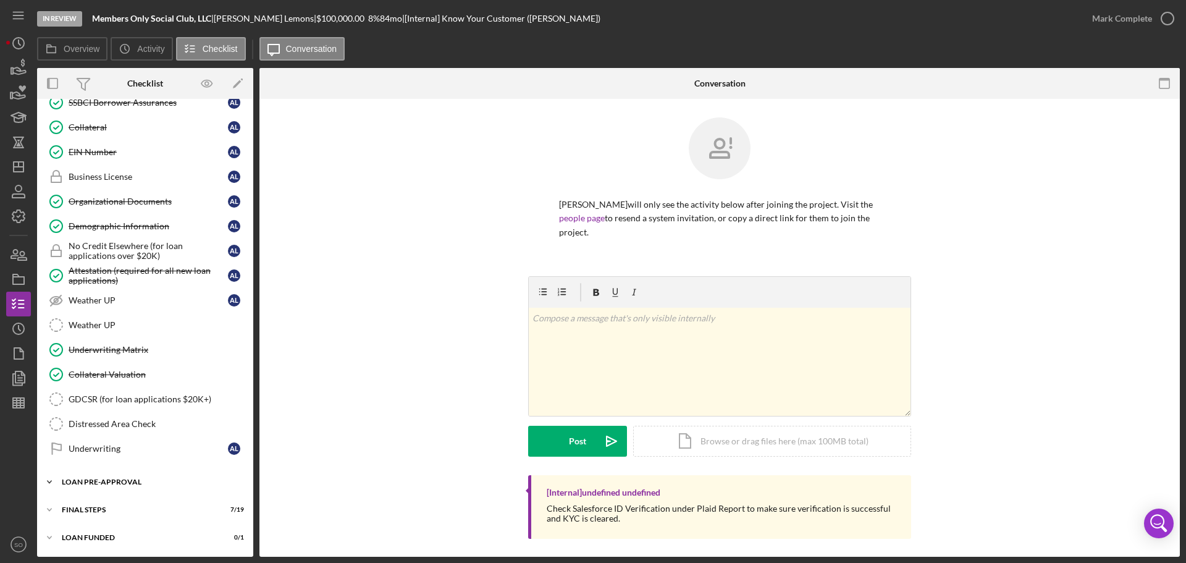
click at [109, 476] on div "Icon/Expander LOAN PRE-APPROVAL 1 / 2" at bounding box center [145, 482] width 216 height 25
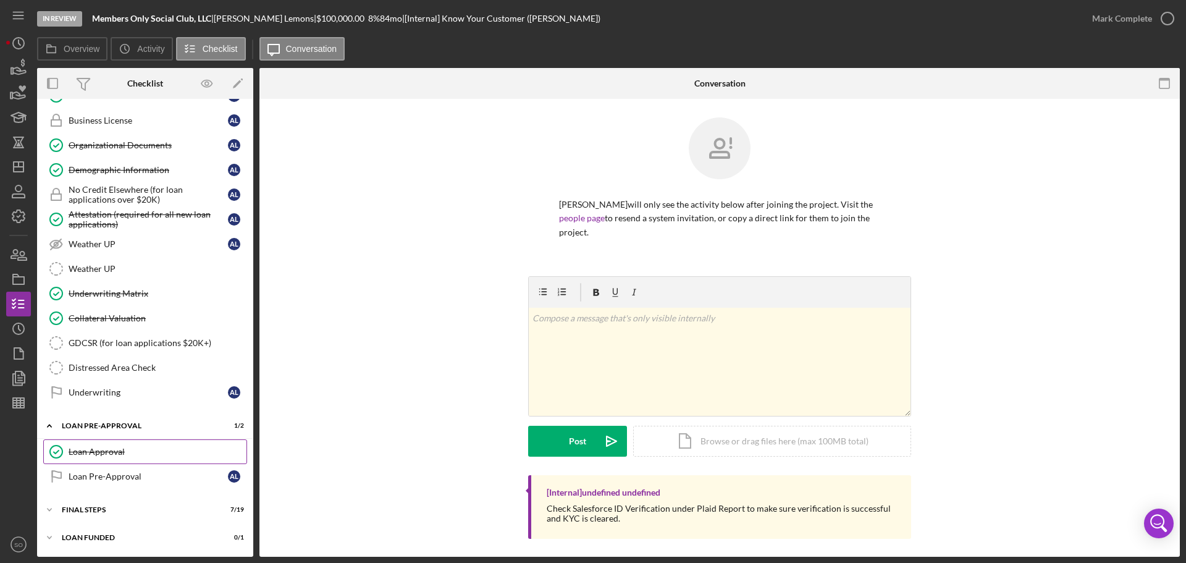
click at [96, 458] on link "Loan Approval Loan Approval" at bounding box center [145, 451] width 204 height 25
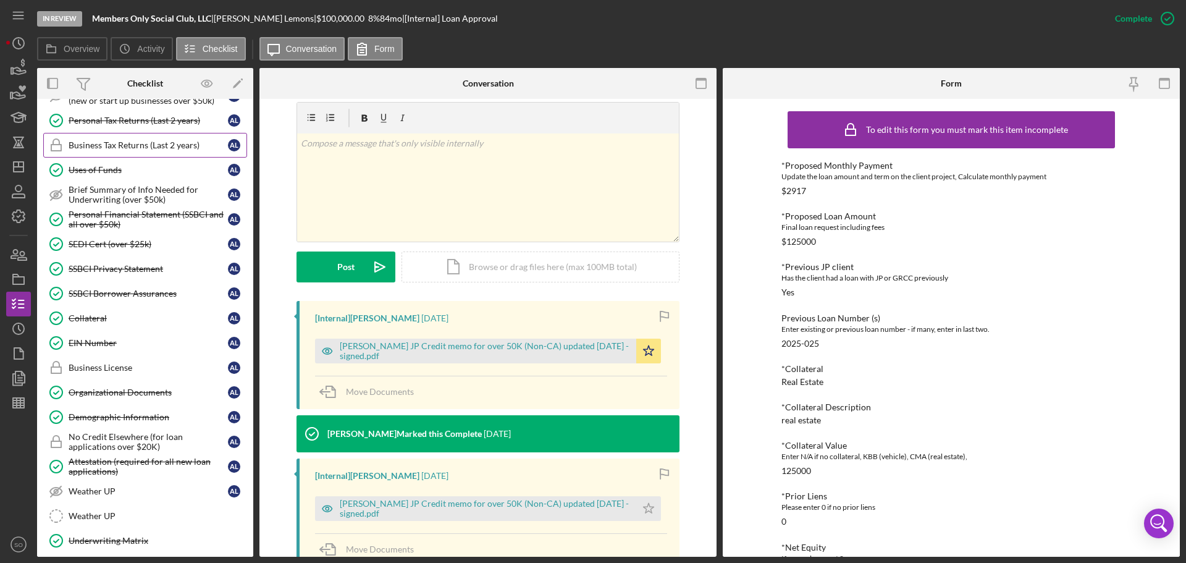
scroll to position [208, 0]
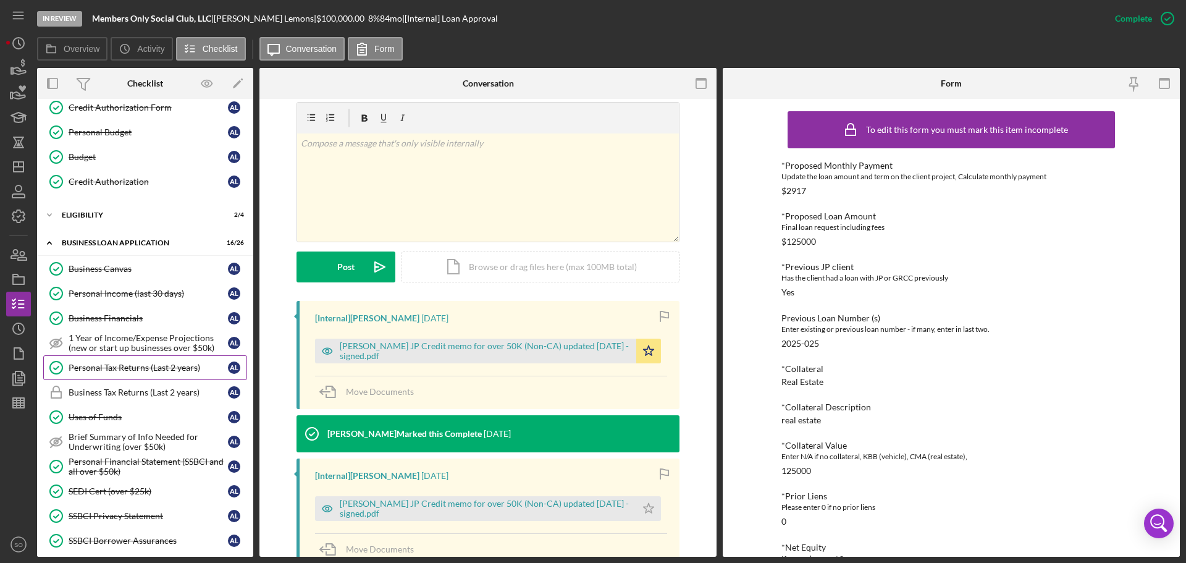
click at [105, 363] on div "Personal Tax Returns (Last 2 years)" at bounding box center [148, 368] width 159 height 10
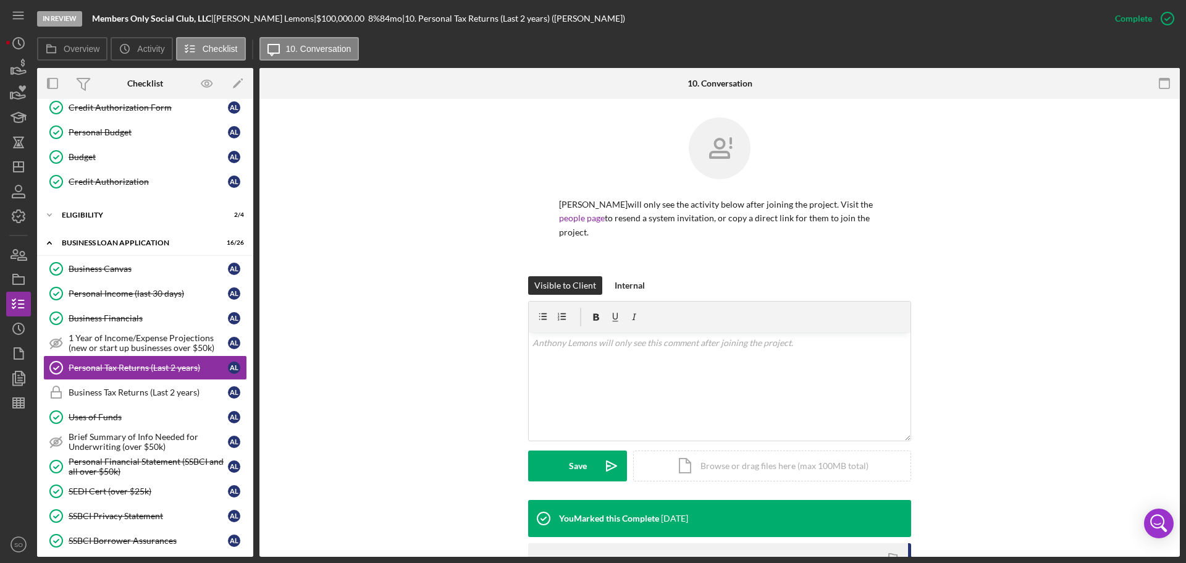
scroll to position [180, 0]
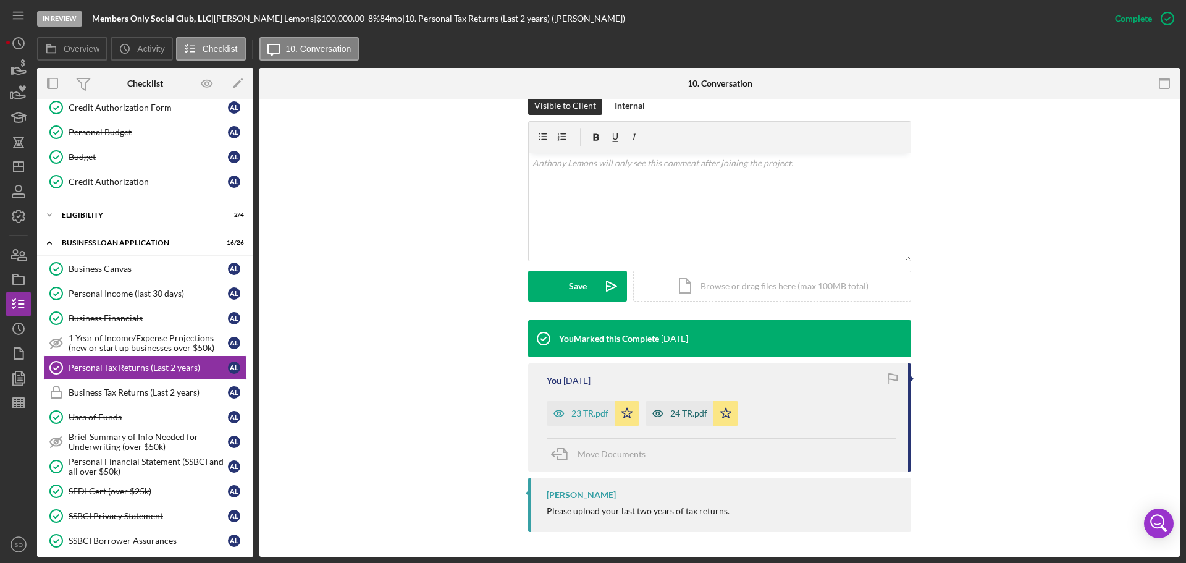
drag, startPoint x: 673, startPoint y: 406, endPoint x: 674, endPoint y: 394, distance: 11.8
click at [672, 407] on div "24 TR.pdf" at bounding box center [680, 413] width 68 height 25
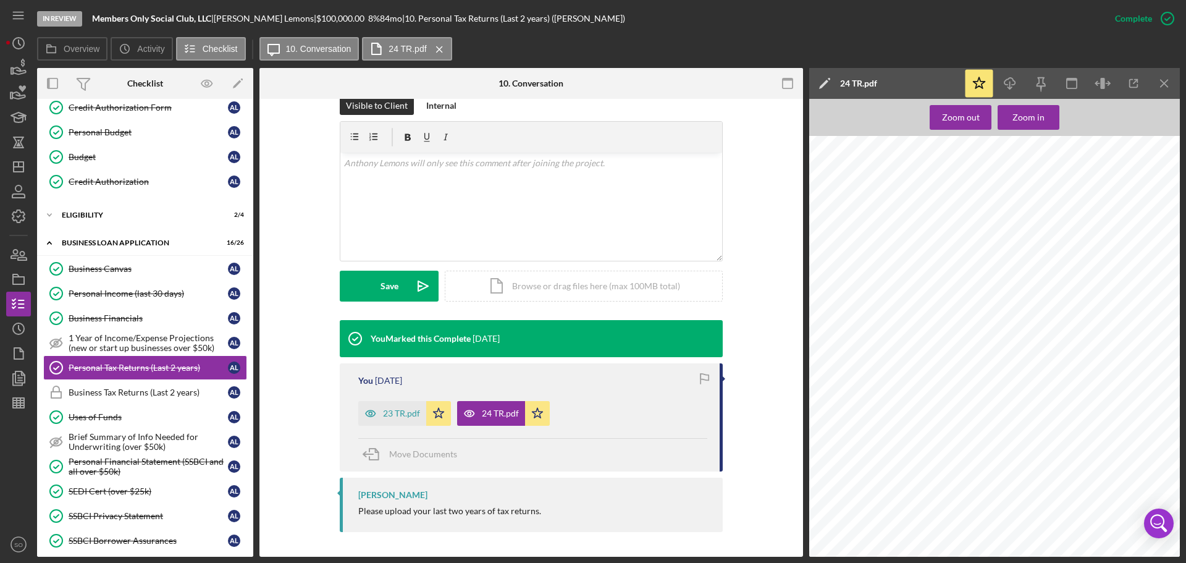
scroll to position [517, 0]
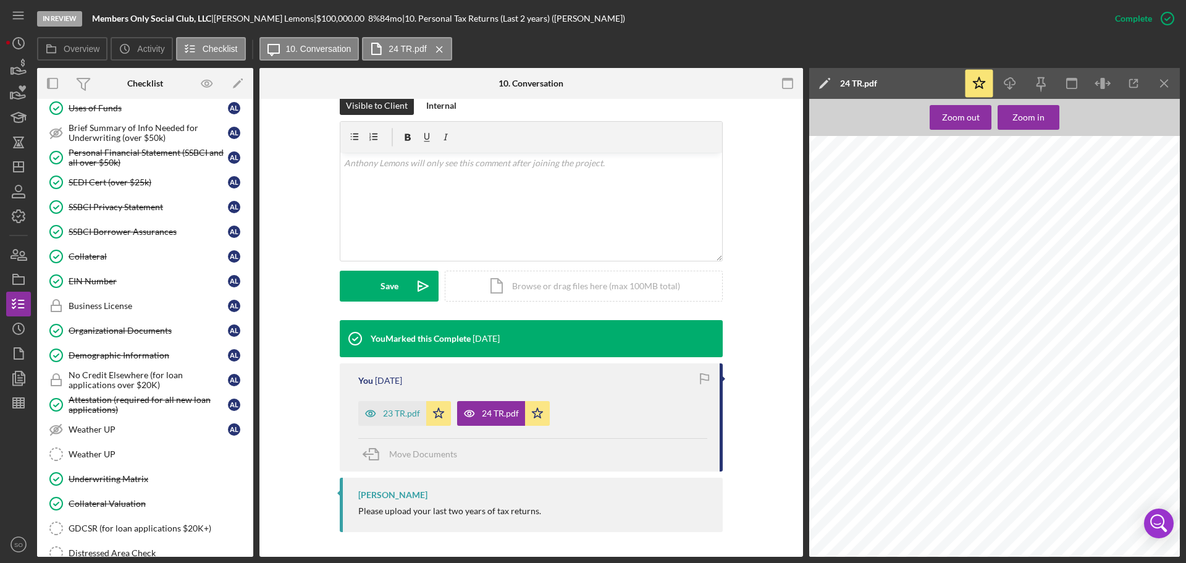
drag, startPoint x: 131, startPoint y: 349, endPoint x: 1116, endPoint y: 253, distance: 989.6
click at [131, 349] on link "Demographic Information Demographic Information A L" at bounding box center [145, 355] width 204 height 25
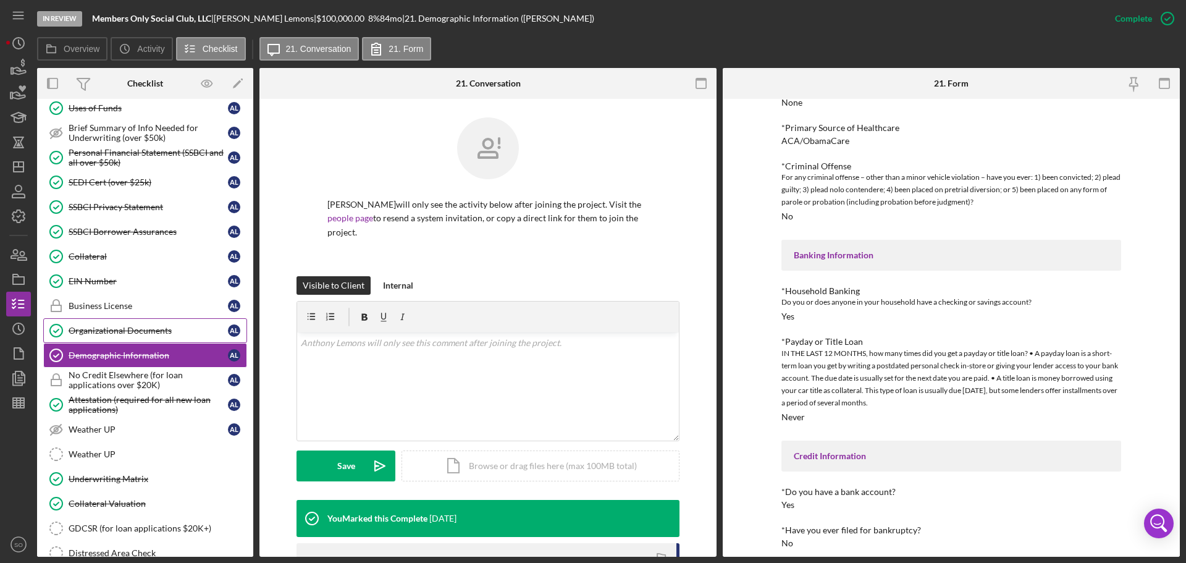
scroll to position [270, 0]
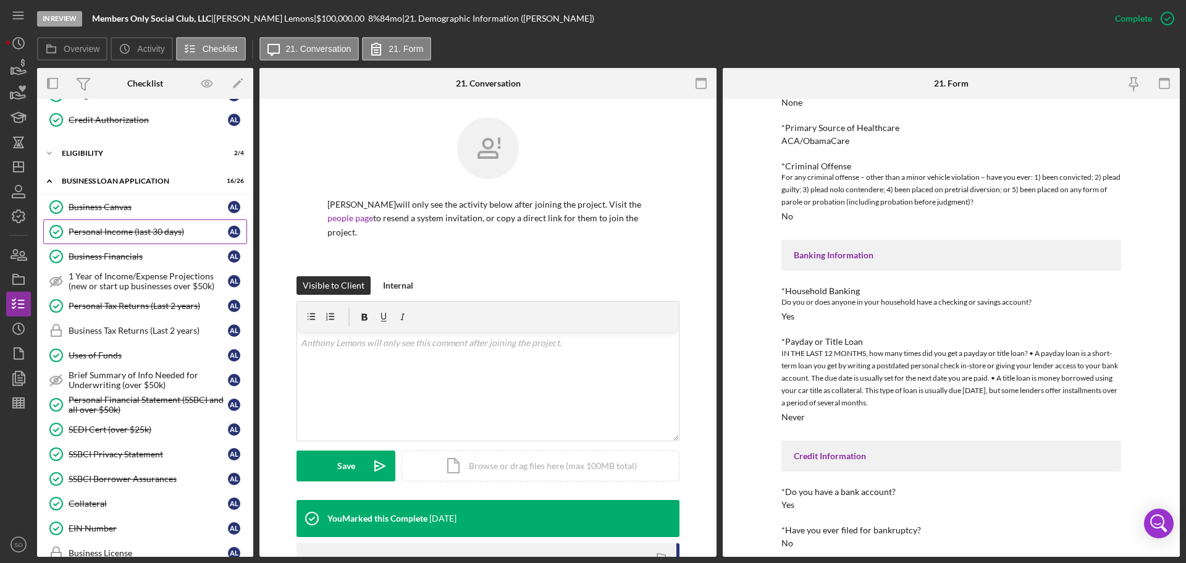
drag, startPoint x: 120, startPoint y: 234, endPoint x: 206, endPoint y: 234, distance: 85.3
click at [120, 234] on div "Personal Income (last 30 days)" at bounding box center [148, 232] width 159 height 10
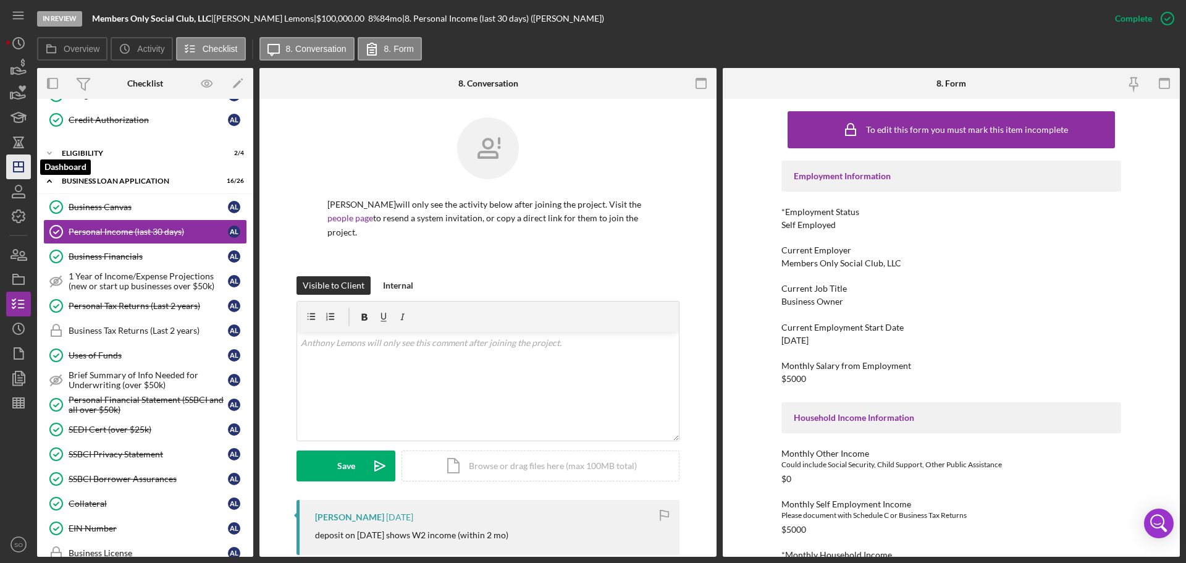
click at [22, 166] on icon "Icon/Dashboard" at bounding box center [18, 166] width 31 height 31
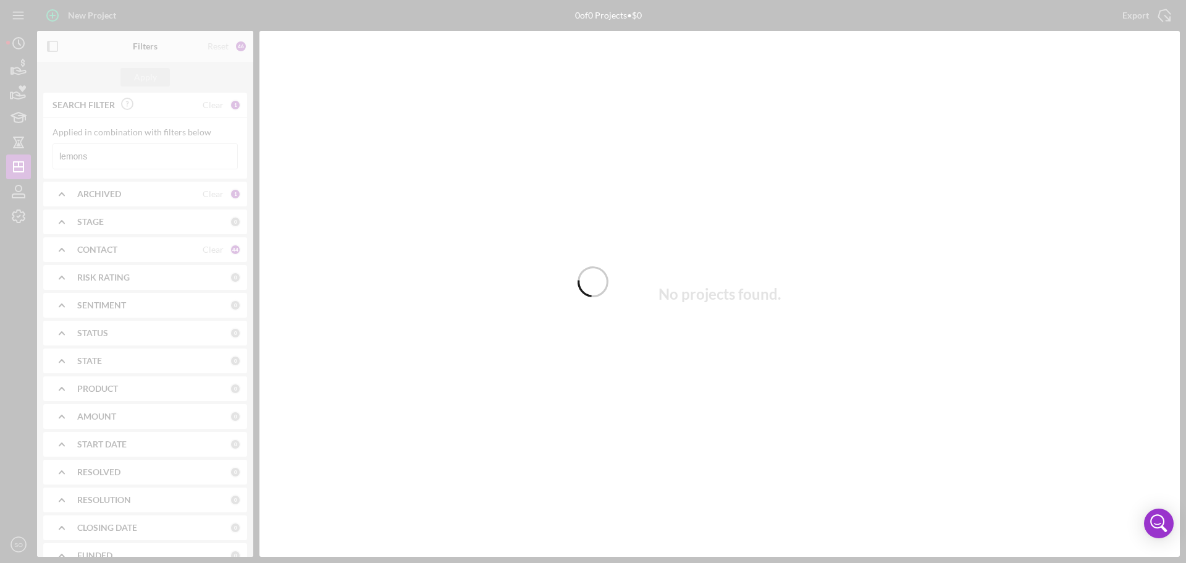
click at [103, 161] on div at bounding box center [593, 281] width 1186 height 563
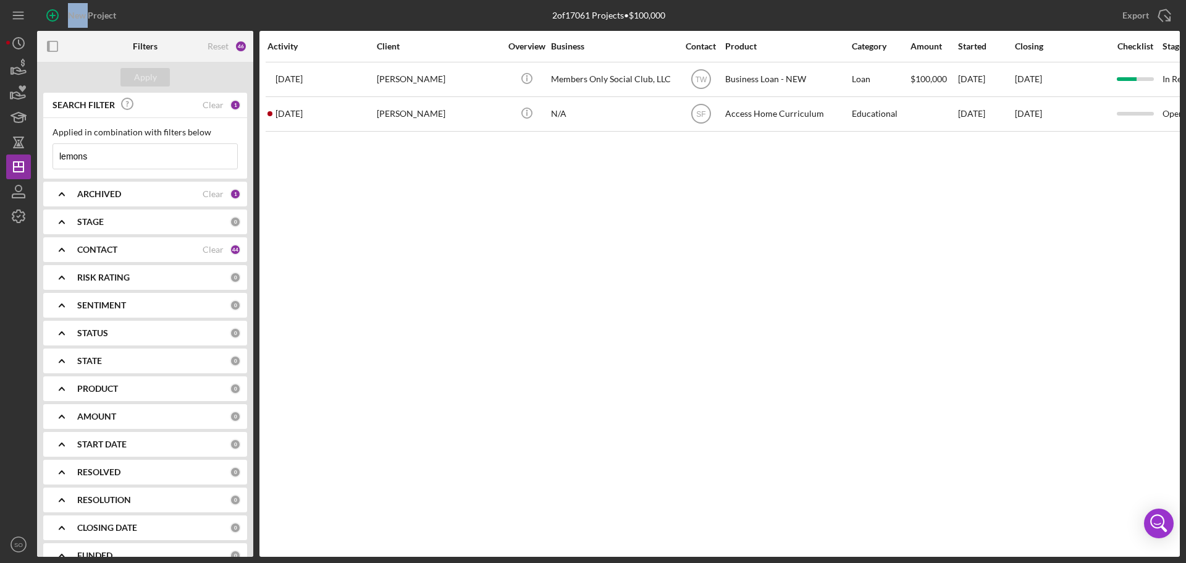
click at [104, 157] on input "lemons" at bounding box center [145, 156] width 184 height 25
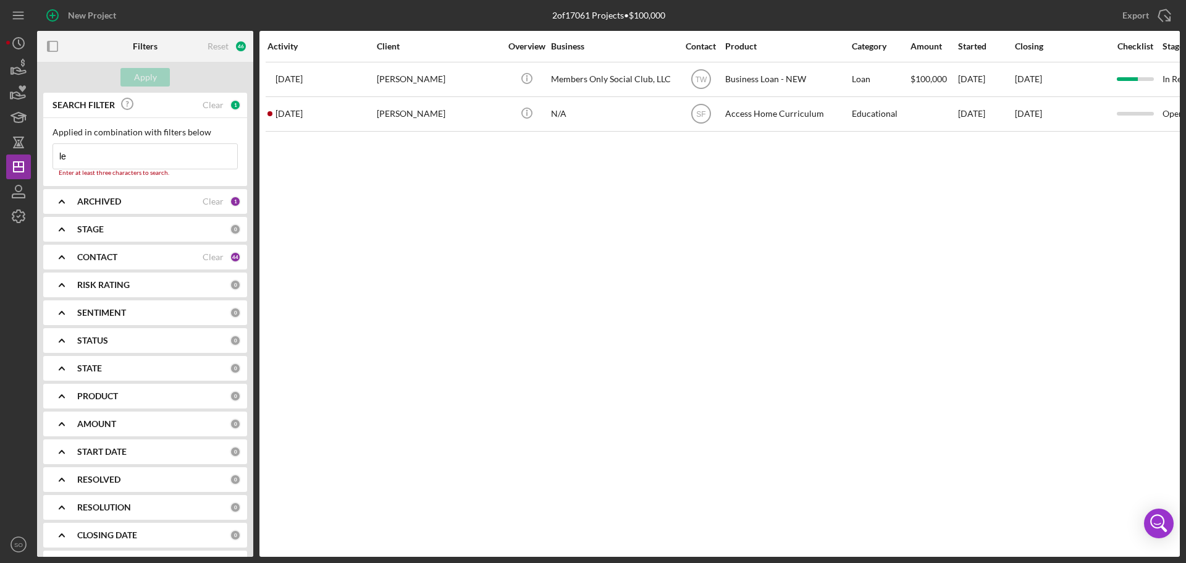
type input "l"
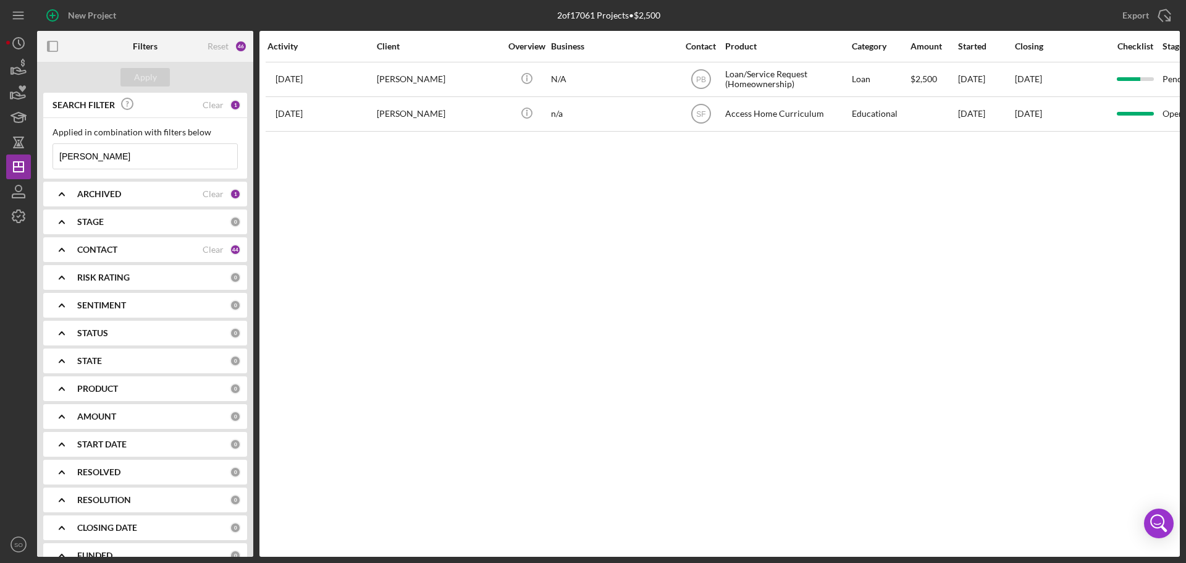
type input "wynn"
click at [158, 196] on div "ARCHIVED" at bounding box center [139, 194] width 125 height 10
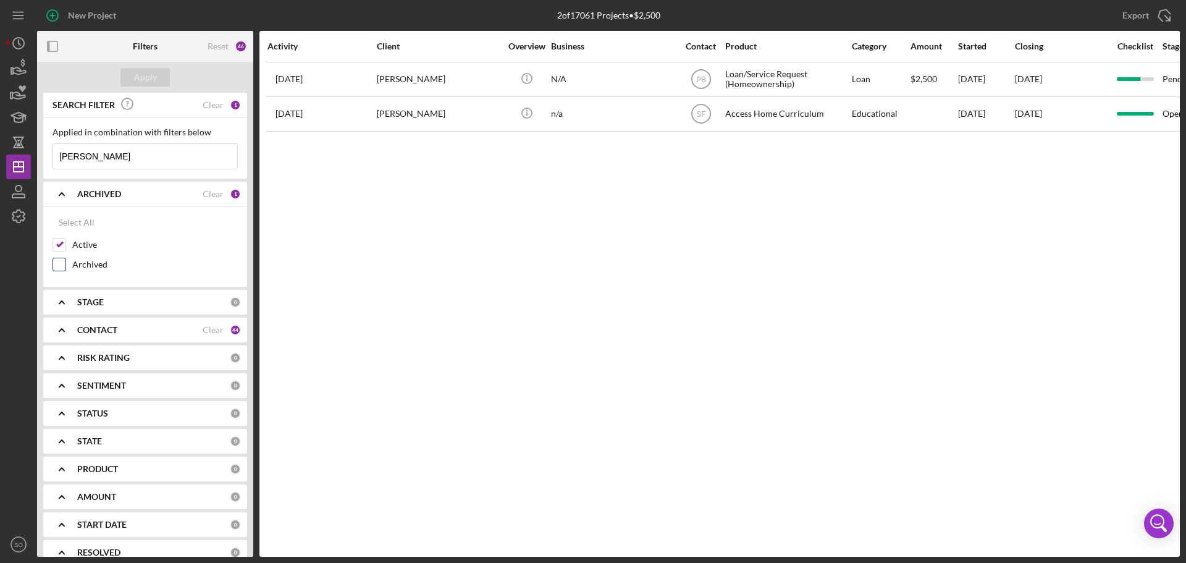
click at [57, 268] on input "Archived" at bounding box center [59, 264] width 12 height 12
checkbox input "true"
click at [148, 77] on div "Apply" at bounding box center [145, 77] width 23 height 19
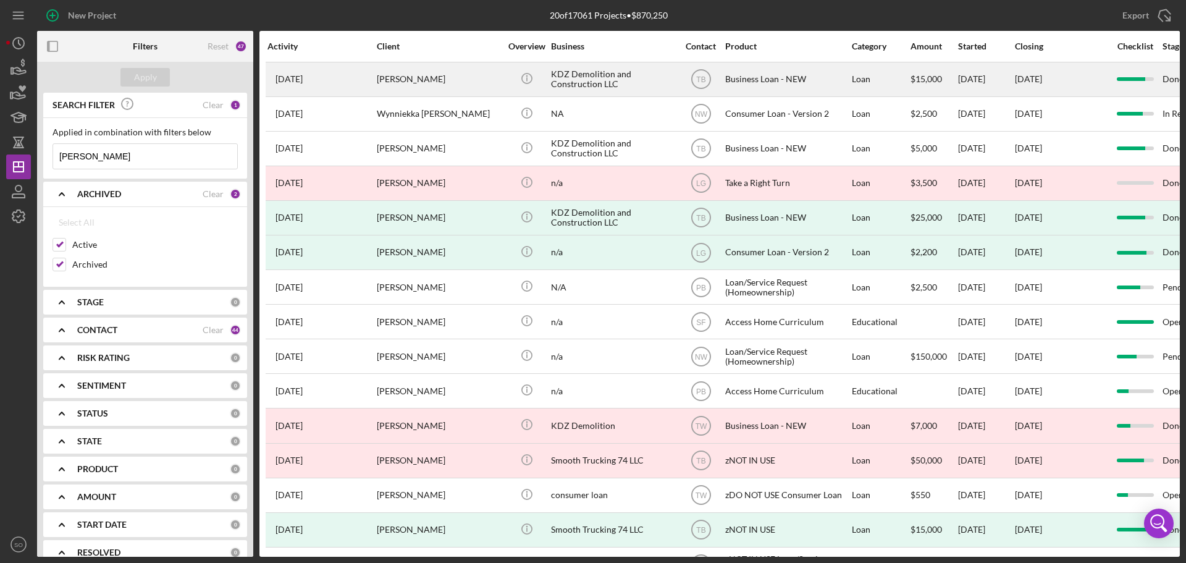
click at [389, 75] on div "[PERSON_NAME]" at bounding box center [439, 79] width 124 height 33
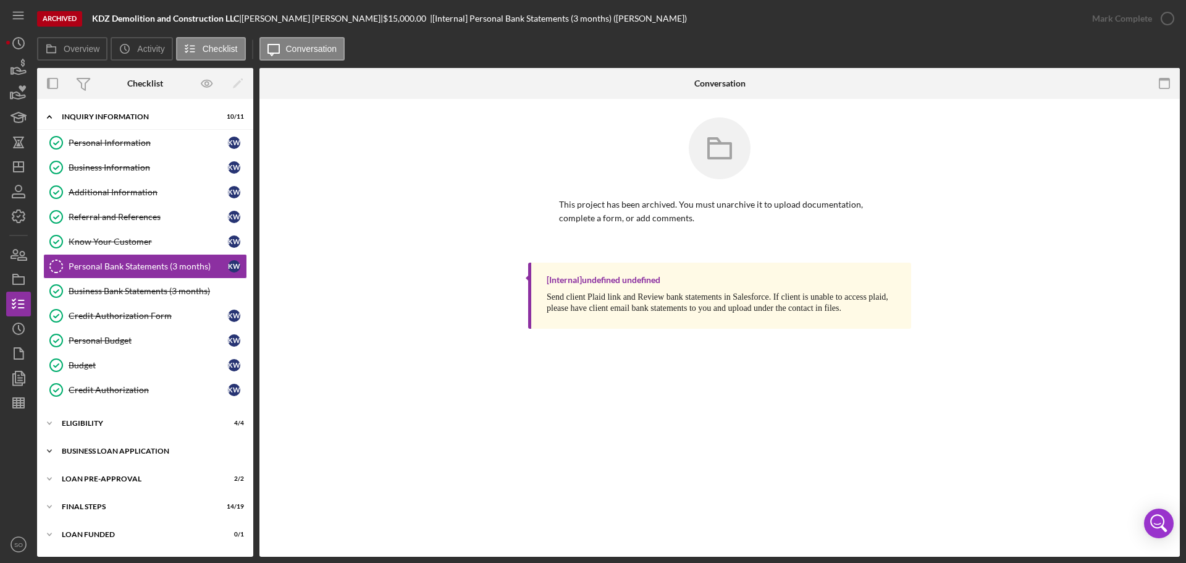
click at [101, 449] on div "BUSINESS LOAN APPLICATION" at bounding box center [150, 450] width 176 height 7
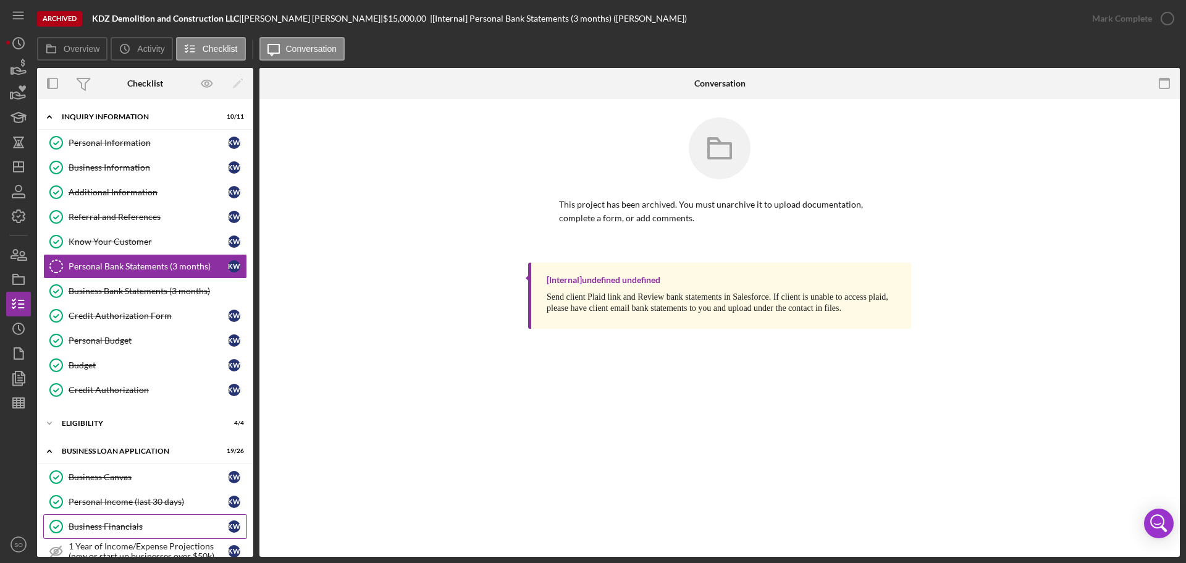
scroll to position [185, 0]
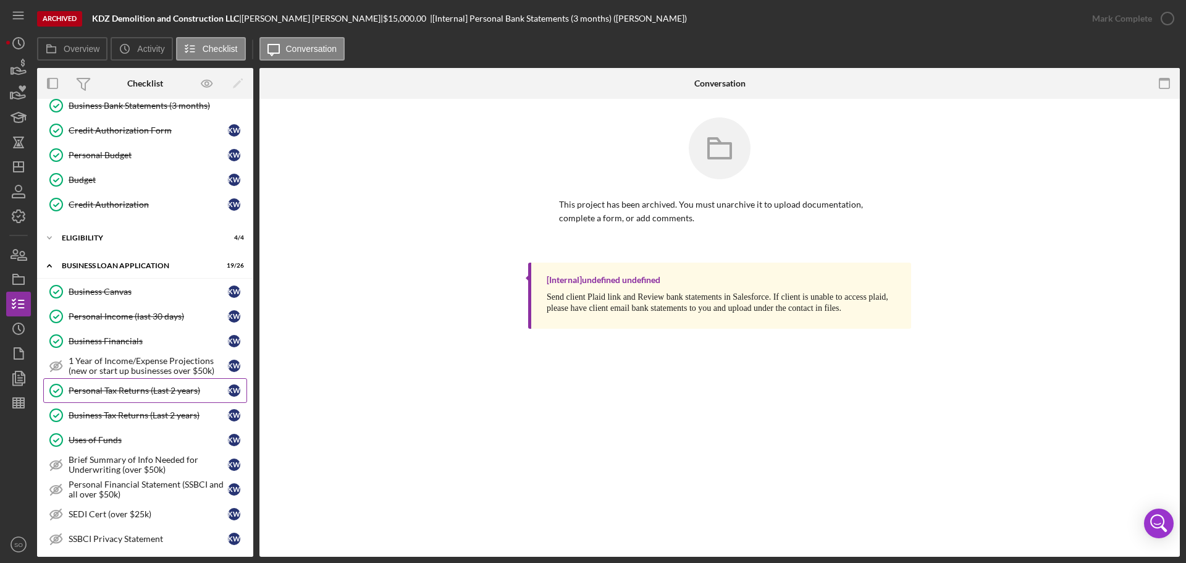
click at [122, 392] on div "Personal Tax Returns (Last 2 years)" at bounding box center [148, 391] width 159 height 10
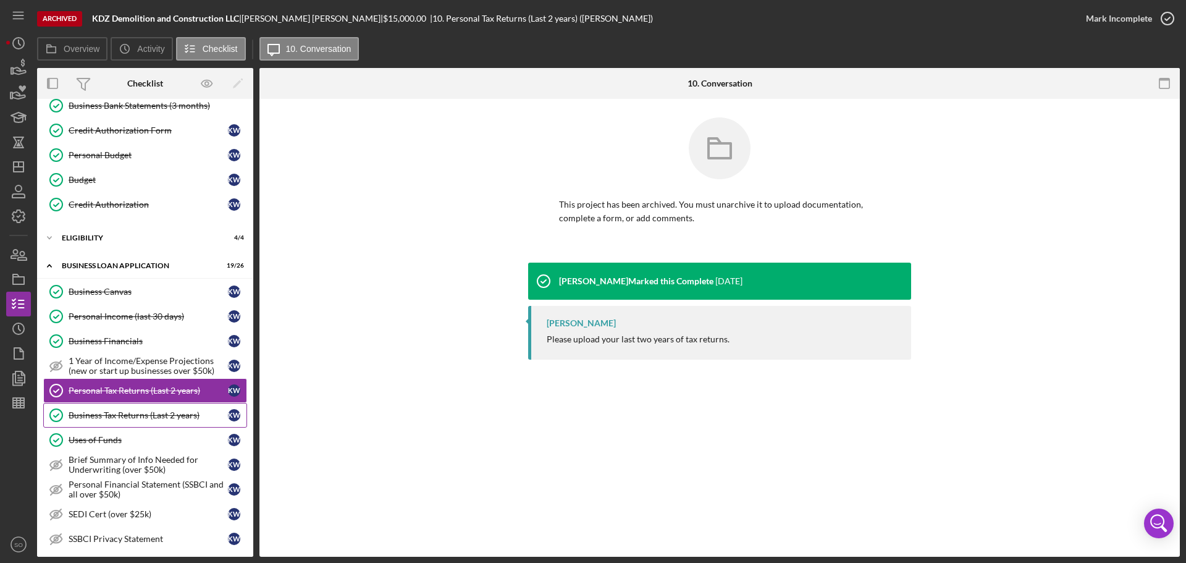
click at [153, 418] on div "Business Tax Returns (Last 2 years)" at bounding box center [148, 415] width 159 height 10
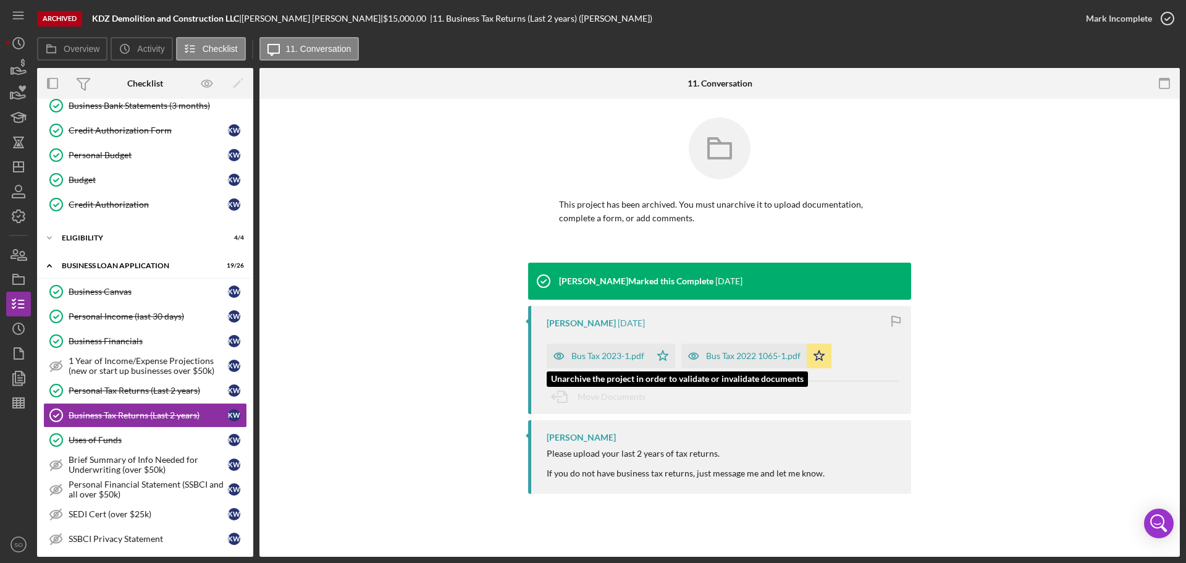
click at [605, 357] on div "Bus Tax 2023-1.pdf" at bounding box center [608, 356] width 73 height 10
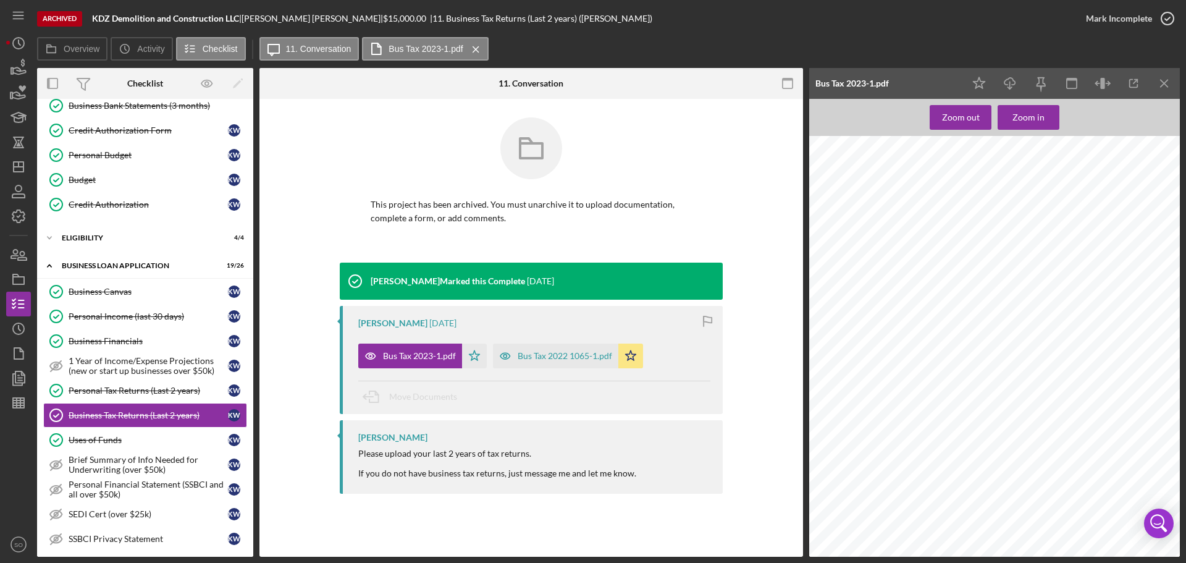
scroll to position [1977, 0]
drag, startPoint x: 114, startPoint y: 313, endPoint x: 516, endPoint y: 349, distance: 403.9
click at [114, 313] on div "Personal Income (last 30 days)" at bounding box center [148, 316] width 159 height 10
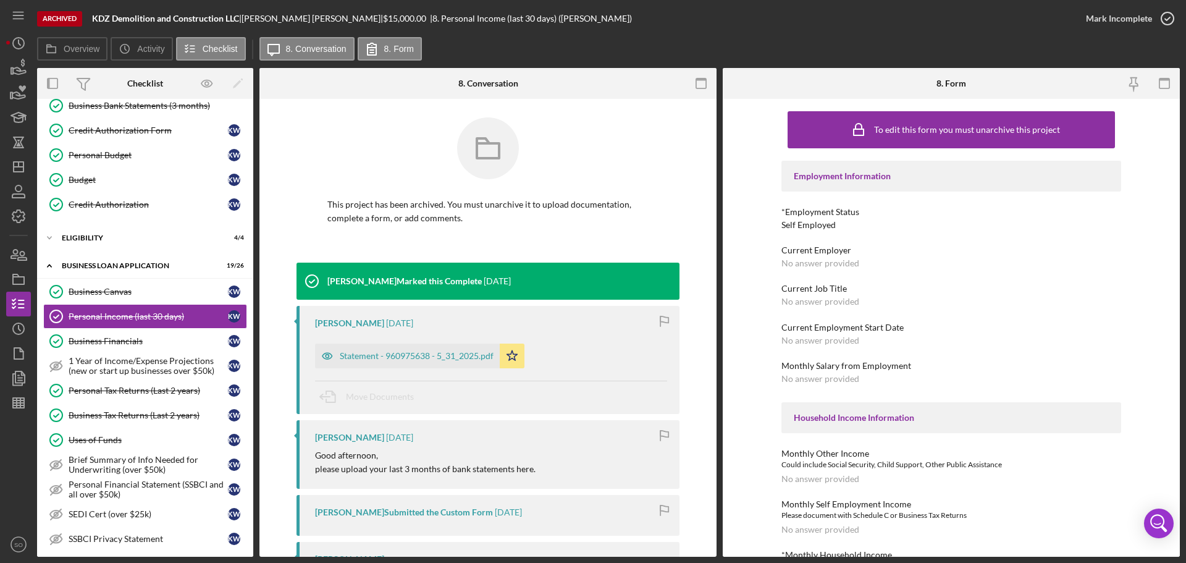
scroll to position [173, 0]
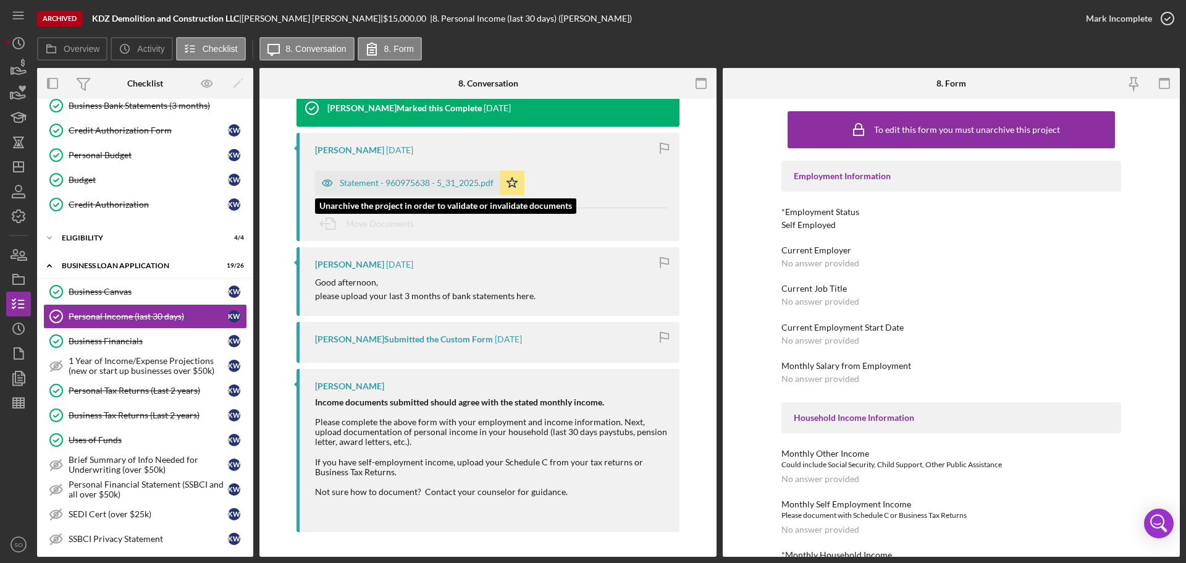
click at [381, 185] on div "Statement - 960975638 - 5_31_2025.pdf" at bounding box center [417, 183] width 154 height 10
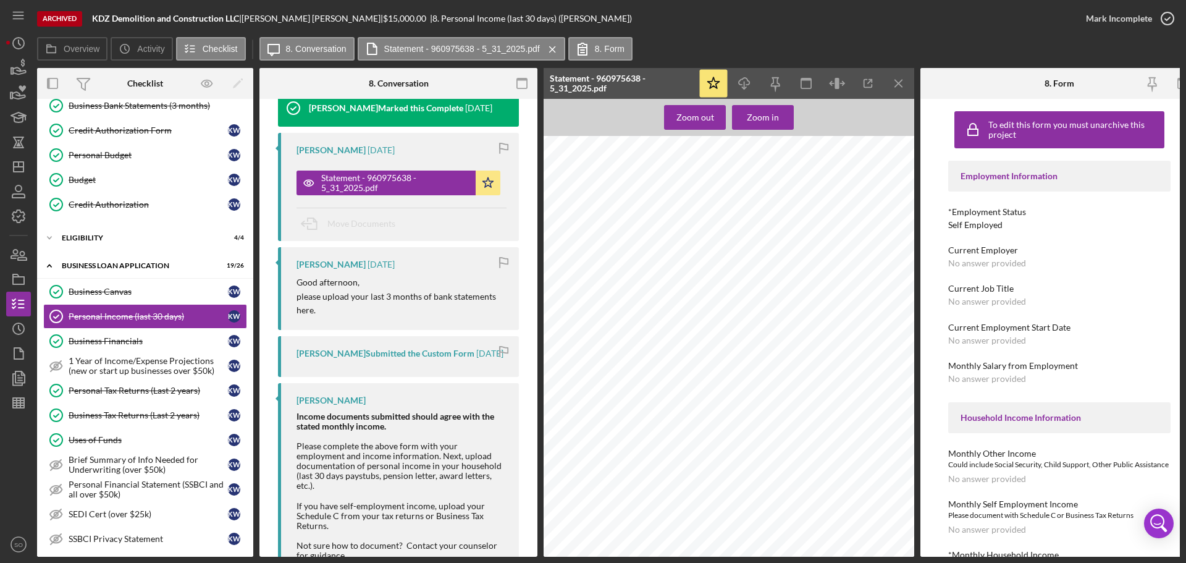
scroll to position [1792, 0]
click at [15, 164] on icon "Icon/Dashboard" at bounding box center [18, 166] width 31 height 31
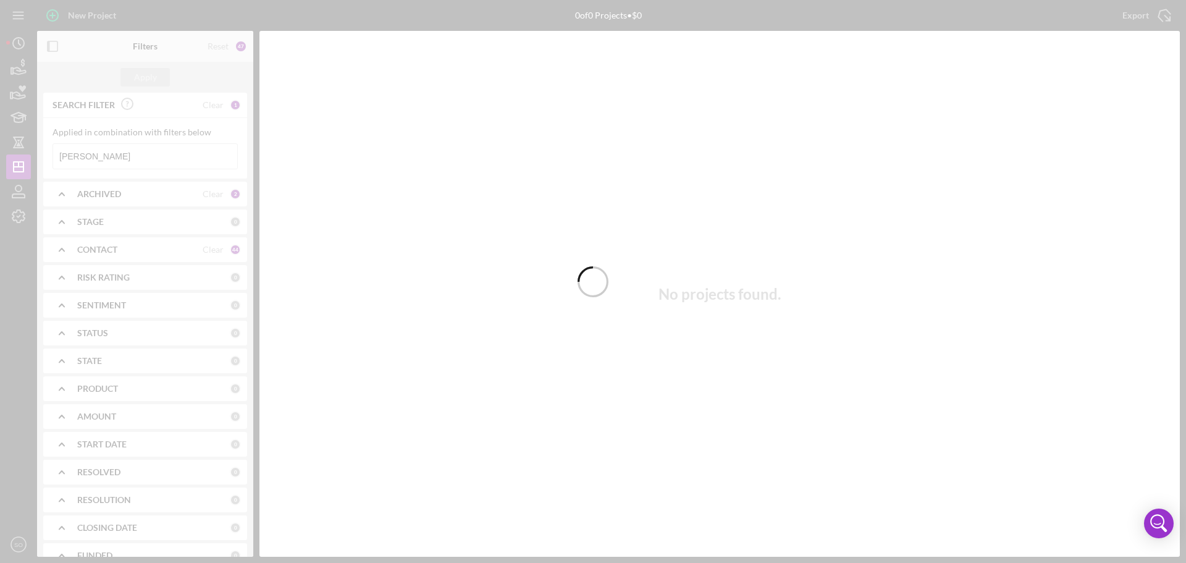
click at [101, 151] on div at bounding box center [593, 281] width 1186 height 563
click at [110, 154] on div at bounding box center [593, 281] width 1186 height 563
click at [102, 154] on div at bounding box center [593, 281] width 1186 height 563
click at [92, 154] on div at bounding box center [593, 281] width 1186 height 563
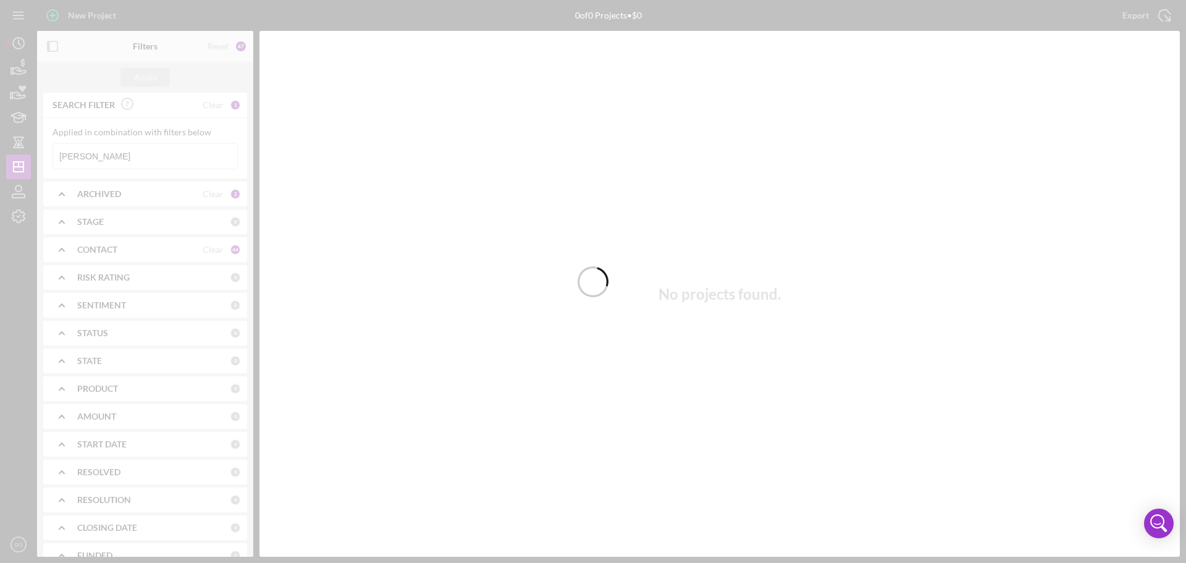
click at [98, 155] on div at bounding box center [593, 281] width 1186 height 563
click at [154, 158] on div at bounding box center [593, 281] width 1186 height 563
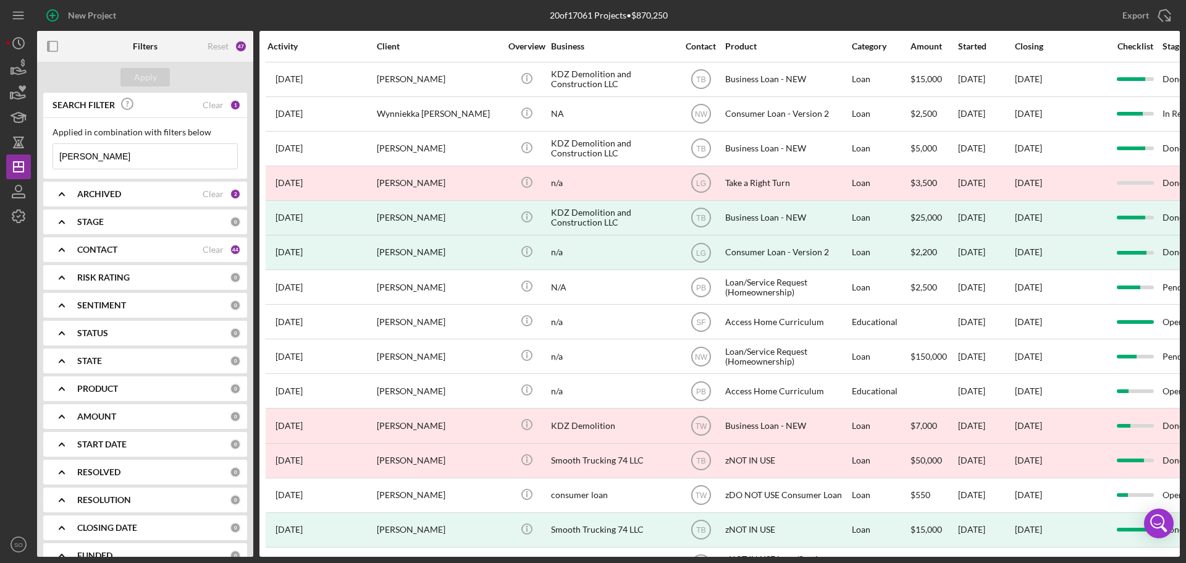
click at [120, 156] on input "wynn" at bounding box center [145, 156] width 184 height 25
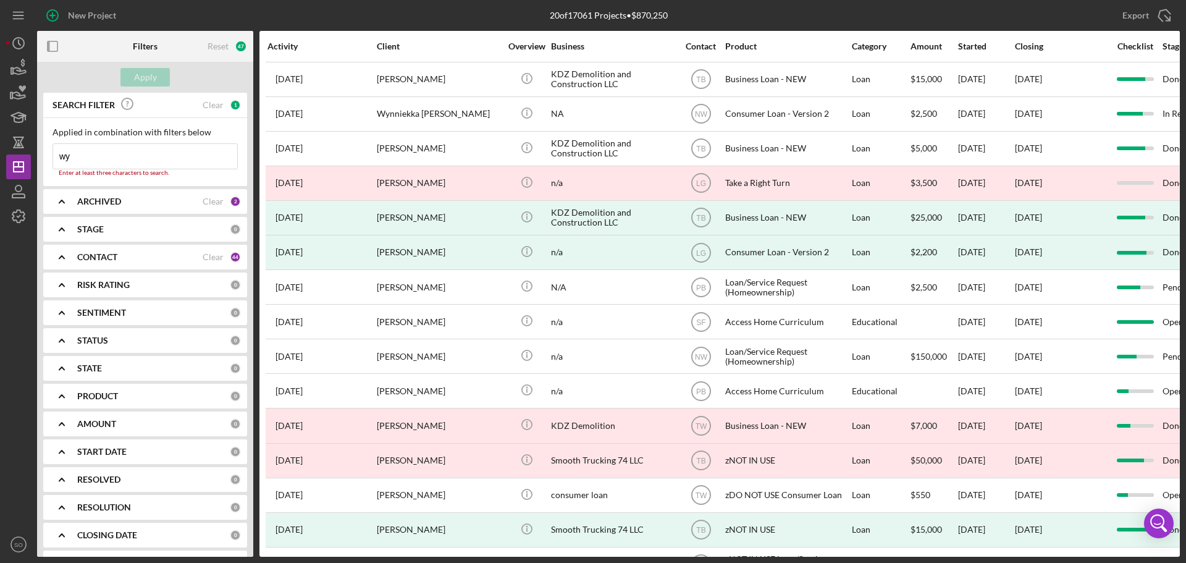
type input "w"
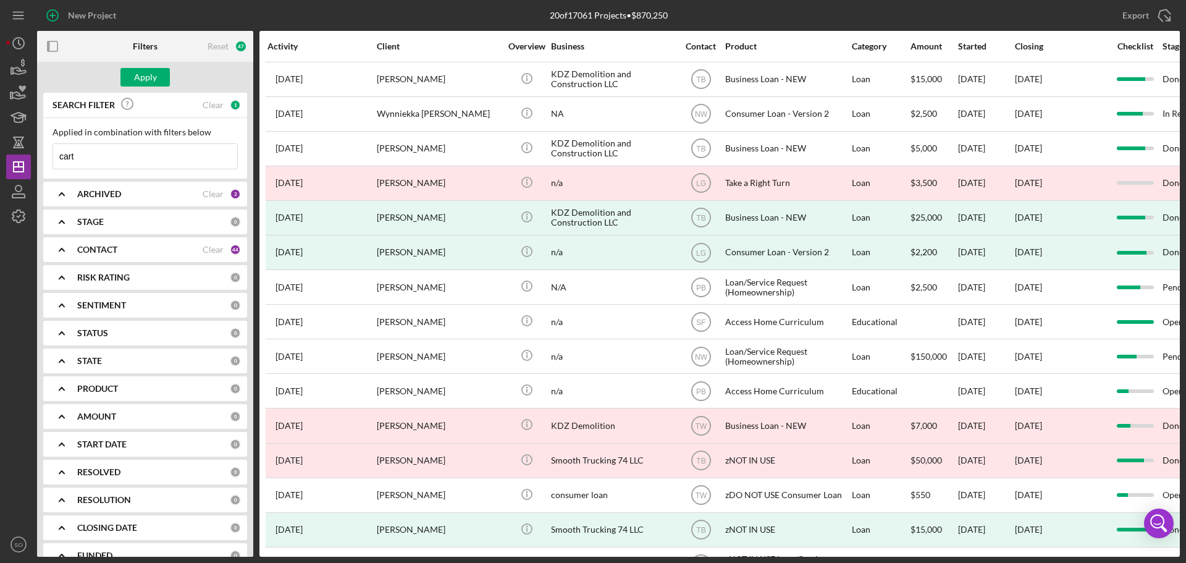
type input "Carter"
click at [149, 75] on div "Apply" at bounding box center [145, 77] width 23 height 19
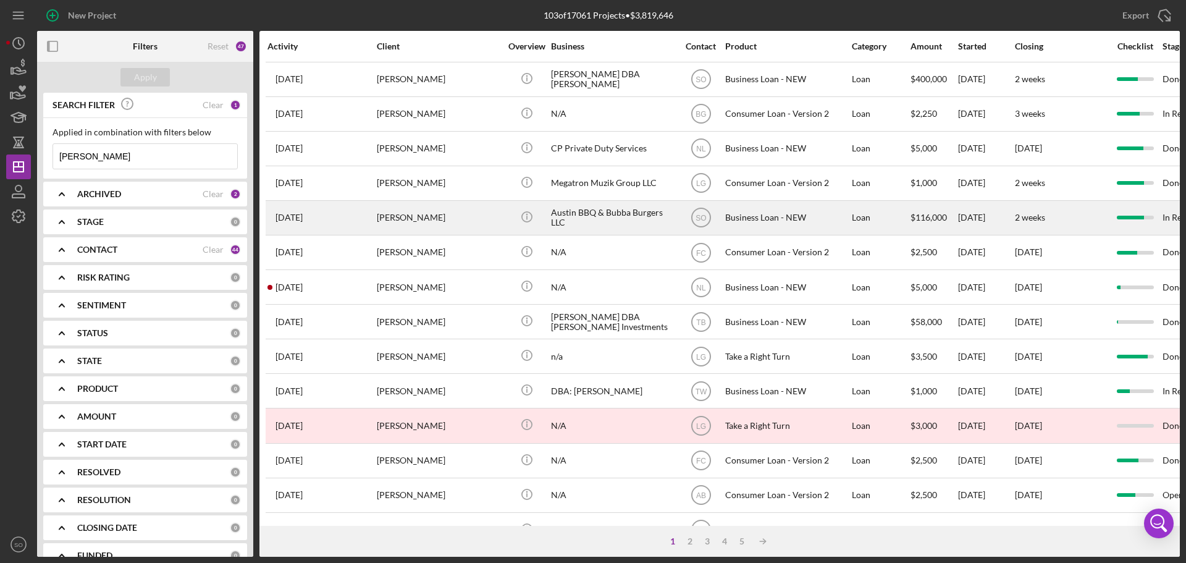
click at [431, 215] on div "Marquita Carter" at bounding box center [439, 217] width 124 height 33
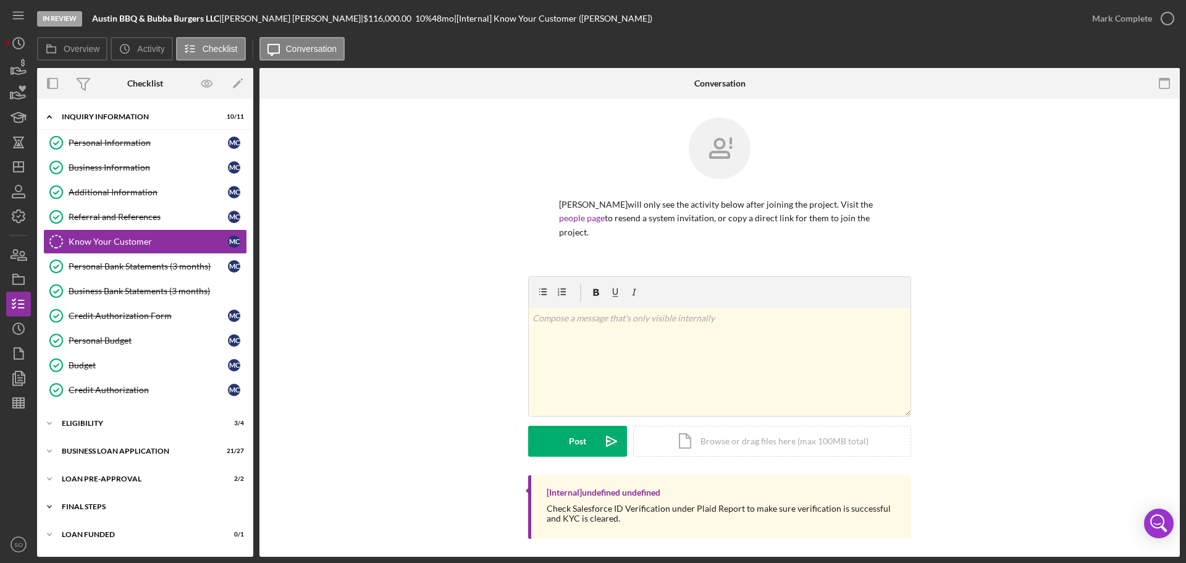
click at [108, 512] on div "Icon/Expander FINAL STEPS 11 / 19" at bounding box center [145, 506] width 216 height 25
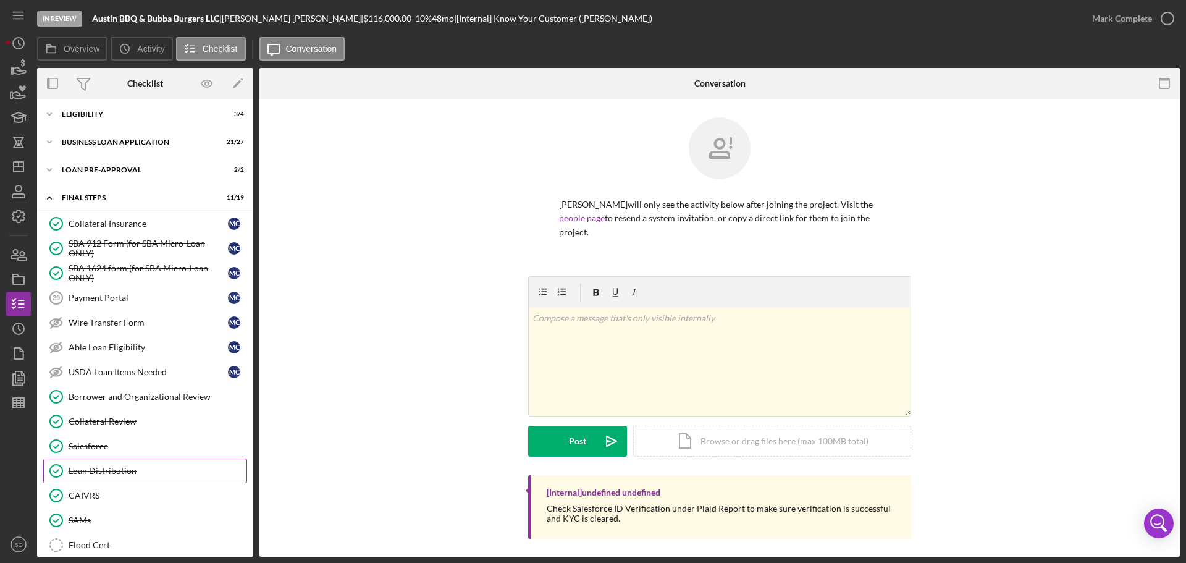
click at [98, 473] on div "Loan Distribution" at bounding box center [158, 471] width 178 height 10
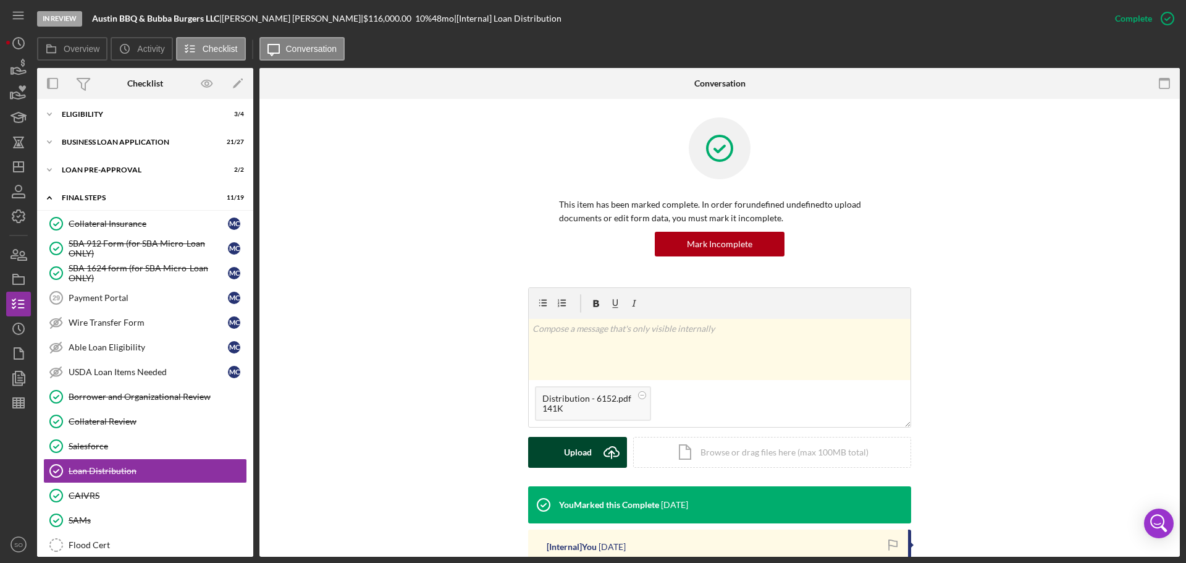
click at [578, 452] on div "Upload" at bounding box center [578, 452] width 28 height 31
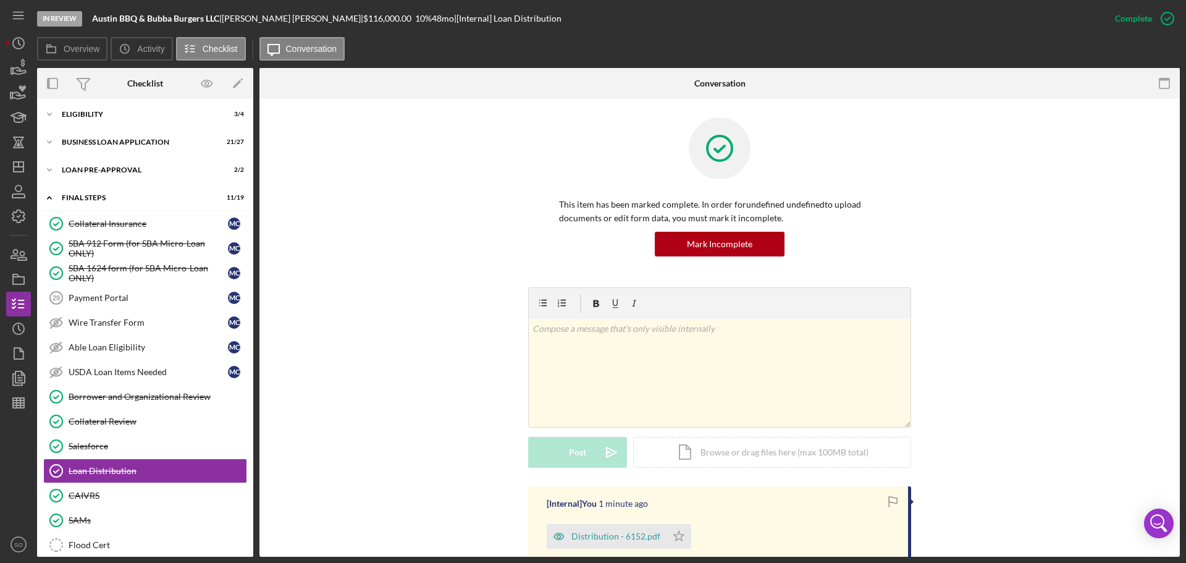
click at [862, 163] on div at bounding box center [719, 157] width 321 height 80
drag, startPoint x: 406, startPoint y: 331, endPoint x: 399, endPoint y: 331, distance: 6.8
click at [406, 331] on div "v Color teal Color pink Remove color Add row above Add row below Add column bef…" at bounding box center [720, 386] width 884 height 199
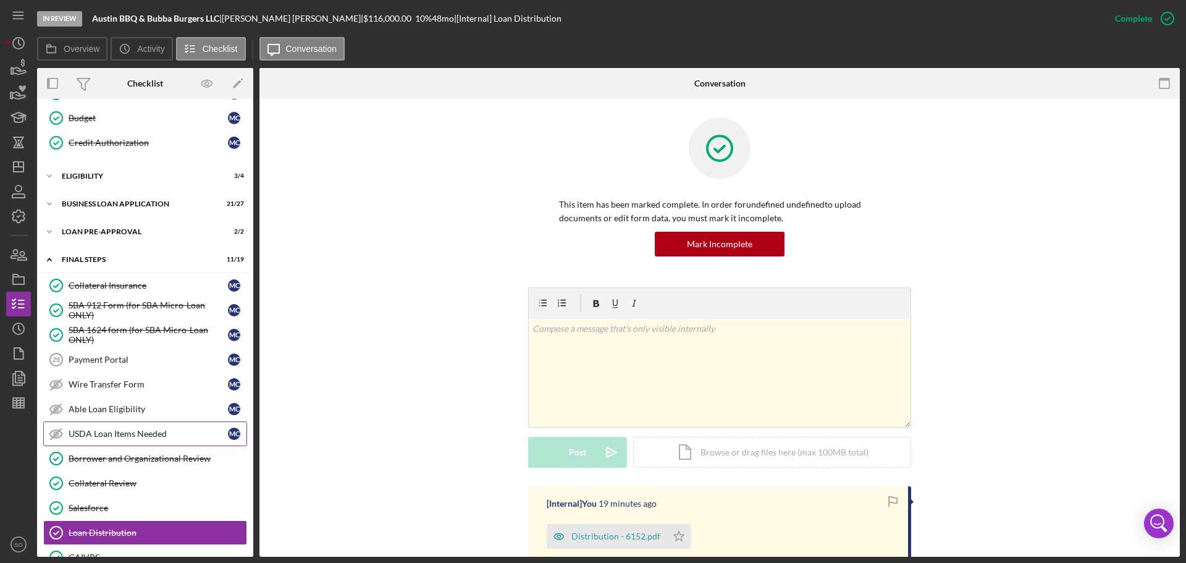
scroll to position [185, 0]
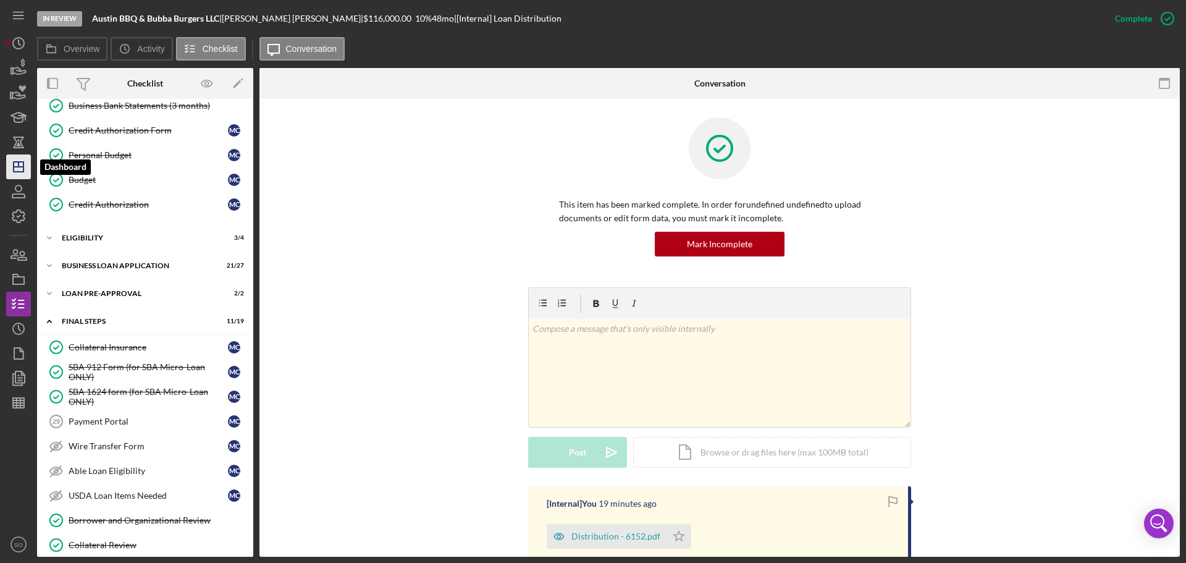
click at [23, 165] on polygon "button" at bounding box center [19, 167] width 10 height 10
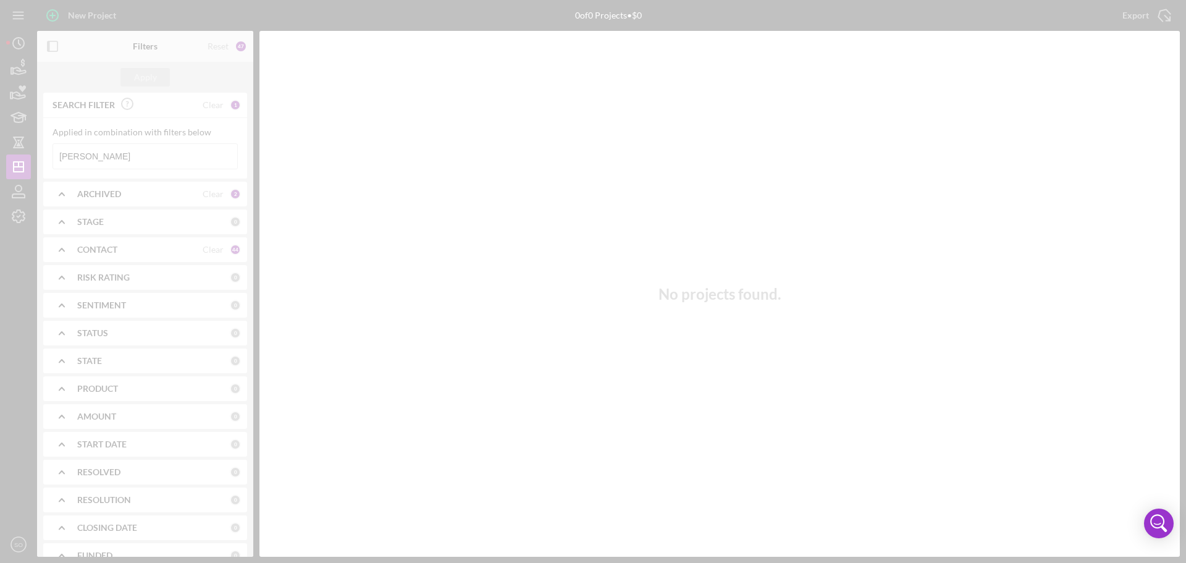
click at [124, 154] on div at bounding box center [593, 281] width 1186 height 563
click at [132, 157] on div at bounding box center [593, 281] width 1186 height 563
click at [119, 151] on div at bounding box center [593, 281] width 1186 height 563
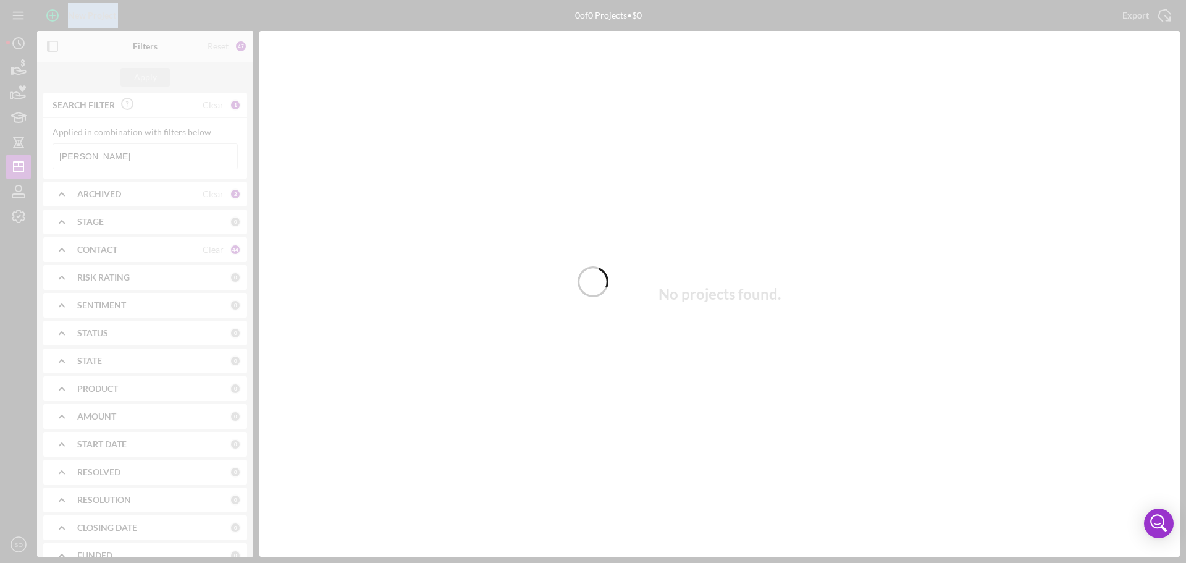
click at [119, 151] on div at bounding box center [593, 281] width 1186 height 563
click at [117, 154] on div at bounding box center [593, 281] width 1186 height 563
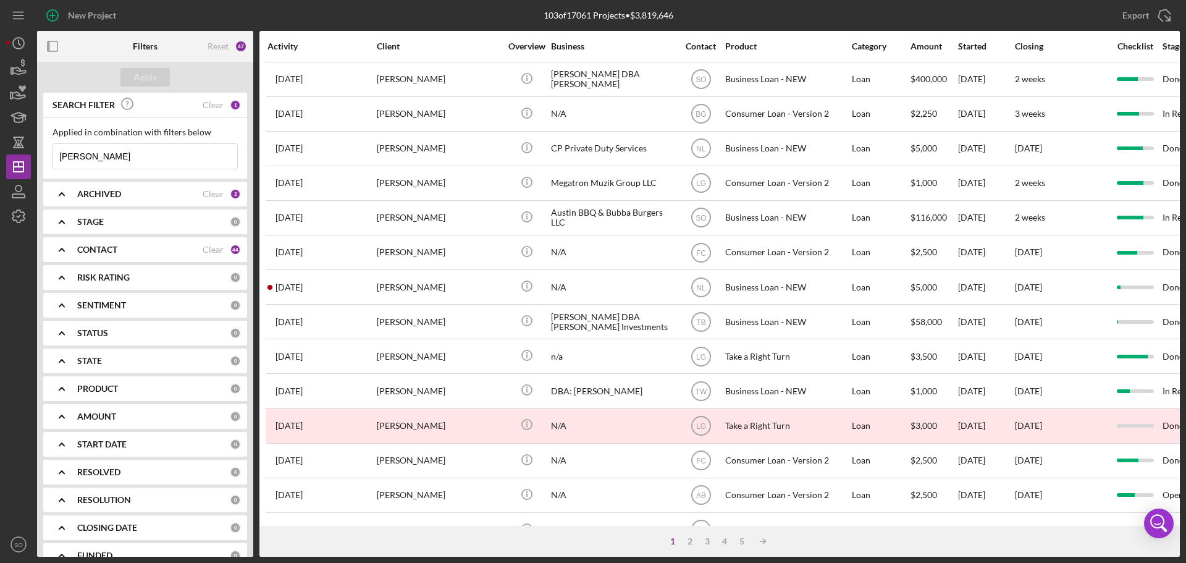
click at [127, 155] on input "Carter" at bounding box center [145, 156] width 184 height 25
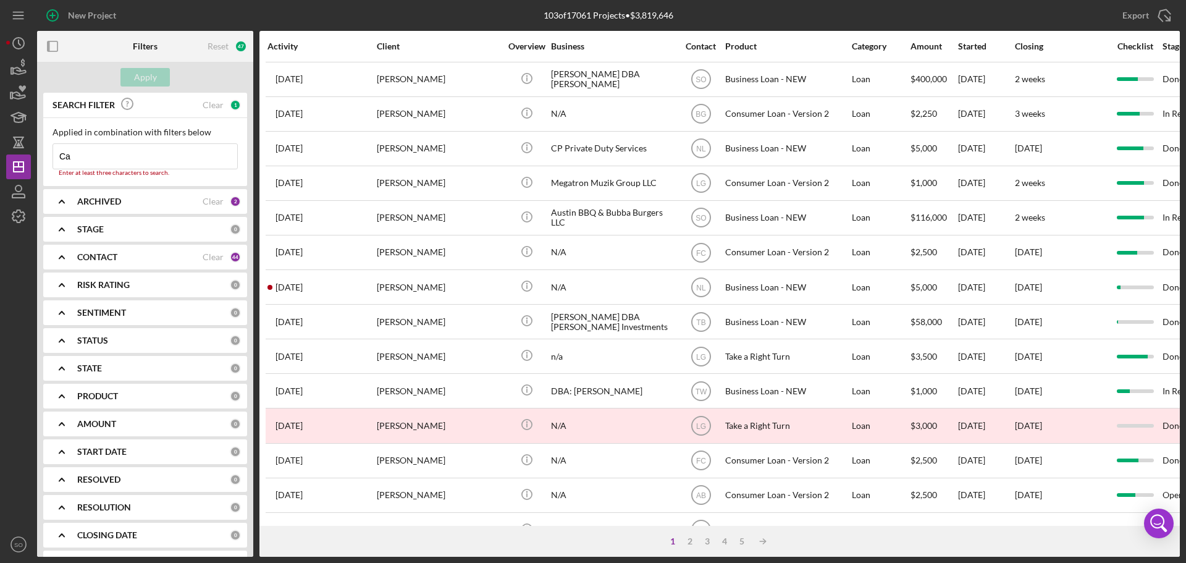
type input "C"
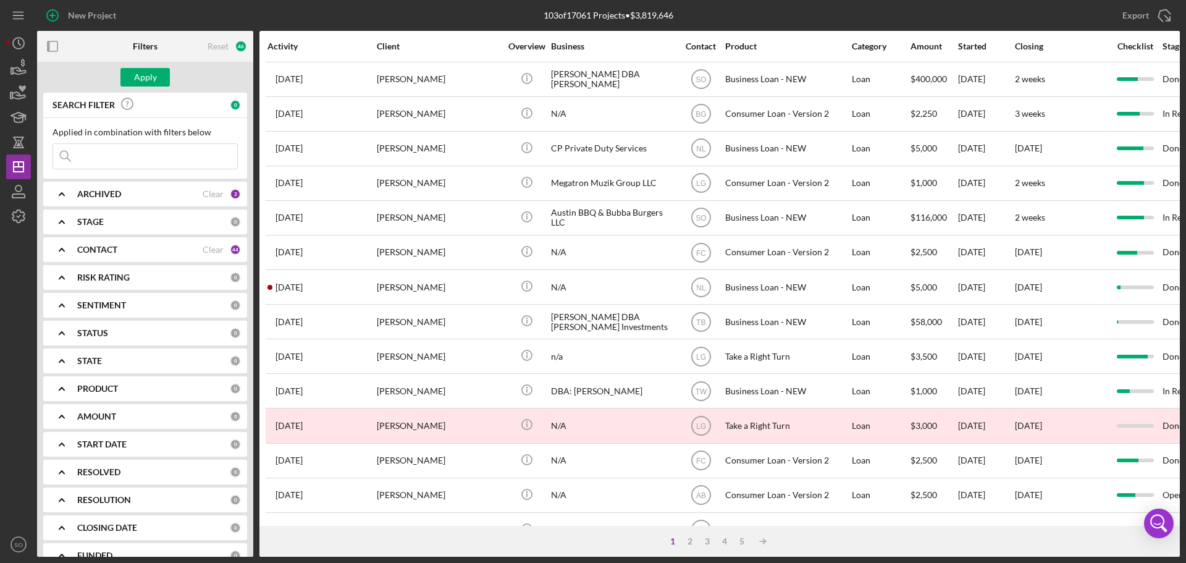
paste input "[PERSON_NAME]"
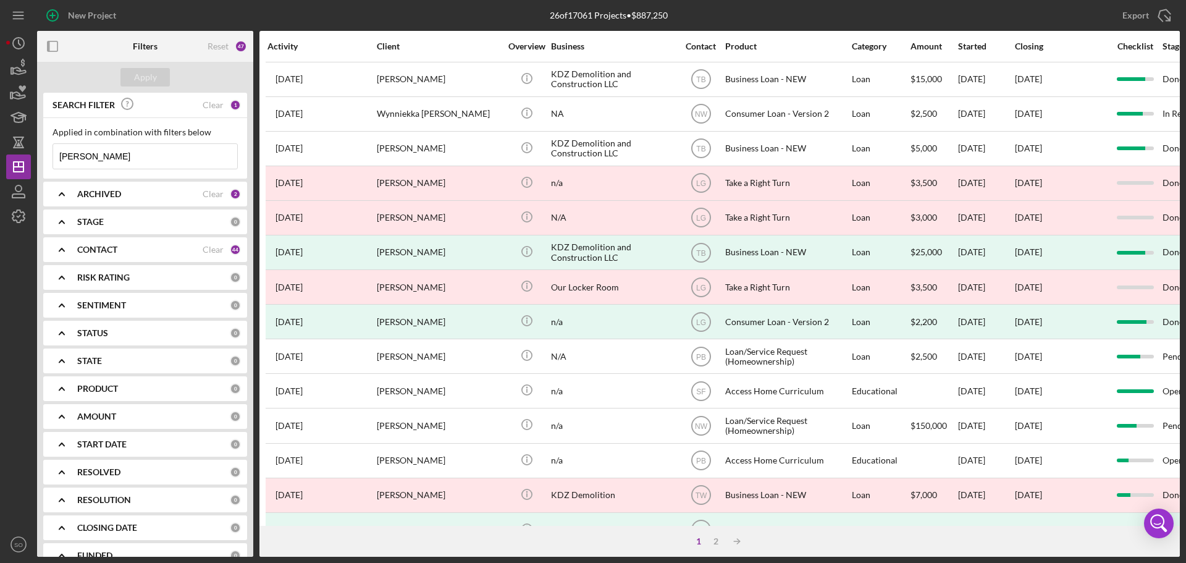
type input "[PERSON_NAME]"
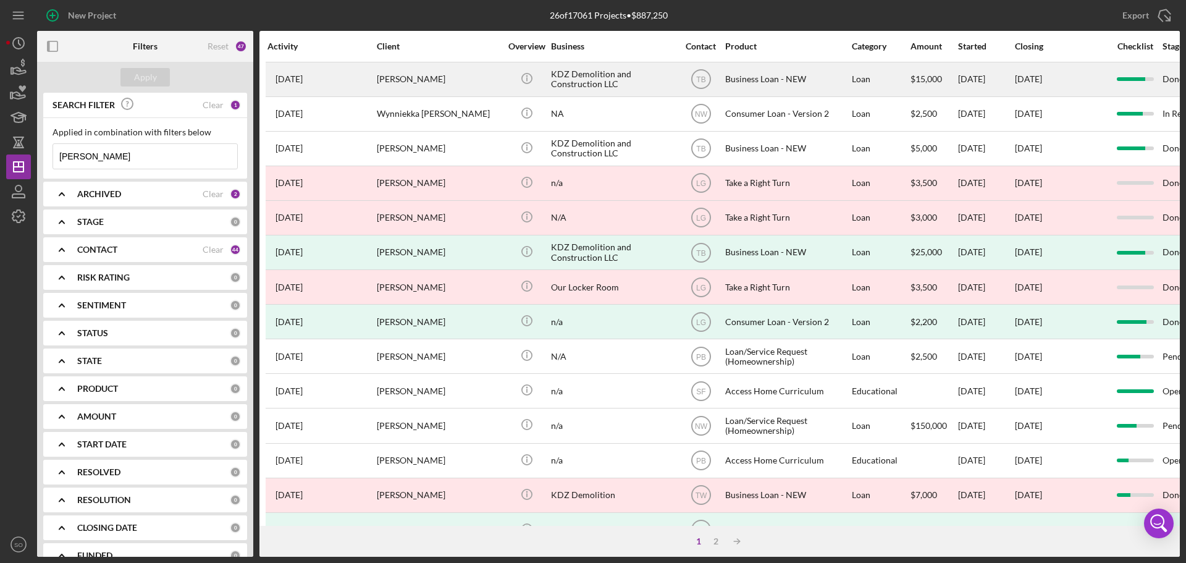
click at [465, 87] on div "[PERSON_NAME]" at bounding box center [439, 79] width 124 height 33
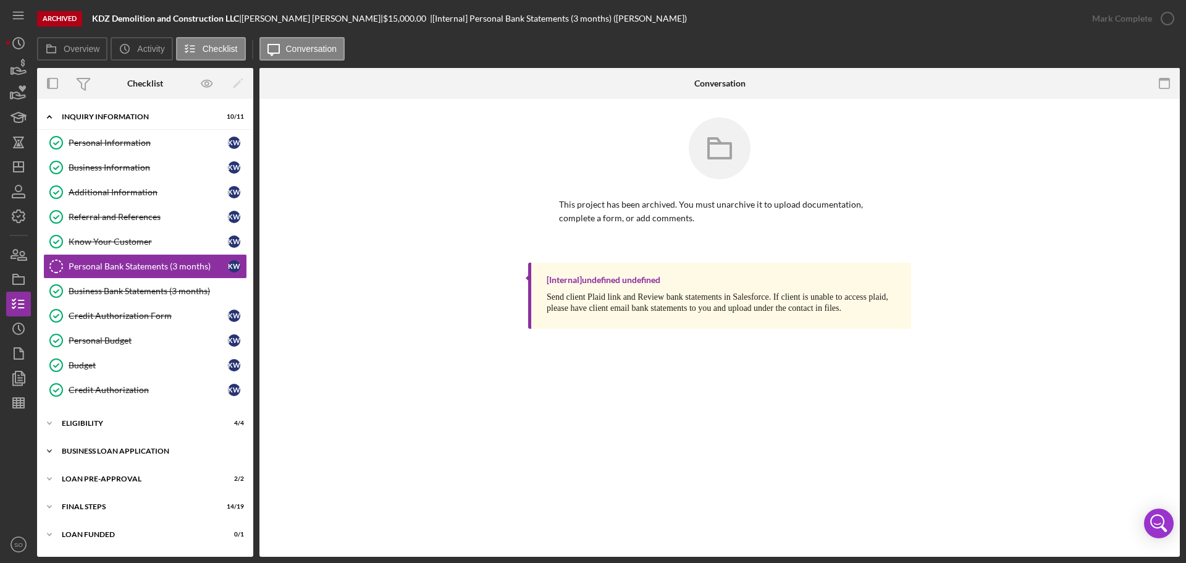
click at [96, 448] on div "BUSINESS LOAN APPLICATION" at bounding box center [150, 450] width 176 height 7
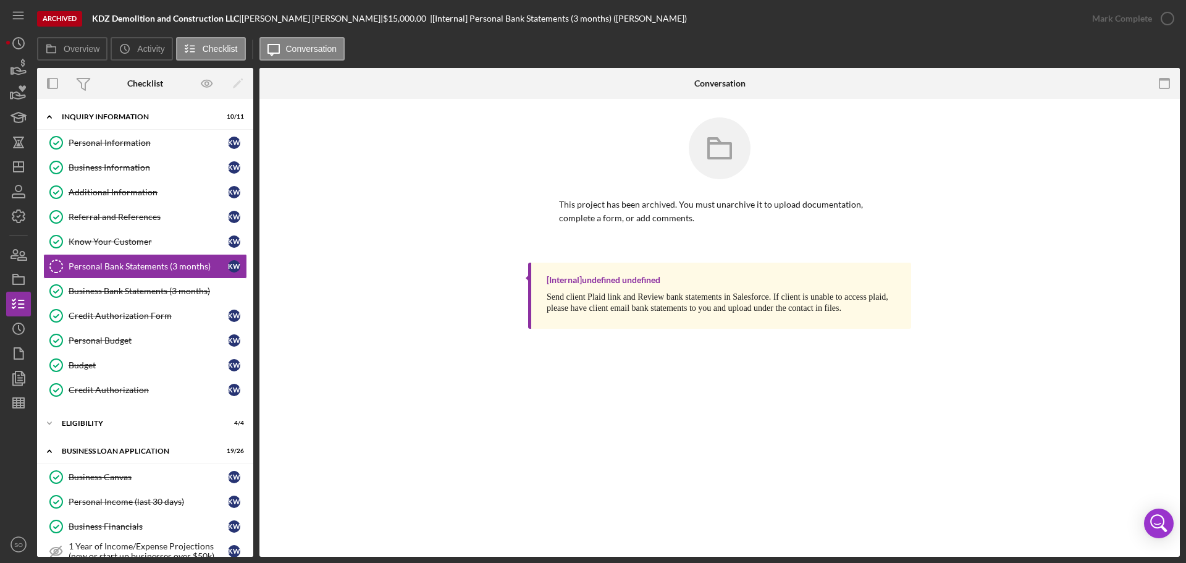
scroll to position [185, 0]
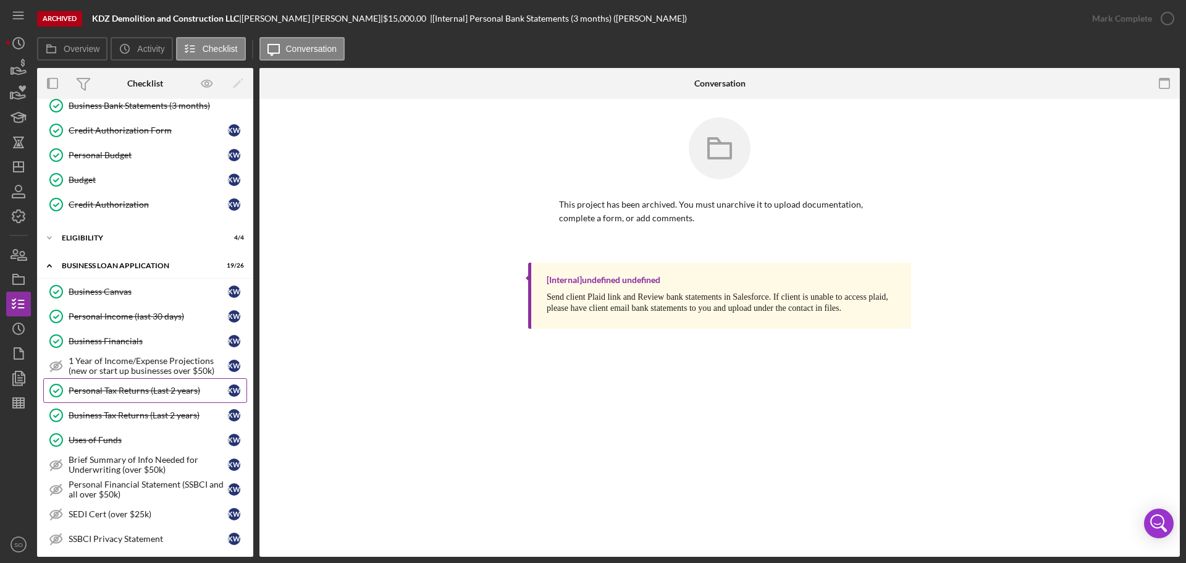
click at [112, 395] on div "Personal Tax Returns (Last 2 years)" at bounding box center [148, 391] width 159 height 10
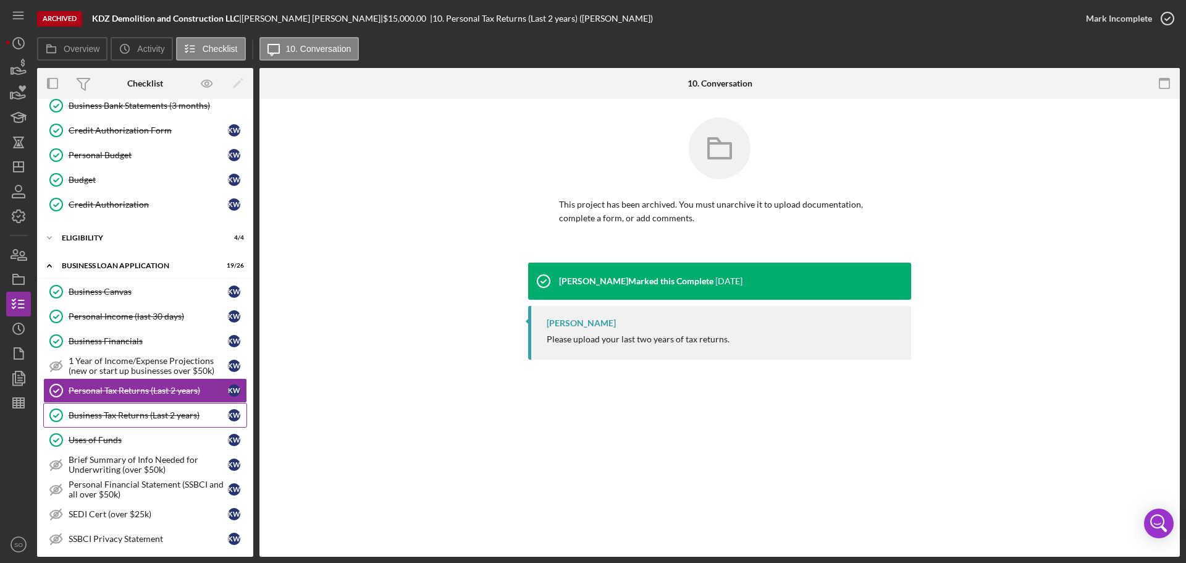
click at [165, 416] on div "Business Tax Returns (Last 2 years)" at bounding box center [148, 415] width 159 height 10
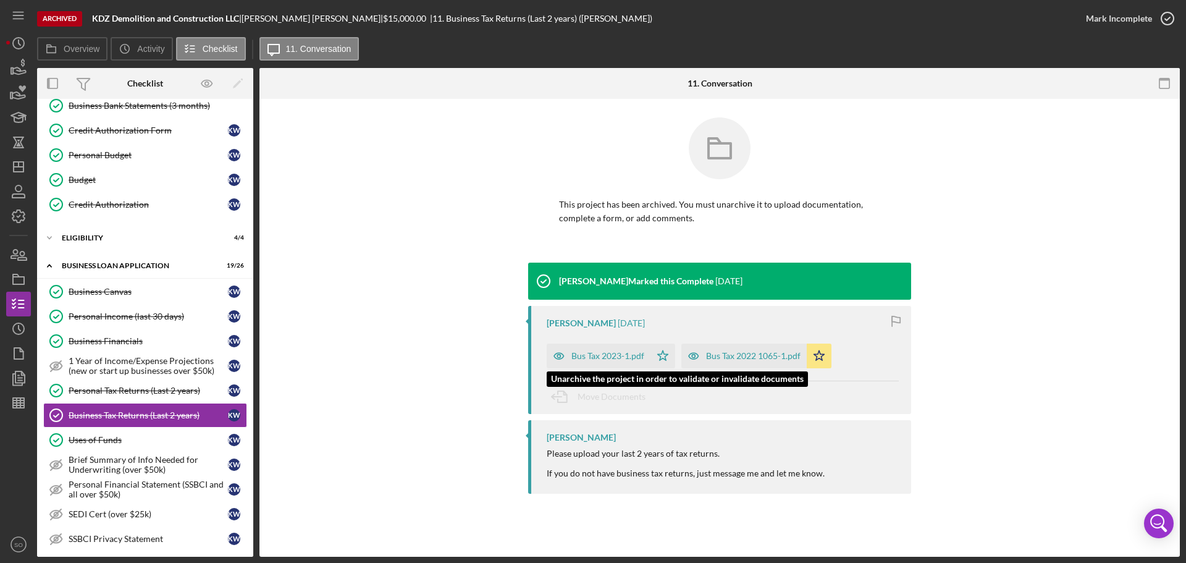
click at [596, 357] on div "Bus Tax 2023-1.pdf" at bounding box center [608, 356] width 73 height 10
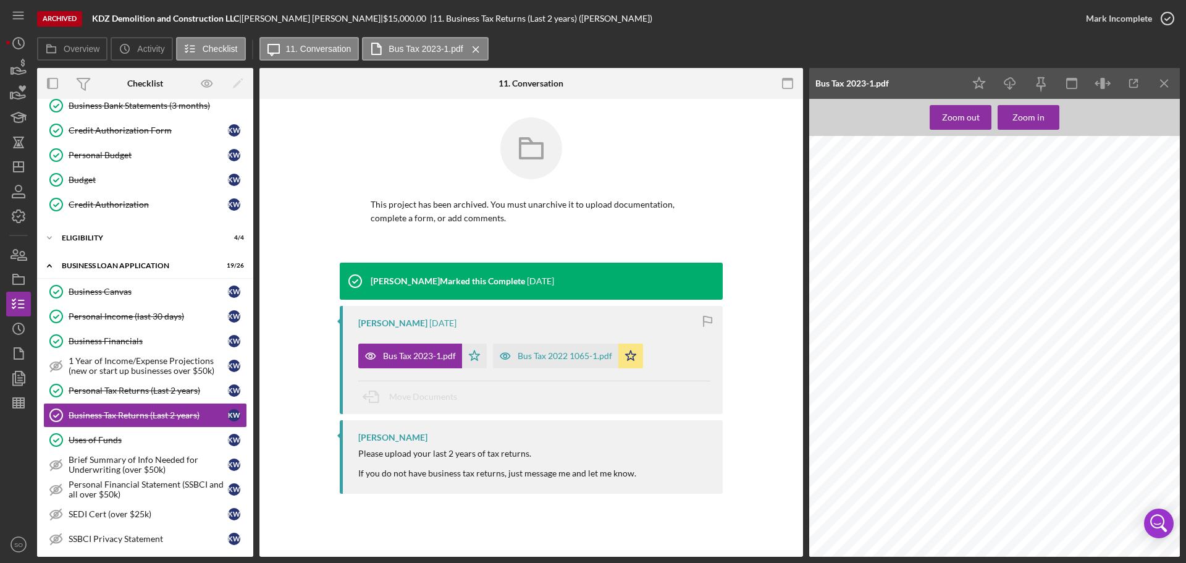
scroll to position [1174, 0]
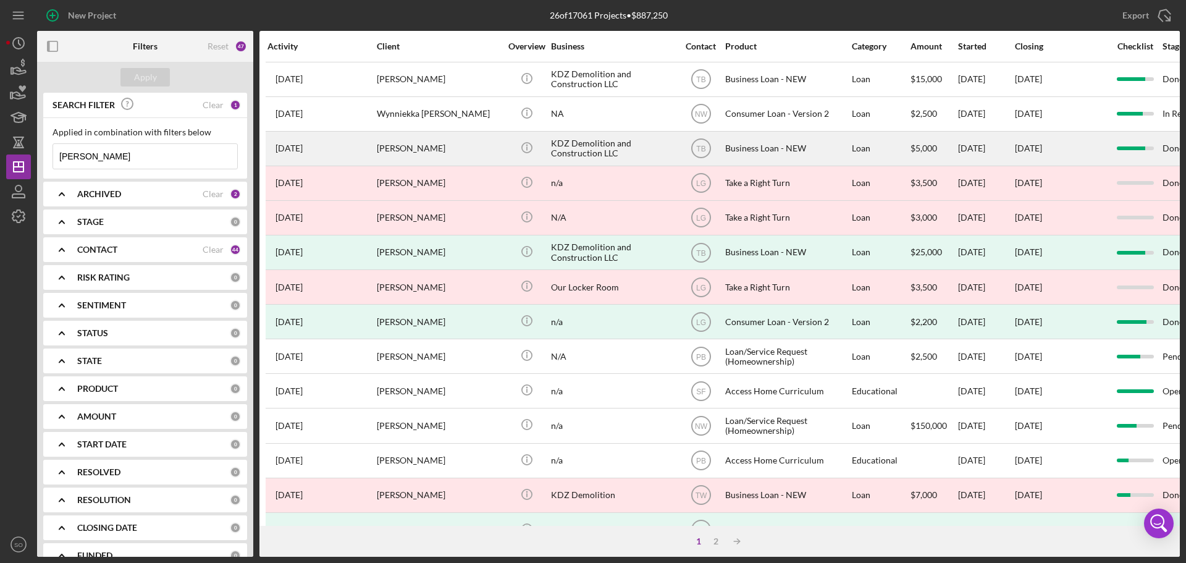
click at [458, 155] on div "[PERSON_NAME]" at bounding box center [439, 148] width 124 height 33
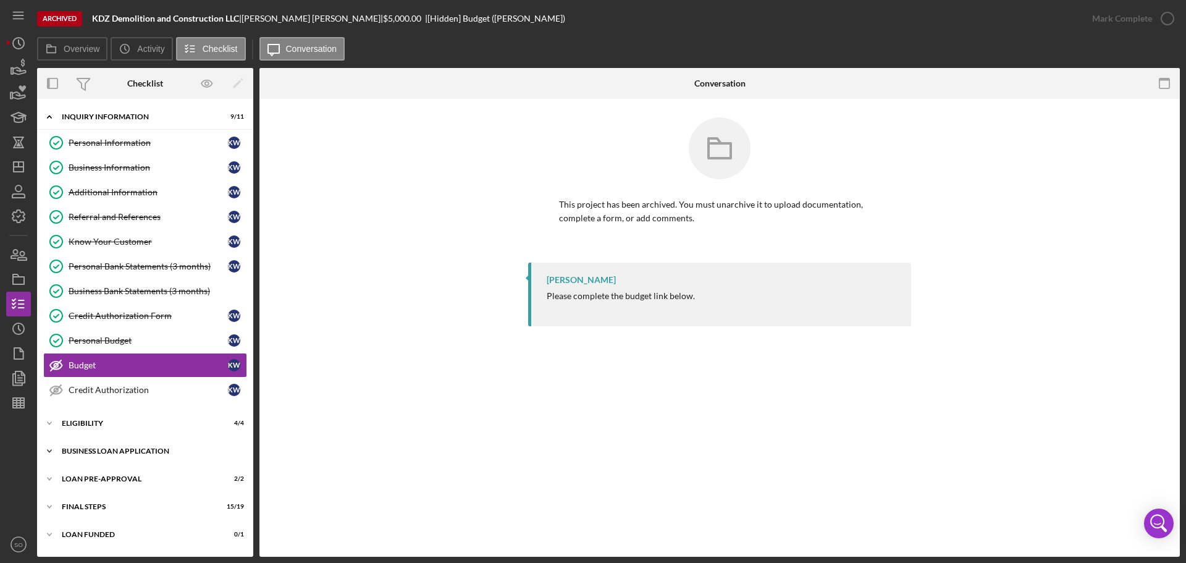
click at [91, 448] on div "BUSINESS LOAN APPLICATION" at bounding box center [150, 450] width 176 height 7
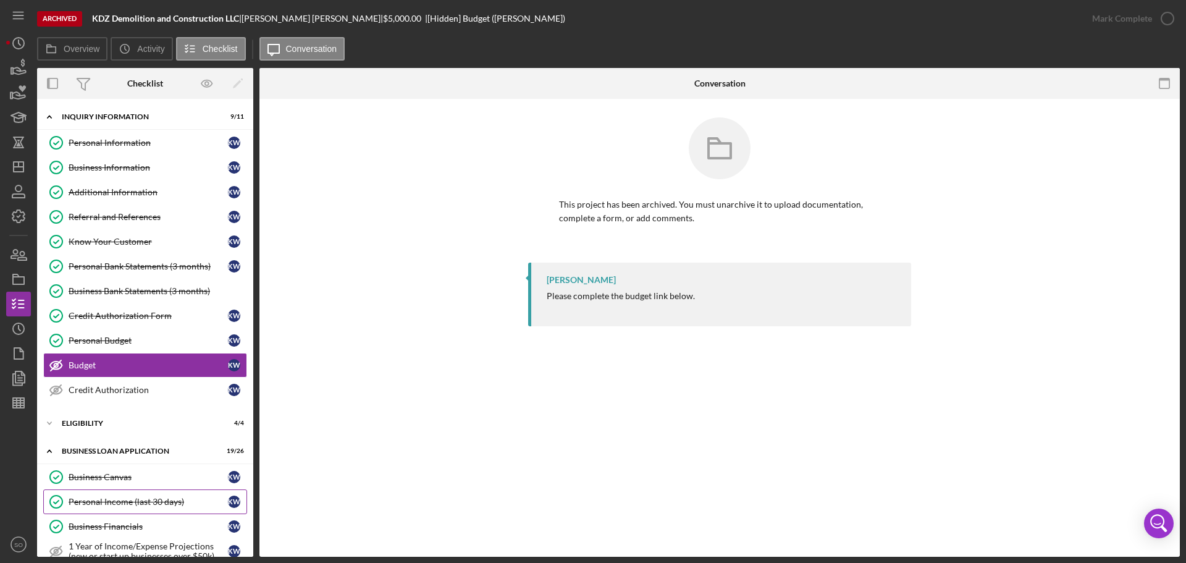
scroll to position [185, 0]
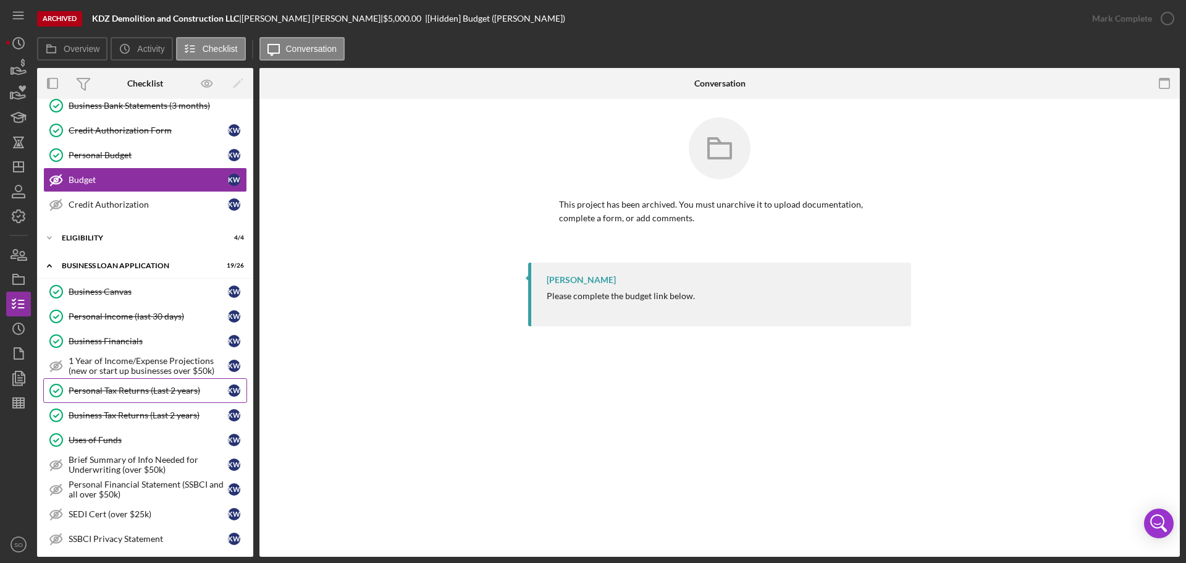
click at [125, 392] on div "Personal Tax Returns (Last 2 years)" at bounding box center [148, 391] width 159 height 10
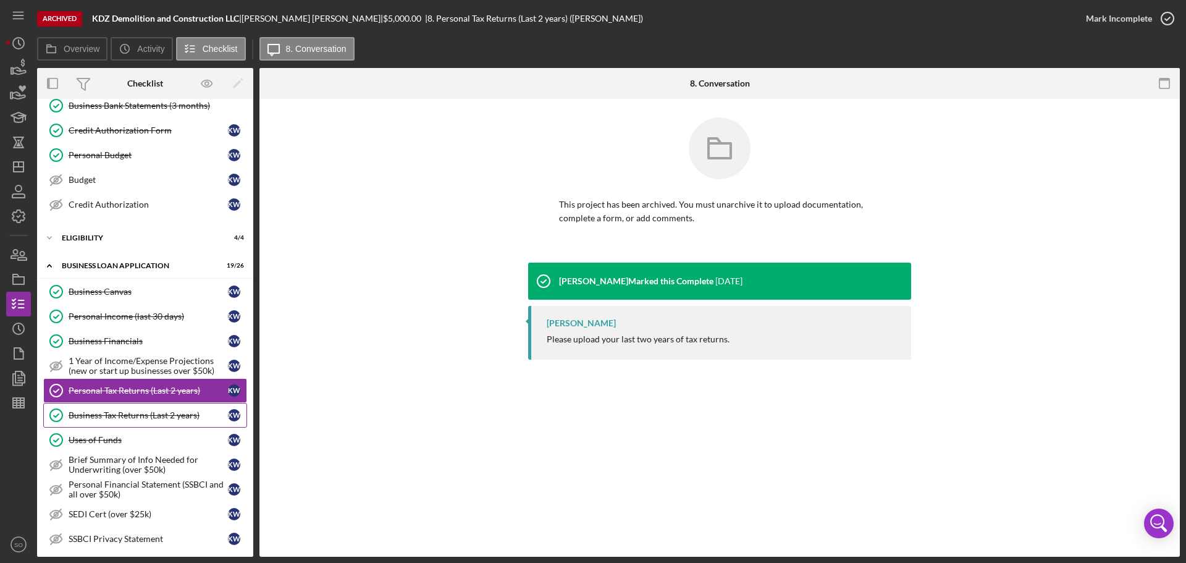
click at [90, 423] on link "Business Tax Returns (Last 2 years) Business Tax Returns (Last 2 years) K W" at bounding box center [145, 415] width 204 height 25
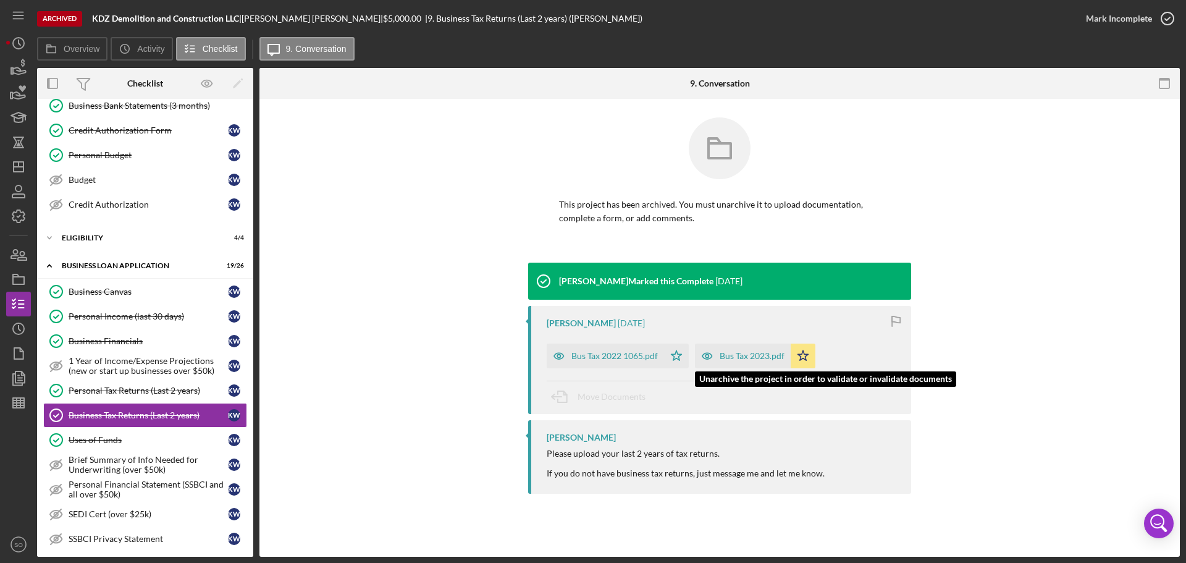
click at [746, 359] on div "Bus Tax 2023.pdf" at bounding box center [752, 356] width 65 height 10
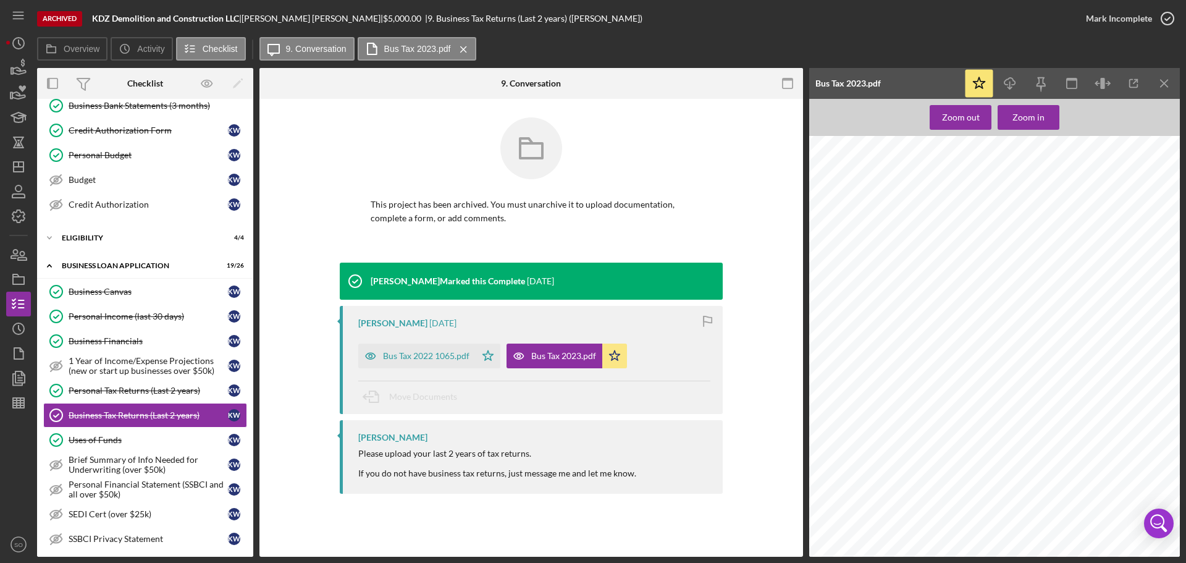
scroll to position [1854, 0]
click at [1058, 472] on span "." at bounding box center [1058, 474] width 1 height 5
click at [131, 320] on div "Personal Income (last 30 days)" at bounding box center [148, 316] width 159 height 10
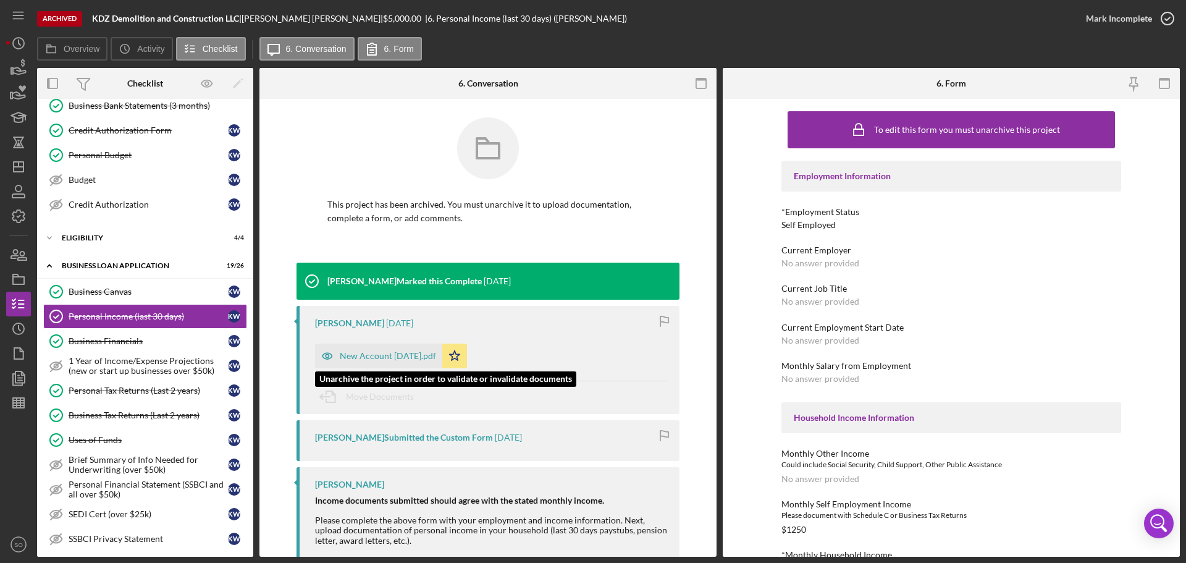
click at [394, 355] on div "New Account [DATE].pdf" at bounding box center [388, 356] width 96 height 10
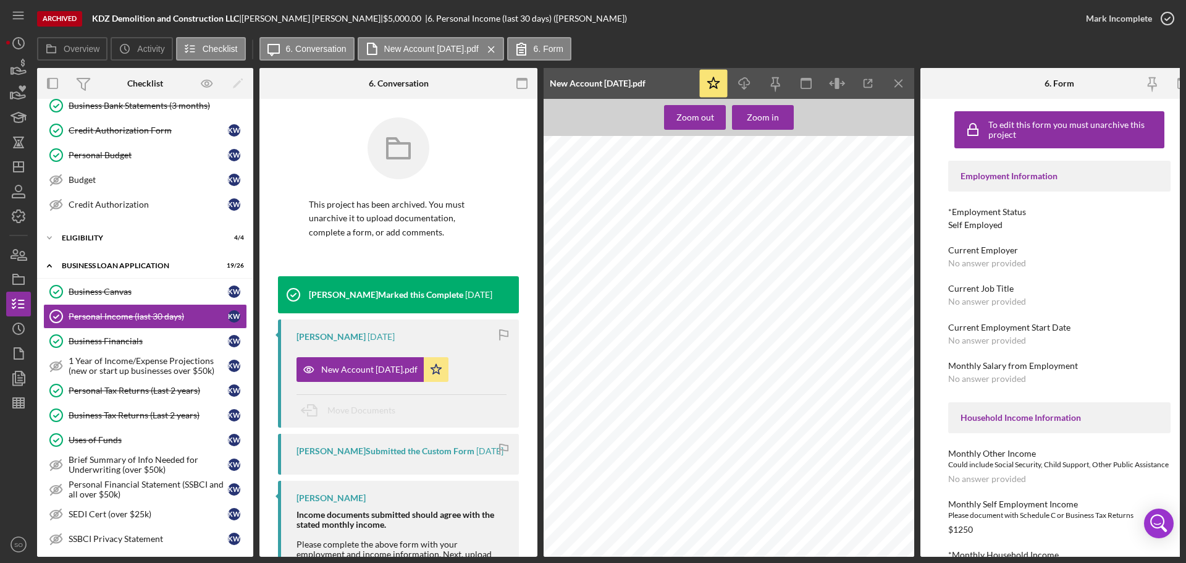
scroll to position [494, 0]
click at [93, 390] on div "Personal Tax Returns (Last 2 years)" at bounding box center [148, 391] width 159 height 10
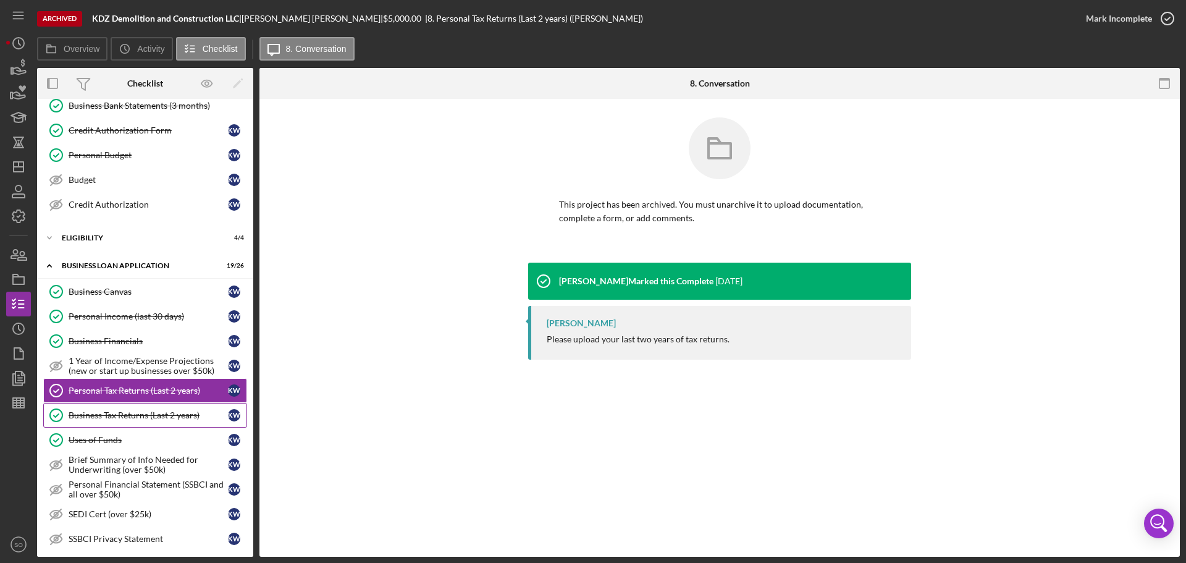
click at [129, 423] on link "Business Tax Returns (Last 2 years) Business Tax Returns (Last 2 years) K W" at bounding box center [145, 415] width 204 height 25
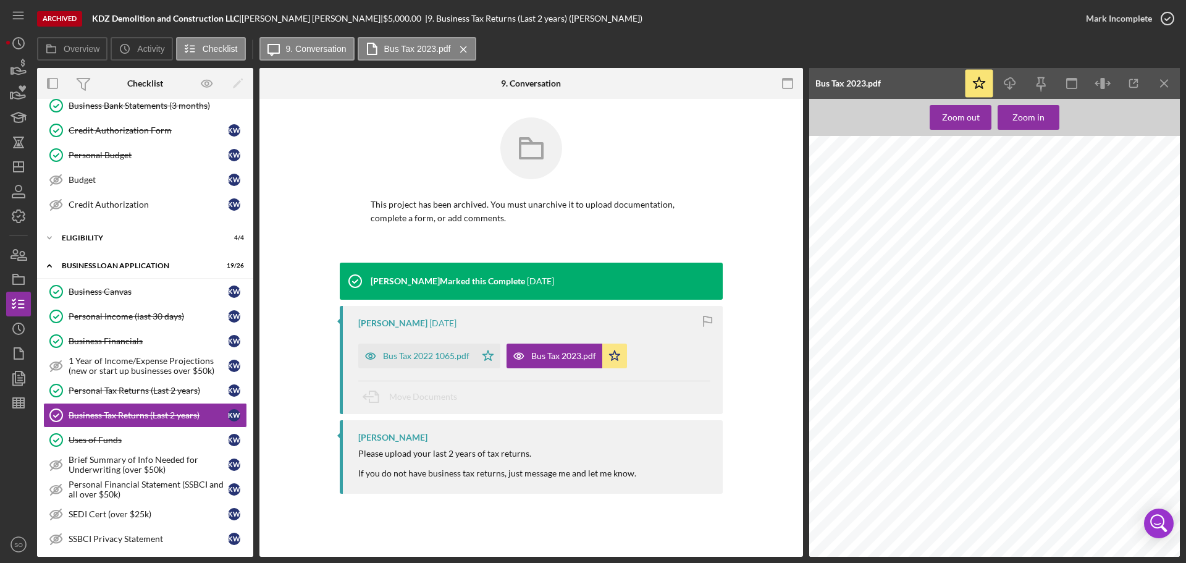
scroll to position [5376, 0]
click at [1005, 87] on icon "Icon/Download" at bounding box center [1011, 84] width 28 height 28
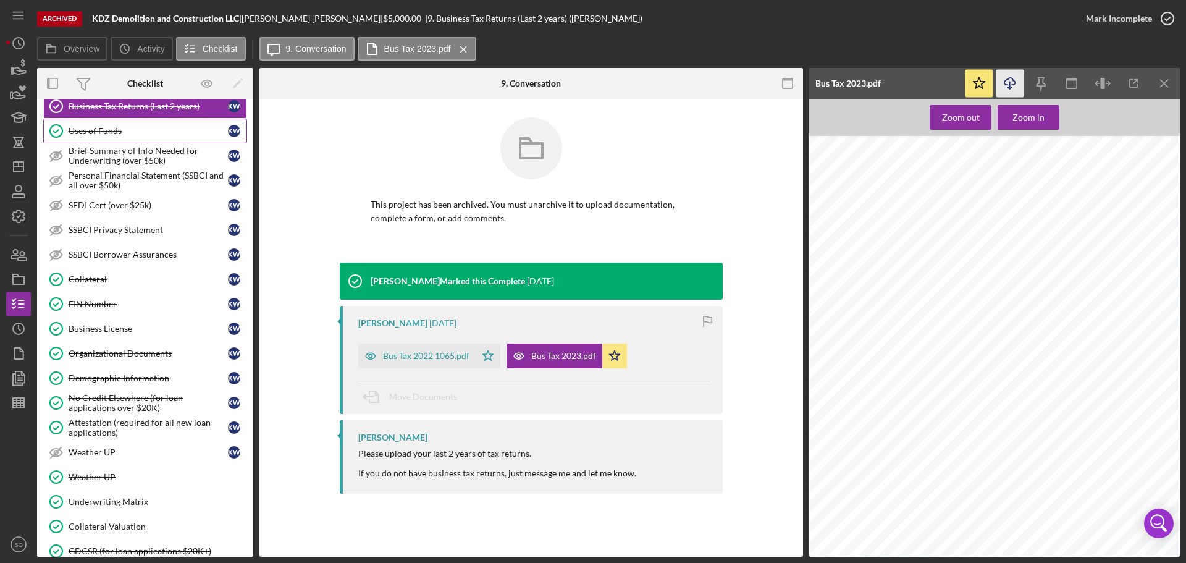
scroll to position [556, 0]
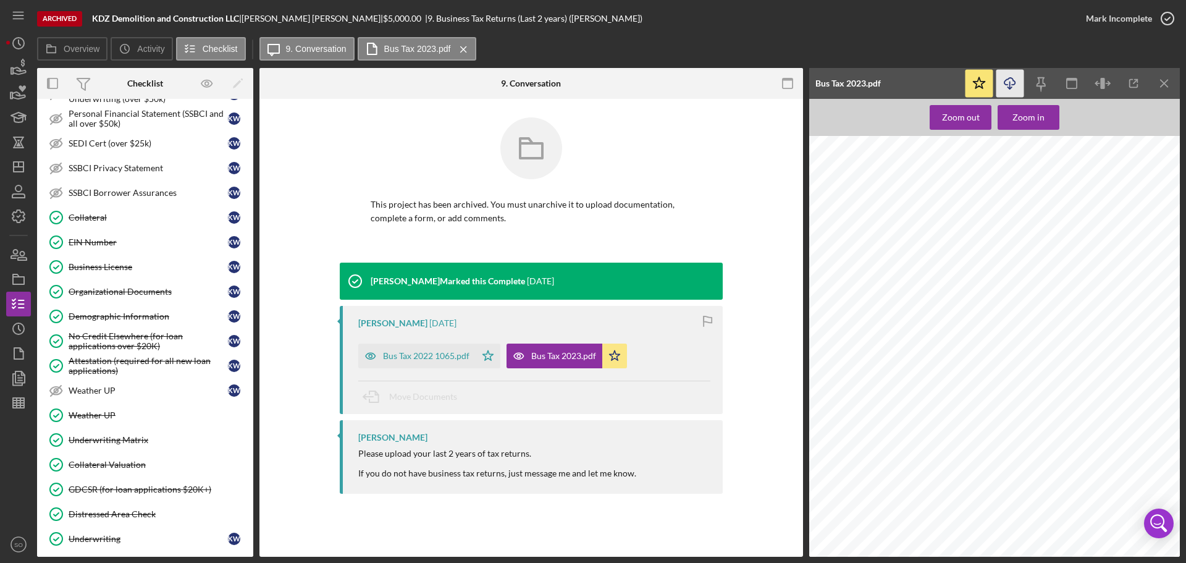
drag, startPoint x: 105, startPoint y: 321, endPoint x: 588, endPoint y: 286, distance: 483.9
click at [105, 321] on div "Demographic Information" at bounding box center [148, 316] width 159 height 10
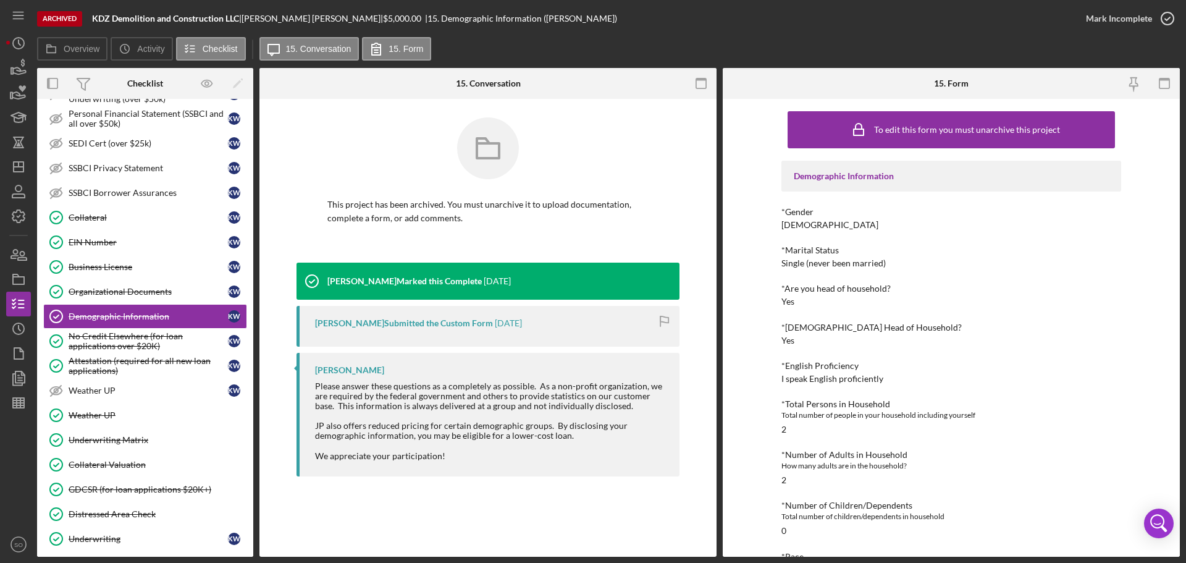
scroll to position [124, 0]
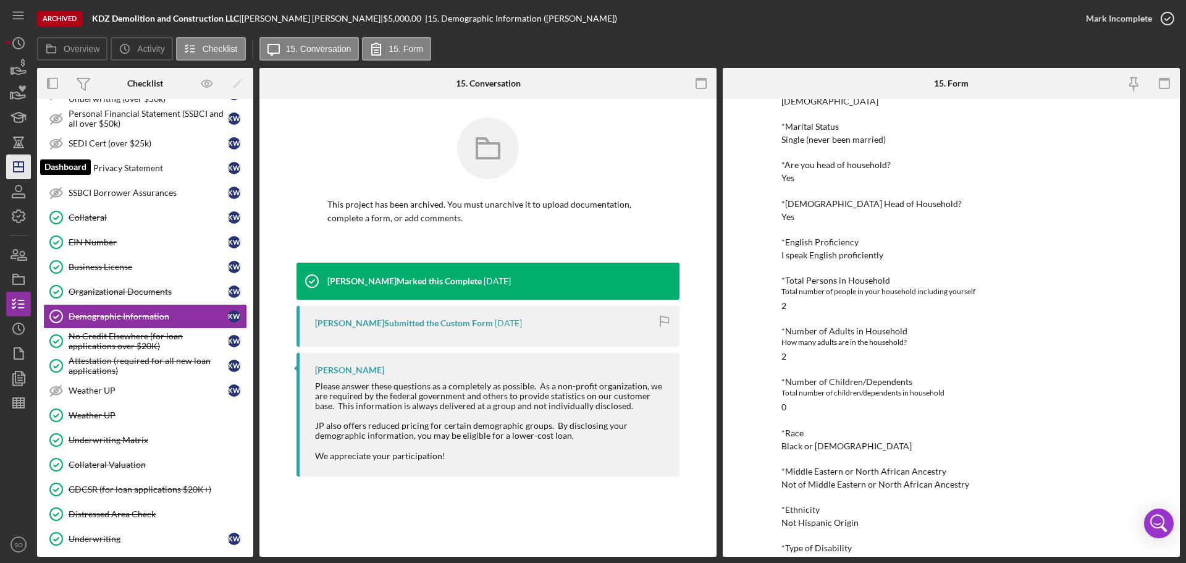
click at [25, 166] on icon "Icon/Dashboard" at bounding box center [18, 166] width 31 height 31
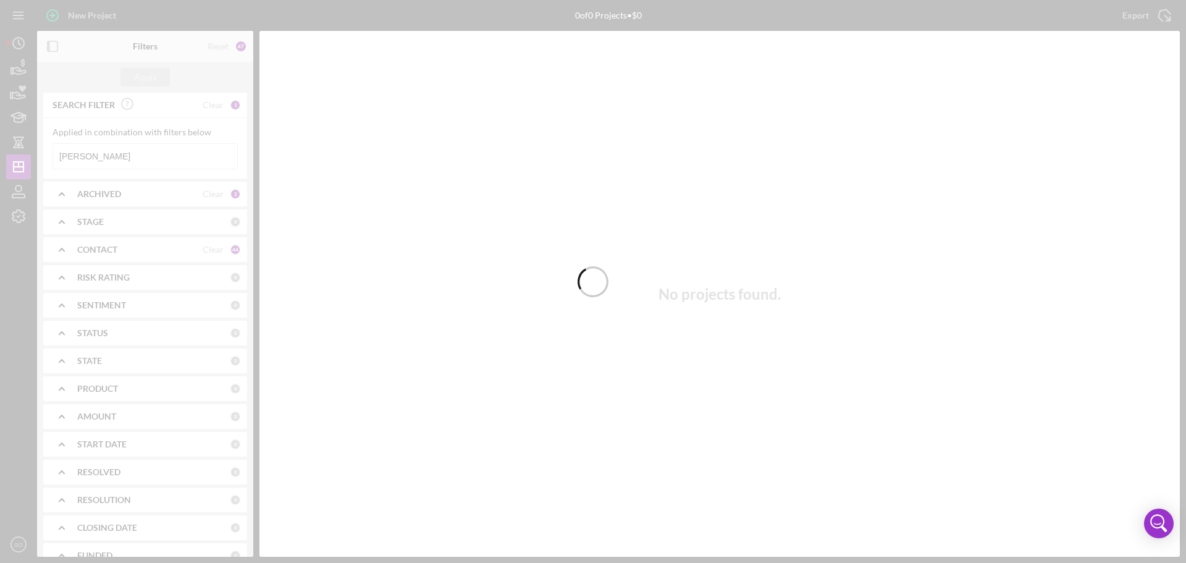
click at [123, 160] on div at bounding box center [593, 281] width 1186 height 563
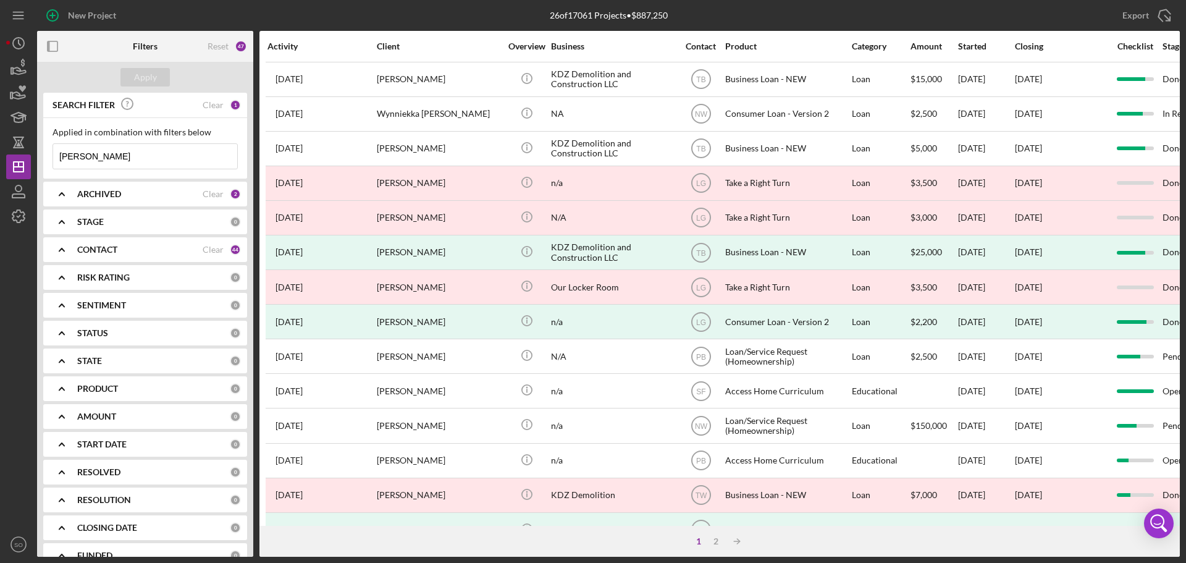
drag, startPoint x: 175, startPoint y: 159, endPoint x: 2, endPoint y: 166, distance: 173.1
click at [2, 166] on div "New Project 26 of 17061 Projects • $887,250 [PERSON_NAME] Export Icon/Export Fi…" at bounding box center [593, 281] width 1186 height 563
paste input "[PERSON_NAME]"
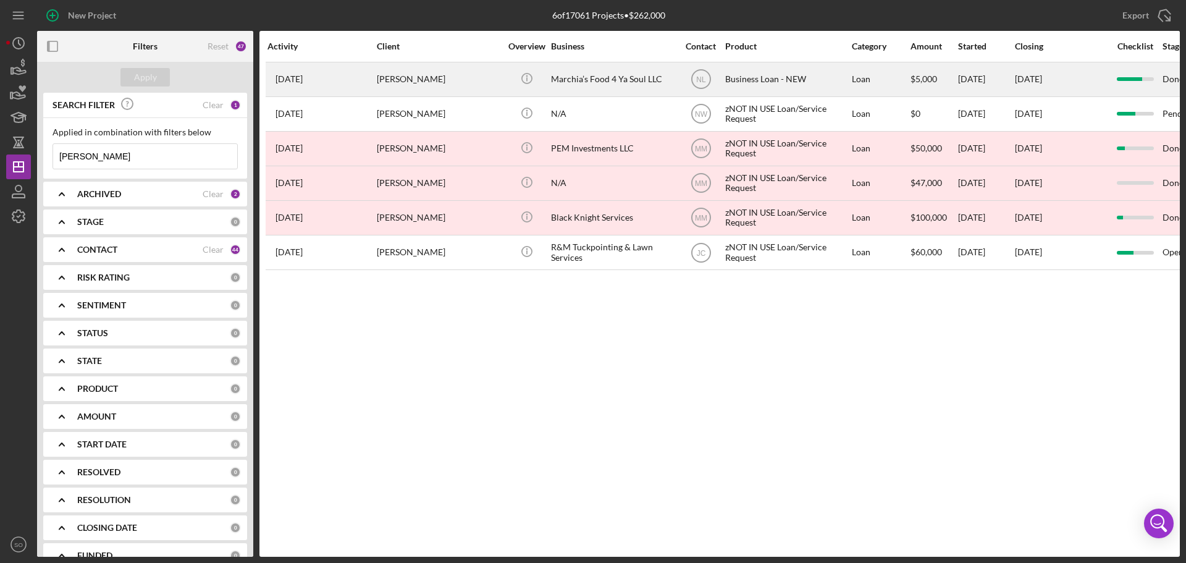
type input "[PERSON_NAME]"
click at [373, 84] on div "[DATE] [PERSON_NAME]" at bounding box center [322, 79] width 108 height 33
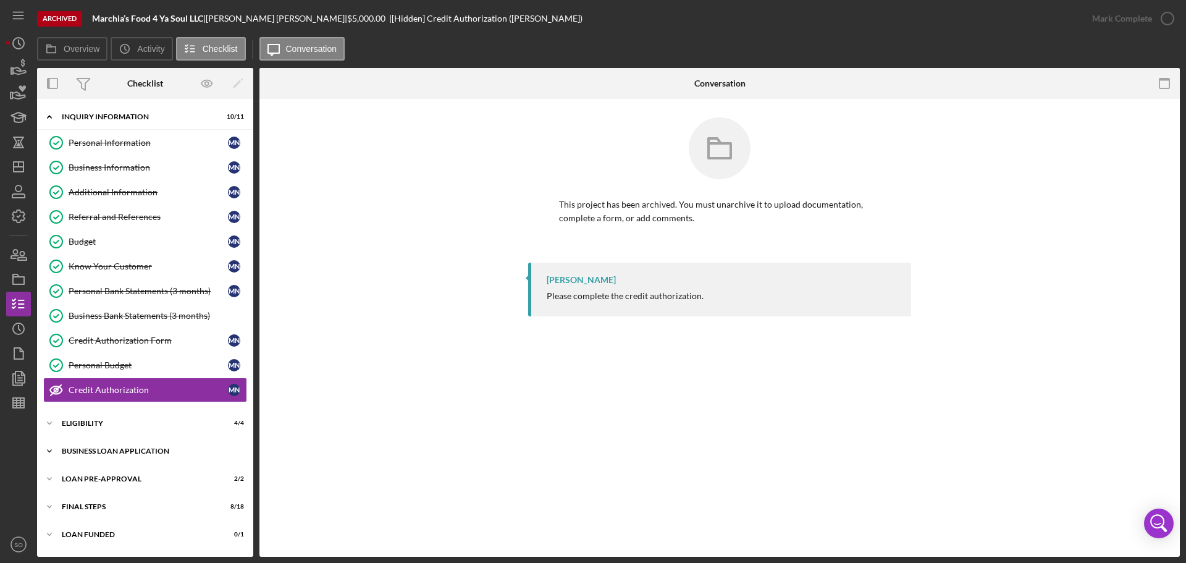
click at [124, 450] on div "BUSINESS LOAN APPLICATION" at bounding box center [150, 450] width 176 height 7
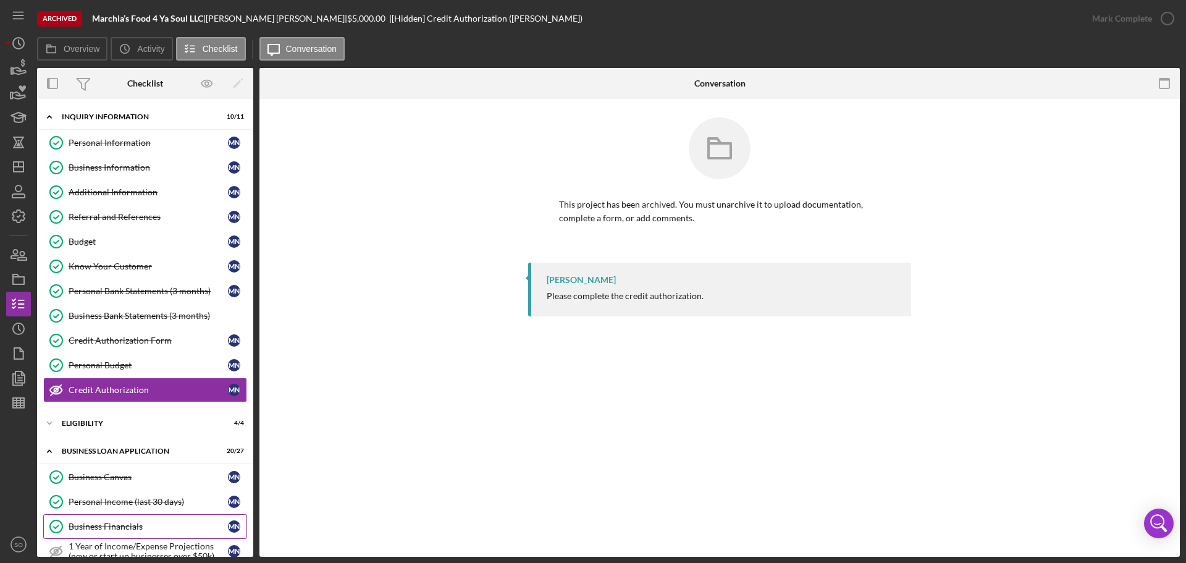
scroll to position [124, 0]
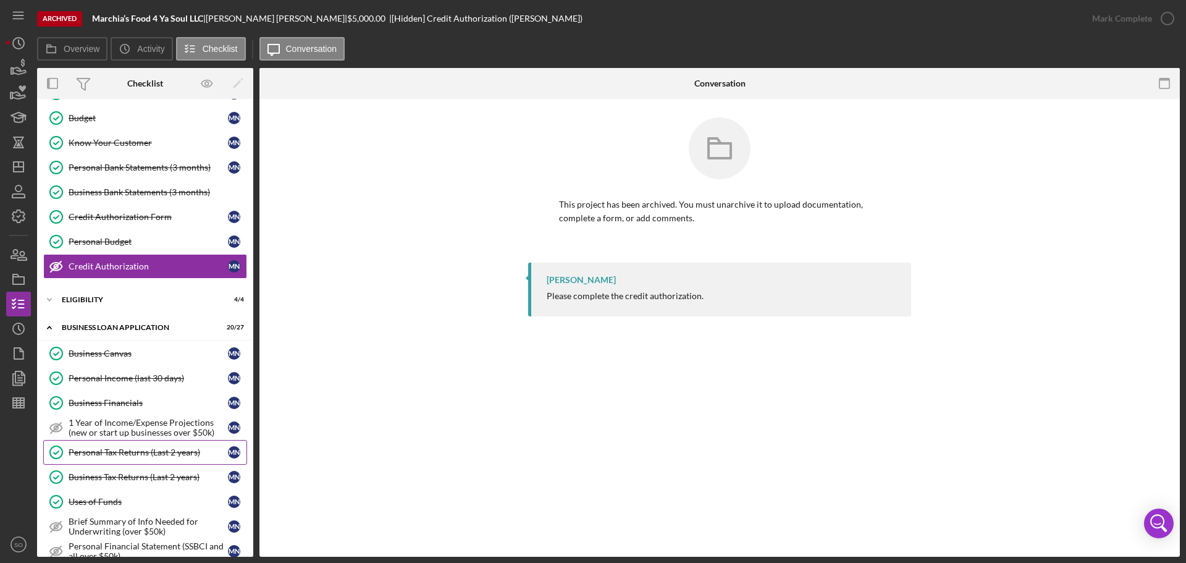
click at [121, 455] on div "Personal Tax Returns (Last 2 years)" at bounding box center [148, 452] width 159 height 10
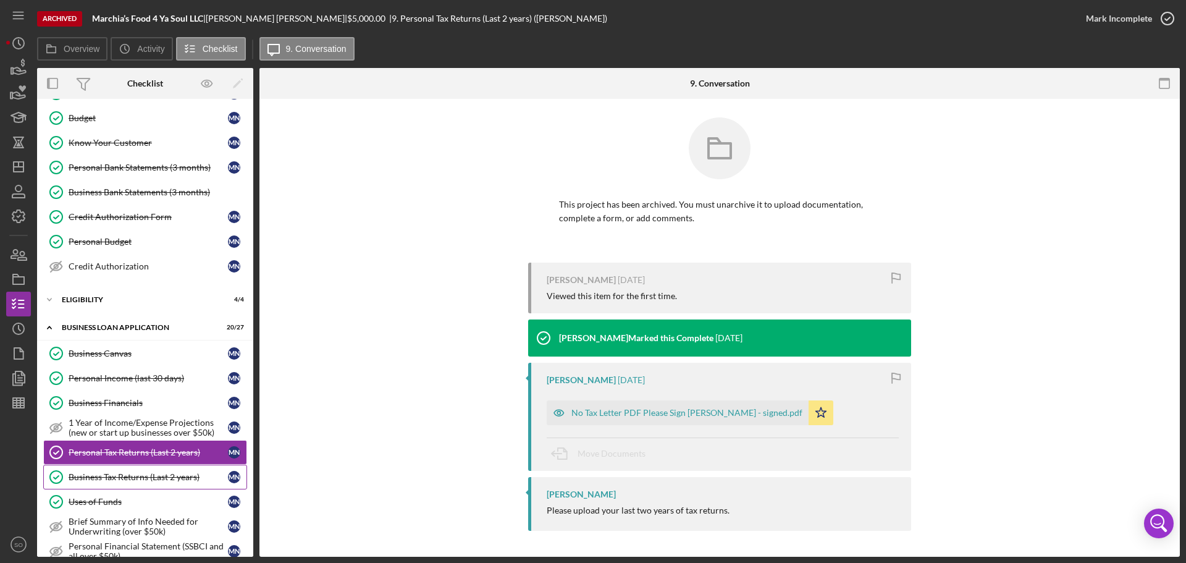
click at [103, 476] on div "Business Tax Returns (Last 2 years)" at bounding box center [148, 477] width 159 height 10
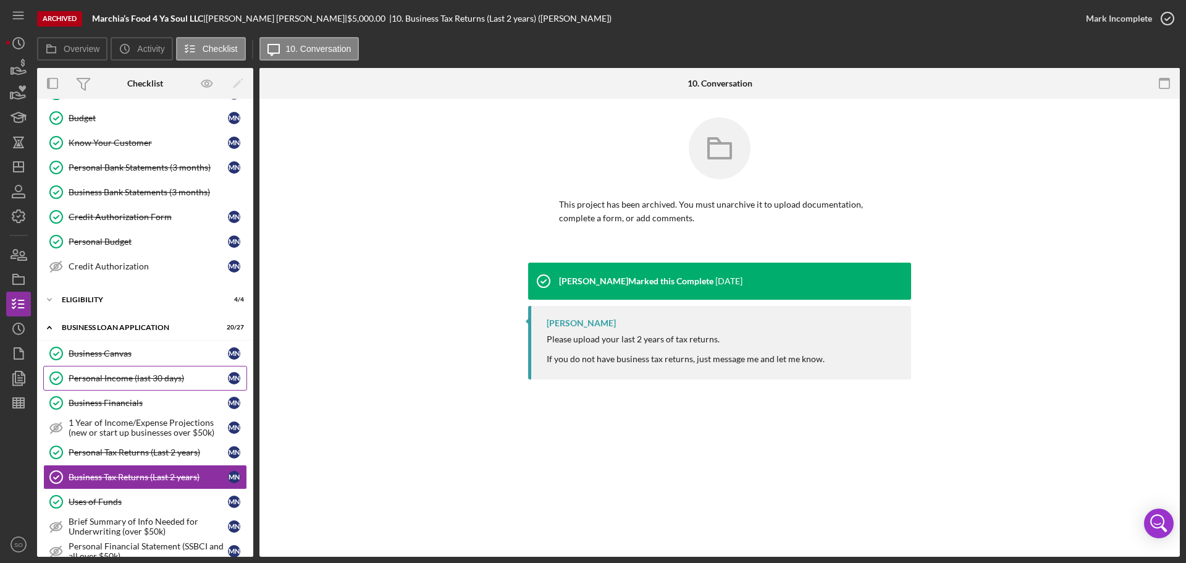
click at [124, 382] on div "Personal Income (last 30 days)" at bounding box center [148, 378] width 159 height 10
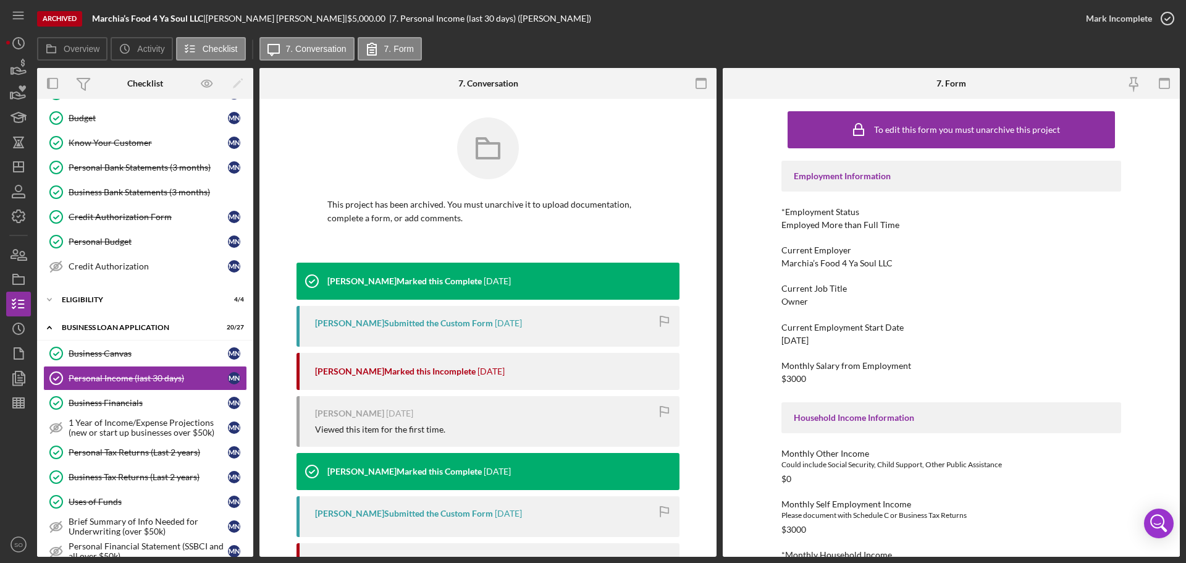
scroll to position [247, 0]
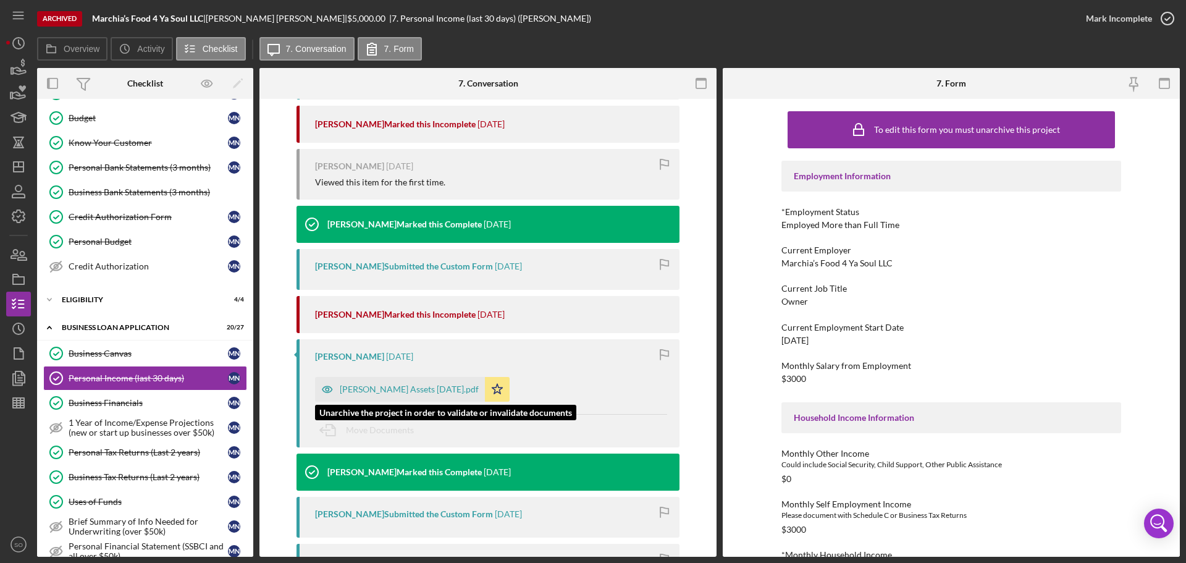
click at [404, 392] on div "[PERSON_NAME] Assets [DATE].pdf" at bounding box center [409, 389] width 139 height 10
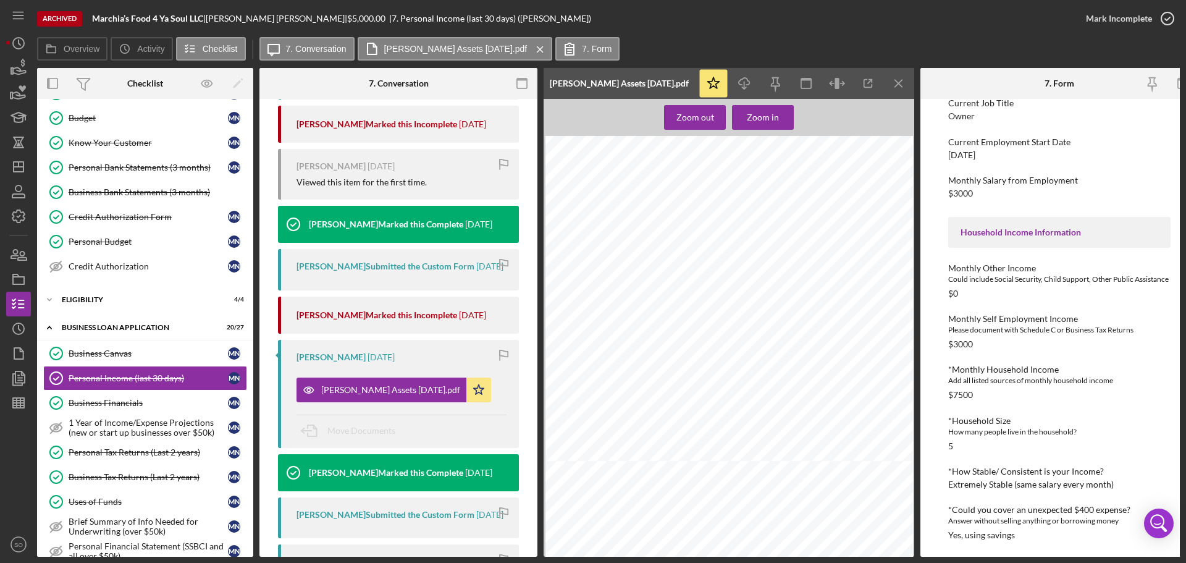
scroll to position [1298, 0]
drag, startPoint x: 262, startPoint y: 19, endPoint x: 216, endPoint y: 21, distance: 46.4
click at [216, 21] on div "[PERSON_NAME] |" at bounding box center [276, 19] width 141 height 10
copy div "[PERSON_NAME]"
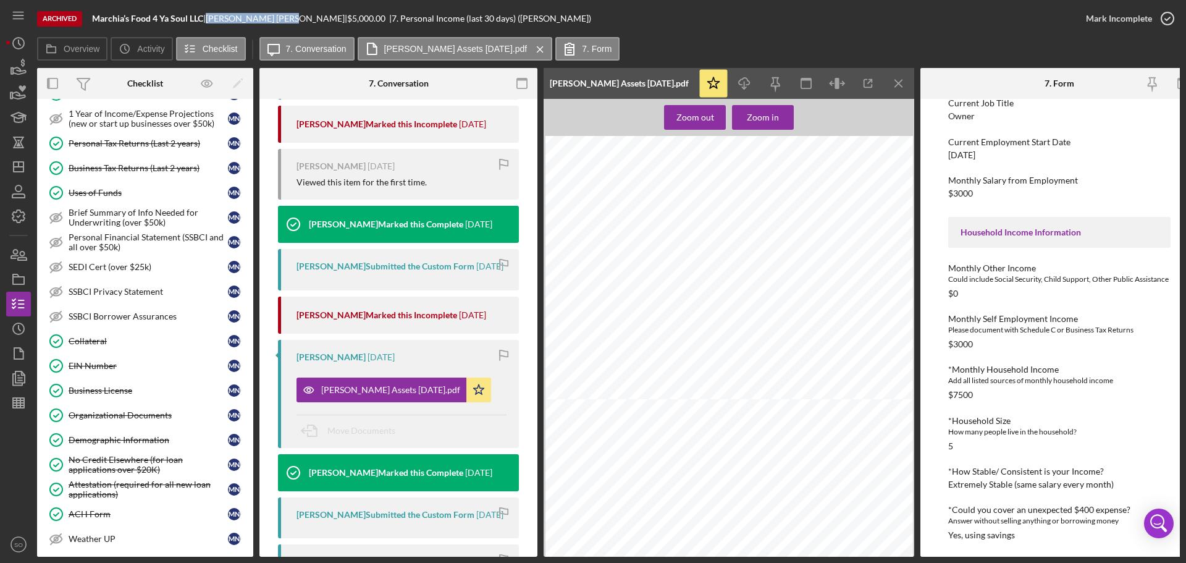
drag, startPoint x: 147, startPoint y: 443, endPoint x: 630, endPoint y: 373, distance: 487.7
click at [147, 443] on div "Demographic Information" at bounding box center [148, 440] width 159 height 10
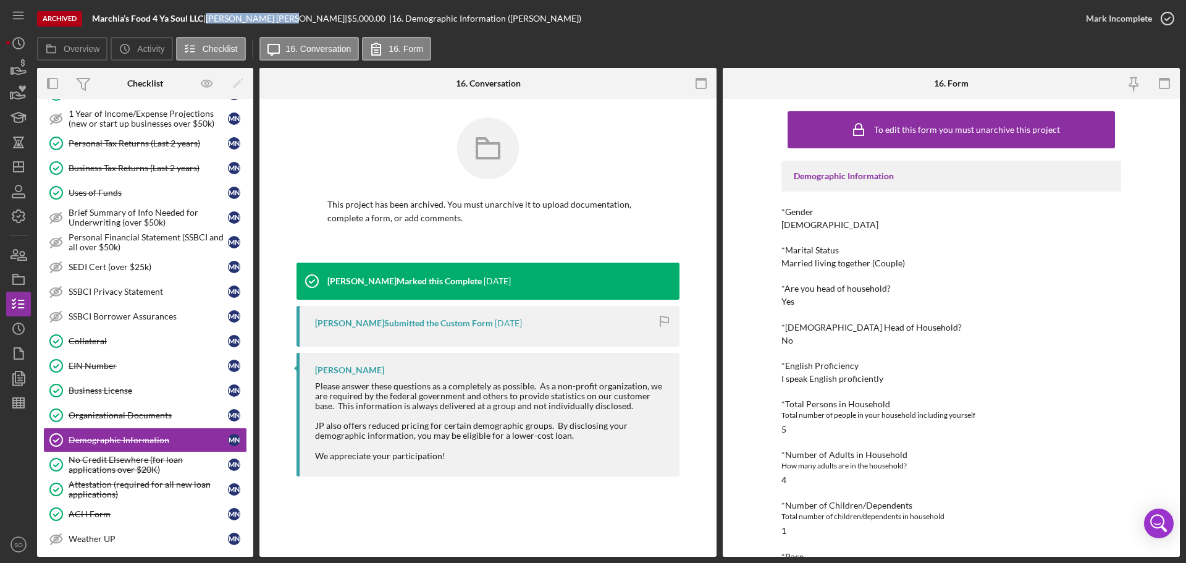
scroll to position [185, 0]
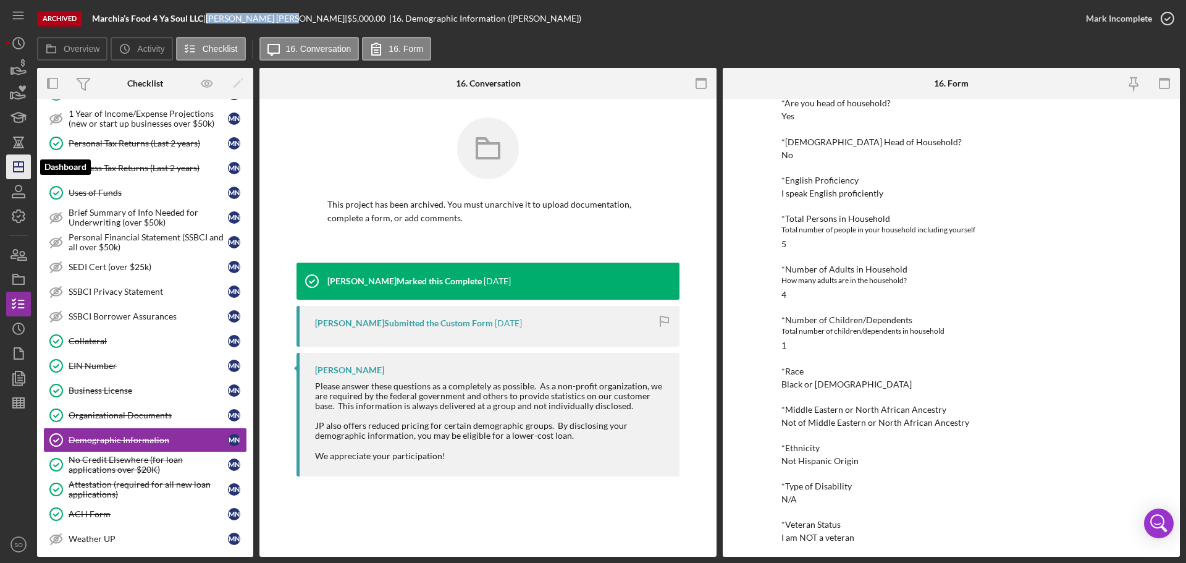
click at [22, 167] on line "button" at bounding box center [19, 167] width 10 height 0
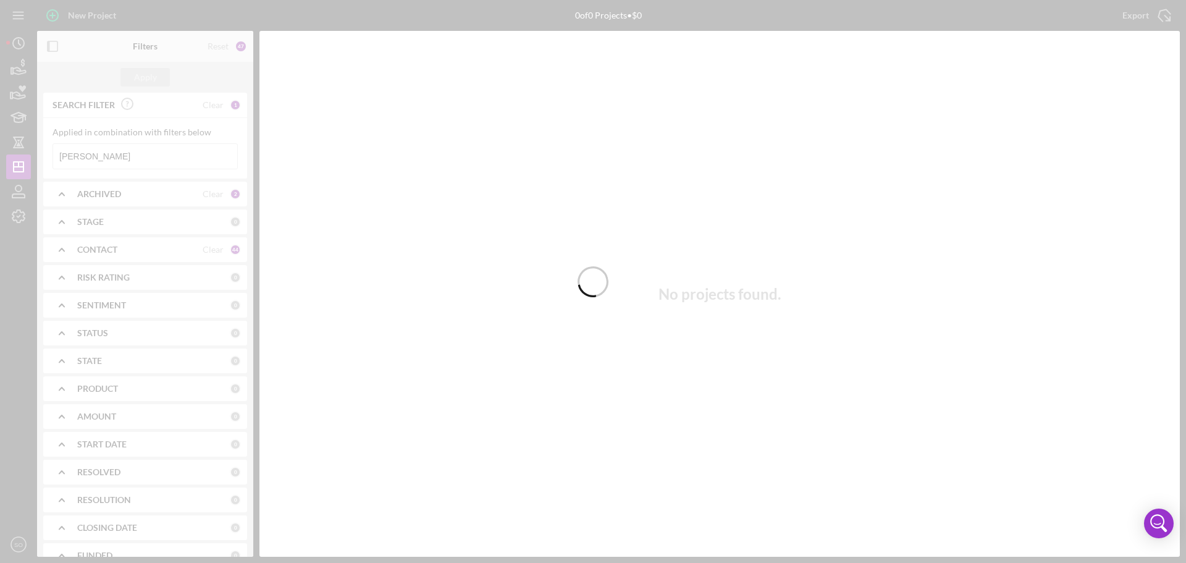
click at [202, 158] on div at bounding box center [593, 281] width 1186 height 563
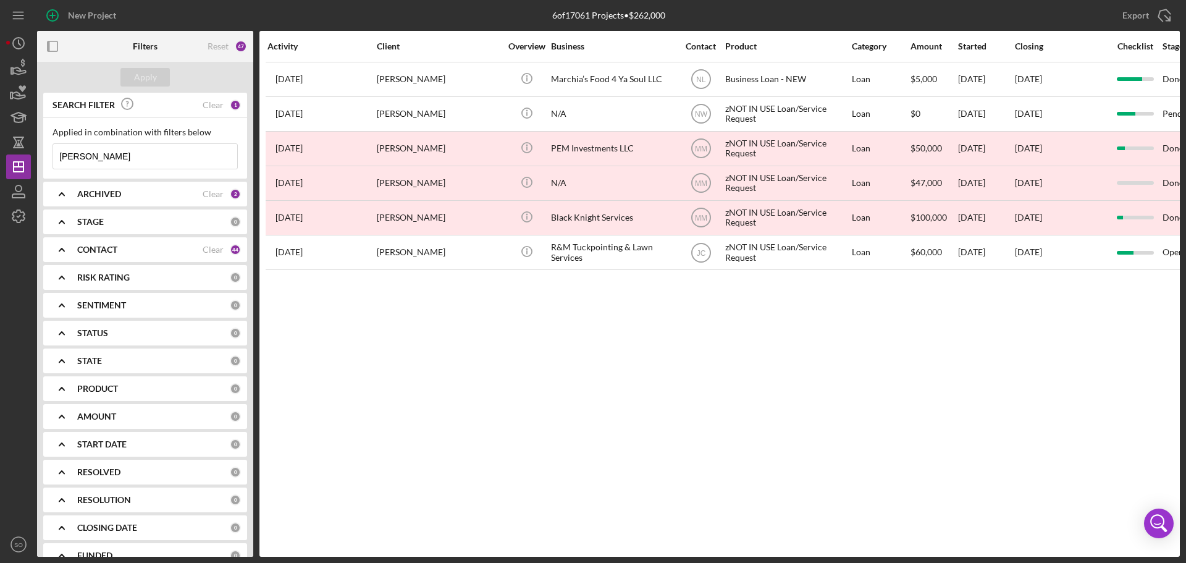
drag, startPoint x: 184, startPoint y: 158, endPoint x: 37, endPoint y: 158, distance: 146.4
click at [37, 158] on div "SEARCH FILTER Clear 1 Applied in combination with filters below [PERSON_NAME] I…" at bounding box center [145, 325] width 216 height 464
paste input "[PERSON_NAME]"
type input "[PERSON_NAME]"
click at [139, 85] on div "Apply" at bounding box center [145, 77] width 23 height 19
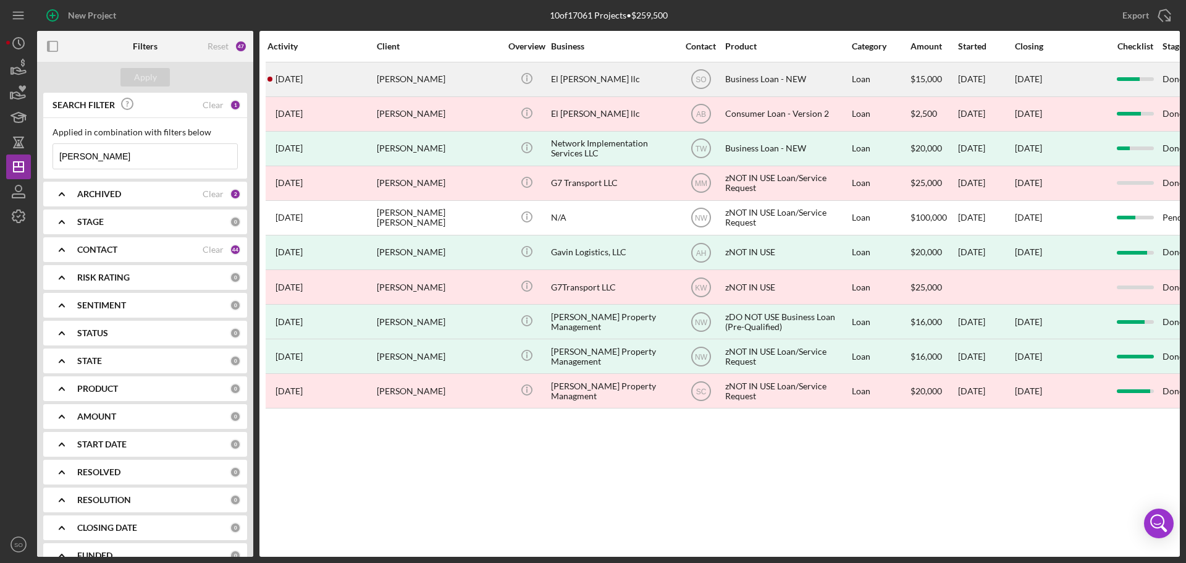
click at [455, 79] on div "[PERSON_NAME]" at bounding box center [439, 79] width 124 height 33
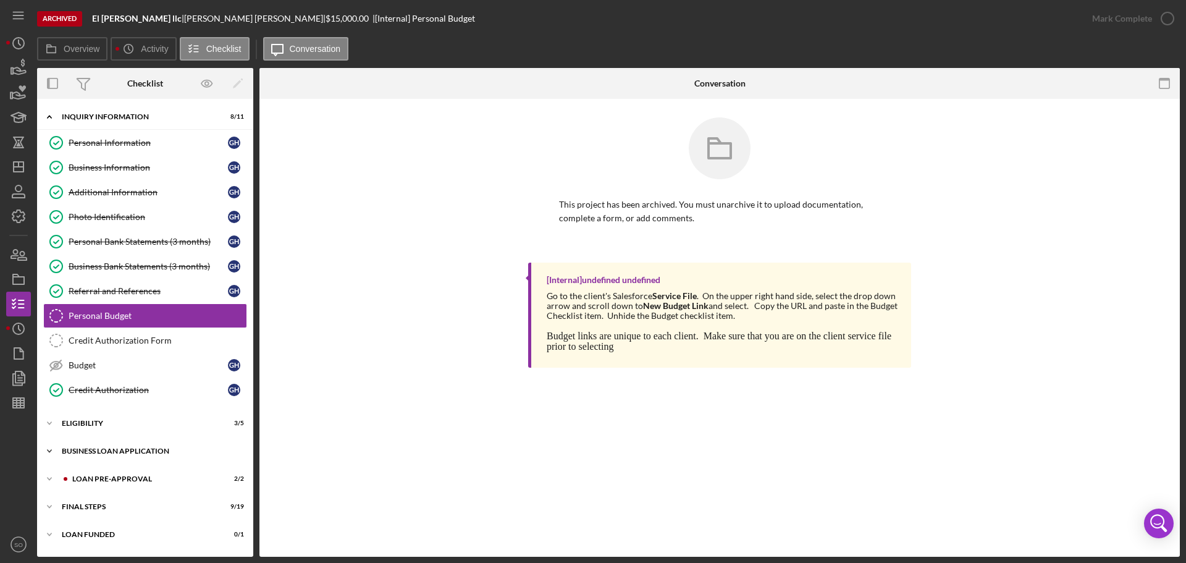
click at [125, 456] on div "Icon/Expander BUSINESS LOAN APPLICATION 17 / 25" at bounding box center [145, 451] width 216 height 25
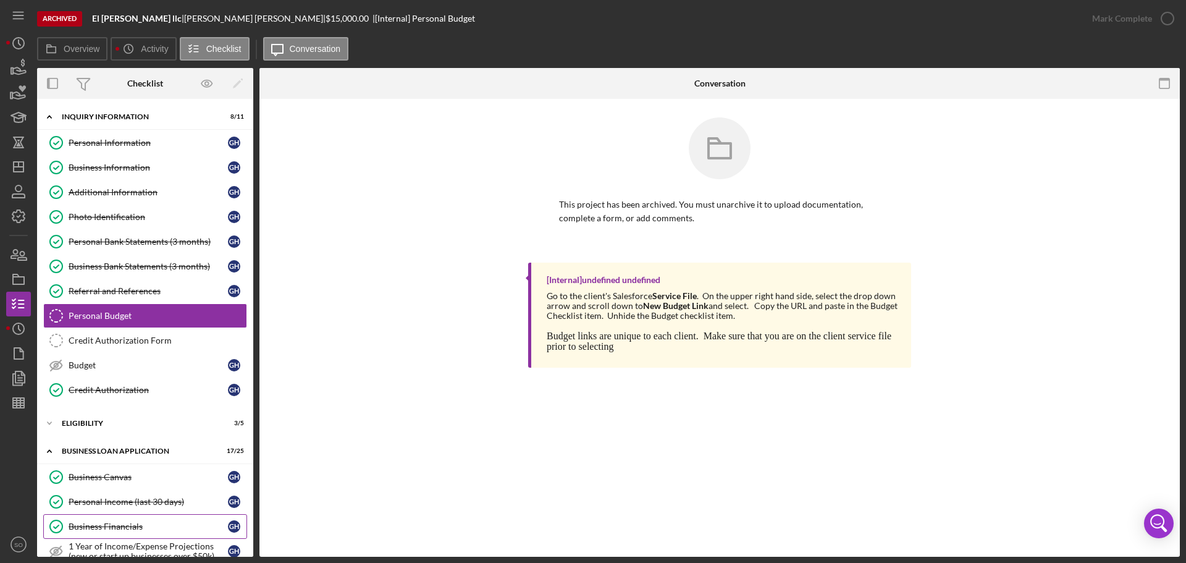
scroll to position [247, 0]
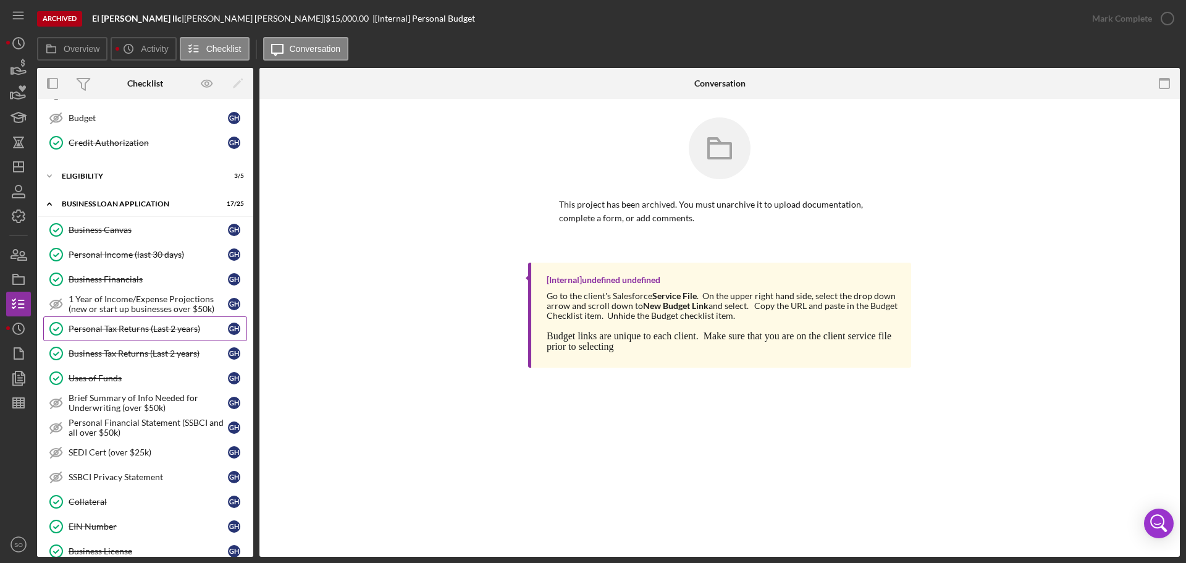
click at [137, 324] on div "Personal Tax Returns (Last 2 years)" at bounding box center [148, 329] width 159 height 10
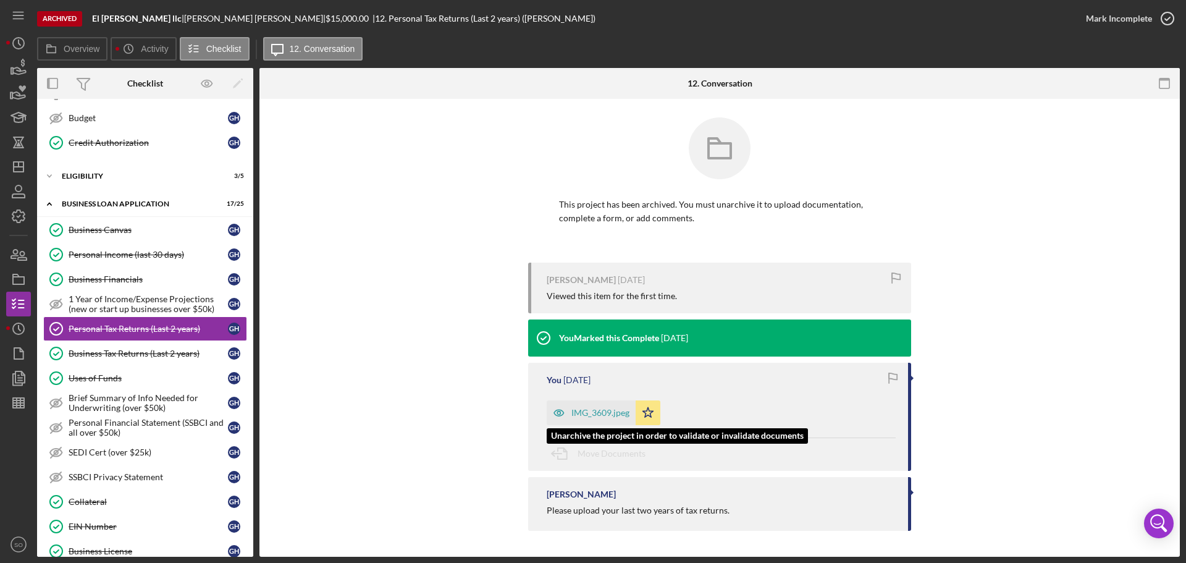
click at [586, 418] on div "IMG_3609.jpeg" at bounding box center [601, 413] width 58 height 10
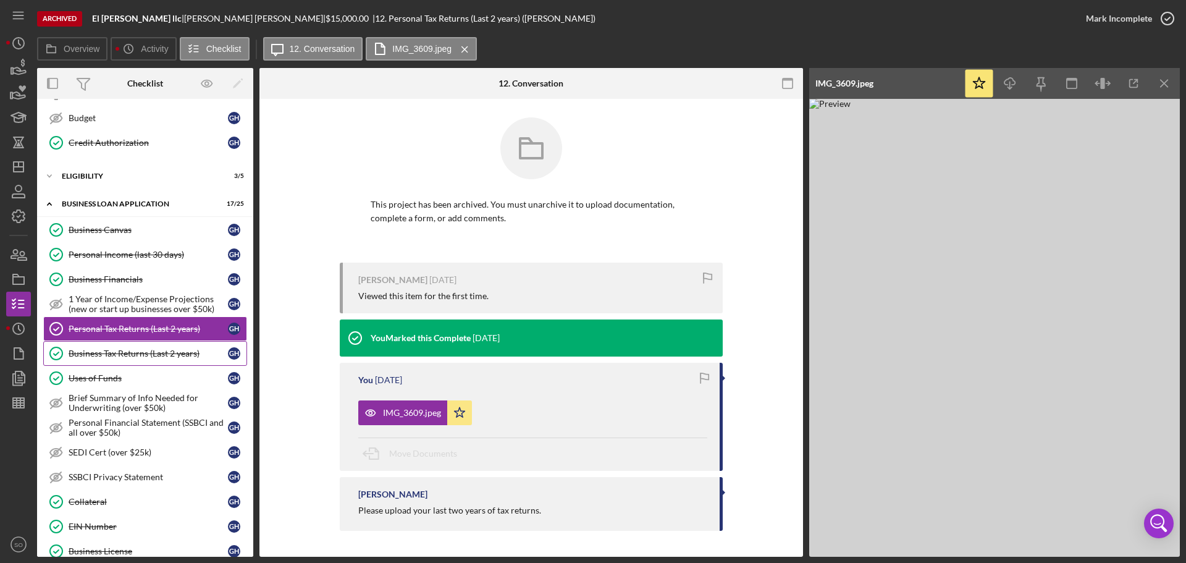
click at [112, 348] on div "Business Tax Returns (Last 2 years)" at bounding box center [148, 353] width 159 height 10
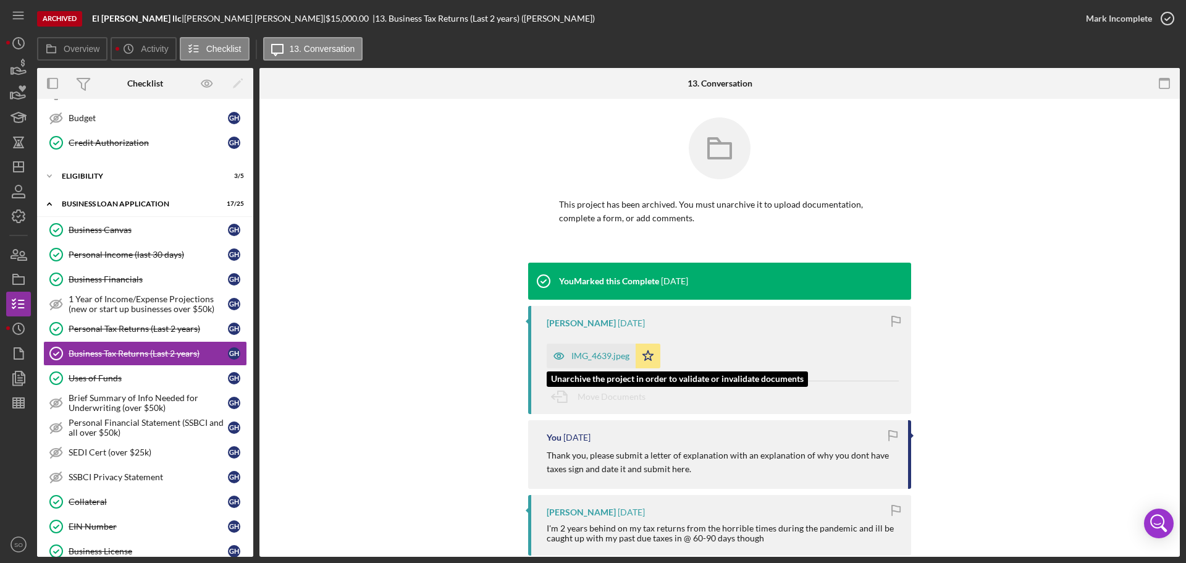
click at [591, 357] on div "IMG_4639.jpeg" at bounding box center [601, 356] width 58 height 10
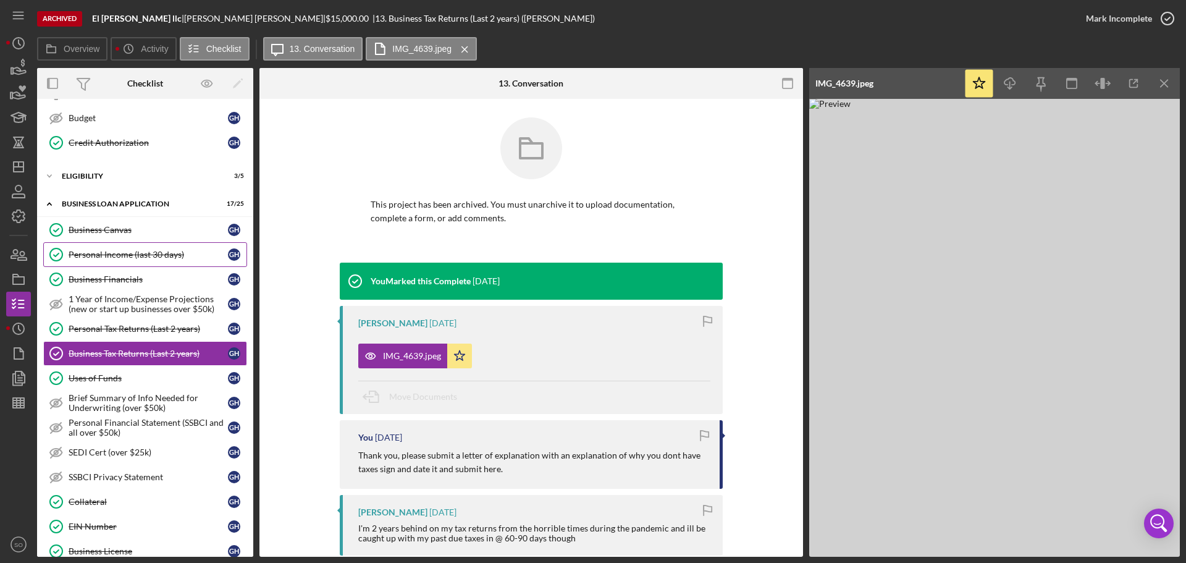
click at [122, 261] on link "Personal Income (last 30 days) Personal Income (last 30 days) G H" at bounding box center [145, 254] width 204 height 25
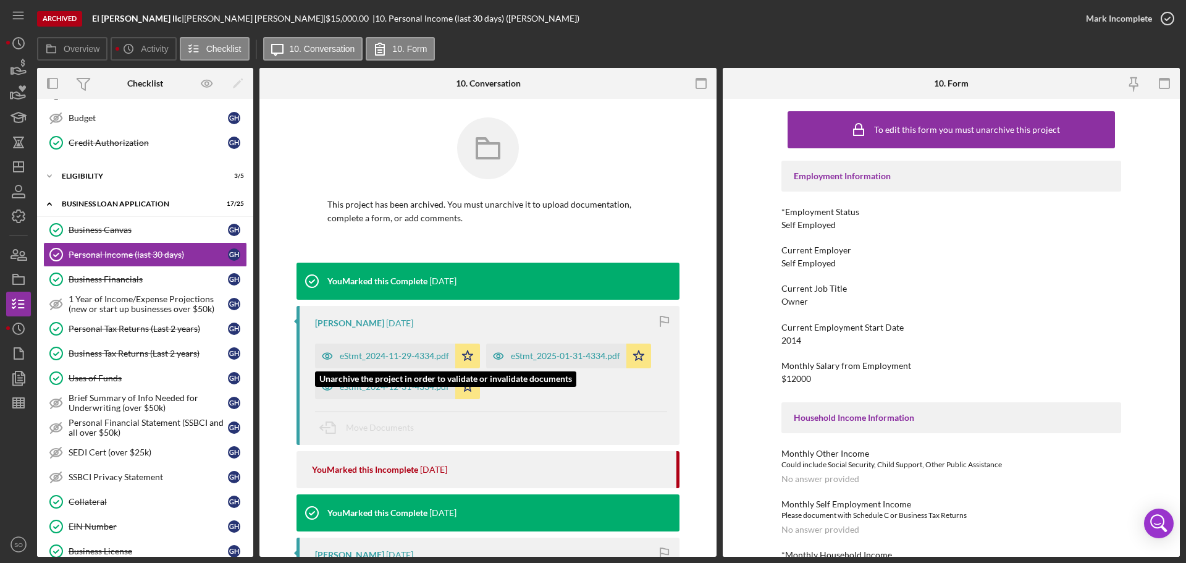
click at [402, 356] on div "eStmt_2024-11-29-4334.pdf" at bounding box center [394, 356] width 109 height 10
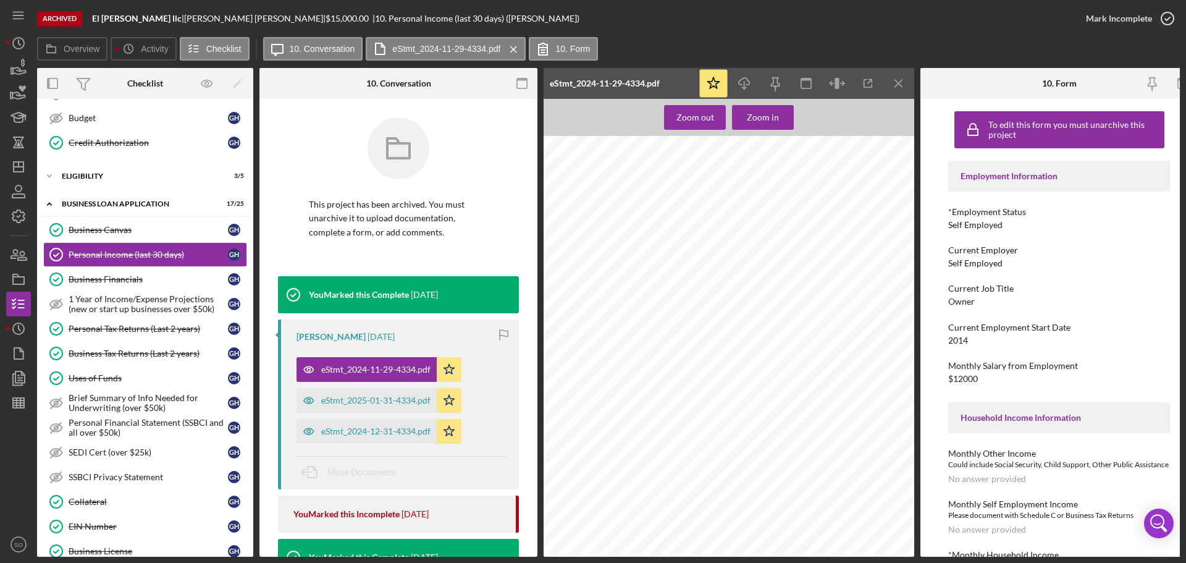
scroll to position [1050, 0]
